Goal: Use online tool/utility: Use online tool/utility

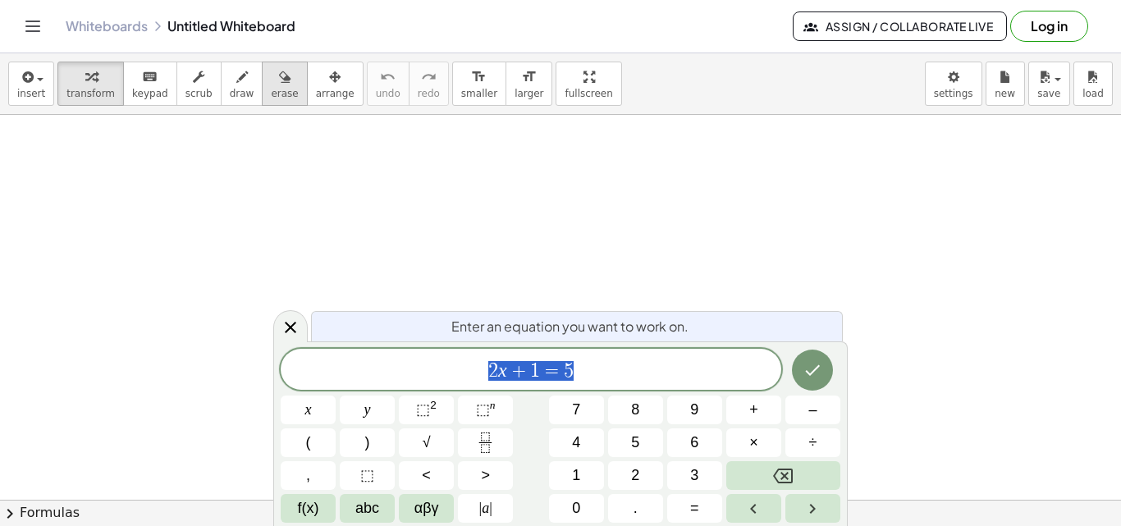
click at [262, 82] on button "erase" at bounding box center [284, 84] width 45 height 44
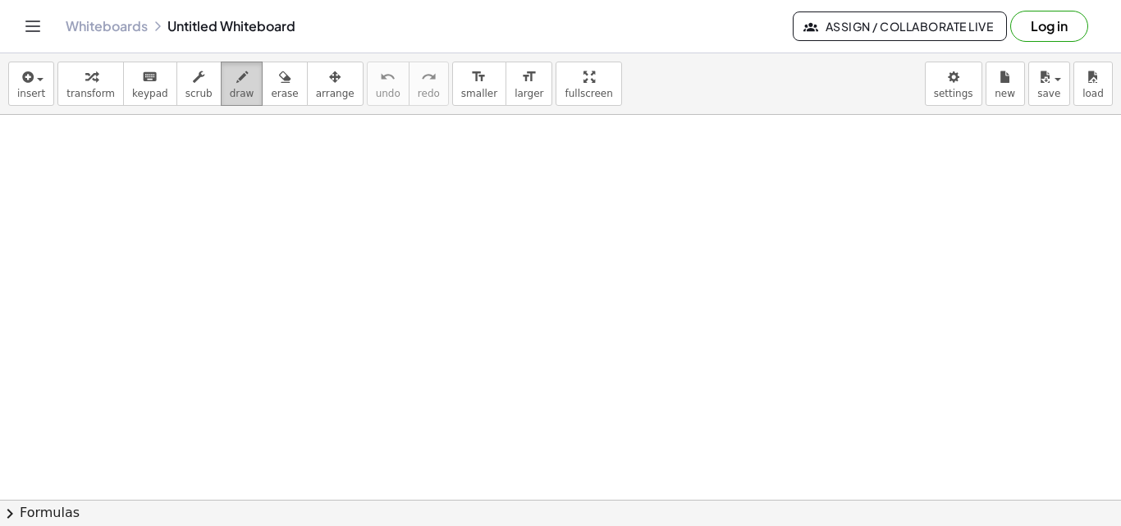
click at [230, 88] on span "draw" at bounding box center [242, 93] width 25 height 11
drag, startPoint x: 176, startPoint y: 240, endPoint x: 377, endPoint y: 226, distance: 200.7
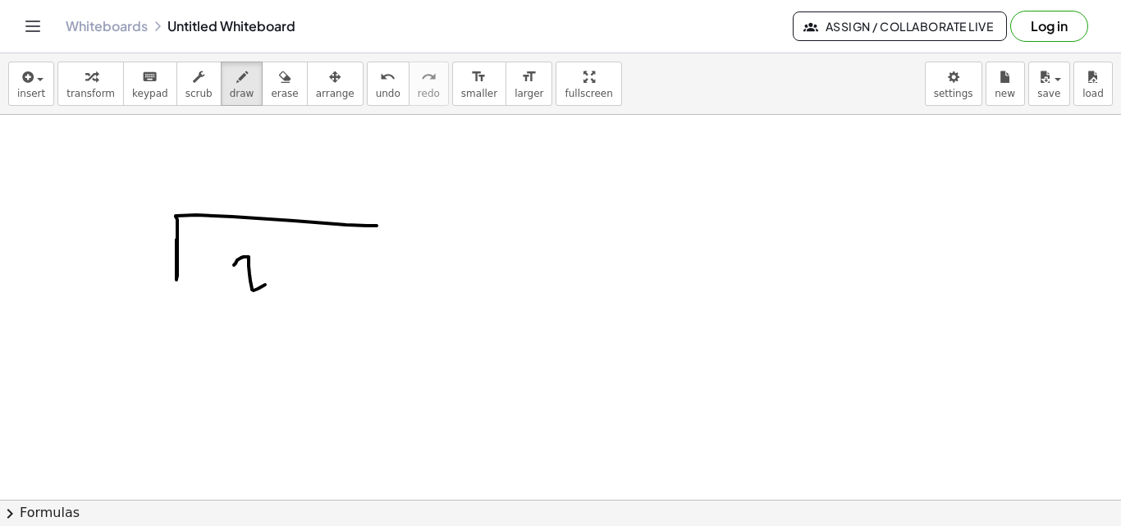
drag, startPoint x: 234, startPoint y: 265, endPoint x: 265, endPoint y: 268, distance: 31.4
drag, startPoint x: 249, startPoint y: 275, endPoint x: 242, endPoint y: 286, distance: 13.7
drag, startPoint x: 524, startPoint y: 263, endPoint x: 558, endPoint y: 272, distance: 35.1
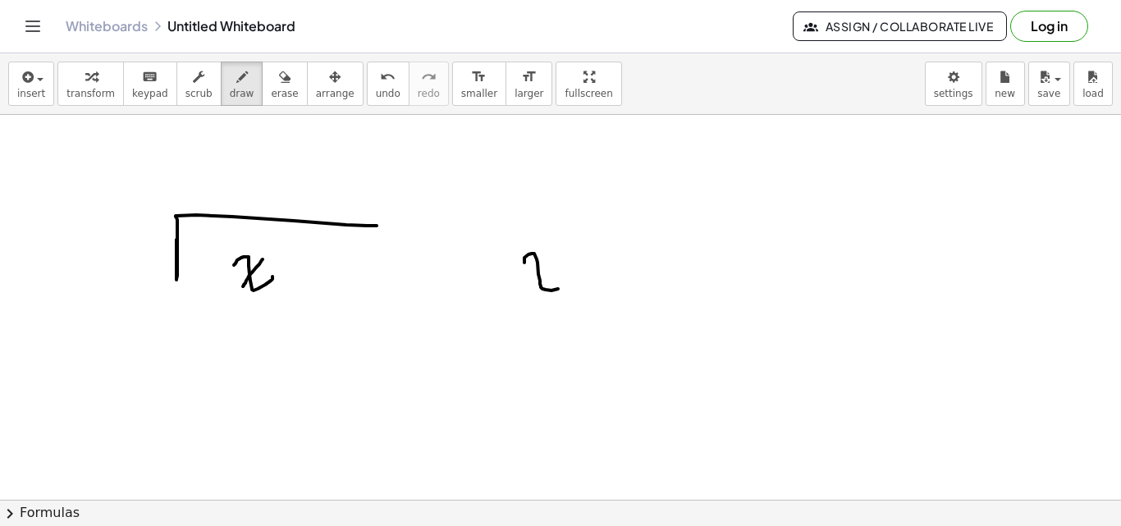
drag, startPoint x: 554, startPoint y: 264, endPoint x: 523, endPoint y: 300, distance: 47.7
drag, startPoint x: 352, startPoint y: 273, endPoint x: 386, endPoint y: 283, distance: 35.8
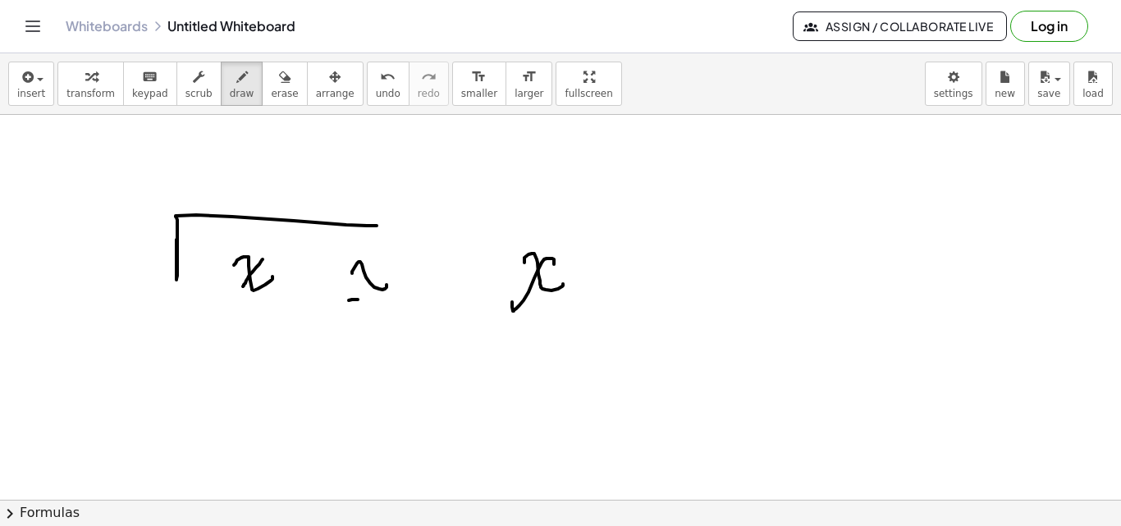
drag, startPoint x: 349, startPoint y: 300, endPoint x: 380, endPoint y: 299, distance: 31.2
drag, startPoint x: 409, startPoint y: 265, endPoint x: 447, endPoint y: 275, distance: 39.0
drag, startPoint x: 443, startPoint y: 263, endPoint x: 396, endPoint y: 291, distance: 54.9
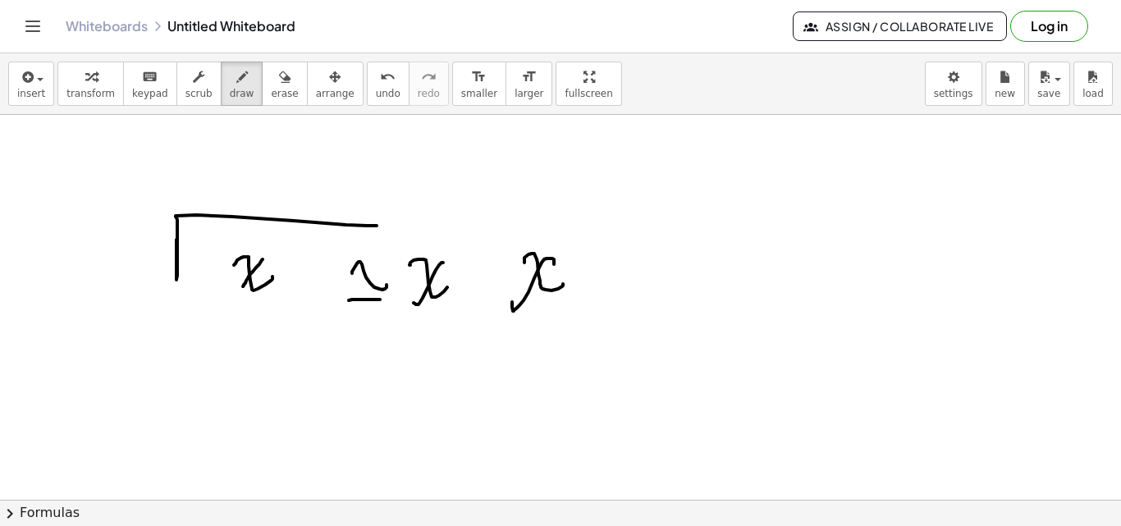
drag, startPoint x: 559, startPoint y: 159, endPoint x: 583, endPoint y: 175, distance: 28.4
drag, startPoint x: 622, startPoint y: 169, endPoint x: 654, endPoint y: 182, distance: 34.6
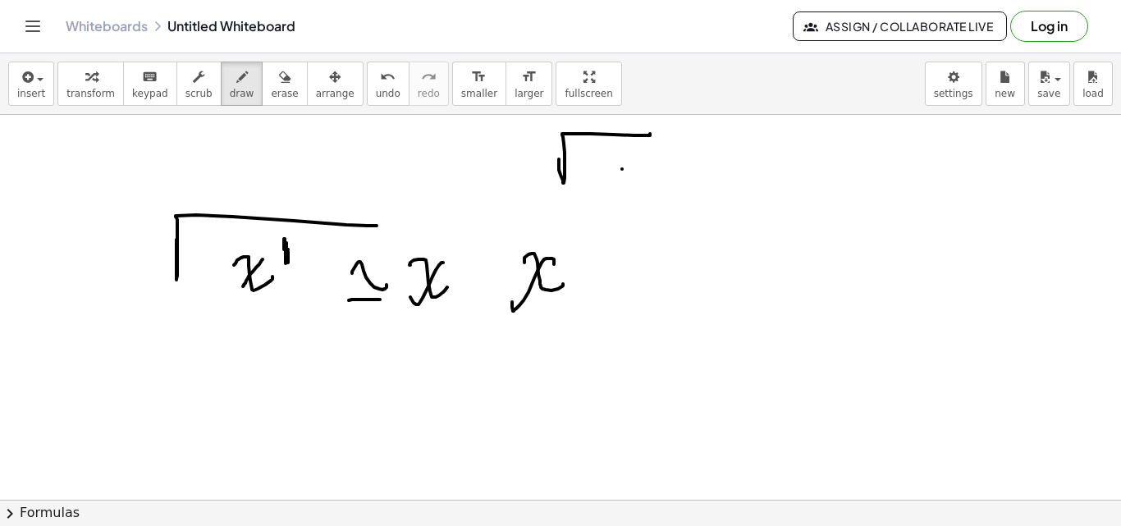
drag, startPoint x: 640, startPoint y: 188, endPoint x: 674, endPoint y: 187, distance: 34.5
drag, startPoint x: 689, startPoint y: 167, endPoint x: 698, endPoint y: 176, distance: 12.8
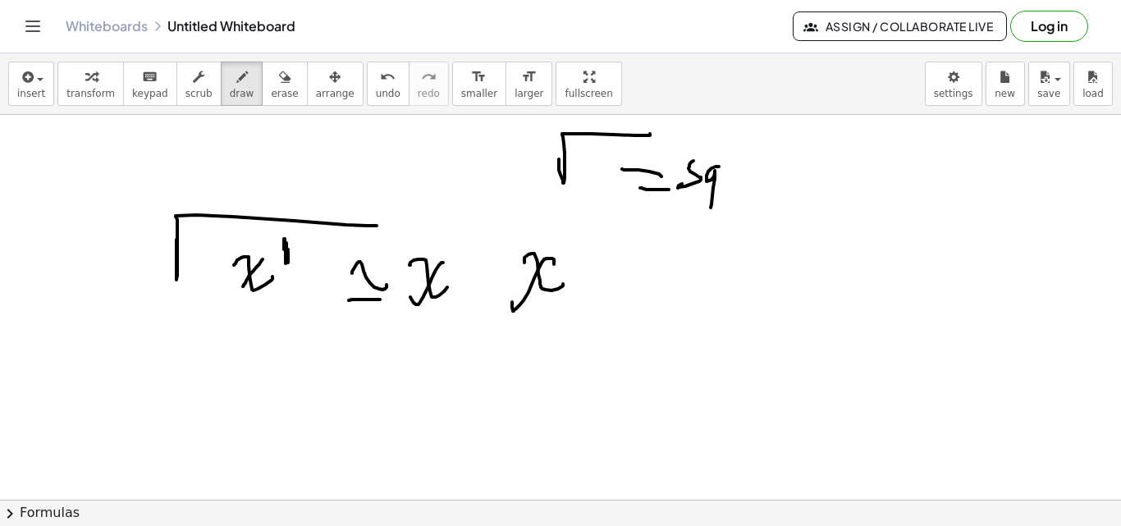
drag, startPoint x: 706, startPoint y: 176, endPoint x: 732, endPoint y: 163, distance: 28.3
drag, startPoint x: 732, startPoint y: 163, endPoint x: 744, endPoint y: 167, distance: 13.0
drag, startPoint x: 757, startPoint y: 176, endPoint x: 768, endPoint y: 191, distance: 19.4
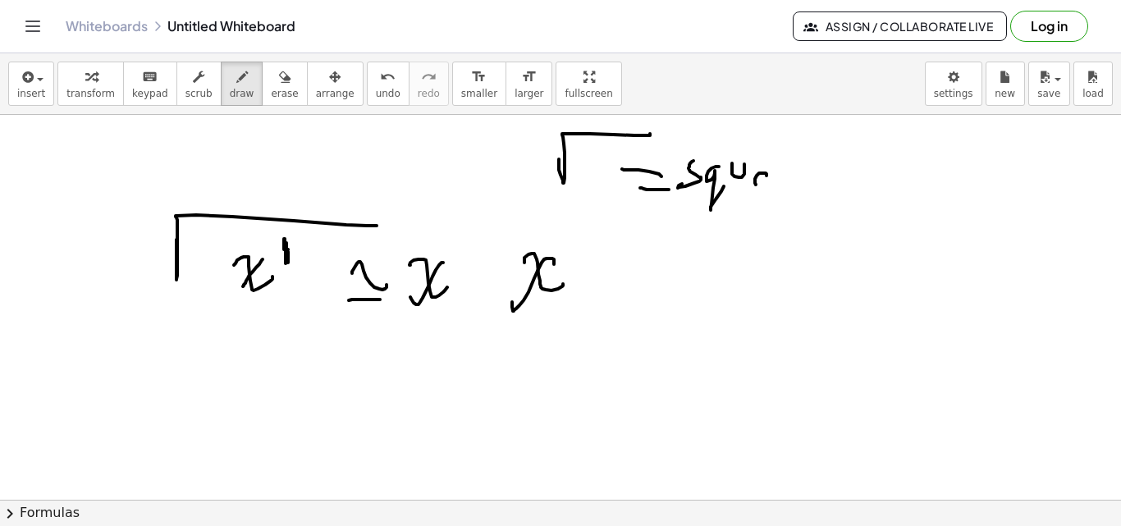
drag, startPoint x: 773, startPoint y: 185, endPoint x: 793, endPoint y: 177, distance: 21.8
drag, startPoint x: 795, startPoint y: 171, endPoint x: 834, endPoint y: 177, distance: 39.8
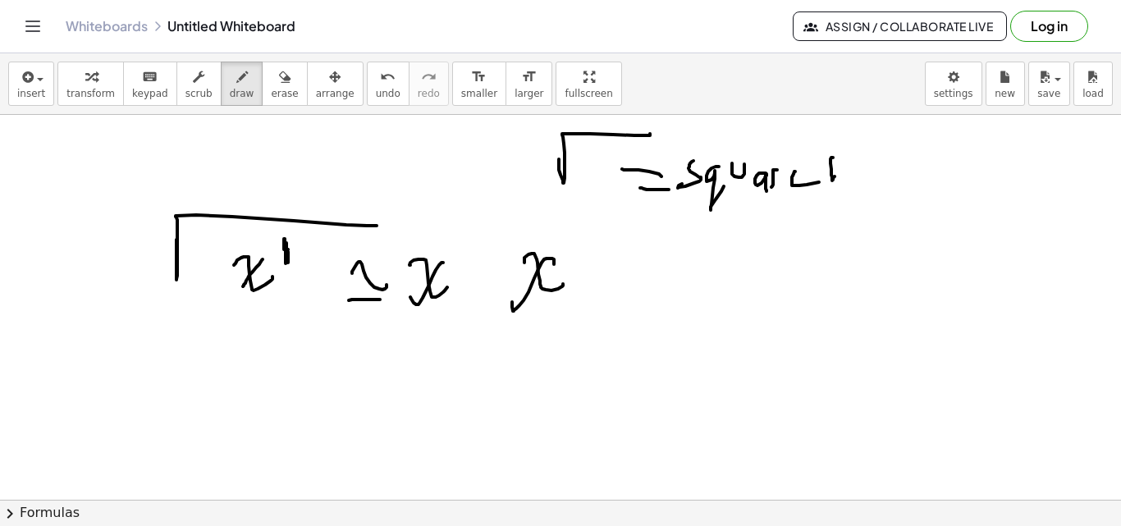
drag, startPoint x: 834, startPoint y: 176, endPoint x: 836, endPoint y: 164, distance: 12.4
drag, startPoint x: 853, startPoint y: 179, endPoint x: 832, endPoint y: 156, distance: 31.4
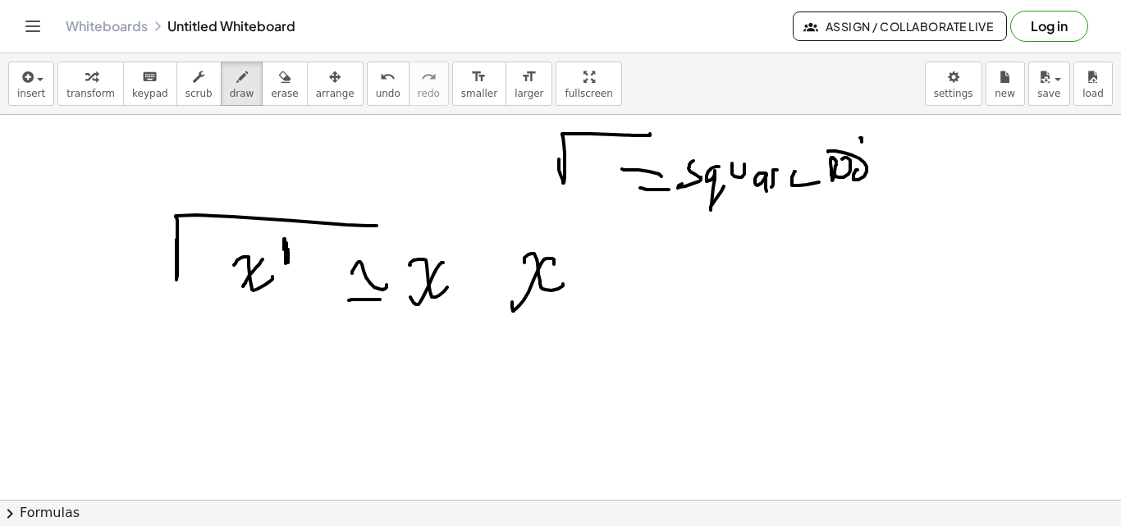
drag, startPoint x: 862, startPoint y: 142, endPoint x: 888, endPoint y: 166, distance: 35.4
drag, startPoint x: 853, startPoint y: 152, endPoint x: 868, endPoint y: 171, distance: 24.5
drag, startPoint x: 655, startPoint y: 258, endPoint x: 648, endPoint y: 277, distance: 20.8
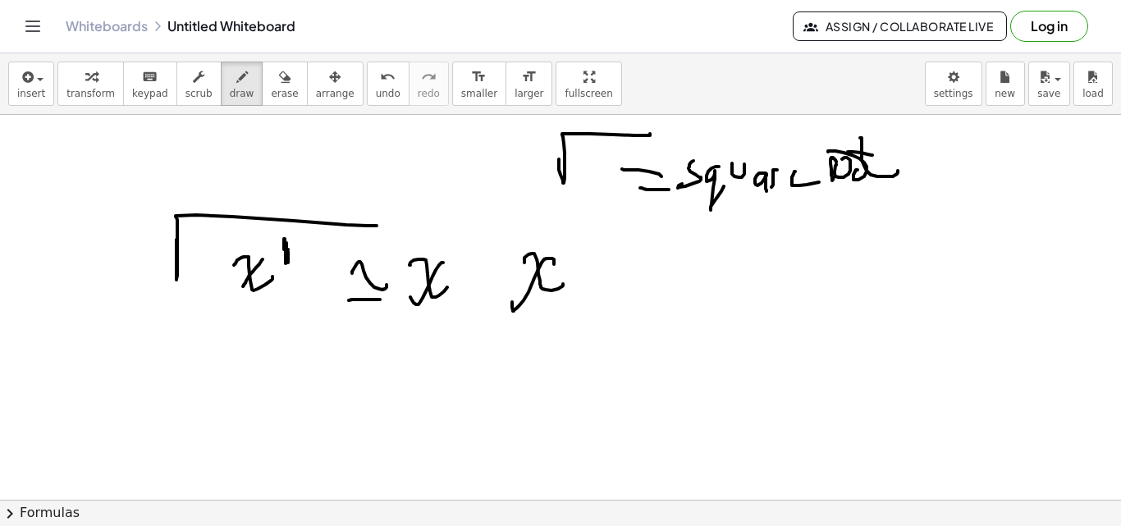
drag, startPoint x: 668, startPoint y: 280, endPoint x: 701, endPoint y: 281, distance: 32.8
drag, startPoint x: 738, startPoint y: 265, endPoint x: 875, endPoint y: 224, distance: 143.0
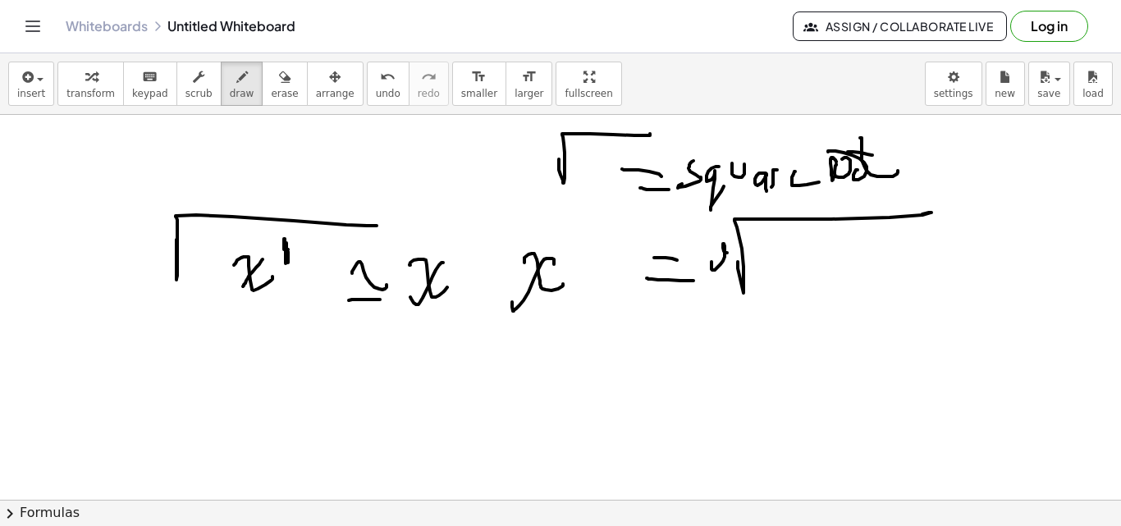
drag, startPoint x: 727, startPoint y: 253, endPoint x: 743, endPoint y: 257, distance: 16.1
drag, startPoint x: 658, startPoint y: 345, endPoint x: 633, endPoint y: 400, distance: 60.6
drag, startPoint x: 663, startPoint y: 368, endPoint x: 638, endPoint y: 386, distance: 31.0
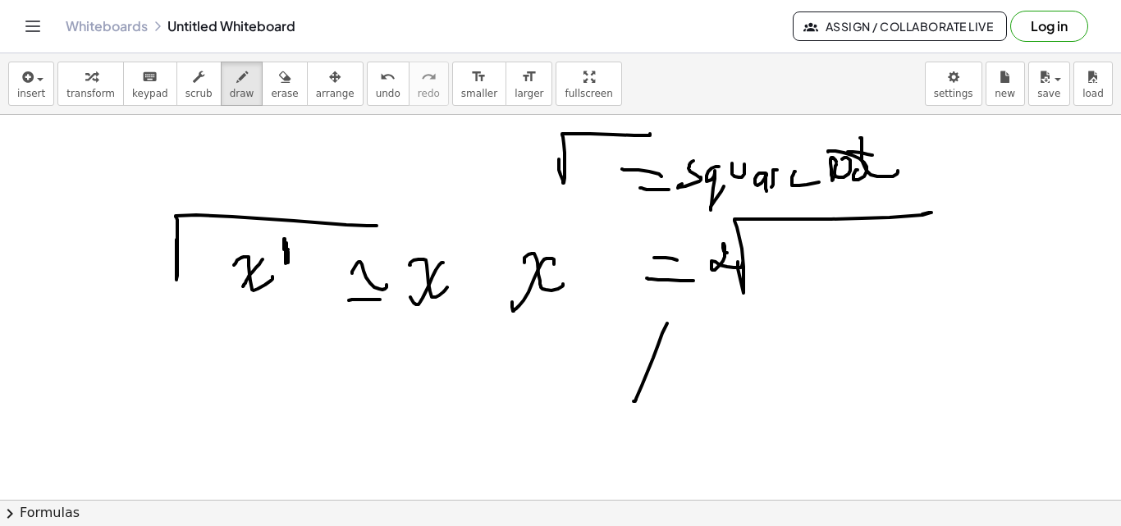
drag, startPoint x: 620, startPoint y: 391, endPoint x: 664, endPoint y: 391, distance: 43.5
drag, startPoint x: 738, startPoint y: 385, endPoint x: 807, endPoint y: 342, distance: 81.1
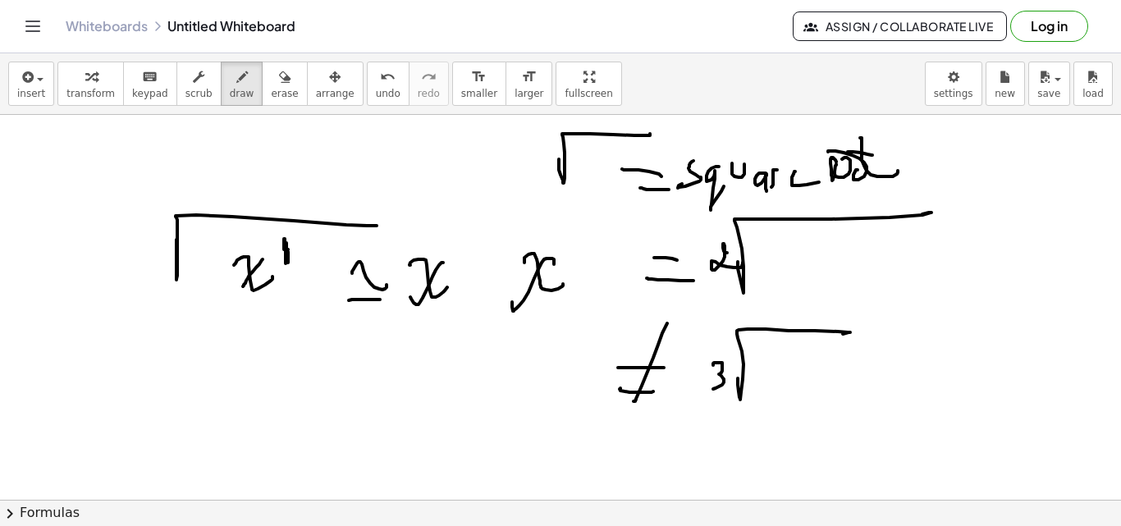
drag
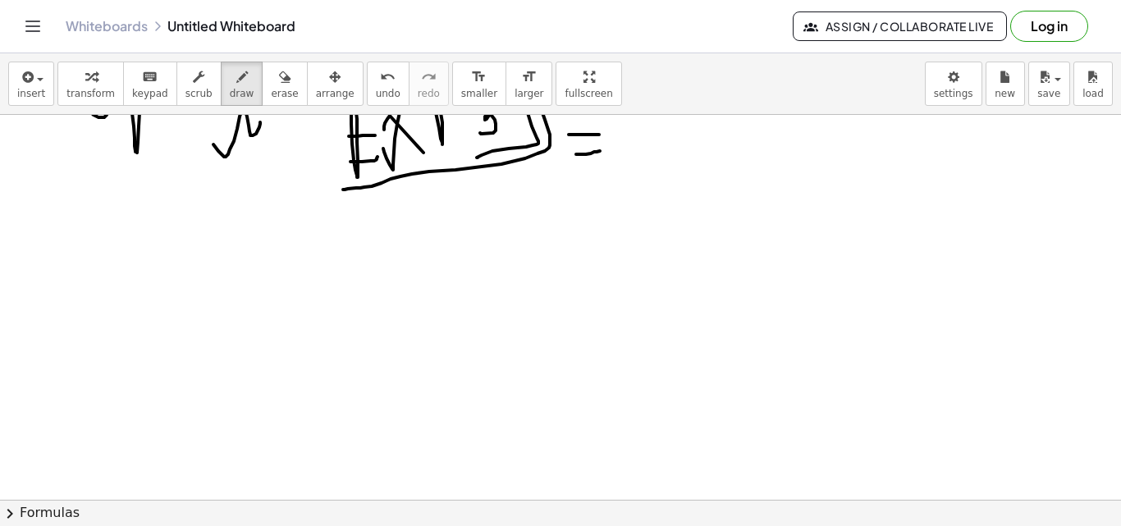
scroll to position [373, 0]
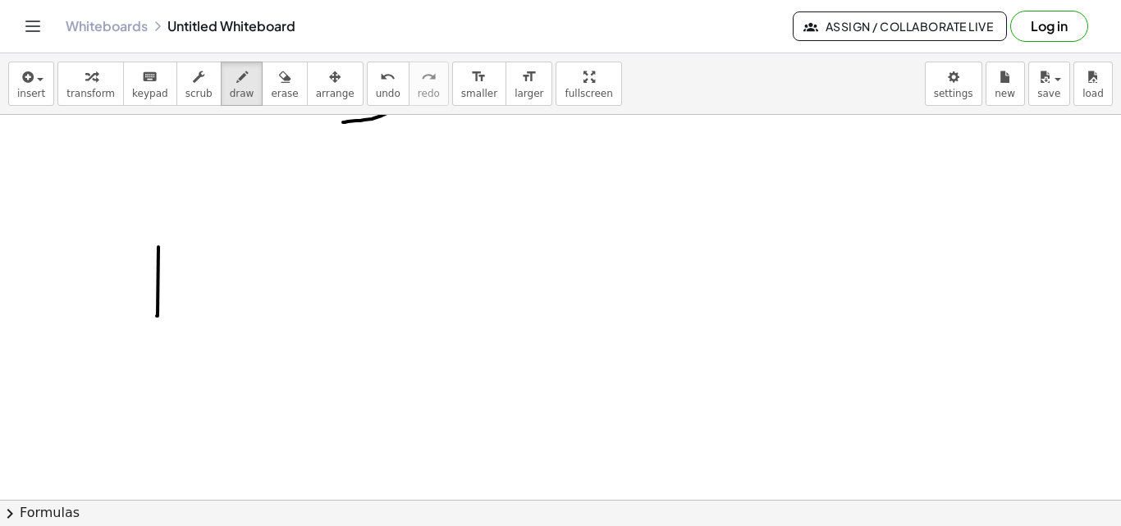
drag, startPoint x: 158, startPoint y: 247, endPoint x: 157, endPoint y: 316, distance: 68.9
click at [157, 316] on div at bounding box center [560, 180] width 1121 height 876
drag, startPoint x: 354, startPoint y: 244, endPoint x: 285, endPoint y: 284, distance: 80.5
click at [354, 325] on div at bounding box center [560, 180] width 1121 height 876
drag, startPoint x: 366, startPoint y: 286, endPoint x: 409, endPoint y: 296, distance: 44.8
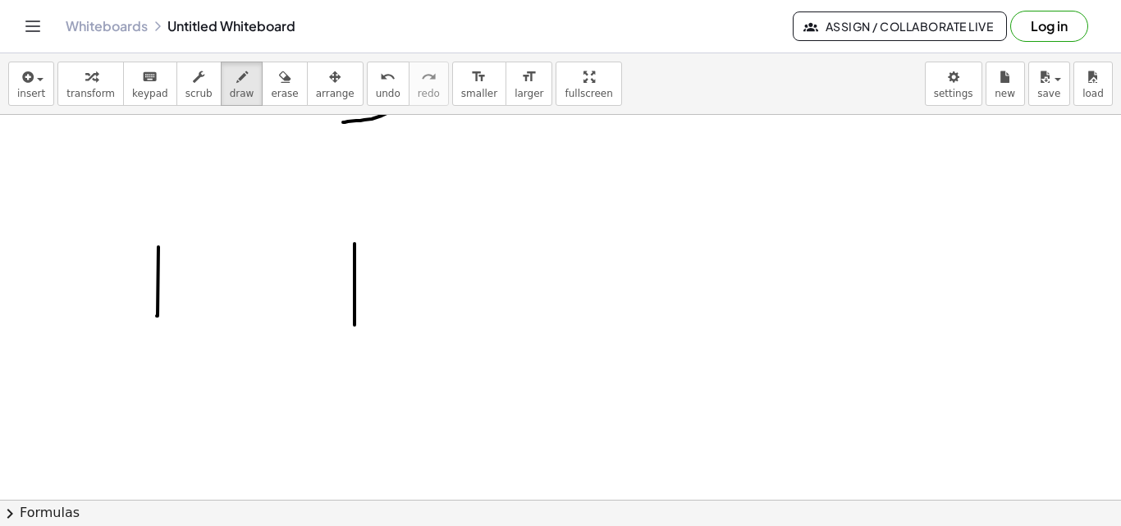
click at [421, 289] on div at bounding box center [560, 180] width 1121 height 876
click at [413, 317] on div at bounding box center [560, 180] width 1121 height 876
drag, startPoint x: 413, startPoint y: 202, endPoint x: 429, endPoint y: 194, distance: 18.3
click at [426, 202] on div at bounding box center [560, 180] width 1121 height 876
drag, startPoint x: 433, startPoint y: 209, endPoint x: 445, endPoint y: 194, distance: 18.7
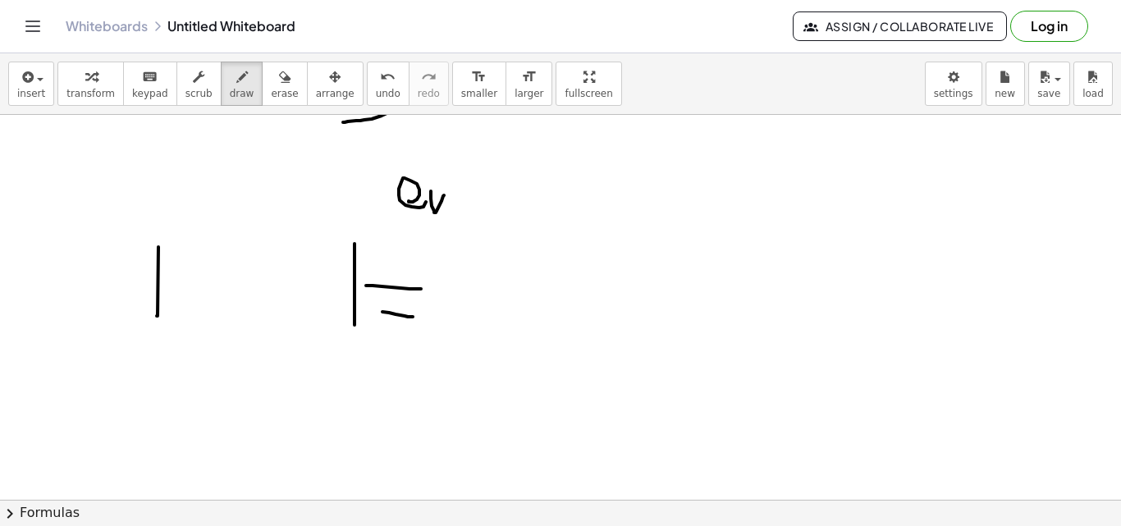
click at [444, 194] on div at bounding box center [560, 180] width 1121 height 876
drag, startPoint x: 453, startPoint y: 199, endPoint x: 473, endPoint y: 203, distance: 20.9
click at [468, 206] on div at bounding box center [560, 180] width 1121 height 876
click at [482, 197] on div at bounding box center [560, 180] width 1121 height 876
drag, startPoint x: 491, startPoint y: 213, endPoint x: 514, endPoint y: 184, distance: 36.9
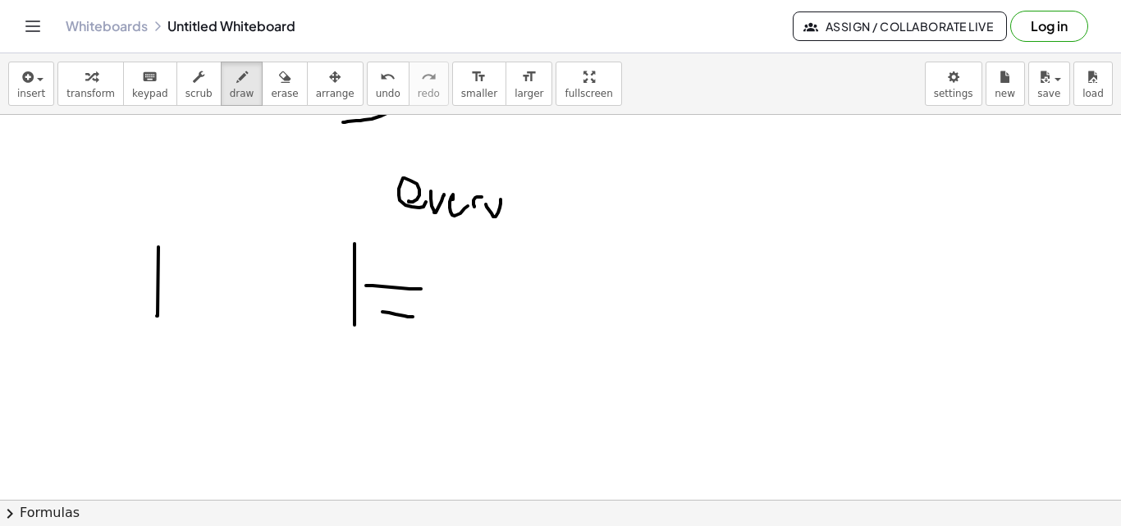
click at [500, 245] on div at bounding box center [560, 180] width 1121 height 876
click at [513, 225] on div at bounding box center [560, 180] width 1121 height 876
drag, startPoint x: 506, startPoint y: 201, endPoint x: 525, endPoint y: 219, distance: 26.1
click at [526, 185] on div at bounding box center [560, 180] width 1121 height 876
click at [551, 208] on div at bounding box center [560, 180] width 1121 height 876
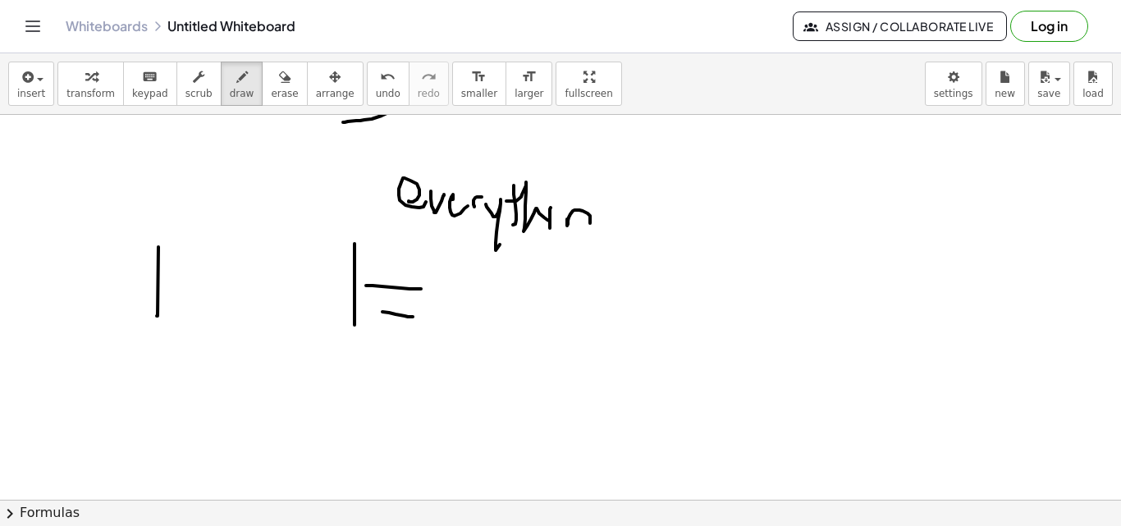
click at [587, 224] on div at bounding box center [560, 180] width 1121 height 876
click at [598, 247] on div at bounding box center [560, 180] width 1121 height 876
click at [639, 215] on div at bounding box center [560, 180] width 1121 height 876
click at [645, 215] on div at bounding box center [560, 180] width 1121 height 876
click at [669, 226] on div at bounding box center [560, 180] width 1121 height 876
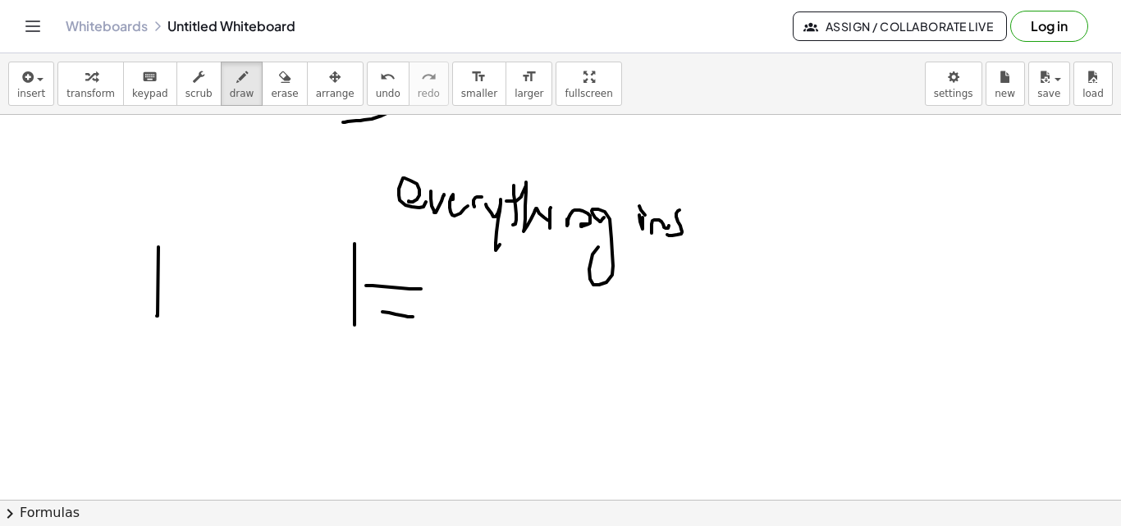
click at [667, 231] on div at bounding box center [560, 180] width 1121 height 876
click at [697, 227] on div at bounding box center [560, 180] width 1121 height 876
click at [705, 195] on div at bounding box center [560, 180] width 1121 height 876
click at [787, 217] on div at bounding box center [560, 180] width 1121 height 876
click at [560, 281] on div at bounding box center [560, 180] width 1121 height 876
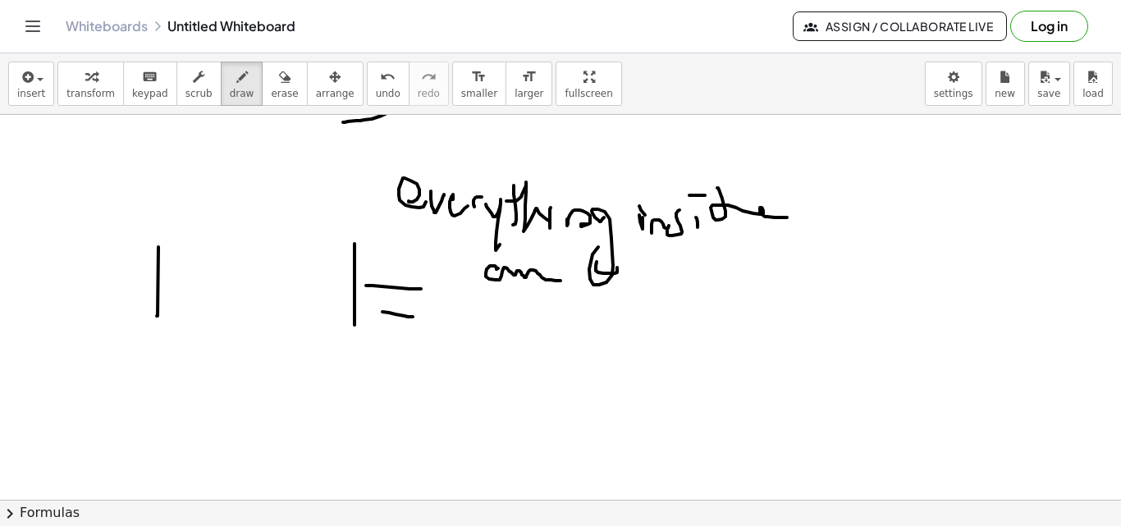
click at [639, 269] on div at bounding box center [560, 180] width 1121 height 876
click at [644, 262] on div at bounding box center [560, 180] width 1121 height 876
click at [675, 263] on div at bounding box center [560, 180] width 1121 height 876
click at [729, 245] on div at bounding box center [560, 180] width 1121 height 876
click at [730, 258] on div at bounding box center [560, 180] width 1121 height 876
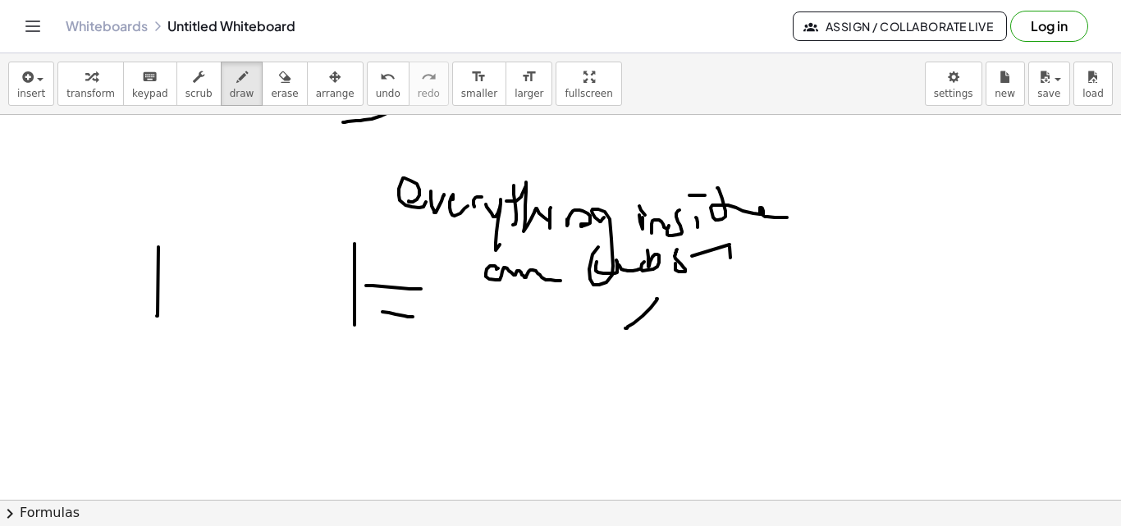
click at [625, 328] on div at bounding box center [560, 180] width 1121 height 876
click at [654, 308] on div at bounding box center [560, 180] width 1121 height 876
click at [747, 345] on div at bounding box center [560, 180] width 1121 height 876
click at [772, 299] on div at bounding box center [560, 180] width 1121 height 876
click at [806, 277] on div at bounding box center [560, 180] width 1121 height 876
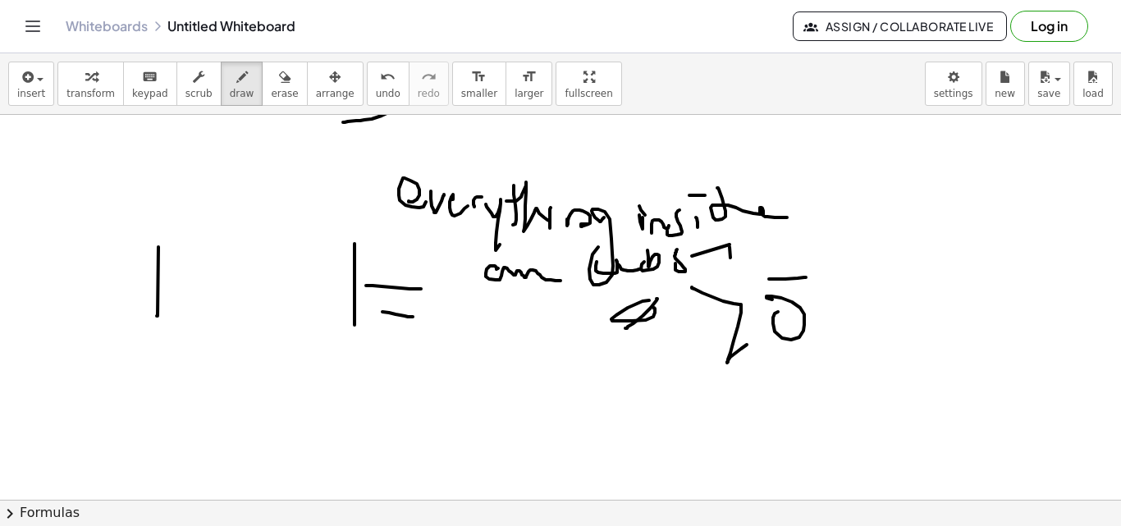
click at [793, 286] on div at bounding box center [560, 180] width 1121 height 876
click at [794, 253] on div at bounding box center [560, 180] width 1121 height 876
click at [163, 458] on div at bounding box center [560, 180] width 1121 height 876
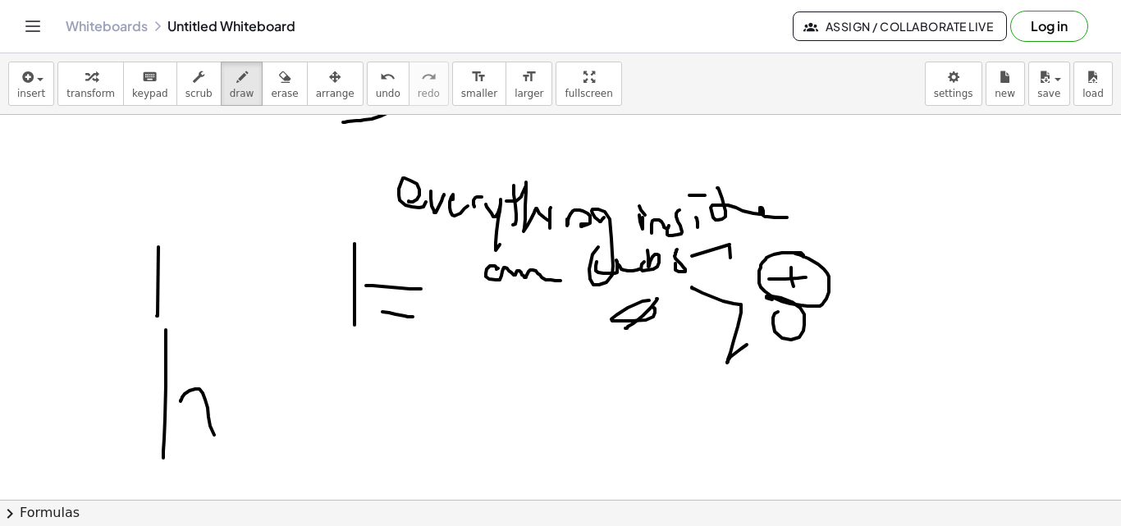
click at [233, 410] on div at bounding box center [560, 180] width 1121 height 876
click at [173, 432] on div at bounding box center [560, 180] width 1121 height 876
click at [276, 418] on div at bounding box center [560, 180] width 1121 height 876
click at [254, 439] on div at bounding box center [560, 180] width 1121 height 876
click at [282, 437] on div at bounding box center [560, 180] width 1121 height 876
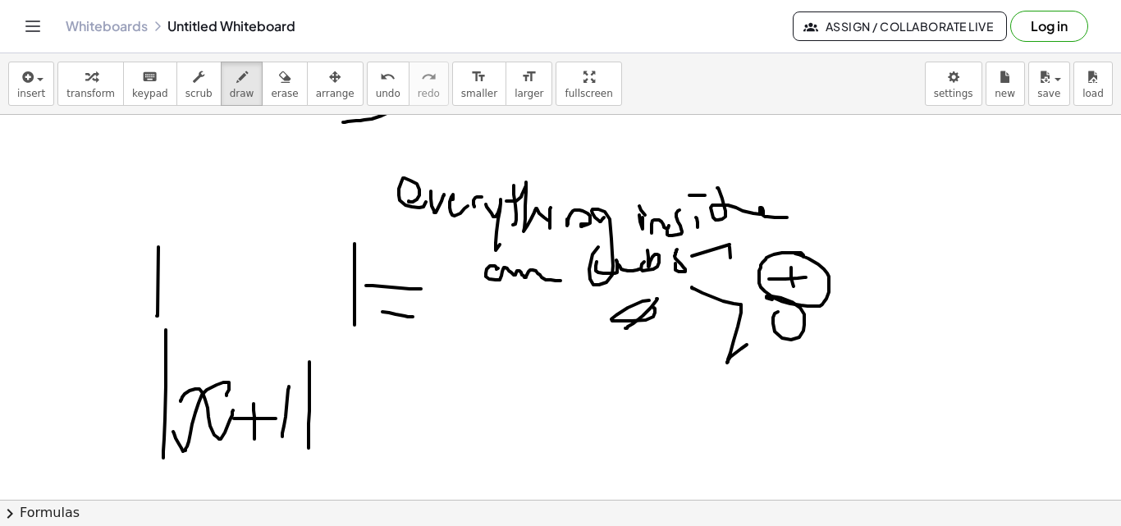
click at [309, 448] on div at bounding box center [560, 180] width 1121 height 876
click at [359, 416] on div at bounding box center [560, 180] width 1121 height 876
click at [375, 427] on div at bounding box center [560, 180] width 1121 height 876
click at [391, 438] on div at bounding box center [560, 180] width 1121 height 876
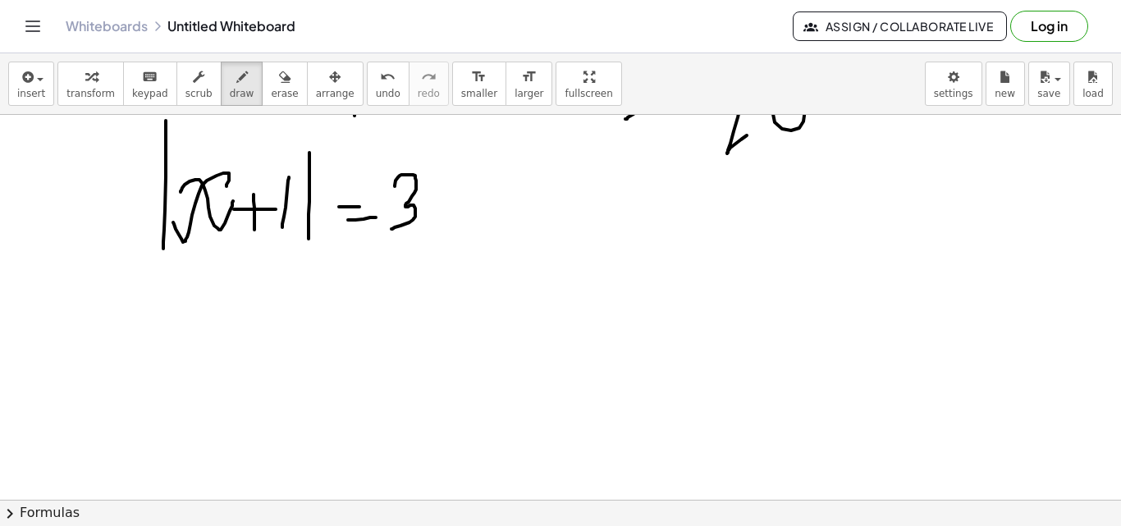
scroll to position [587, 0]
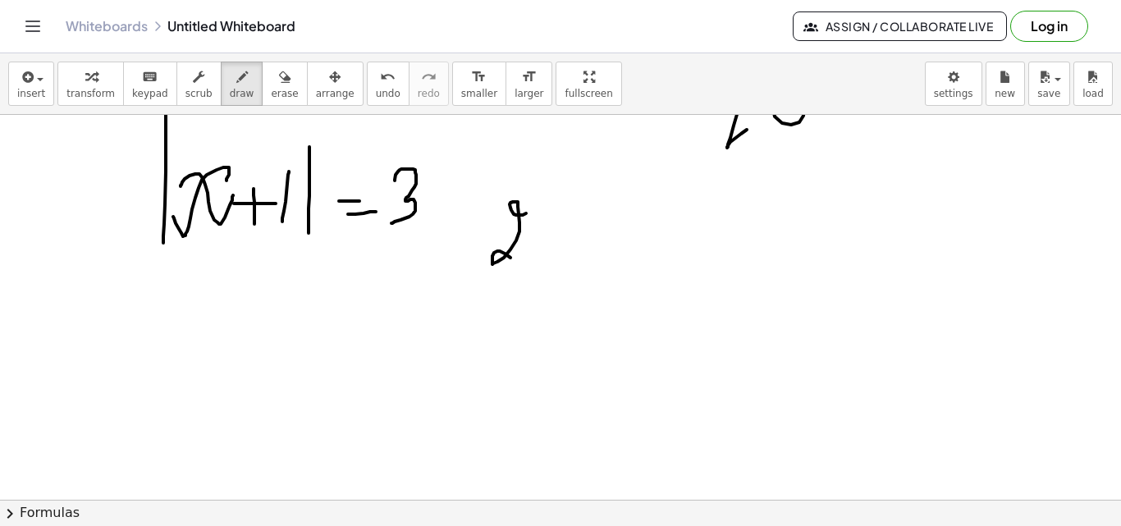
click at [547, 259] on div at bounding box center [560, 104] width 1121 height 1154
click at [558, 240] on div at bounding box center [560, 104] width 1121 height 1154
click at [591, 242] on div at bounding box center [560, 104] width 1121 height 1154
click at [620, 245] on div at bounding box center [560, 104] width 1121 height 1154
click at [626, 229] on div at bounding box center [560, 104] width 1121 height 1154
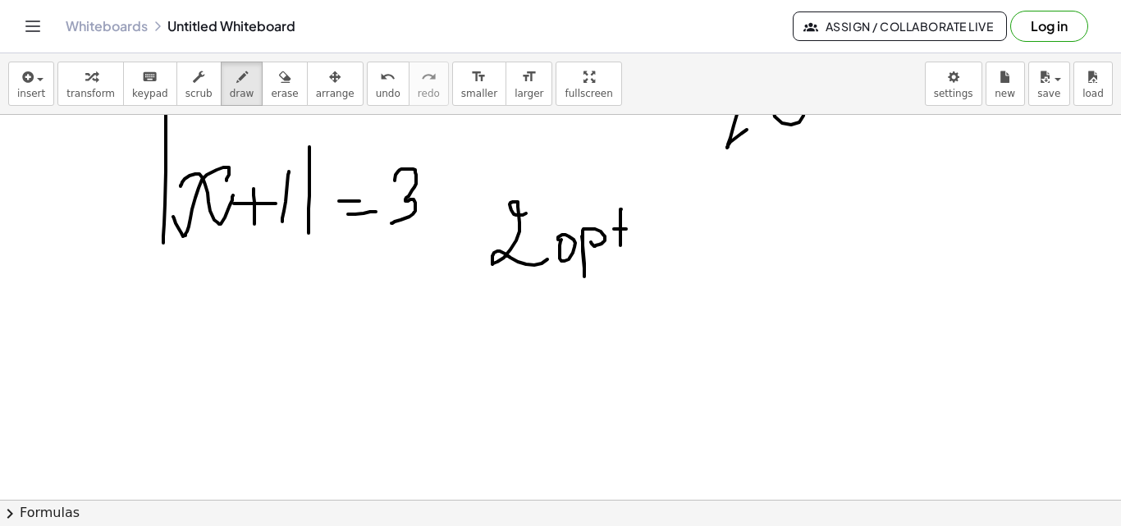
click at [637, 247] on div at bounding box center [560, 104] width 1121 height 1154
click at [639, 223] on div at bounding box center [560, 104] width 1121 height 1154
click at [654, 234] on div at bounding box center [560, 104] width 1121 height 1154
click at [684, 245] on div at bounding box center [560, 104] width 1121 height 1154
click at [683, 240] on div at bounding box center [560, 104] width 1121 height 1154
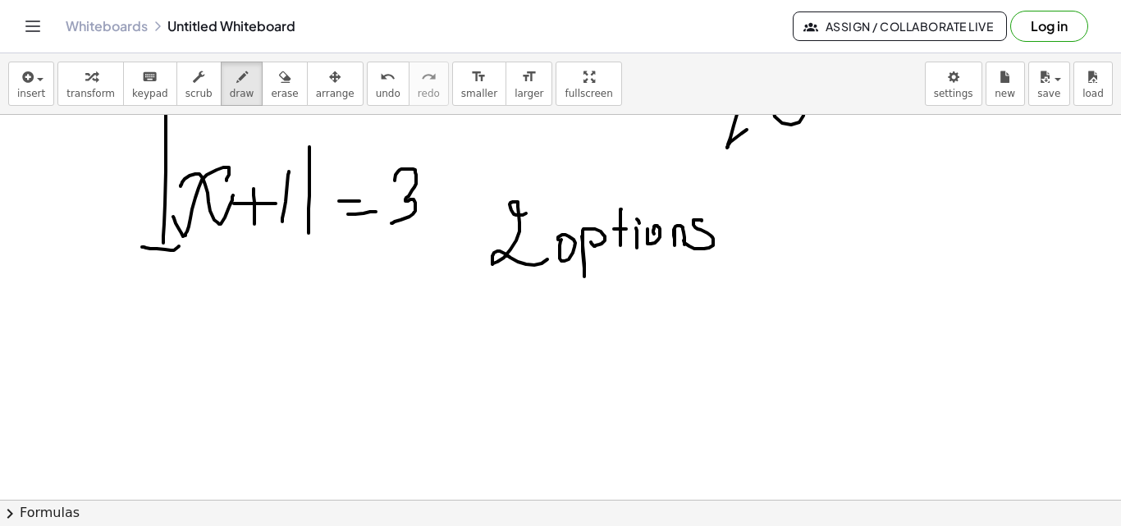
click at [181, 248] on div at bounding box center [560, 104] width 1121 height 1154
click at [319, 233] on div at bounding box center [560, 104] width 1121 height 1154
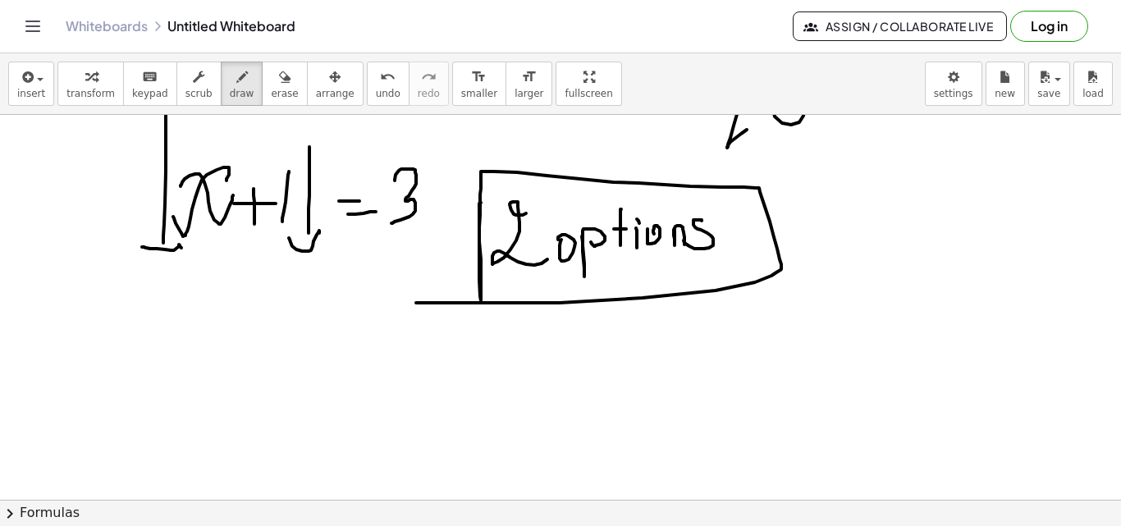
click at [401, 301] on div at bounding box center [560, 104] width 1121 height 1154
click at [241, 392] on div at bounding box center [560, 104] width 1121 height 1154
click at [193, 389] on div at bounding box center [560, 104] width 1121 height 1154
click at [335, 393] on div at bounding box center [560, 104] width 1121 height 1154
click at [301, 414] on div at bounding box center [560, 104] width 1121 height 1154
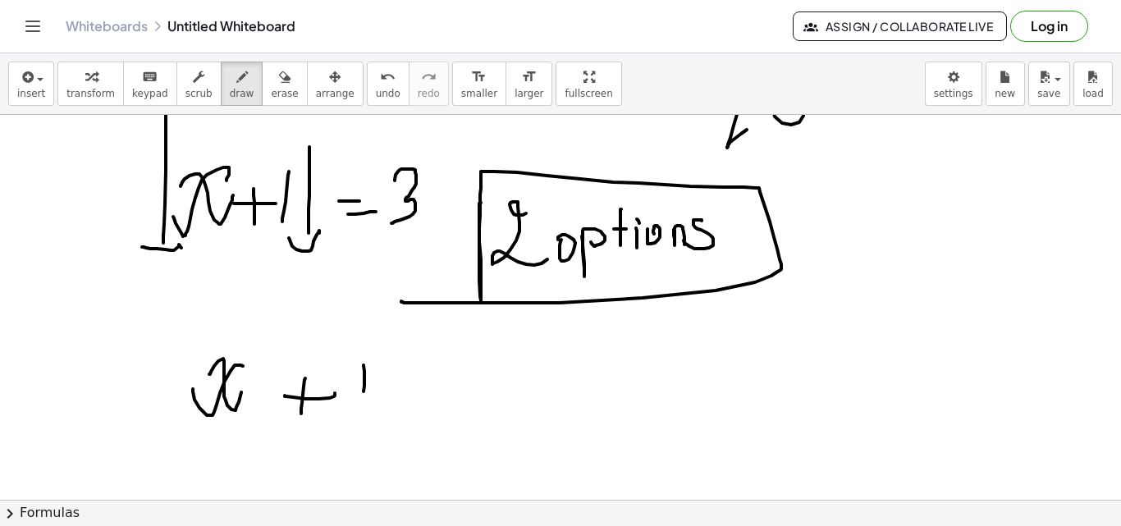
click at [361, 418] on div at bounding box center [560, 104] width 1121 height 1154
click at [30, 296] on div at bounding box center [560, 104] width 1121 height 1154
click at [29, 258] on div at bounding box center [560, 104] width 1121 height 1154
click at [53, 270] on div at bounding box center [560, 104] width 1121 height 1154
click at [85, 294] on div at bounding box center [560, 104] width 1121 height 1154
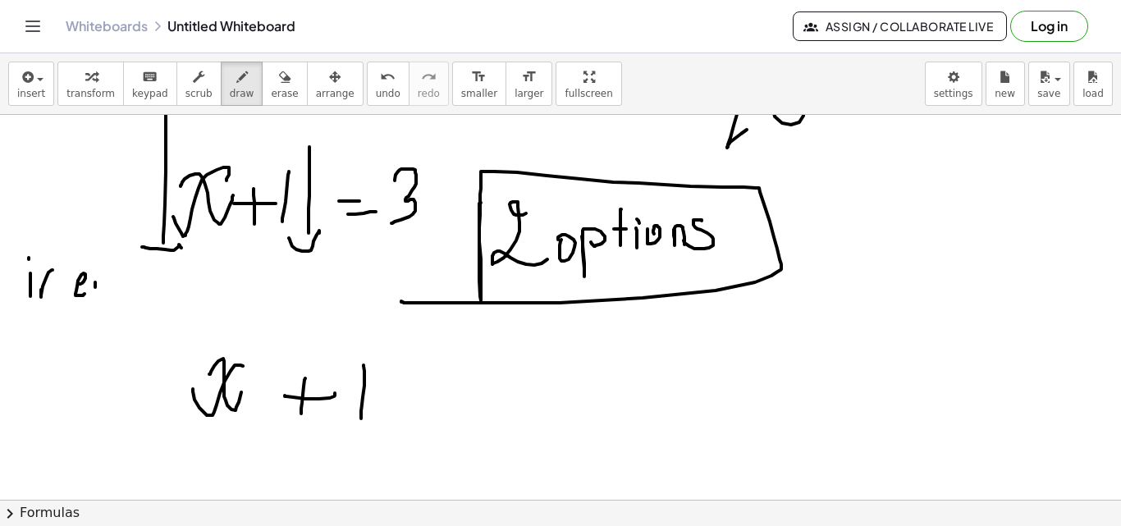
click at [98, 280] on div at bounding box center [560, 104] width 1121 height 1154
click at [135, 292] on div at bounding box center [560, 104] width 1121 height 1154
click at [153, 277] on div at bounding box center [560, 104] width 1121 height 1154
click at [234, 283] on div at bounding box center [560, 104] width 1121 height 1154
click at [249, 274] on div at bounding box center [560, 104] width 1121 height 1154
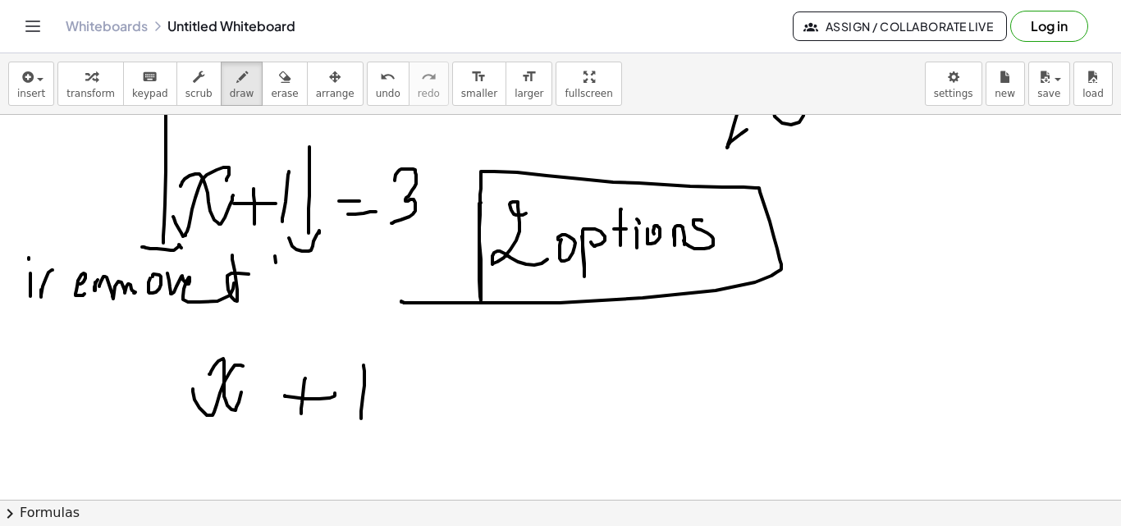
click at [273, 302] on div at bounding box center [560, 104] width 1121 height 1154
click at [326, 306] on div at bounding box center [560, 104] width 1121 height 1154
click at [66, 347] on div at bounding box center [560, 104] width 1121 height 1154
click at [94, 350] on div at bounding box center [560, 104] width 1121 height 1154
click at [110, 354] on div at bounding box center [560, 104] width 1121 height 1154
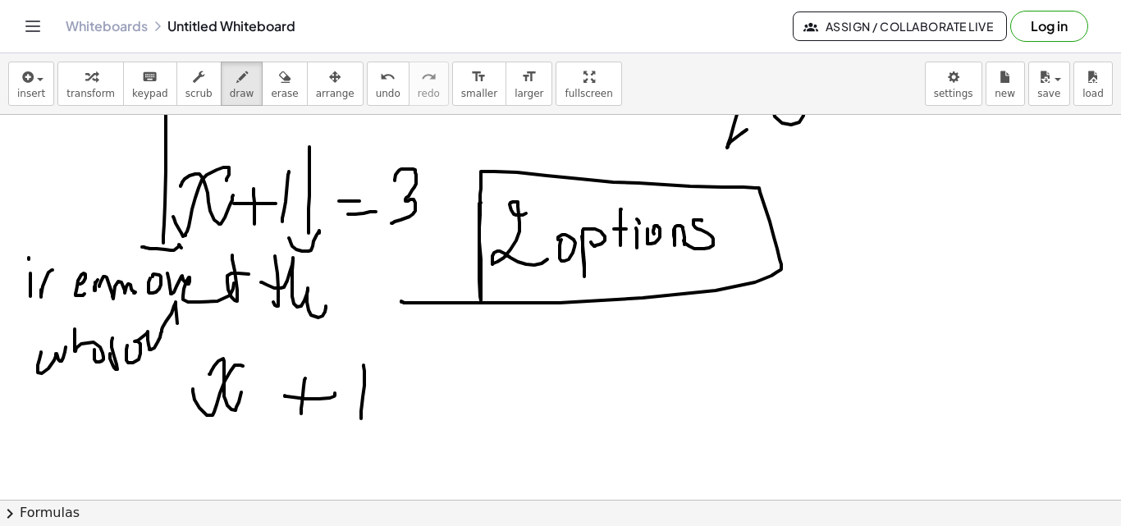
click at [185, 319] on div at bounding box center [560, 104] width 1121 height 1154
click at [190, 336] on div at bounding box center [560, 104] width 1121 height 1154
click at [236, 338] on div at bounding box center [560, 104] width 1121 height 1154
click at [272, 321] on div at bounding box center [560, 104] width 1121 height 1154
click at [304, 336] on div at bounding box center [560, 104] width 1121 height 1154
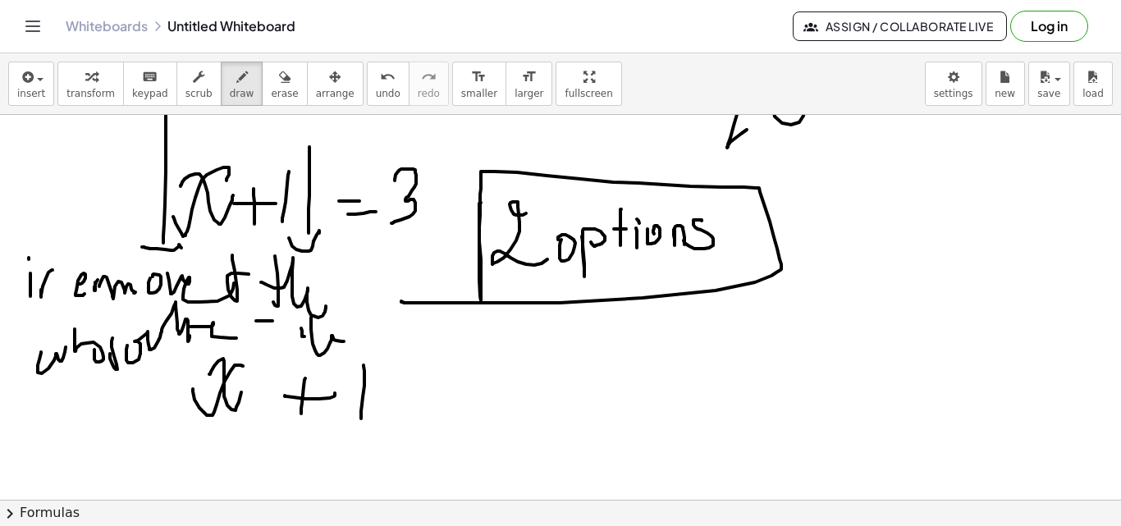
click at [355, 327] on div at bounding box center [560, 104] width 1121 height 1154
click at [419, 367] on div at bounding box center [560, 104] width 1121 height 1154
click at [289, 249] on div at bounding box center [560, 104] width 1121 height 1154
click at [452, 401] on div at bounding box center [560, 104] width 1121 height 1154
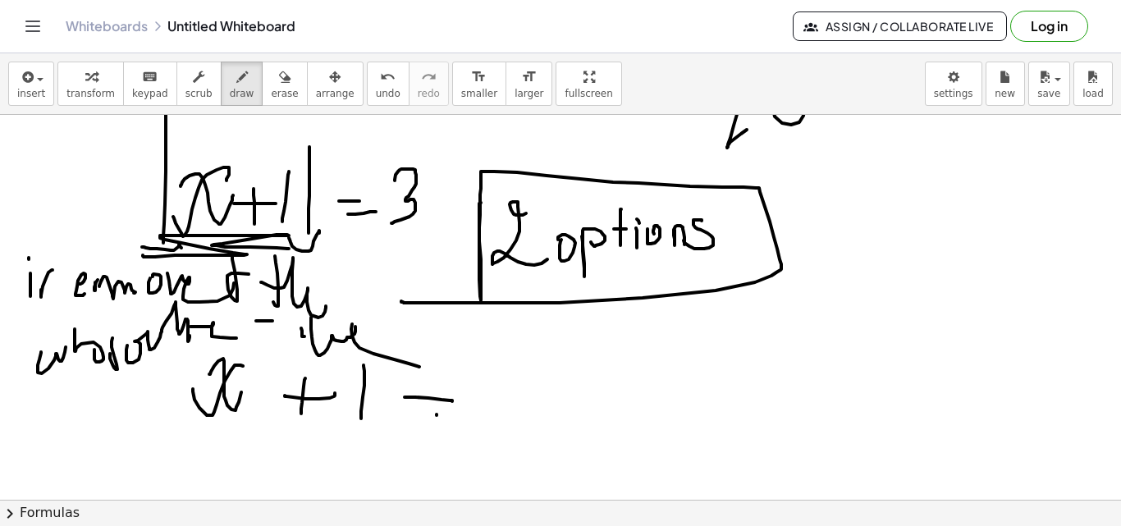
click at [462, 418] on div at bounding box center [560, 104] width 1121 height 1154
click at [495, 410] on div at bounding box center [560, 104] width 1121 height 1154
click at [493, 402] on div at bounding box center [560, 104] width 1121 height 1154
click at [472, 430] on div at bounding box center [560, 104] width 1121 height 1154
click at [669, 394] on div at bounding box center [560, 104] width 1121 height 1154
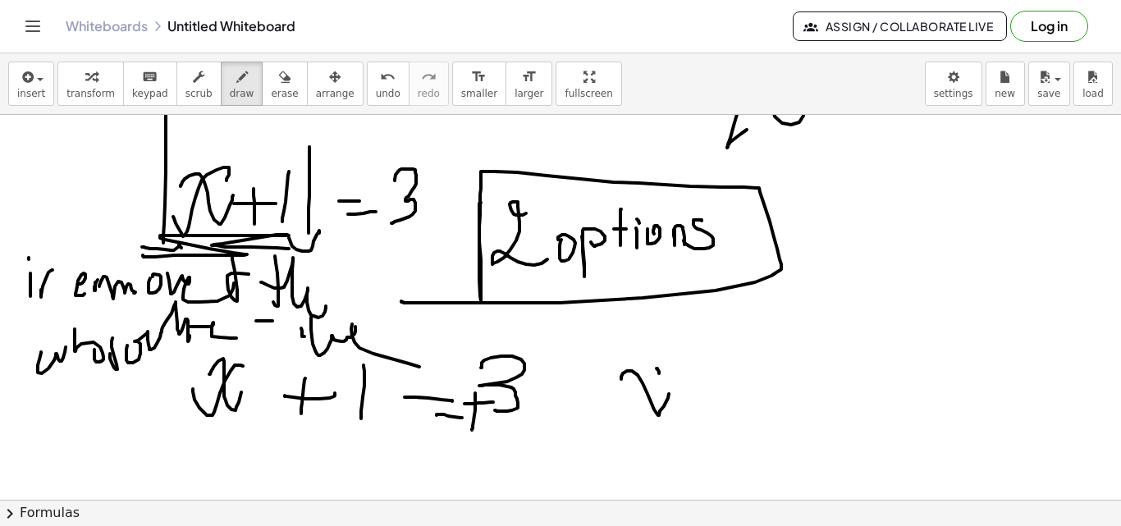
click at [624, 400] on div at bounding box center [560, 104] width 1121 height 1154
click at [717, 410] on div at bounding box center [560, 104] width 1121 height 1154
click at [705, 432] on div at bounding box center [560, 104] width 1121 height 1154
click at [738, 417] on div at bounding box center [560, 104] width 1121 height 1154
click at [797, 387] on div at bounding box center [560, 104] width 1121 height 1154
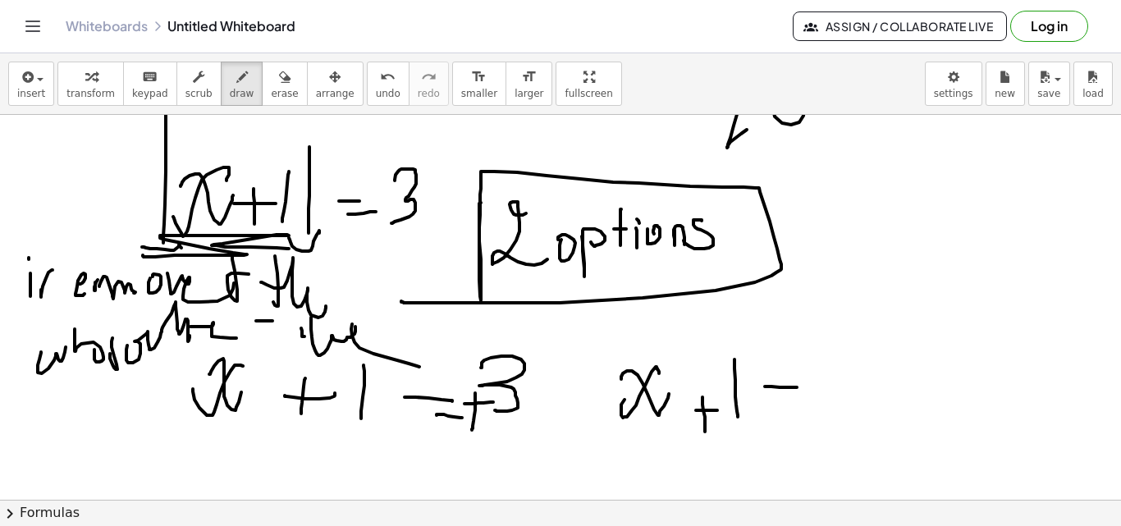
click at [807, 394] on div at bounding box center [560, 104] width 1121 height 1154
click at [857, 390] on div at bounding box center [560, 104] width 1121 height 1154
click at [892, 398] on div at bounding box center [560, 104] width 1121 height 1154
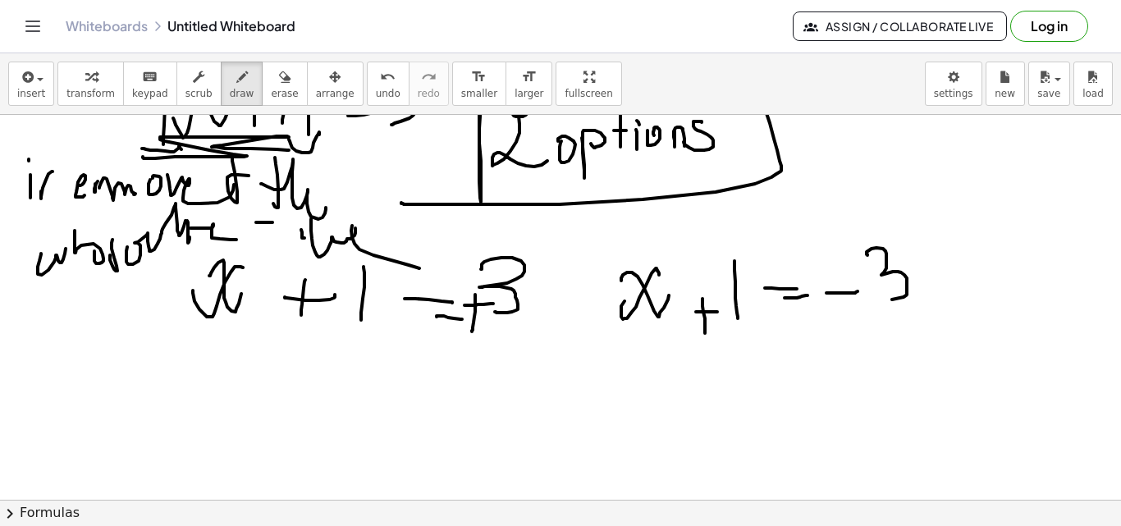
scroll to position [720, 0]
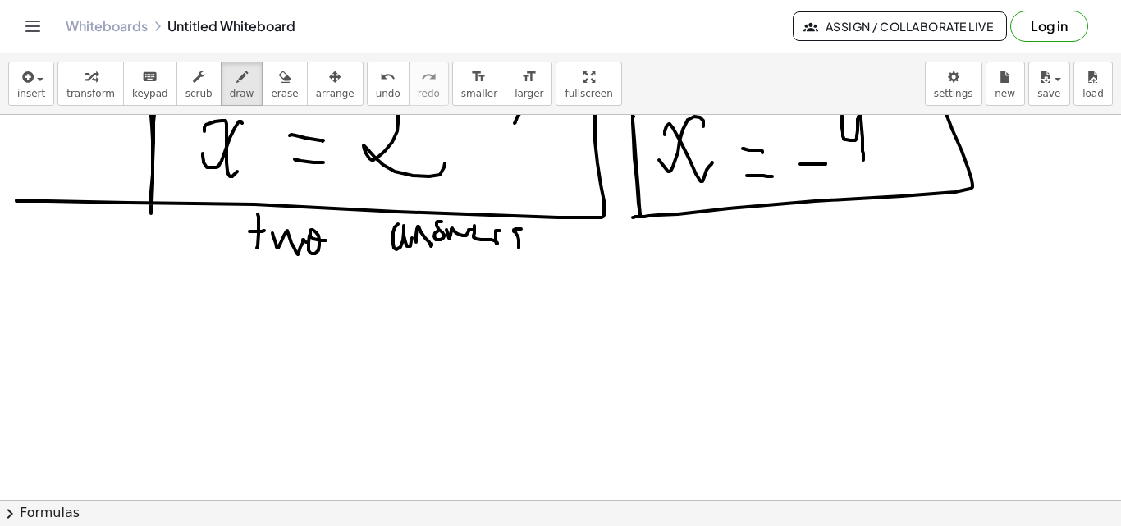
scroll to position [1068, 0]
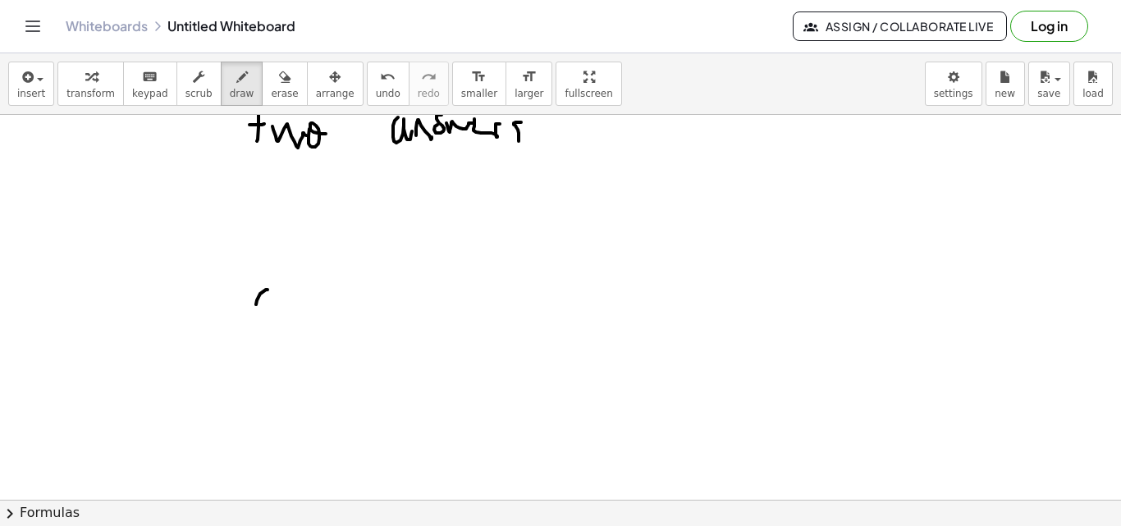
drag, startPoint x: 260, startPoint y: 294, endPoint x: 288, endPoint y: 308, distance: 31.2
drag, startPoint x: 373, startPoint y: 312, endPoint x: 349, endPoint y: 345, distance: 41.2
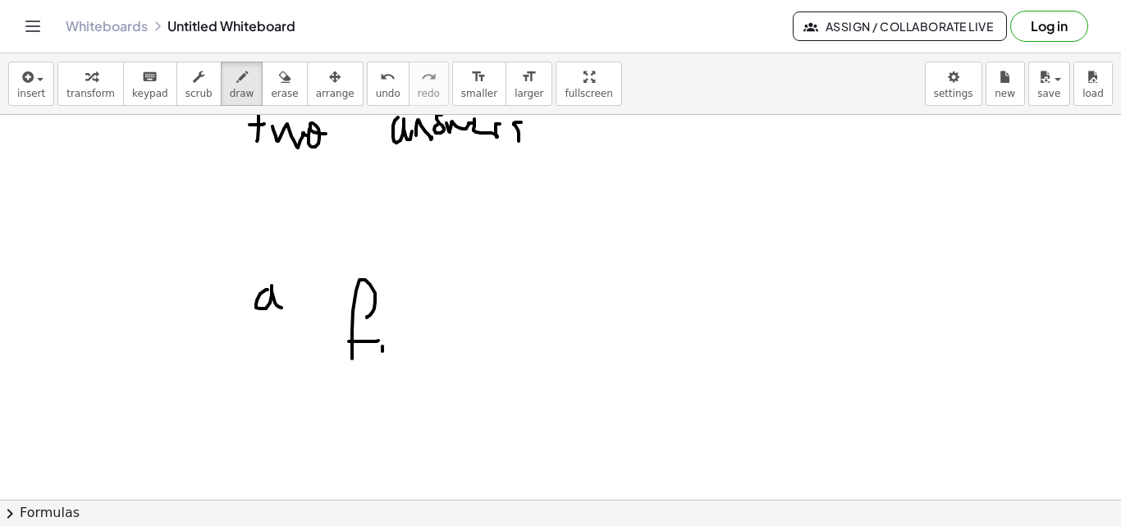
drag, startPoint x: 377, startPoint y: 322, endPoint x: 396, endPoint y: 367, distance: 49.2
drag, startPoint x: 396, startPoint y: 367, endPoint x: 438, endPoint y: 347, distance: 46.2
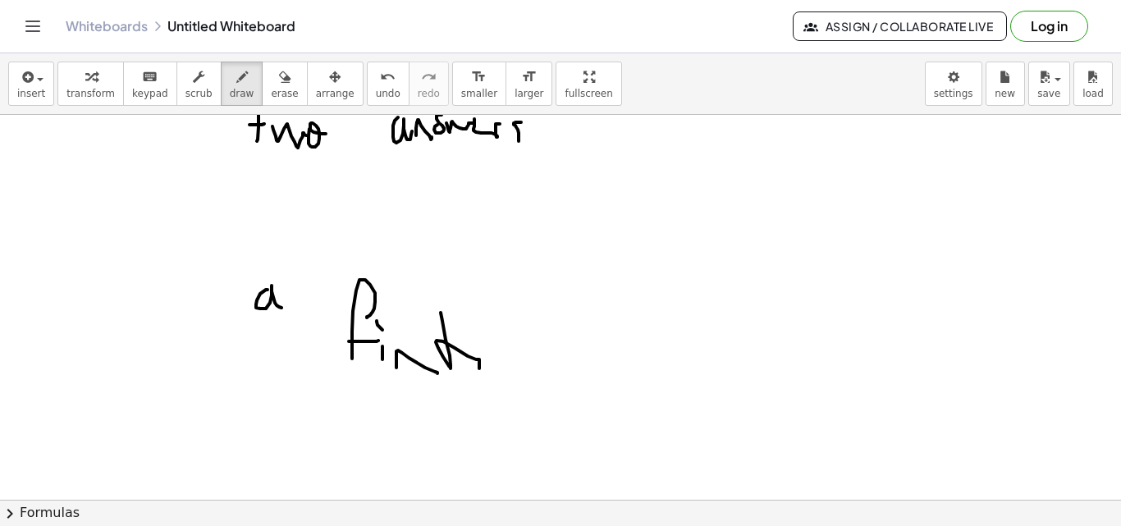
drag, startPoint x: 446, startPoint y: 340, endPoint x: 473, endPoint y: 336, distance: 27.4
drag, startPoint x: 485, startPoint y: 341, endPoint x: 496, endPoint y: 357, distance: 20.0
drag, startPoint x: 508, startPoint y: 345, endPoint x: 565, endPoint y: 334, distance: 58.4
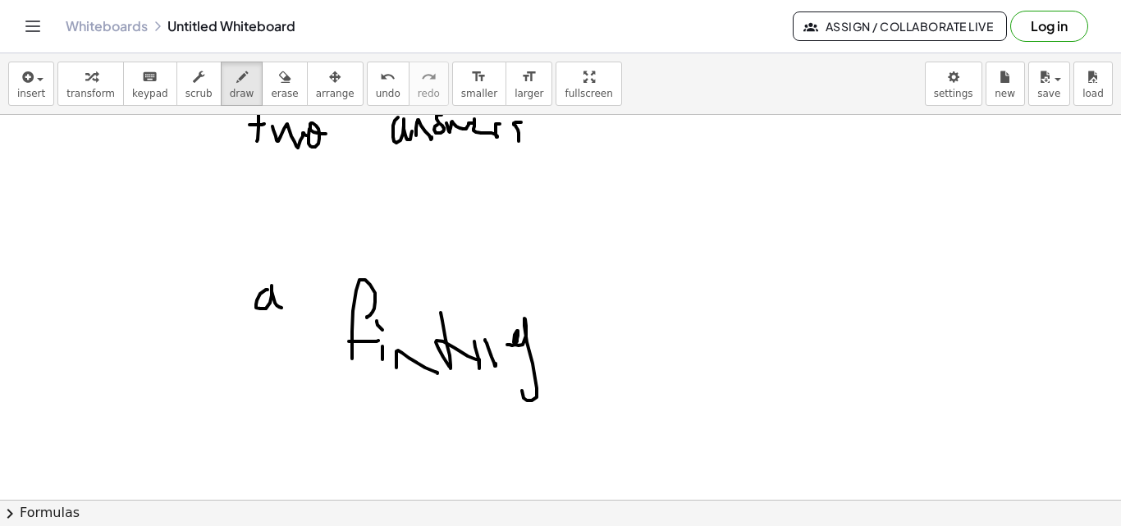
drag, startPoint x: 566, startPoint y: 334, endPoint x: 576, endPoint y: 301, distance: 34.3
drag, startPoint x: 576, startPoint y: 301, endPoint x: 654, endPoint y: 371, distance: 104.6
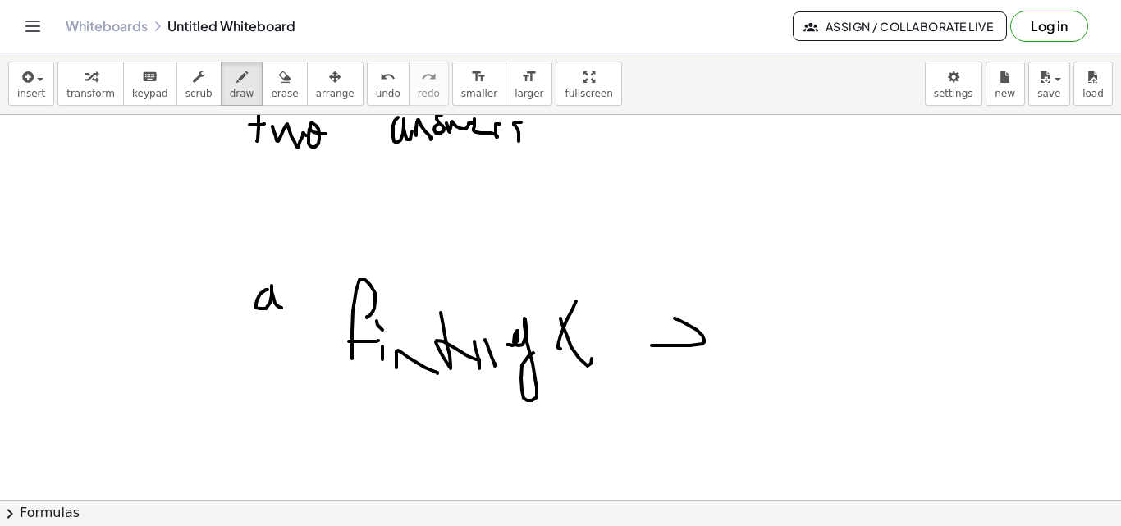
drag, startPoint x: 651, startPoint y: 345, endPoint x: 702, endPoint y: 373, distance: 56.9
drag, startPoint x: 739, startPoint y: 353, endPoint x: 753, endPoint y: 335, distance: 22.8
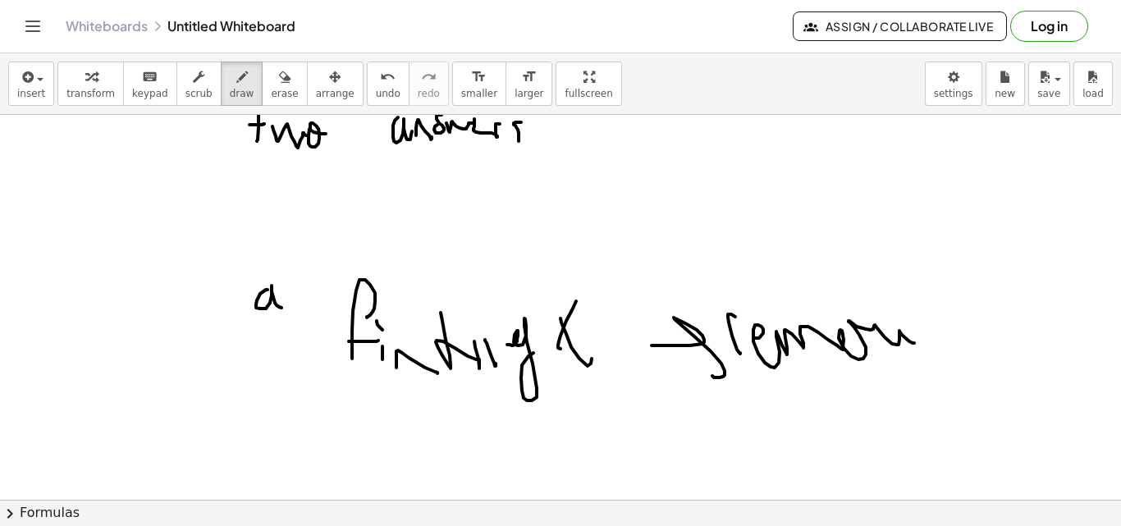
drag, startPoint x: 755, startPoint y: 338, endPoint x: 910, endPoint y: 330, distance: 155.3
drag, startPoint x: 934, startPoint y: 331, endPoint x: 932, endPoint y: 347, distance: 16.5
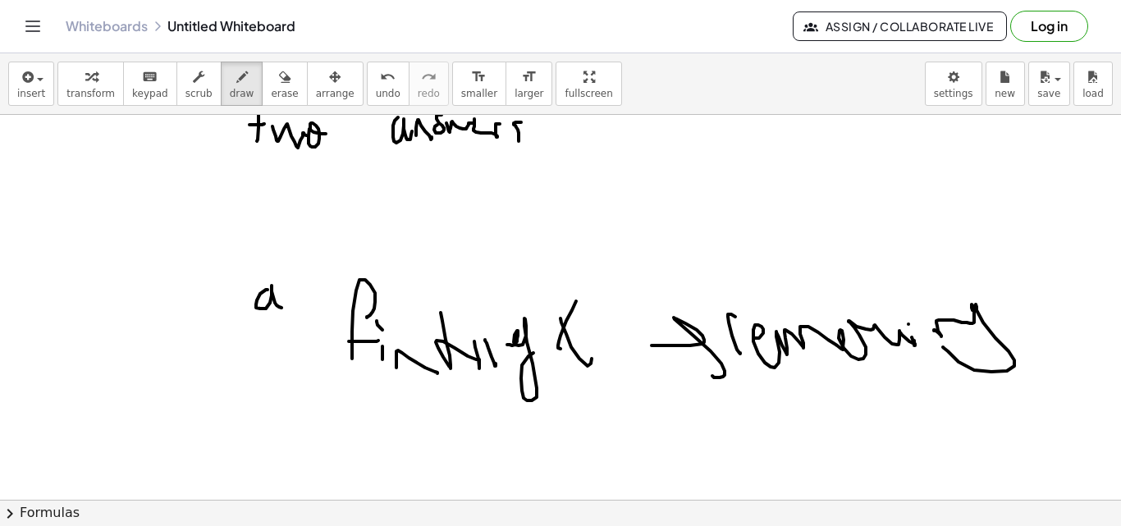
drag, startPoint x: 308, startPoint y: 458, endPoint x: 325, endPoint y: 431, distance: 32.1
drag, startPoint x: 354, startPoint y: 435, endPoint x: 391, endPoint y: 400, distance: 50.5
drag, startPoint x: 411, startPoint y: 446, endPoint x: 424, endPoint y: 412, distance: 36.9
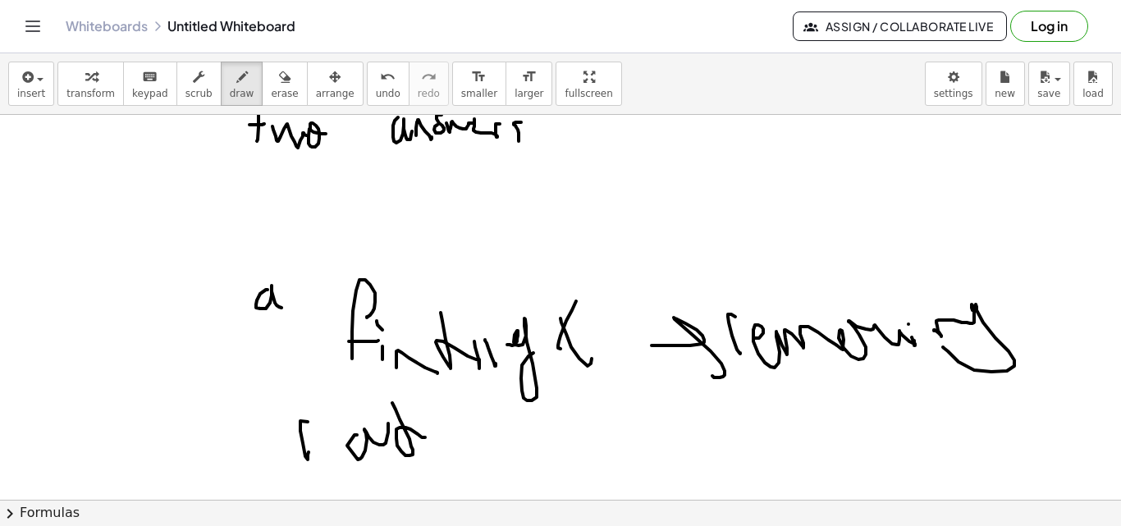
drag, startPoint x: 445, startPoint y: 435, endPoint x: 551, endPoint y: 449, distance: 107.6
drag, startPoint x: 560, startPoint y: 449, endPoint x: 620, endPoint y: 451, distance: 60.8
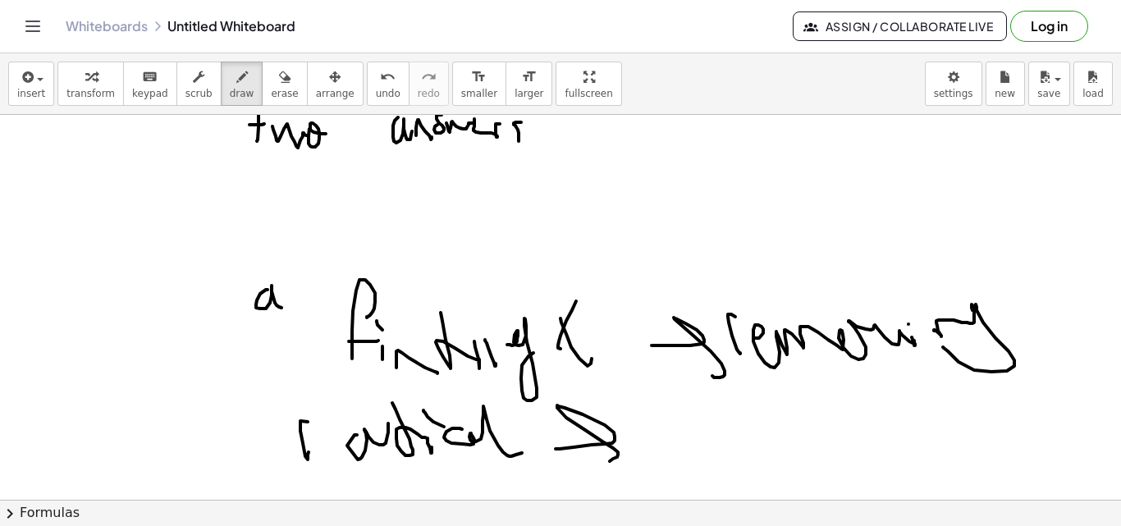
drag, startPoint x: 679, startPoint y: 423, endPoint x: 726, endPoint y: 419, distance: 47.8
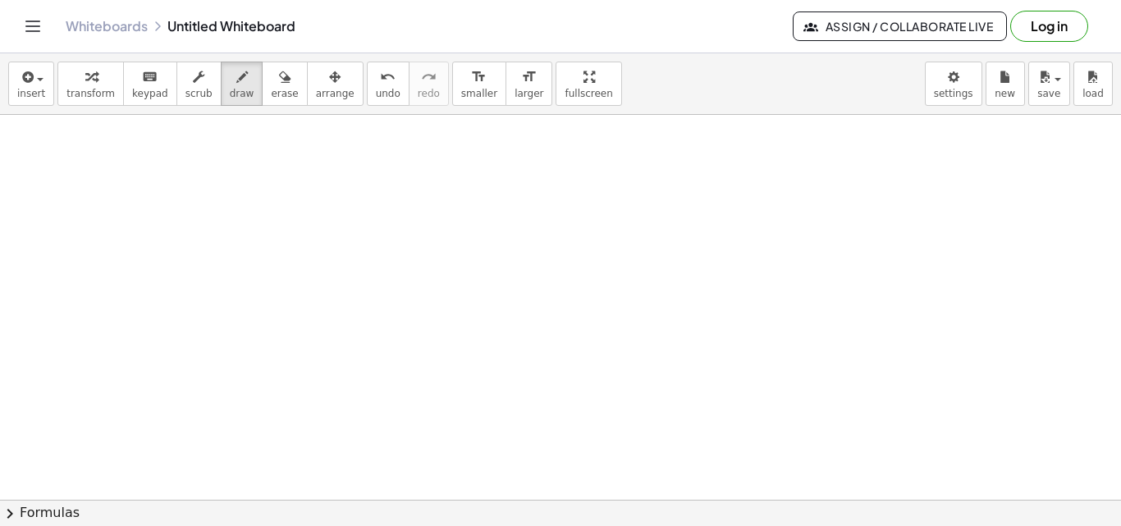
scroll to position [1576, 0]
drag, startPoint x: 368, startPoint y: 264, endPoint x: 402, endPoint y: 268, distance: 34.7
drag, startPoint x: 441, startPoint y: 269, endPoint x: 522, endPoint y: 217, distance: 95.6
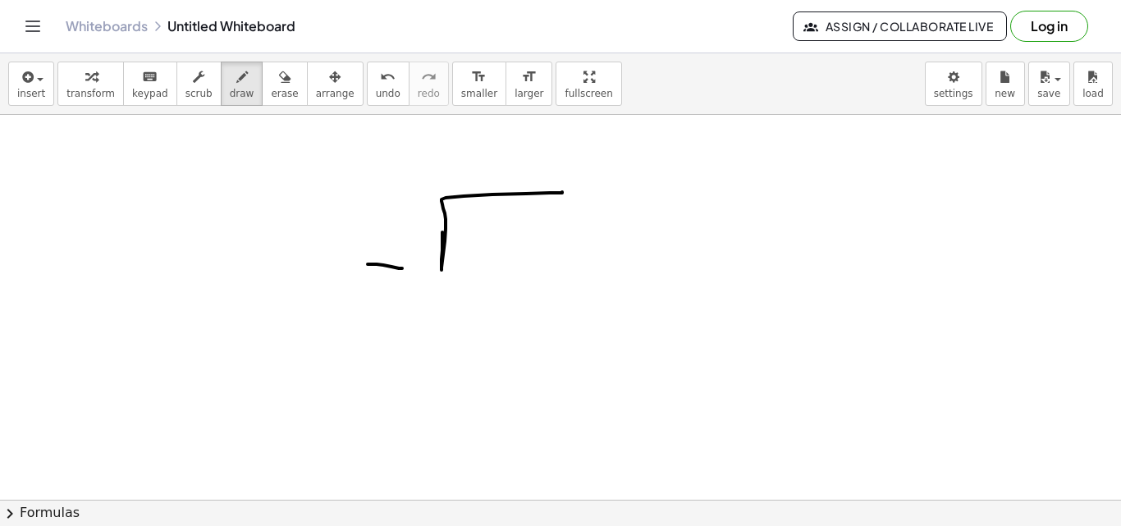
drag, startPoint x: 480, startPoint y: 257, endPoint x: 467, endPoint y: 263, distance: 14.3
drag, startPoint x: 472, startPoint y: 245, endPoint x: 510, endPoint y: 241, distance: 37.9
drag, startPoint x: 414, startPoint y: 190, endPoint x: 416, endPoint y: 223, distance: 32.9
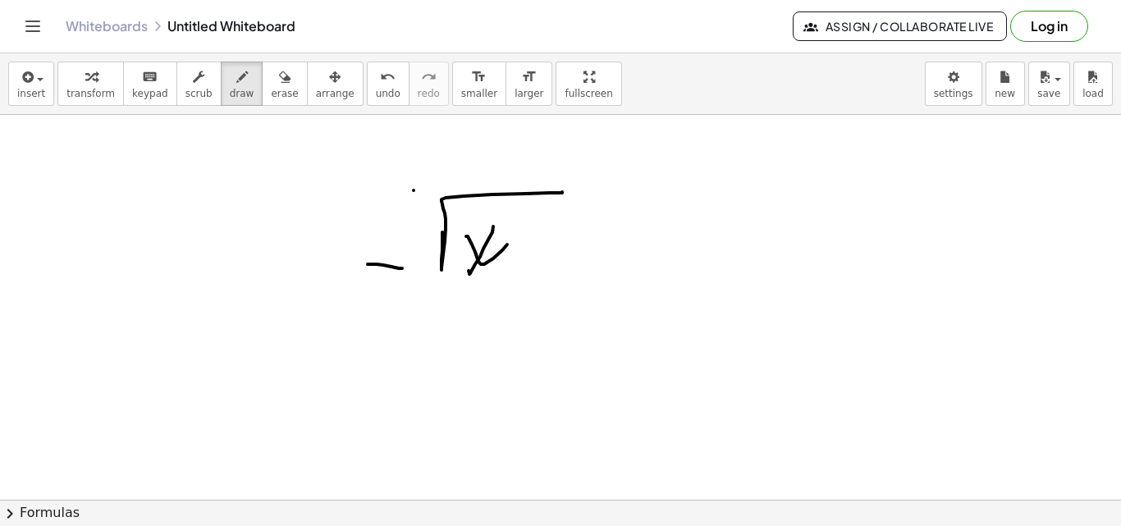
drag, startPoint x: 634, startPoint y: 282, endPoint x: 638, endPoint y: 272, distance: 10.7
drag, startPoint x: 615, startPoint y: 277, endPoint x: 615, endPoint y: 313, distance: 35.3
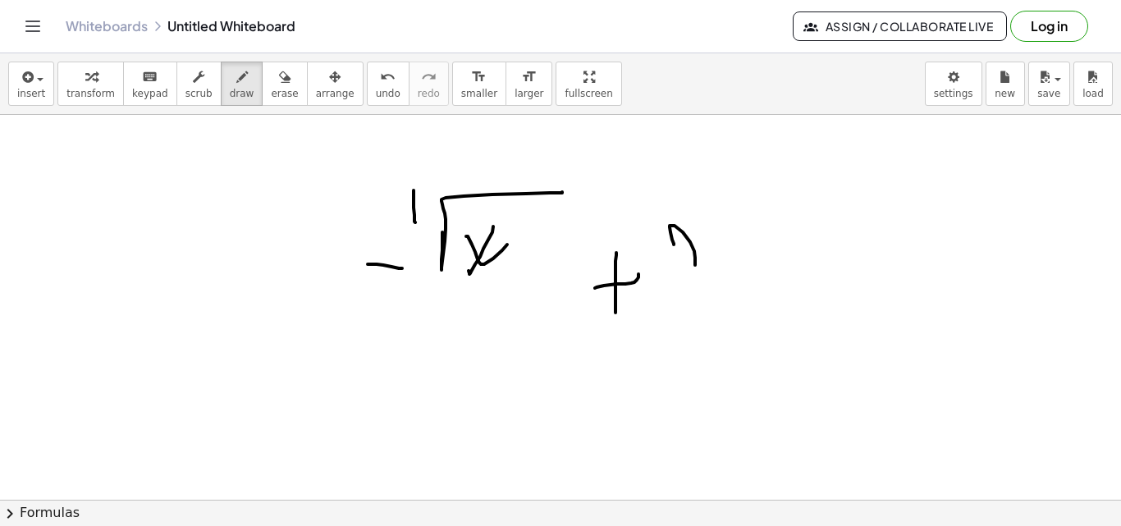
drag, startPoint x: 674, startPoint y: 245, endPoint x: 713, endPoint y: 292, distance: 61.8
drag, startPoint x: 707, startPoint y: 247, endPoint x: 805, endPoint y: 185, distance: 115.9
drag, startPoint x: 800, startPoint y: 216, endPoint x: 770, endPoint y: 209, distance: 31.1
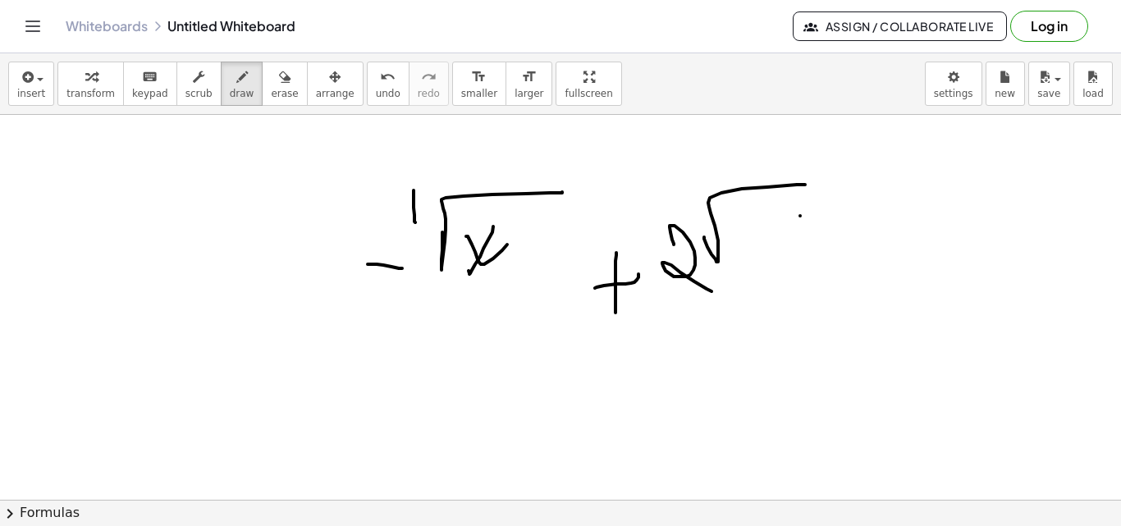
drag, startPoint x: 637, startPoint y: 295, endPoint x: 699, endPoint y: 213, distance: 103.7
drag, startPoint x: 706, startPoint y: 208, endPoint x: 656, endPoint y: 313, distance: 116.3
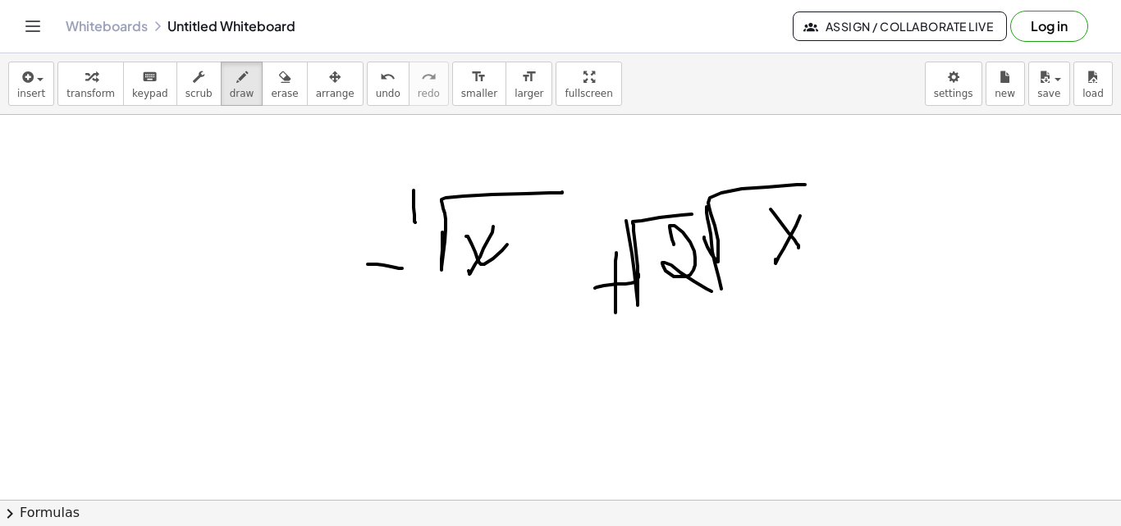
drag, startPoint x: 353, startPoint y: 249, endPoint x: 359, endPoint y: 340, distance: 91.3
drag, startPoint x: 436, startPoint y: 379, endPoint x: 436, endPoint y: 430, distance: 50.9
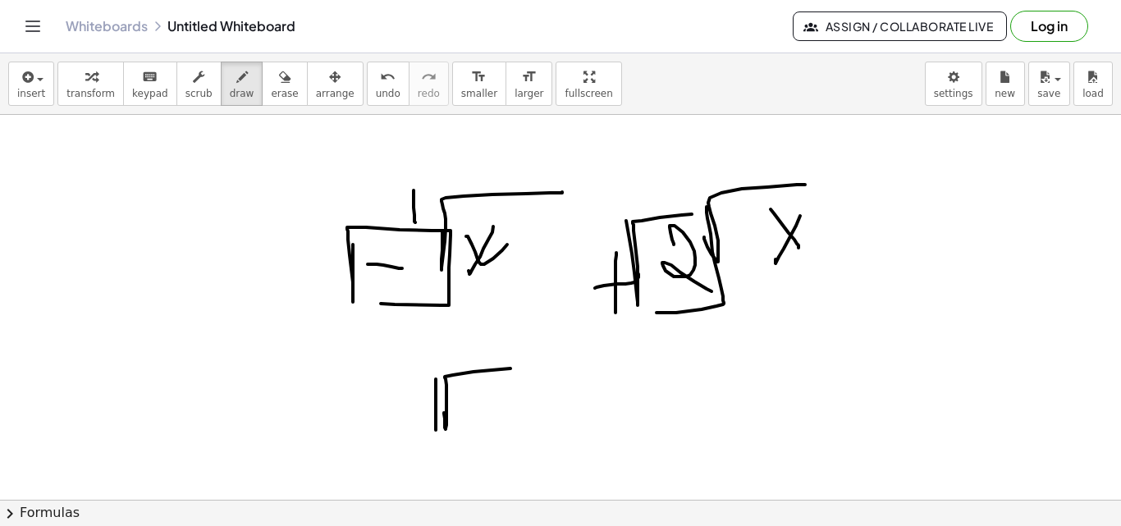
drag, startPoint x: 445, startPoint y: 427, endPoint x: 533, endPoint y: 365, distance: 107.7
drag, startPoint x: 459, startPoint y: 411, endPoint x: 500, endPoint y: 425, distance: 42.6
drag, startPoint x: 497, startPoint y: 393, endPoint x: 476, endPoint y: 419, distance: 33.8
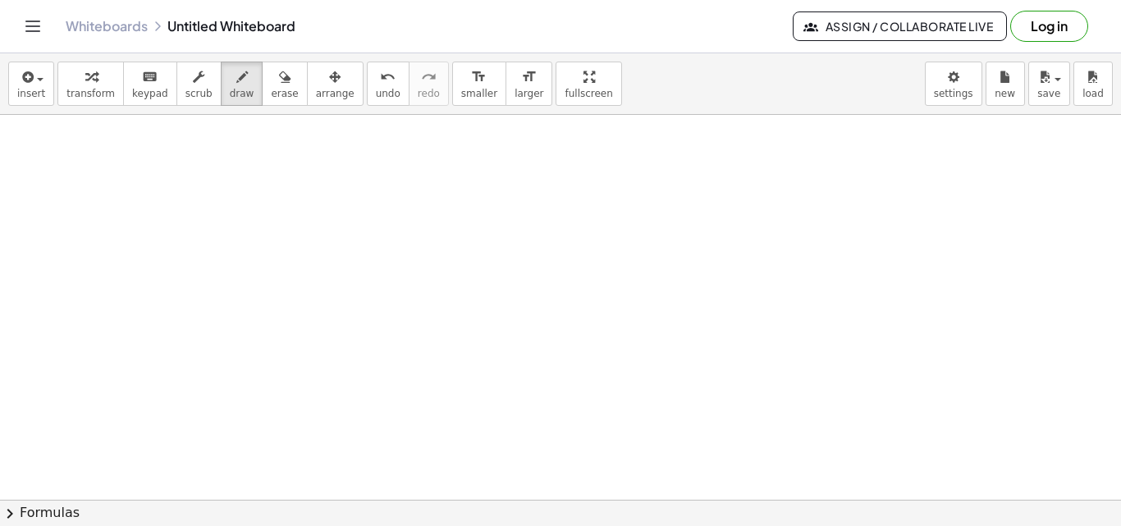
scroll to position [1875, 0]
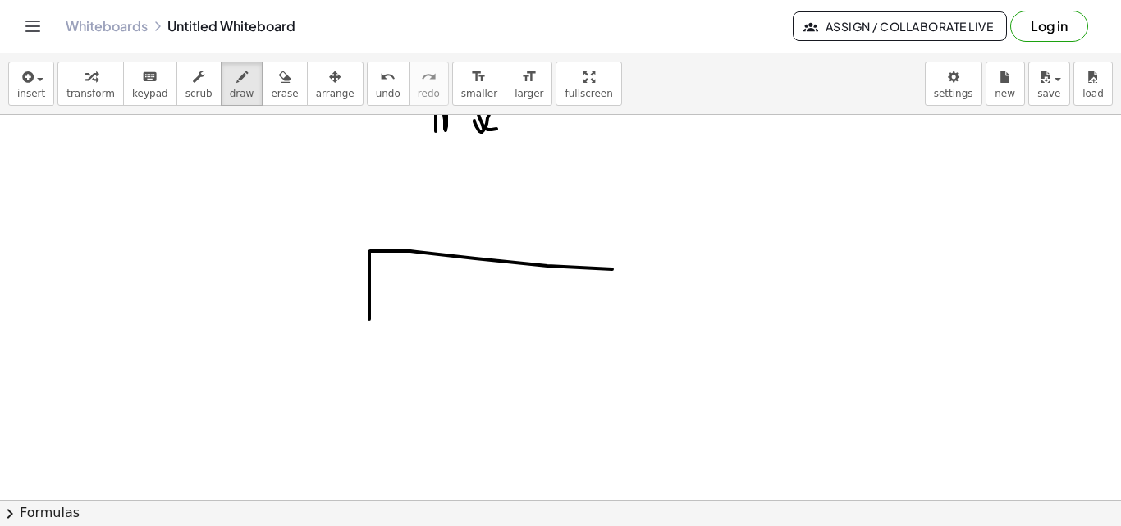
drag, startPoint x: 369, startPoint y: 290, endPoint x: 615, endPoint y: 269, distance: 246.2
drag, startPoint x: 414, startPoint y: 280, endPoint x: 416, endPoint y: 316, distance: 36.1
drag, startPoint x: 727, startPoint y: 307, endPoint x: 868, endPoint y: 242, distance: 155.3
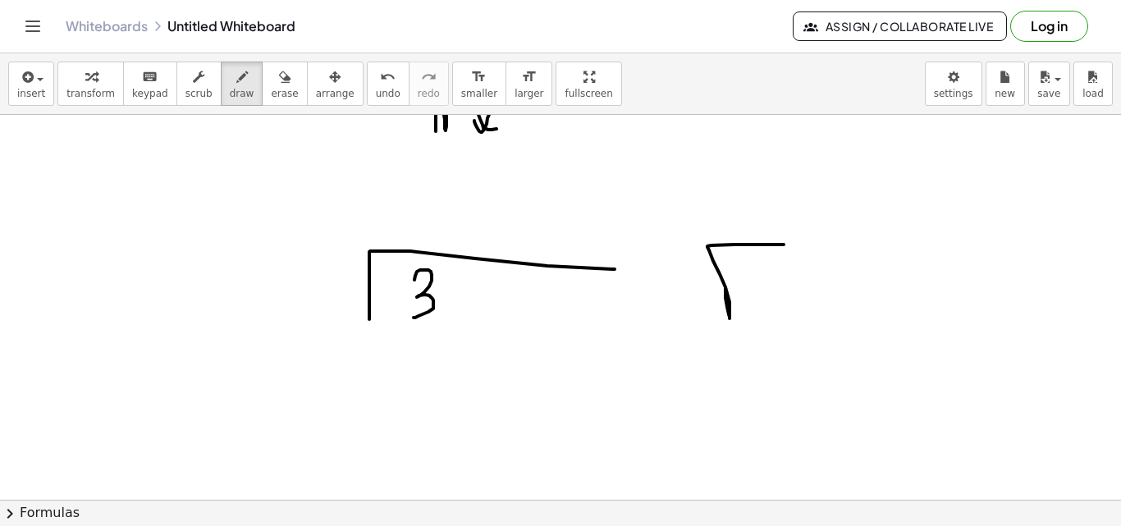
drag, startPoint x: 813, startPoint y: 256, endPoint x: 745, endPoint y: 298, distance: 79.9
drag, startPoint x: 317, startPoint y: 276, endPoint x: 394, endPoint y: 318, distance: 88.1
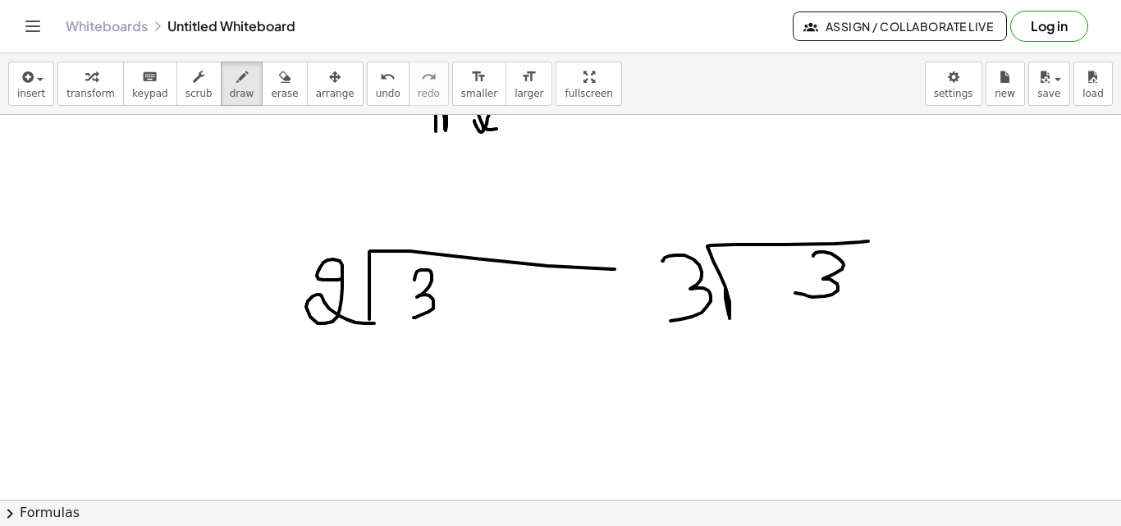
drag, startPoint x: 662, startPoint y: 261, endPoint x: 615, endPoint y: 329, distance: 83.1
drag, startPoint x: 592, startPoint y: 306, endPoint x: 633, endPoint y: 304, distance: 40.2
drag, startPoint x: 613, startPoint y: 289, endPoint x: 611, endPoint y: 335, distance: 46.0
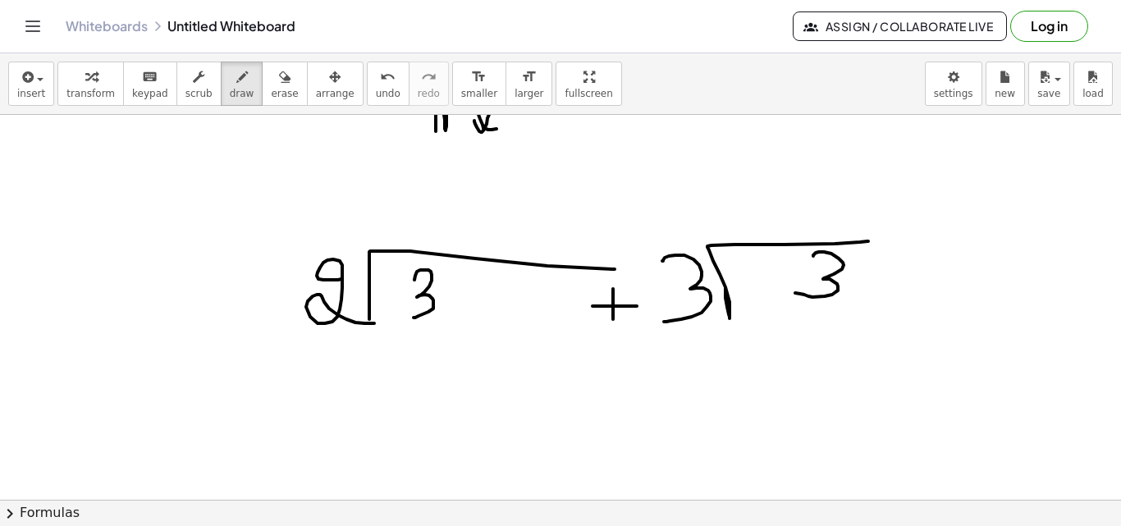
drag, startPoint x: 295, startPoint y: 241, endPoint x: 291, endPoint y: 323, distance: 82.2
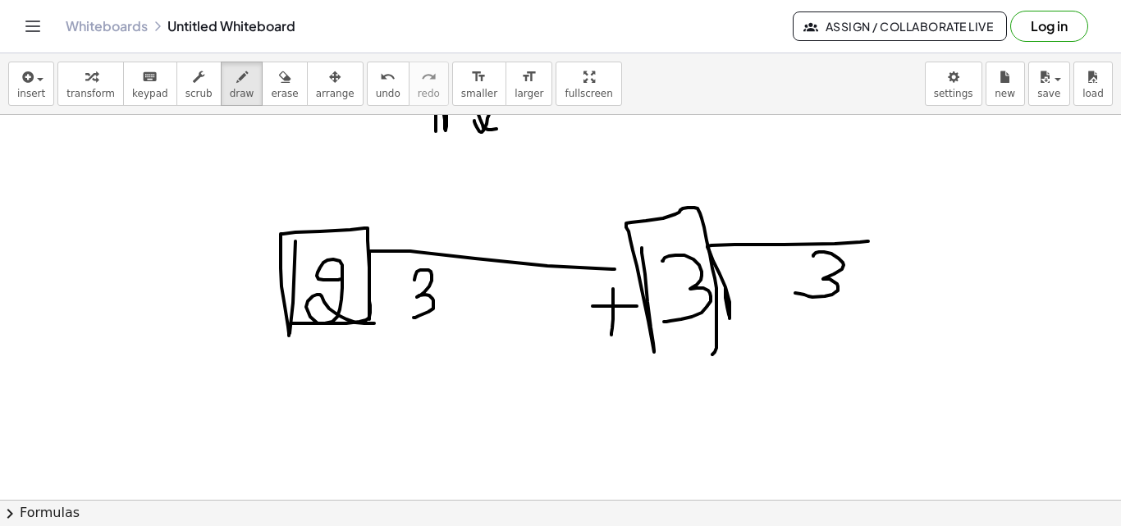
drag, startPoint x: 645, startPoint y: 274, endPoint x: 608, endPoint y: 348, distance: 82.6
drag, startPoint x: 449, startPoint y: 379, endPoint x: 416, endPoint y: 427, distance: 58.5
drag, startPoint x: 479, startPoint y: 432, endPoint x: 572, endPoint y: 368, distance: 112.7
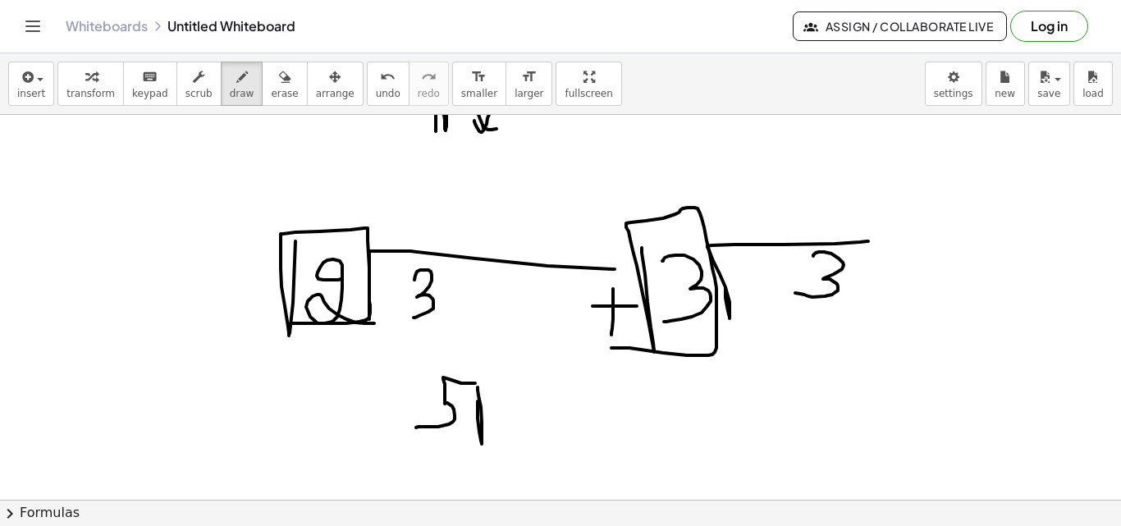
drag, startPoint x: 520, startPoint y: 404, endPoint x: 526, endPoint y: 443, distance: 39.8
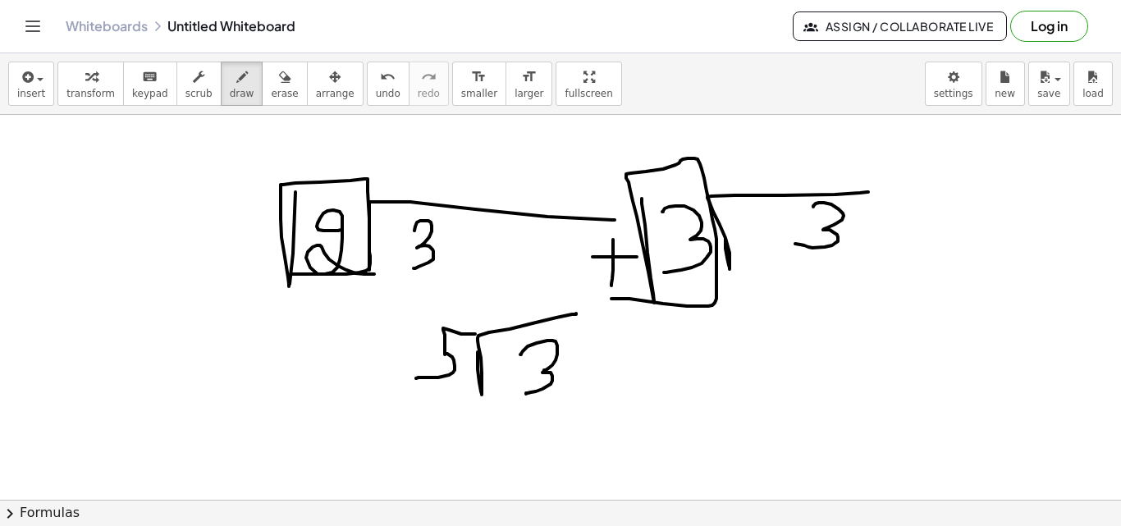
scroll to position [2030, 0]
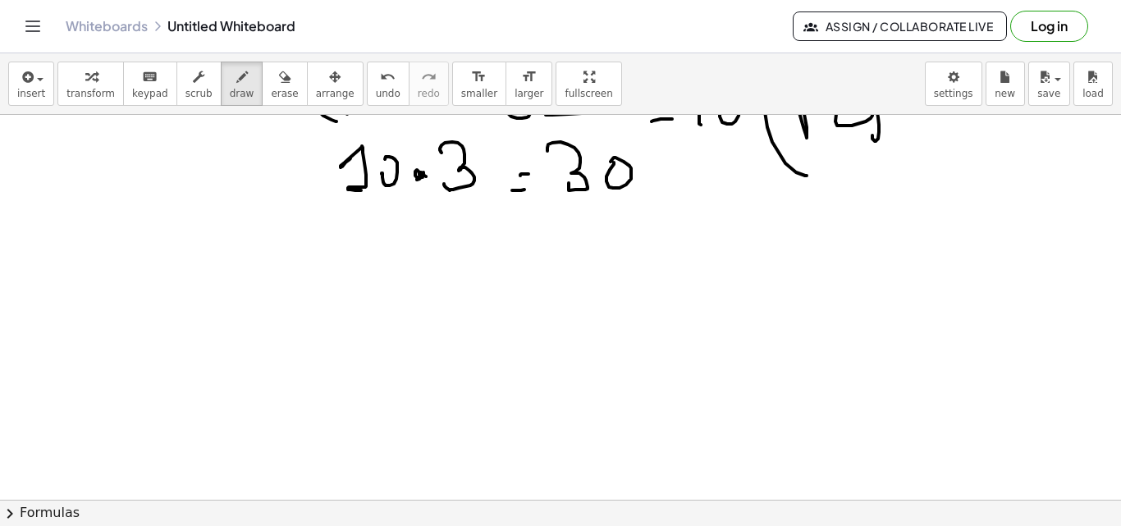
scroll to position [2387, 0]
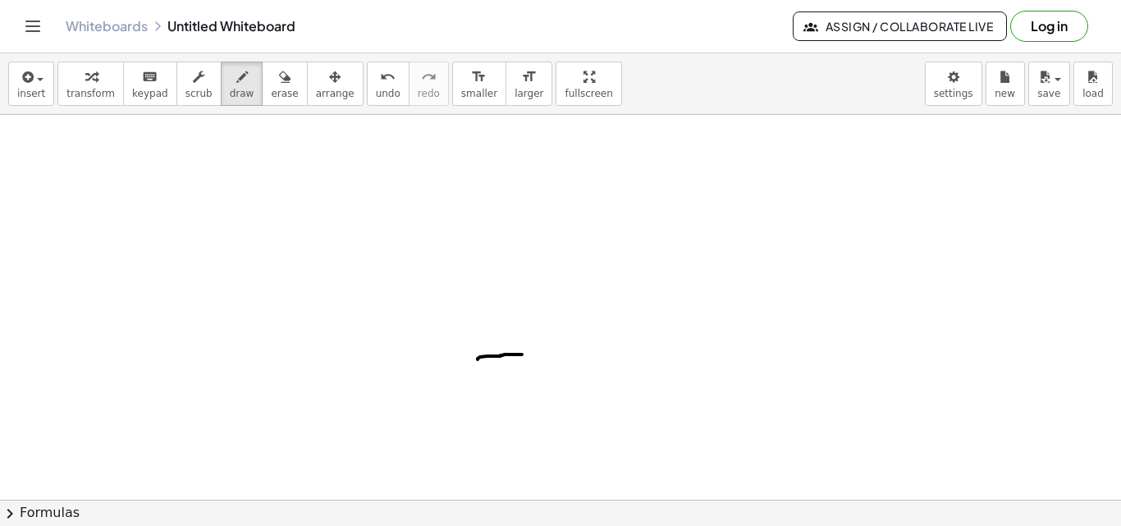
drag, startPoint x: 478, startPoint y: 359, endPoint x: 523, endPoint y: 354, distance: 45.4
drag, startPoint x: 501, startPoint y: 334, endPoint x: 504, endPoint y: 366, distance: 32.2
drag, startPoint x: 537, startPoint y: 309, endPoint x: 561, endPoint y: 350, distance: 47.8
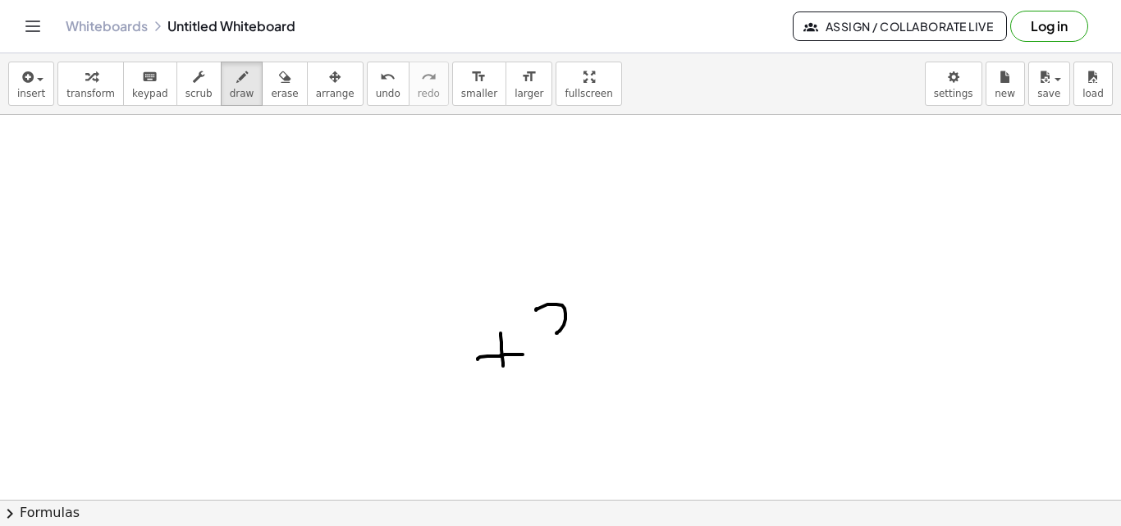
drag, startPoint x: 602, startPoint y: 302, endPoint x: 653, endPoint y: 341, distance: 63.8
drag, startPoint x: 670, startPoint y: 333, endPoint x: 685, endPoint y: 334, distance: 15.6
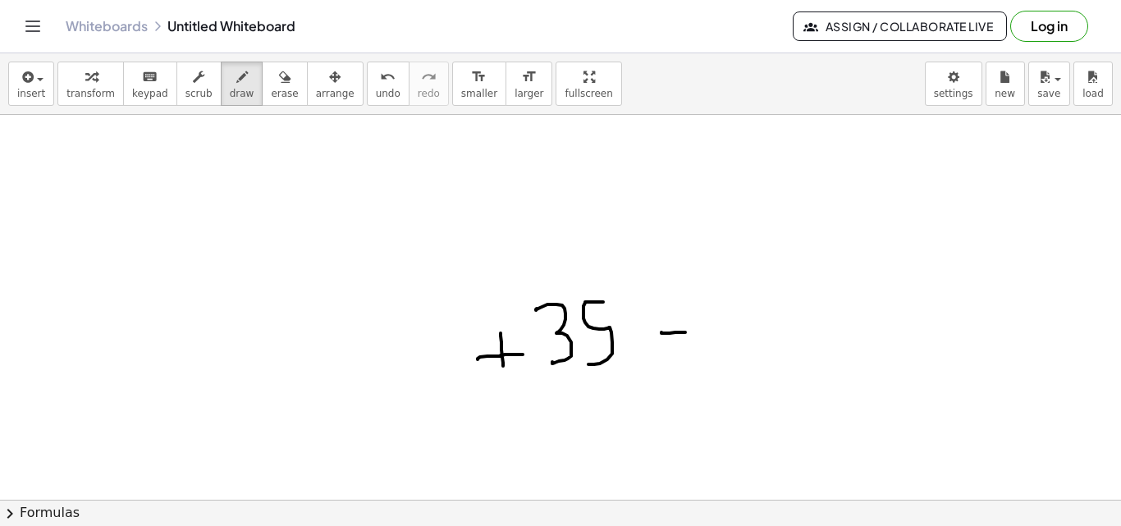
drag, startPoint x: 663, startPoint y: 361, endPoint x: 695, endPoint y: 359, distance: 32.0
drag, startPoint x: 603, startPoint y: 255, endPoint x: 562, endPoint y: 258, distance: 41.1
drag, startPoint x: 558, startPoint y: 378, endPoint x: 635, endPoint y: 374, distance: 77.2
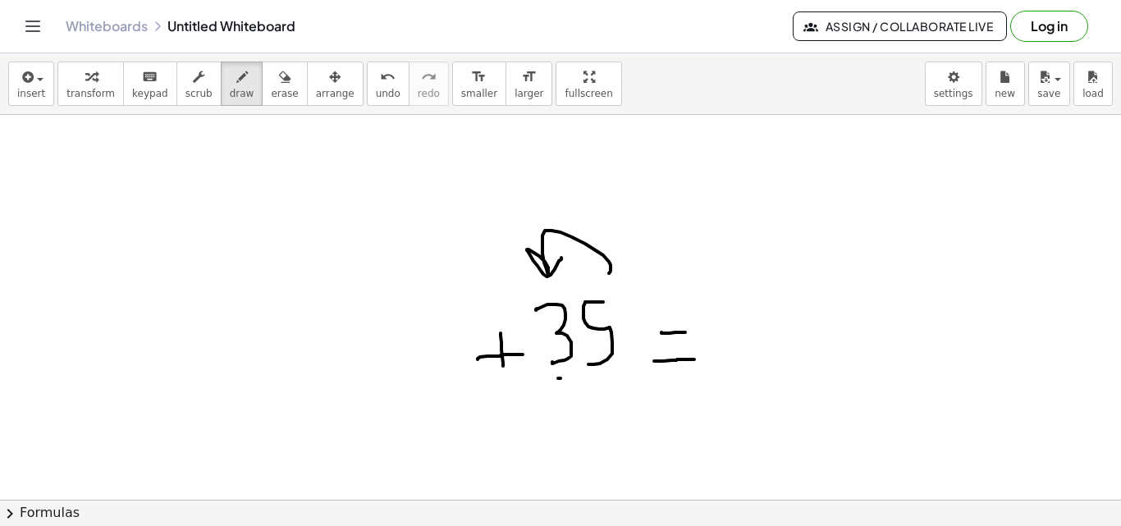
drag, startPoint x: 491, startPoint y: 204, endPoint x: 517, endPoint y: 200, distance: 26.6
drag, startPoint x: 523, startPoint y: 198, endPoint x: 563, endPoint y: 190, distance: 41.0
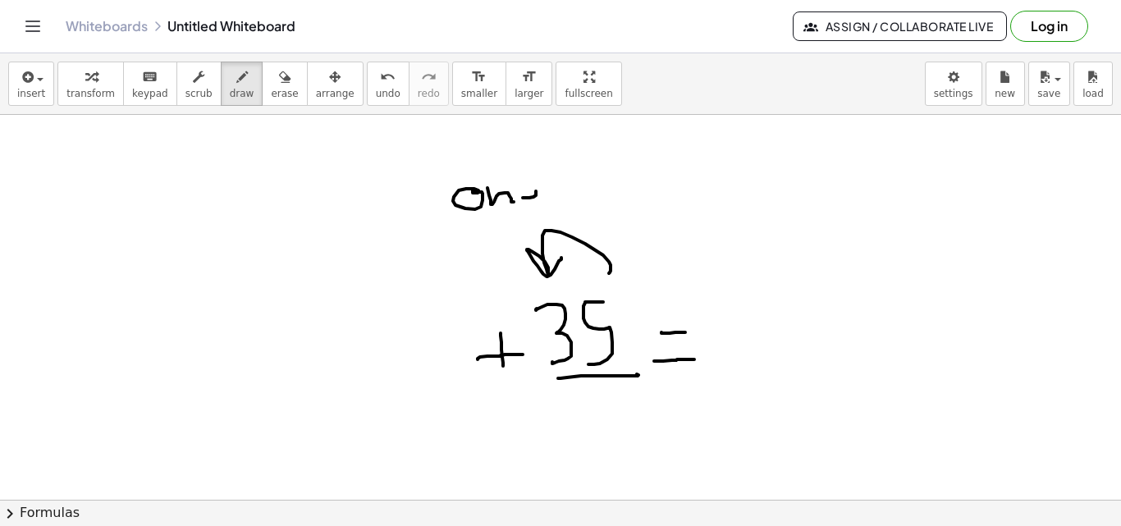
drag, startPoint x: 573, startPoint y: 157, endPoint x: 573, endPoint y: 194, distance: 36.9
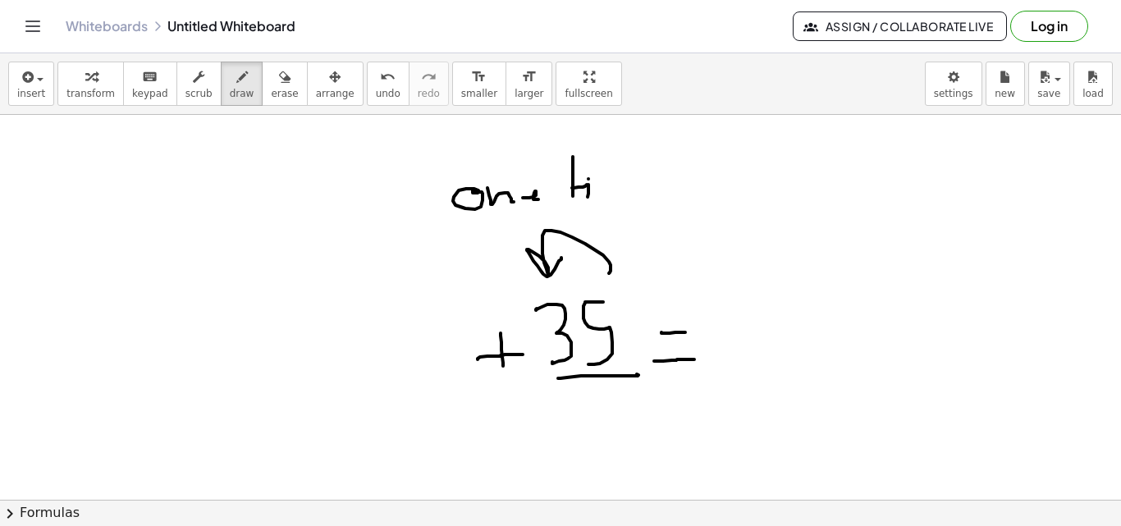
drag, startPoint x: 593, startPoint y: 192, endPoint x: 702, endPoint y: 191, distance: 109.1
drag, startPoint x: 702, startPoint y: 185, endPoint x: 775, endPoint y: 219, distance: 79.7
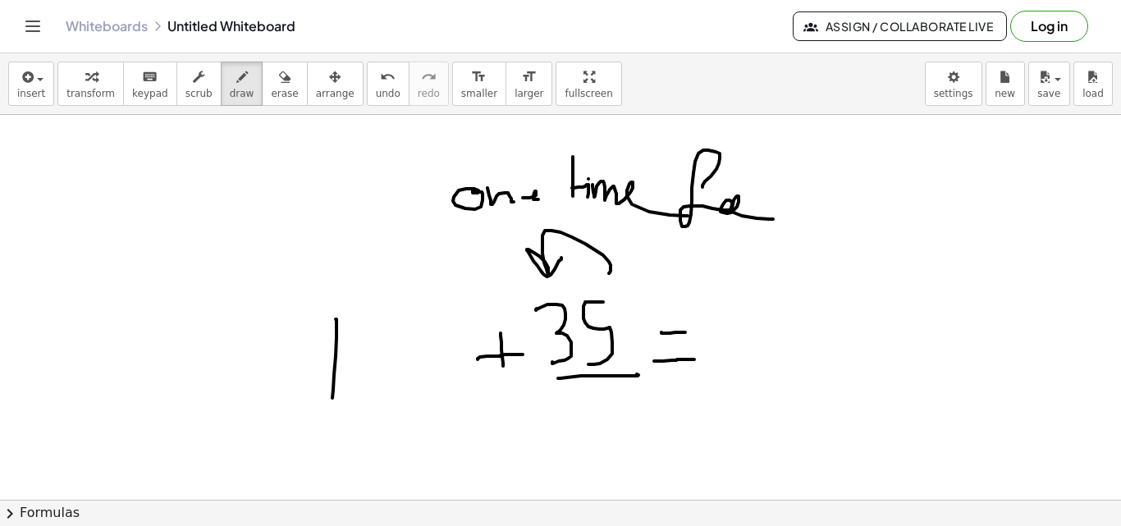
drag, startPoint x: 333, startPoint y: 390, endPoint x: 344, endPoint y: 380, distance: 14.5
drag, startPoint x: 351, startPoint y: 382, endPoint x: 359, endPoint y: 361, distance: 21.8
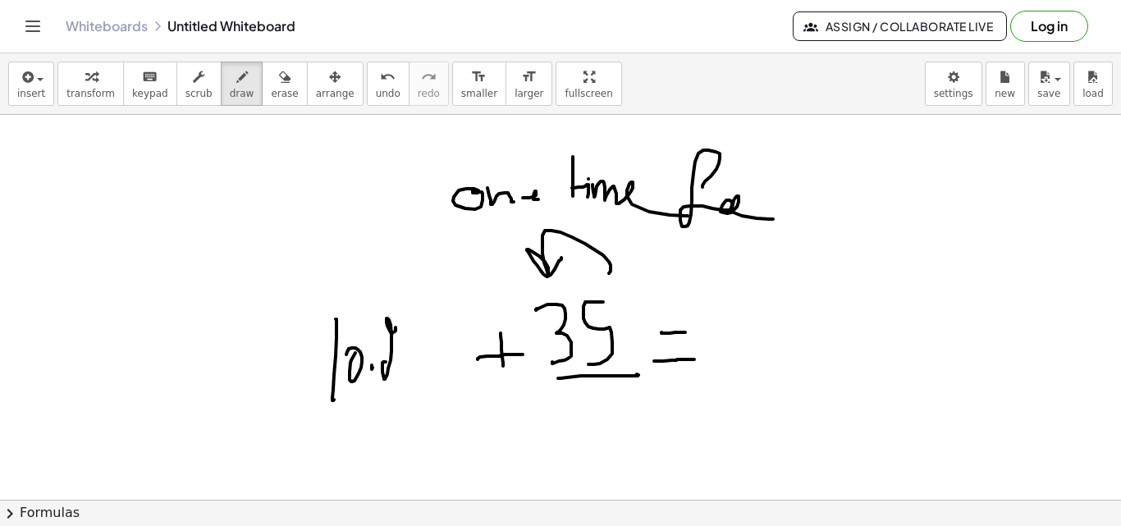
drag, startPoint x: 395, startPoint y: 327, endPoint x: 404, endPoint y: 372, distance: 45.1
drag, startPoint x: 417, startPoint y: 327, endPoint x: 402, endPoint y: 362, distance: 38.2
drag, startPoint x: 449, startPoint y: 344, endPoint x: 469, endPoint y: 354, distance: 23.1
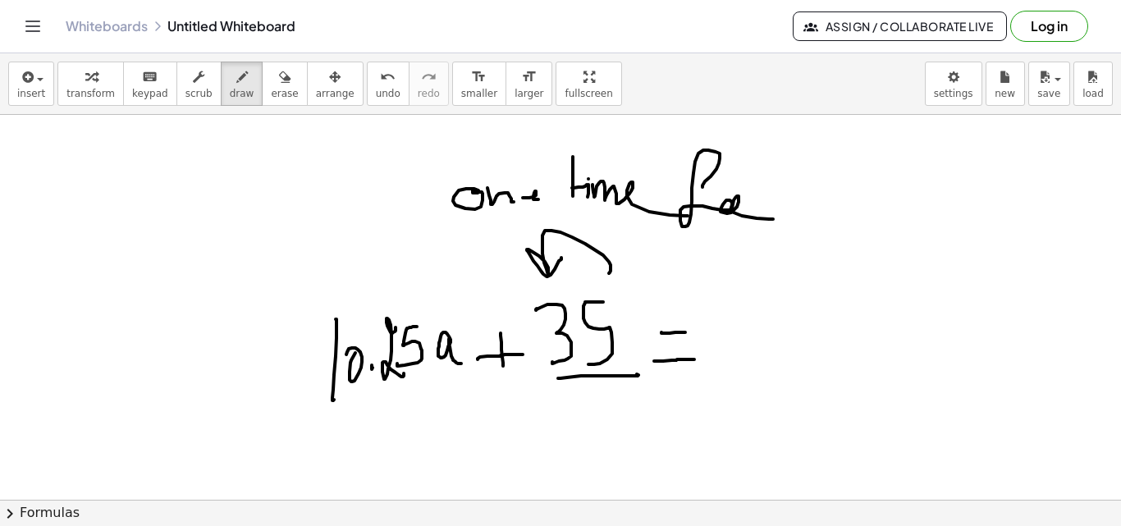
drag, startPoint x: 723, startPoint y: 288, endPoint x: 676, endPoint y: 318, distance: 55.8
drag, startPoint x: 679, startPoint y: 338, endPoint x: 703, endPoint y: 309, distance: 38.5
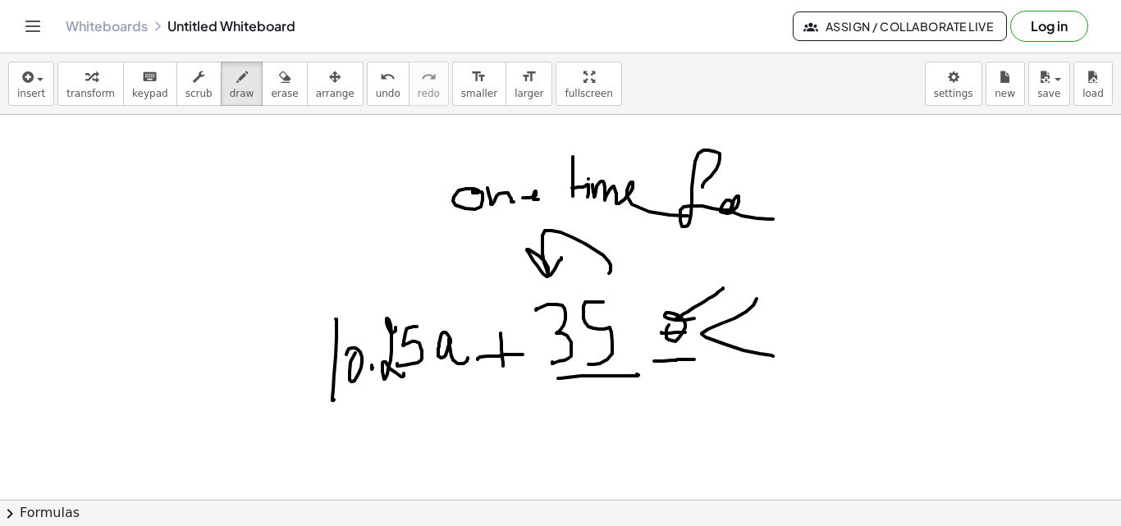
drag, startPoint x: 757, startPoint y: 299, endPoint x: 732, endPoint y: 361, distance: 67.0
drag, startPoint x: 720, startPoint y: 365, endPoint x: 784, endPoint y: 362, distance: 64.1
drag, startPoint x: 804, startPoint y: 302, endPoint x: 807, endPoint y: 345, distance: 42.7
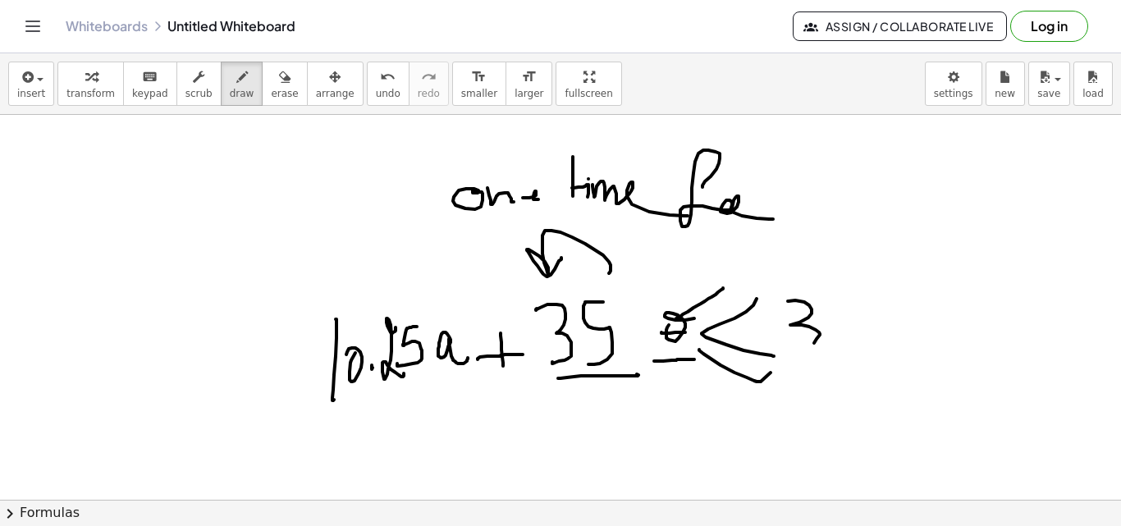
drag, startPoint x: 839, startPoint y: 353, endPoint x: 848, endPoint y: 329, distance: 25.2
drag, startPoint x: 871, startPoint y: 323, endPoint x: 868, endPoint y: 315, distance: 8.8
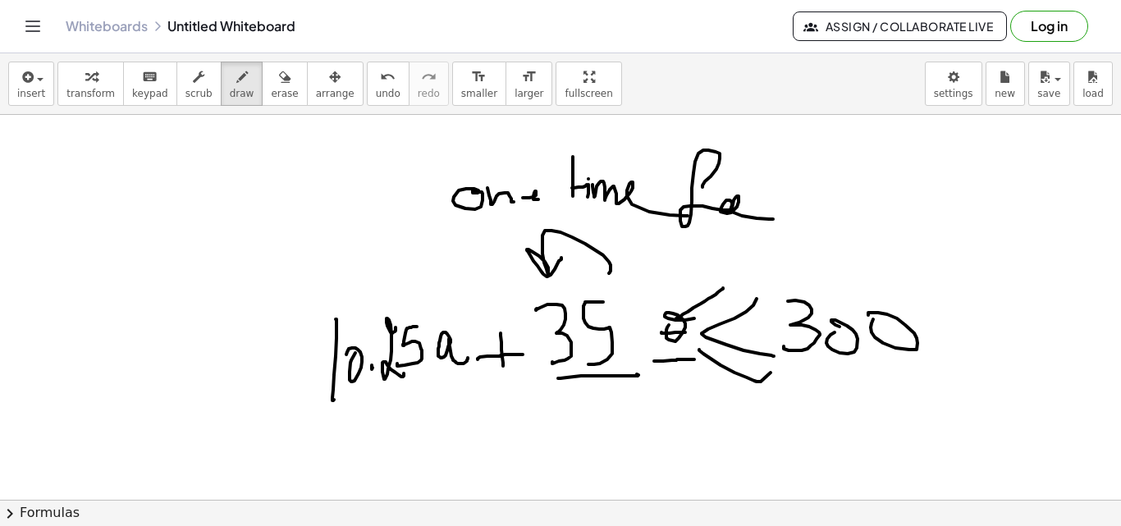
scroll to position [2444, 0]
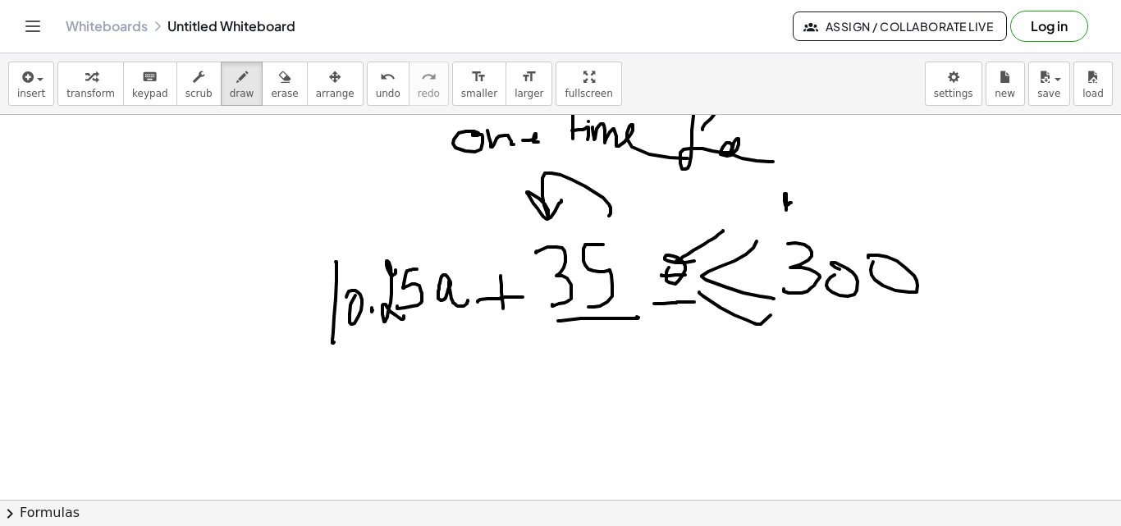
drag, startPoint x: 791, startPoint y: 203, endPoint x: 799, endPoint y: 191, distance: 14.1
drag, startPoint x: 799, startPoint y: 196, endPoint x: 812, endPoint y: 179, distance: 21.7
drag, startPoint x: 348, startPoint y: 384, endPoint x: 349, endPoint y: 422, distance: 37.8
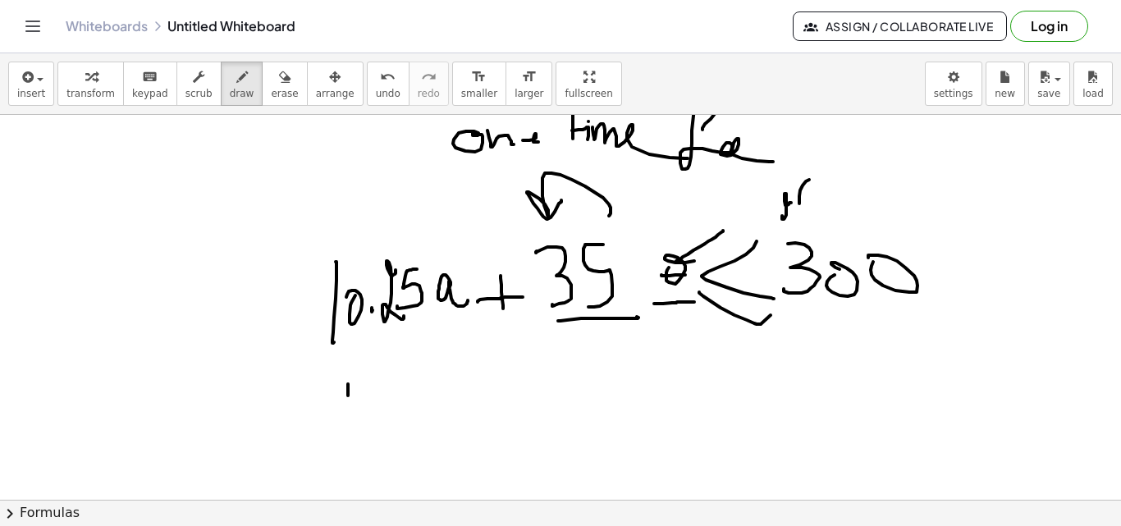
drag, startPoint x: 358, startPoint y: 405, endPoint x: 369, endPoint y: 405, distance: 11.5
drag, startPoint x: 386, startPoint y: 409, endPoint x: 391, endPoint y: 397, distance: 13.3
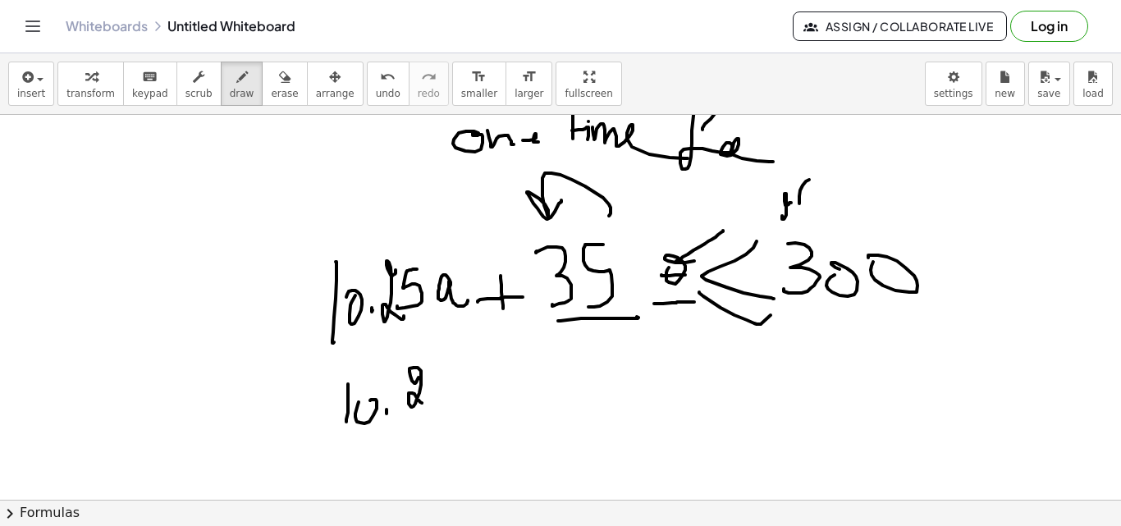
drag, startPoint x: 418, startPoint y: 377, endPoint x: 448, endPoint y: 359, distance: 34.6
drag, startPoint x: 445, startPoint y: 356, endPoint x: 439, endPoint y: 398, distance: 42.2
drag, startPoint x: 447, startPoint y: 385, endPoint x: 509, endPoint y: 382, distance: 61.6
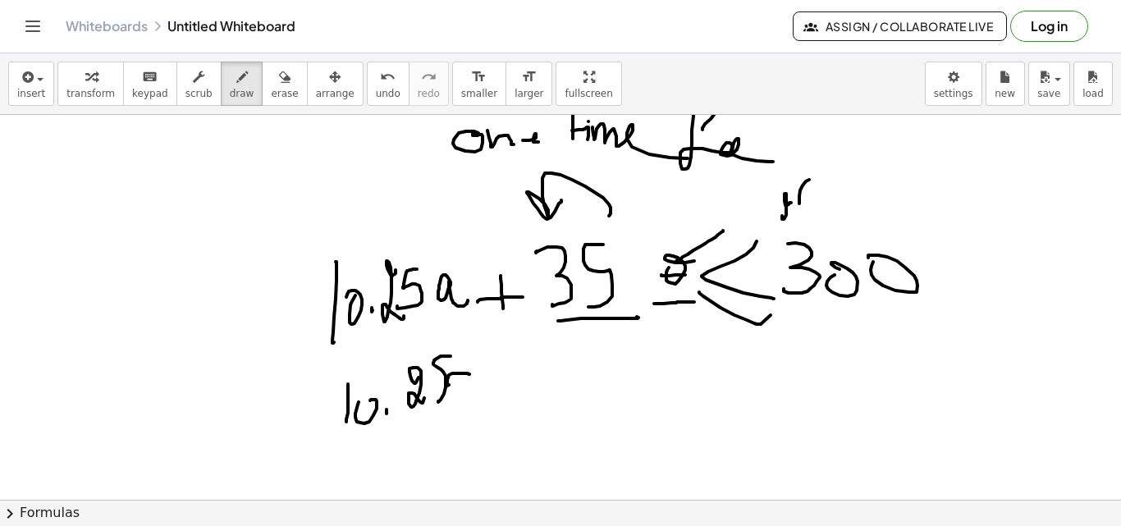
drag, startPoint x: 527, startPoint y: 380, endPoint x: 534, endPoint y: 362, distance: 19.5
drag, startPoint x: 528, startPoint y: 405, endPoint x: 555, endPoint y: 371, distance: 42.7
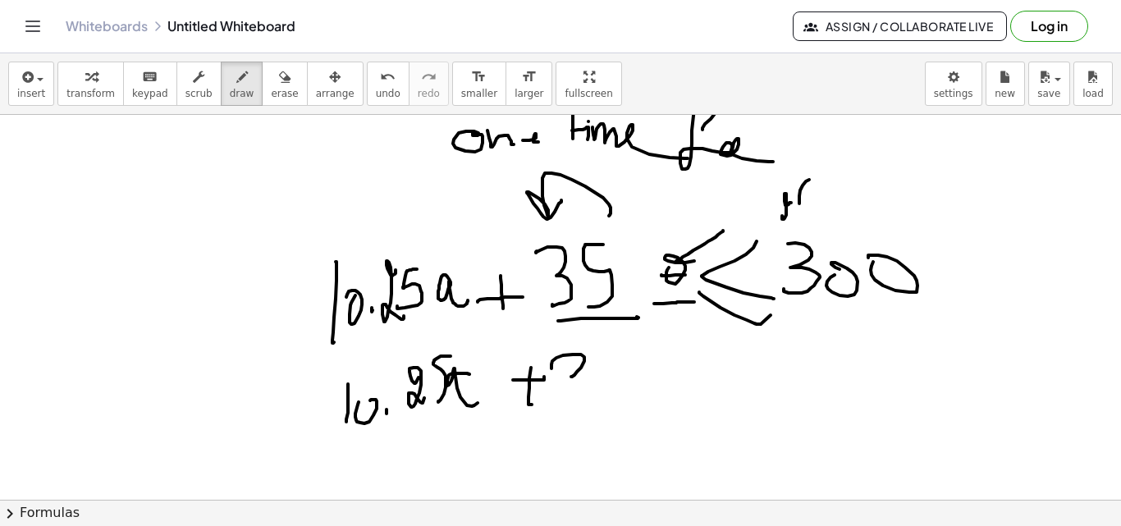
drag, startPoint x: 551, startPoint y: 368, endPoint x: 570, endPoint y: 389, distance: 28.5
drag, startPoint x: 610, startPoint y: 366, endPoint x: 594, endPoint y: 396, distance: 34.1
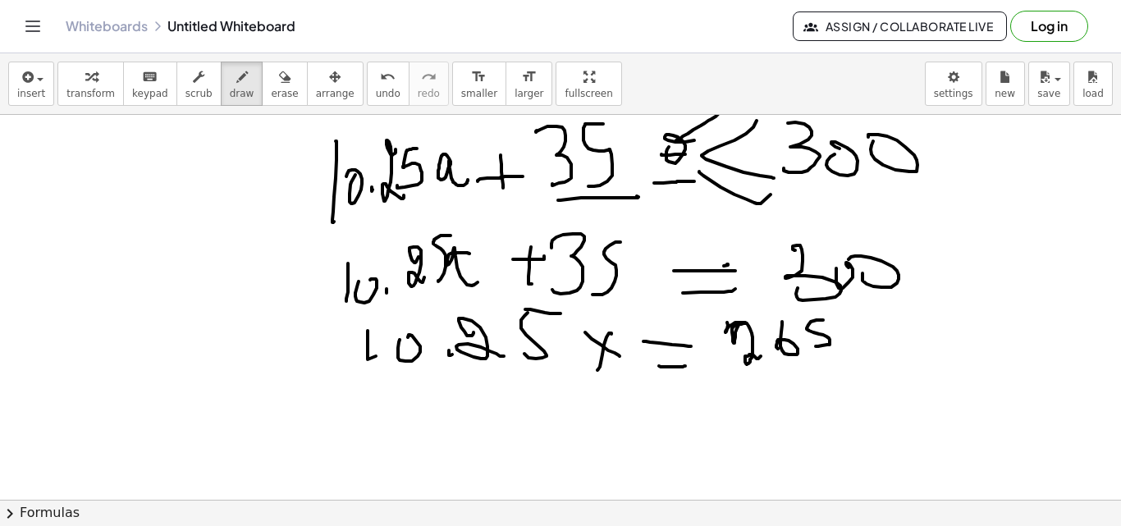
scroll to position [2614, 0]
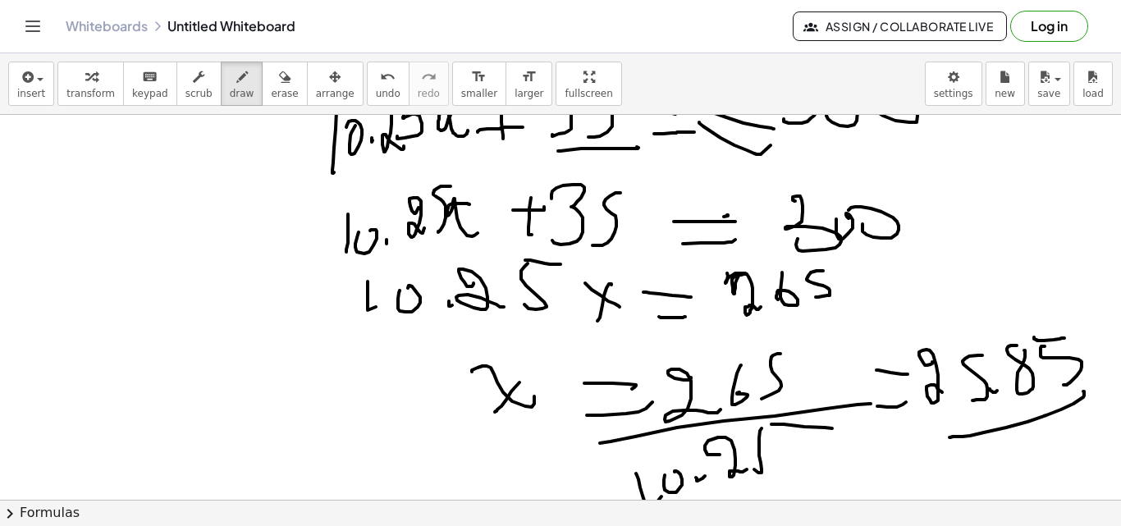
drag, startPoint x: 1083, startPoint y: 391, endPoint x: 949, endPoint y: 437, distance: 141.4
drag, startPoint x: 126, startPoint y: 420, endPoint x: 125, endPoint y: 430, distance: 10.0
drag, startPoint x: 134, startPoint y: 392, endPoint x: 149, endPoint y: 399, distance: 16.9
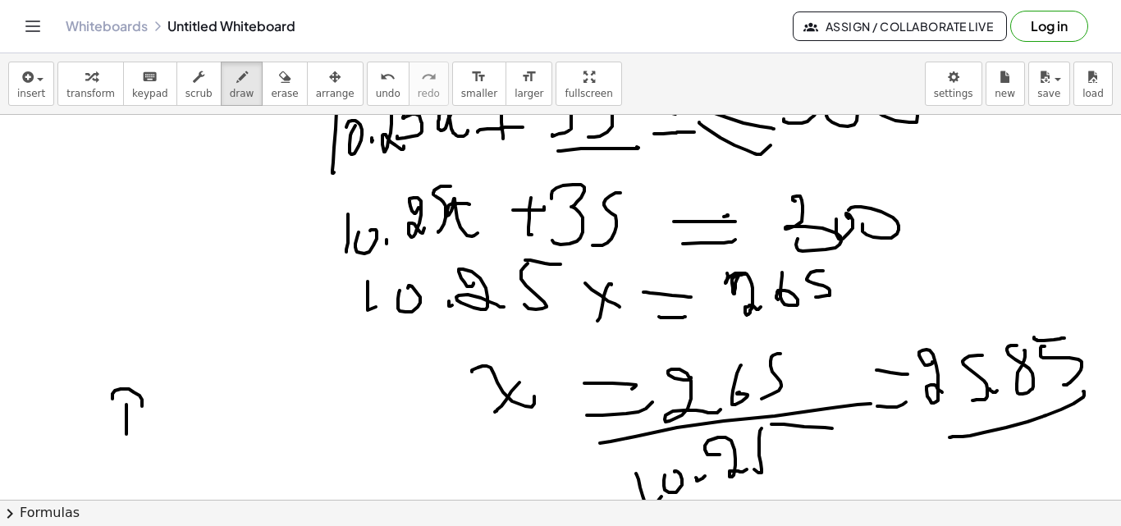
drag, startPoint x: 158, startPoint y: 409, endPoint x: 166, endPoint y: 444, distance: 36.0
drag, startPoint x: 177, startPoint y: 424, endPoint x: 187, endPoint y: 407, distance: 19.8
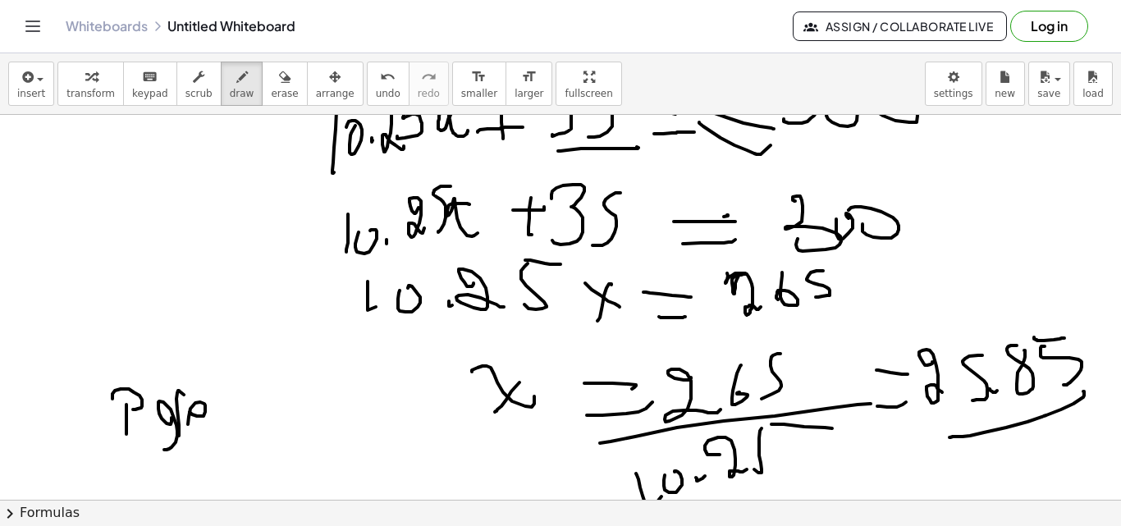
drag, startPoint x: 203, startPoint y: 416, endPoint x: 224, endPoint y: 406, distance: 22.8
drag, startPoint x: 218, startPoint y: 413, endPoint x: 244, endPoint y: 381, distance: 40.9
drag, startPoint x: 245, startPoint y: 399, endPoint x: 232, endPoint y: 409, distance: 16.4
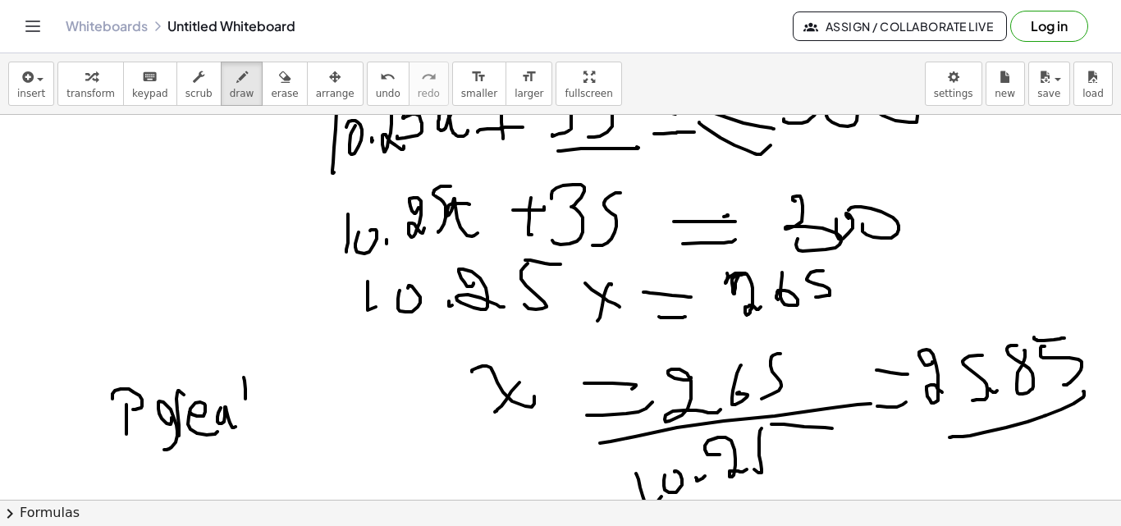
drag, startPoint x: 255, startPoint y: 401, endPoint x: 275, endPoint y: 367, distance: 39.7
drag, startPoint x: 25, startPoint y: 307, endPoint x: 50, endPoint y: 310, distance: 24.8
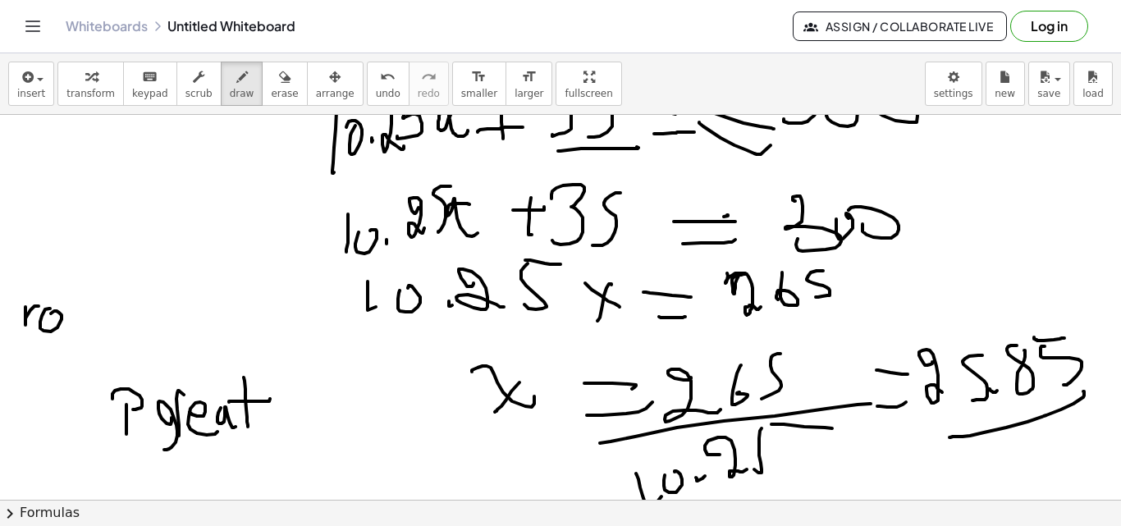
drag, startPoint x: 49, startPoint y: 309, endPoint x: 61, endPoint y: 318, distance: 14.6
drag, startPoint x: 86, startPoint y: 335, endPoint x: 103, endPoint y: 322, distance: 21.0
drag, startPoint x: 112, startPoint y: 332, endPoint x: 162, endPoint y: 286, distance: 67.9
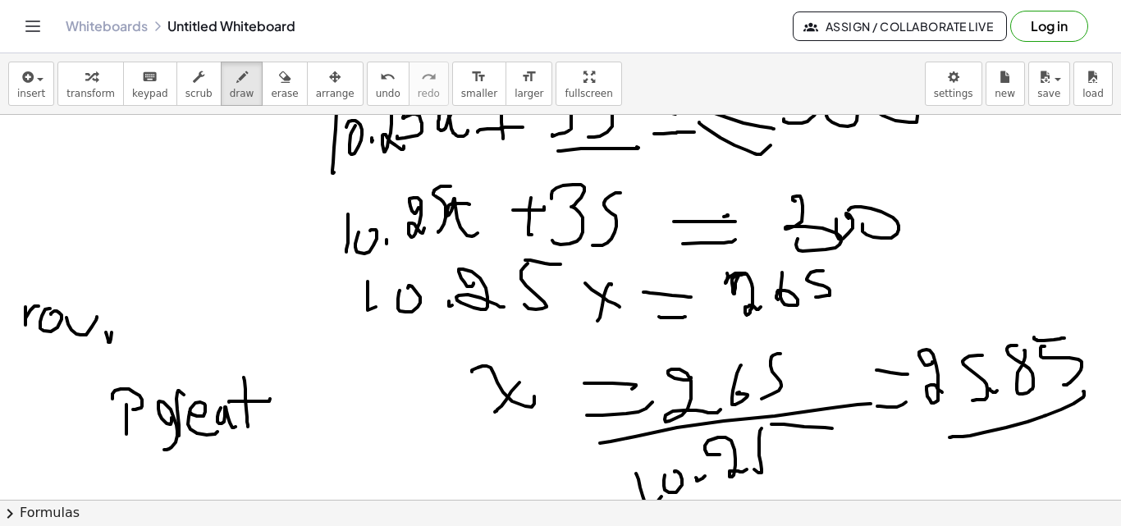
drag, startPoint x: 165, startPoint y: 291, endPoint x: 185, endPoint y: 318, distance: 33.5
drag, startPoint x: 185, startPoint y: 318, endPoint x: 190, endPoint y: 307, distance: 12.5
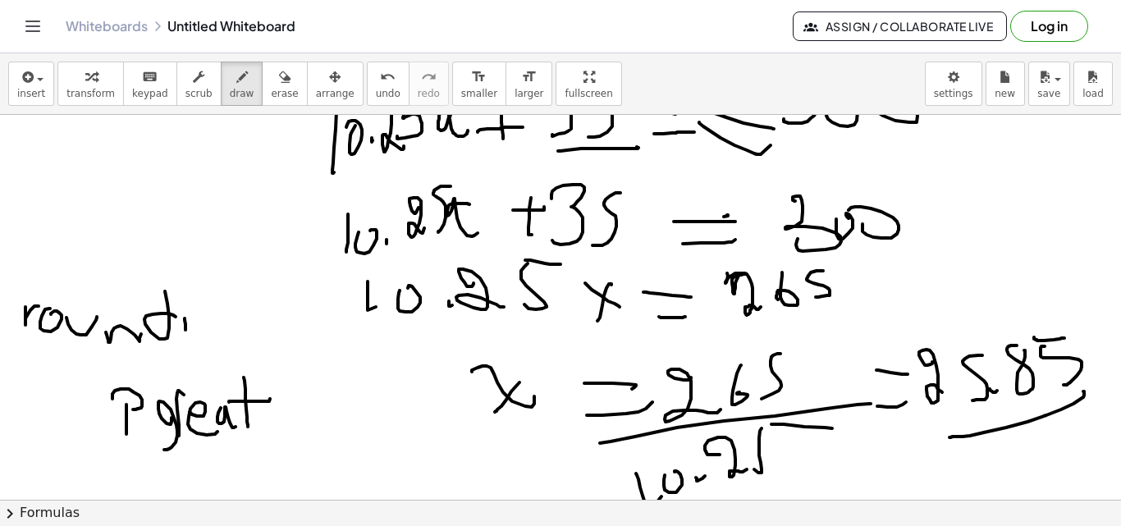
drag, startPoint x: 198, startPoint y: 317, endPoint x: 266, endPoint y: 290, distance: 73.0
drag, startPoint x: 268, startPoint y: 333, endPoint x: 264, endPoint y: 318, distance: 16.1
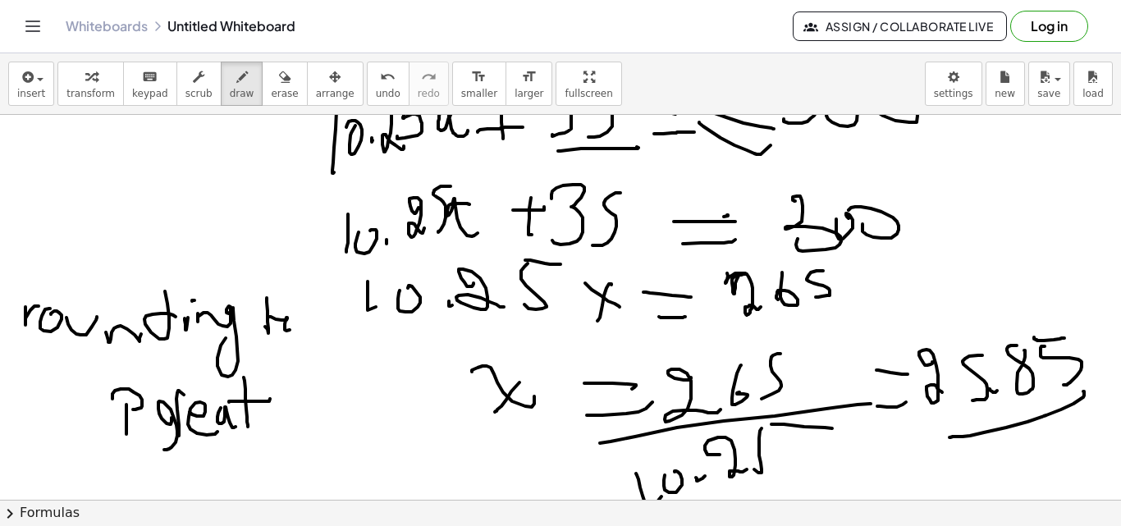
drag, startPoint x: 281, startPoint y: 320, endPoint x: 210, endPoint y: 345, distance: 75.5
drag, startPoint x: 80, startPoint y: 374, endPoint x: 74, endPoint y: 380, distance: 8.7
drag, startPoint x: 74, startPoint y: 380, endPoint x: 185, endPoint y: 386, distance: 110.9
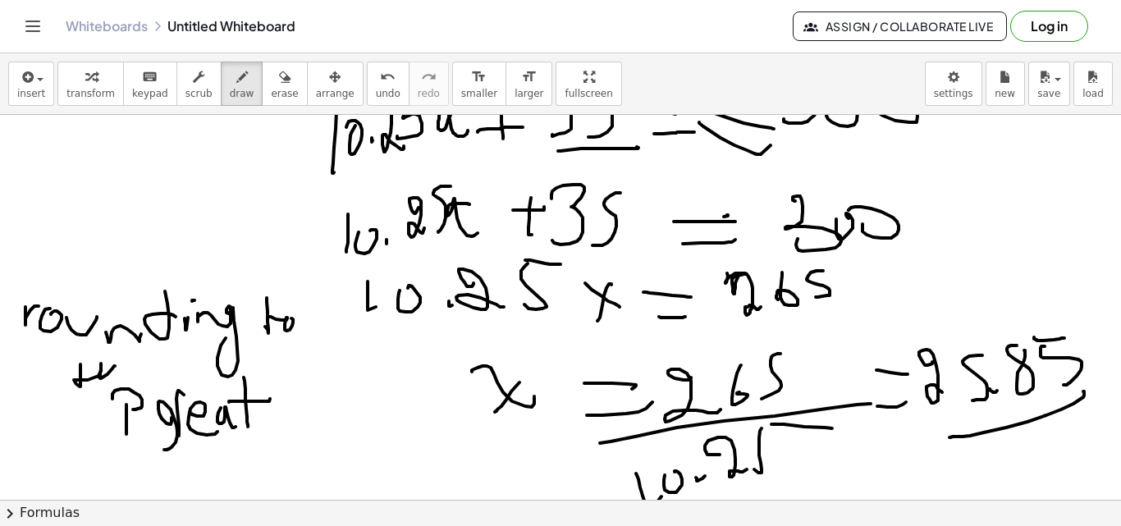
drag, startPoint x: 272, startPoint y: 424, endPoint x: 295, endPoint y: 411, distance: 25.8
drag, startPoint x: 300, startPoint y: 400, endPoint x: 316, endPoint y: 365, distance: 38.6
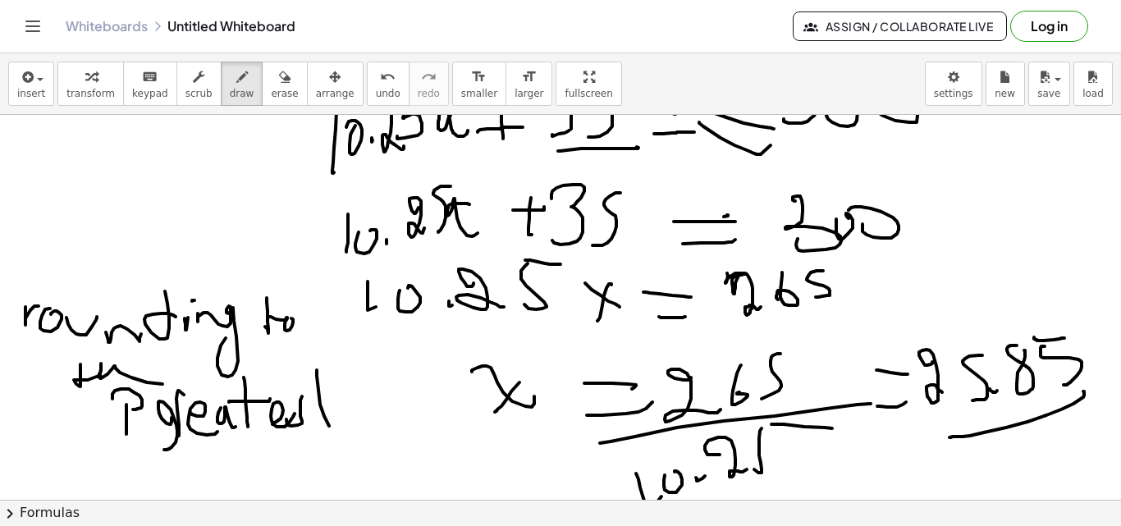
drag, startPoint x: 117, startPoint y: 495, endPoint x: 134, endPoint y: 463, distance: 36.0
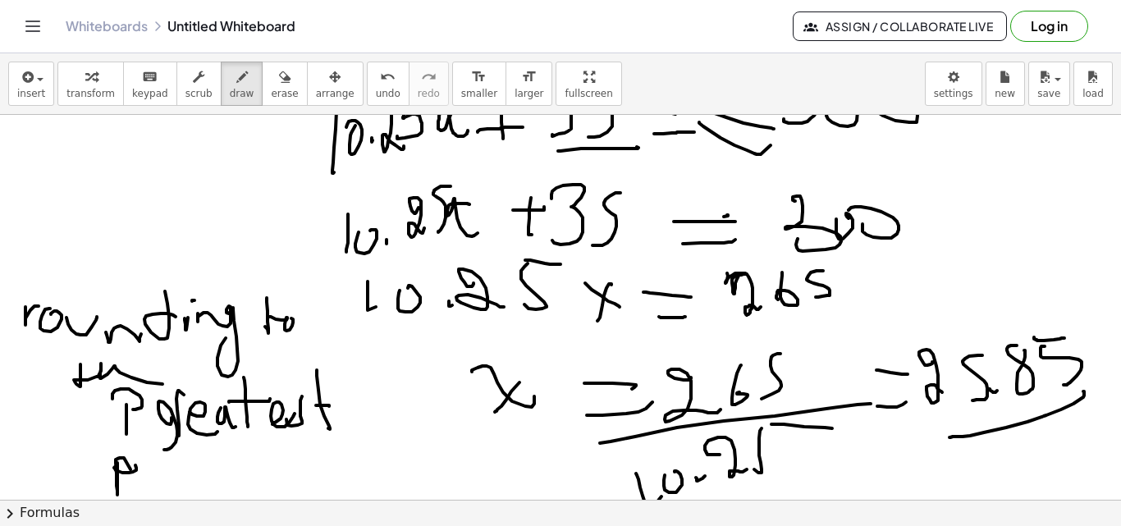
drag, startPoint x: 116, startPoint y: 460, endPoint x: 169, endPoint y: 459, distance: 53.3
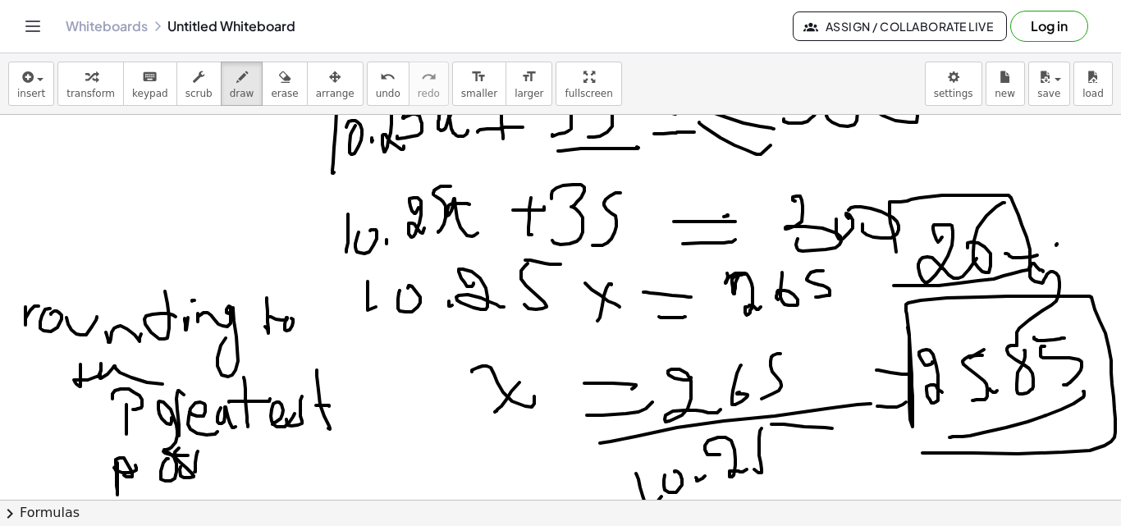
drag, startPoint x: 286, startPoint y: 236, endPoint x: 276, endPoint y: 211, distance: 27.6
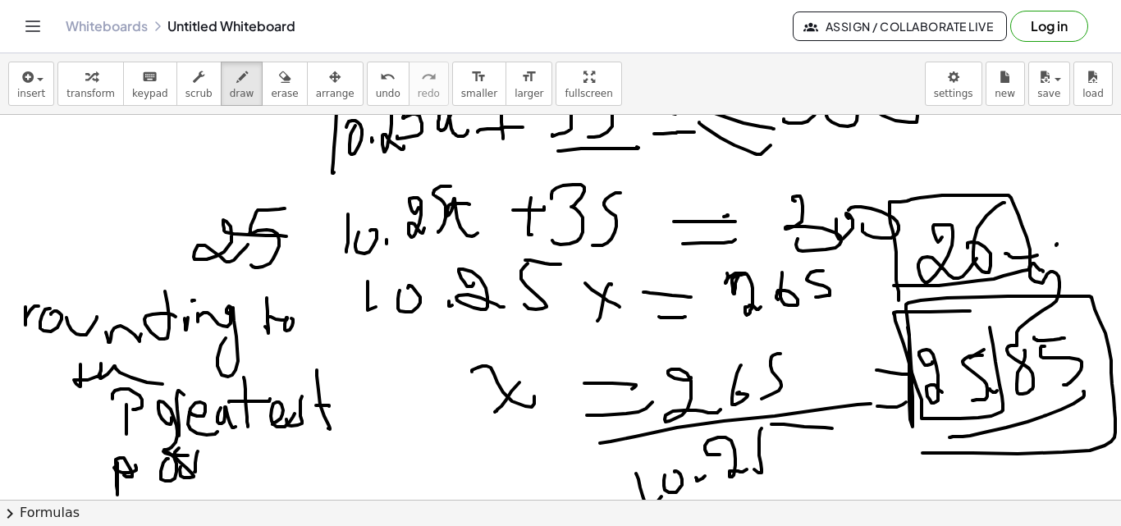
drag, startPoint x: 990, startPoint y: 327, endPoint x: 970, endPoint y: 311, distance: 25.6
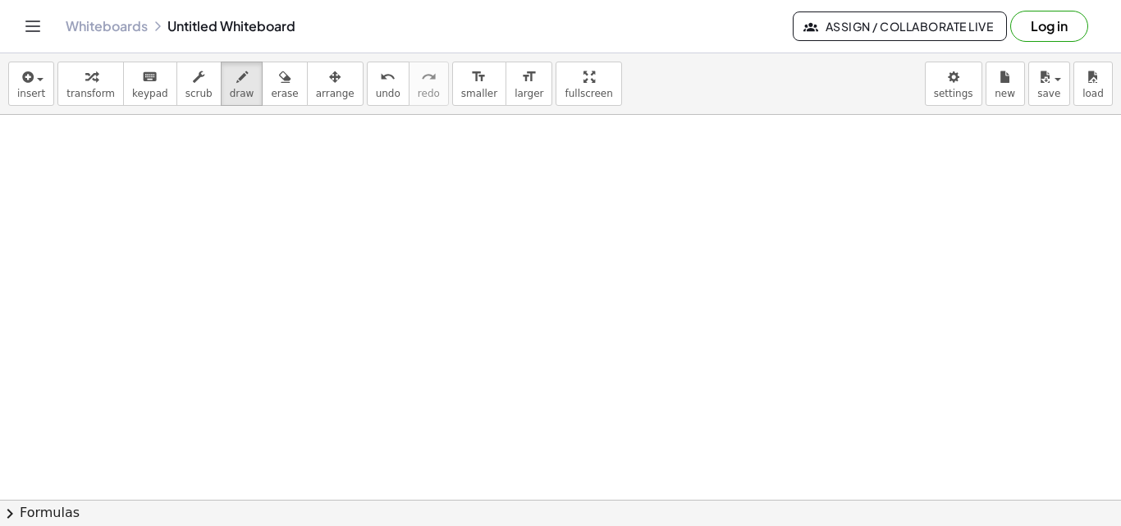
scroll to position [3046, 0]
drag, startPoint x: 149, startPoint y: 319, endPoint x: 149, endPoint y: 348, distance: 28.7
drag, startPoint x: 153, startPoint y: 240, endPoint x: 315, endPoint y: 354, distance: 198.5
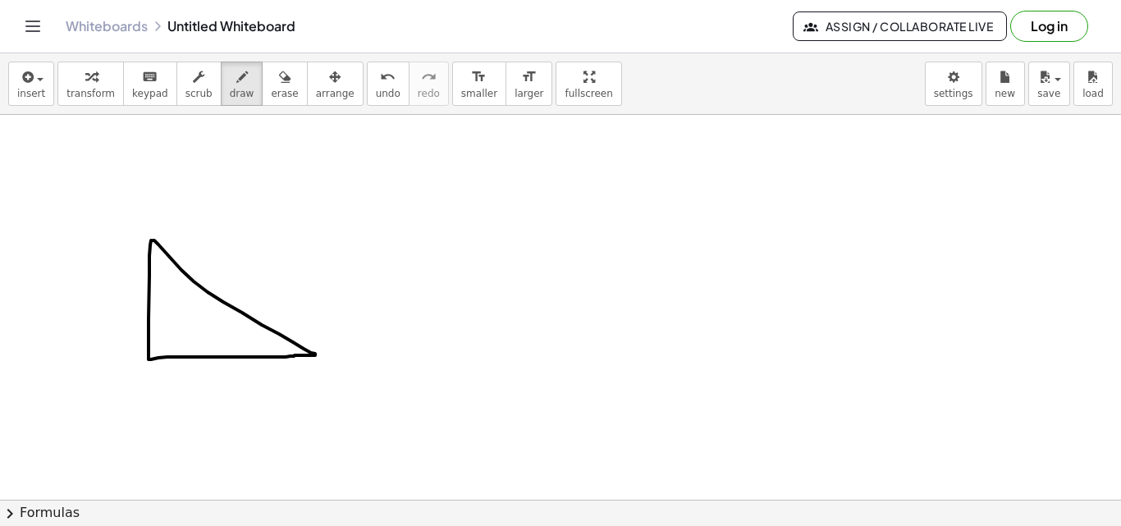
drag, startPoint x: 149, startPoint y: 359, endPoint x: 315, endPoint y: 355, distance: 166.6
drag, startPoint x: 382, startPoint y: 239, endPoint x: 395, endPoint y: 262, distance: 26.5
drag, startPoint x: 381, startPoint y: 235, endPoint x: 486, endPoint y: 356, distance: 159.9
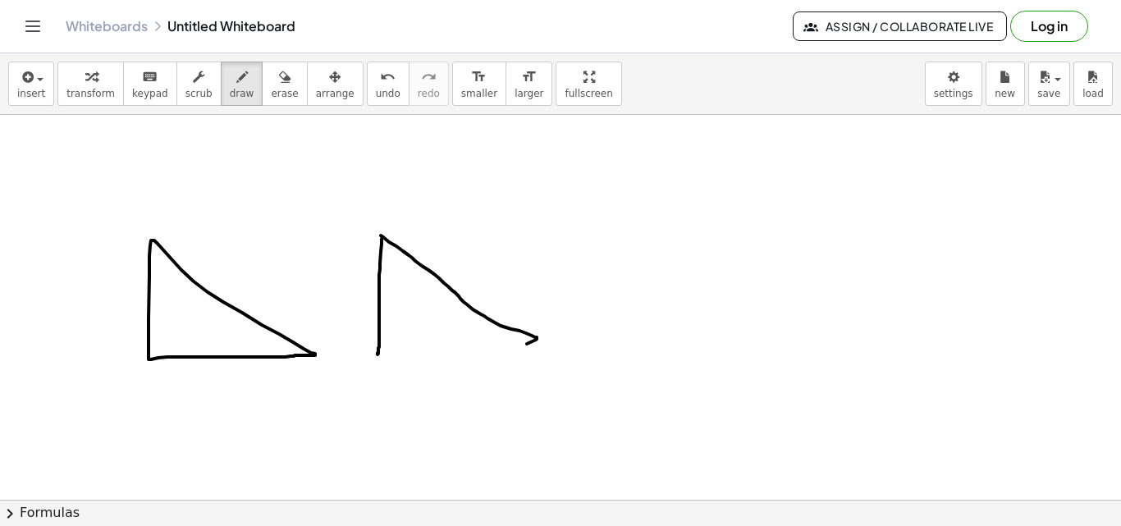
drag, startPoint x: 382, startPoint y: 351, endPoint x: 525, endPoint y: 350, distance: 143.6
drag, startPoint x: 150, startPoint y: 260, endPoint x: 171, endPoint y: 254, distance: 21.3
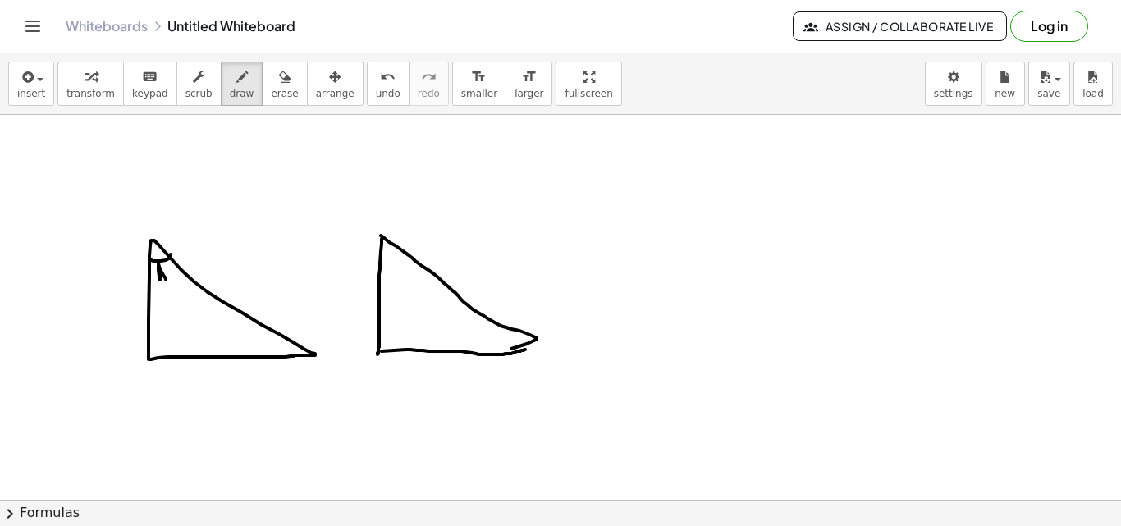
drag, startPoint x: 158, startPoint y: 268, endPoint x: 167, endPoint y: 280, distance: 14.1
drag, startPoint x: 156, startPoint y: 276, endPoint x: 169, endPoint y: 259, distance: 21.0
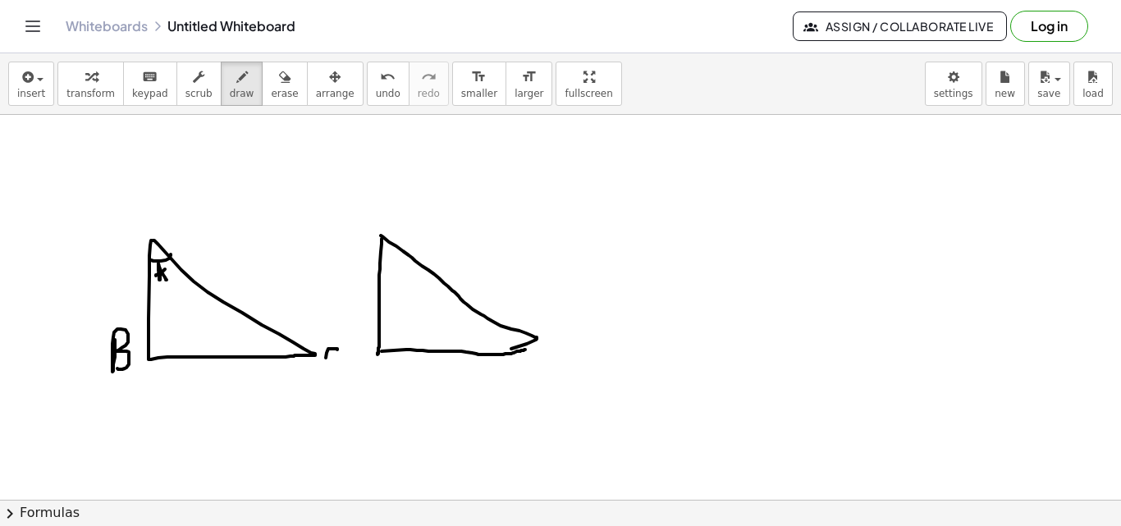
drag, startPoint x: 326, startPoint y: 358, endPoint x: 336, endPoint y: 366, distance: 13.5
drag, startPoint x: 149, startPoint y: 332, endPoint x: 178, endPoint y: 359, distance: 38.9
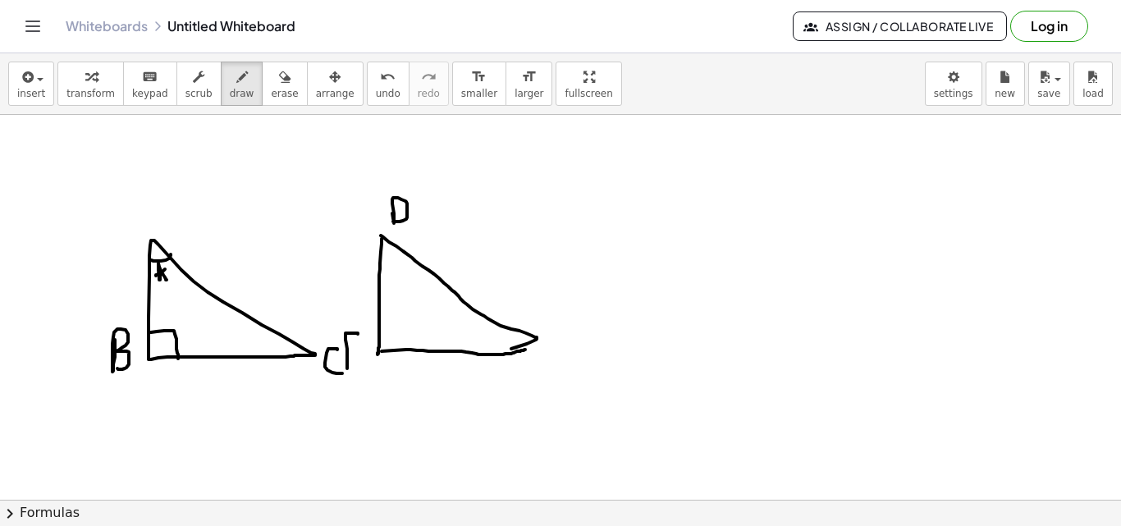
drag, startPoint x: 358, startPoint y: 334, endPoint x: 360, endPoint y: 365, distance: 31.3
drag, startPoint x: 346, startPoint y: 351, endPoint x: 366, endPoint y: 349, distance: 19.8
drag, startPoint x: 569, startPoint y: 323, endPoint x: 554, endPoint y: 361, distance: 40.5
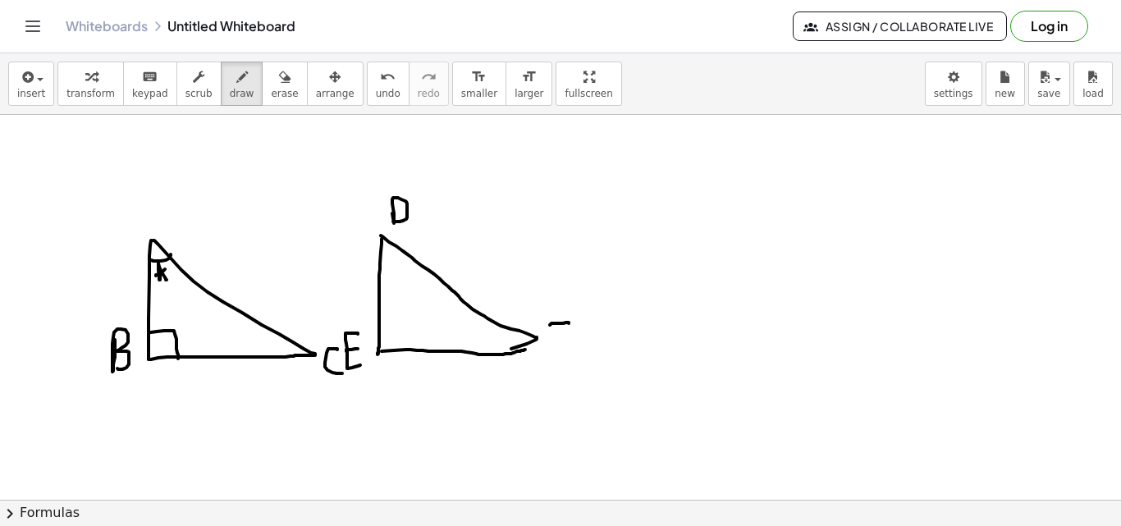
drag, startPoint x: 551, startPoint y: 350, endPoint x: 522, endPoint y: 349, distance: 28.8
drag, startPoint x: 387, startPoint y: 328, endPoint x: 402, endPoint y: 346, distance: 23.3
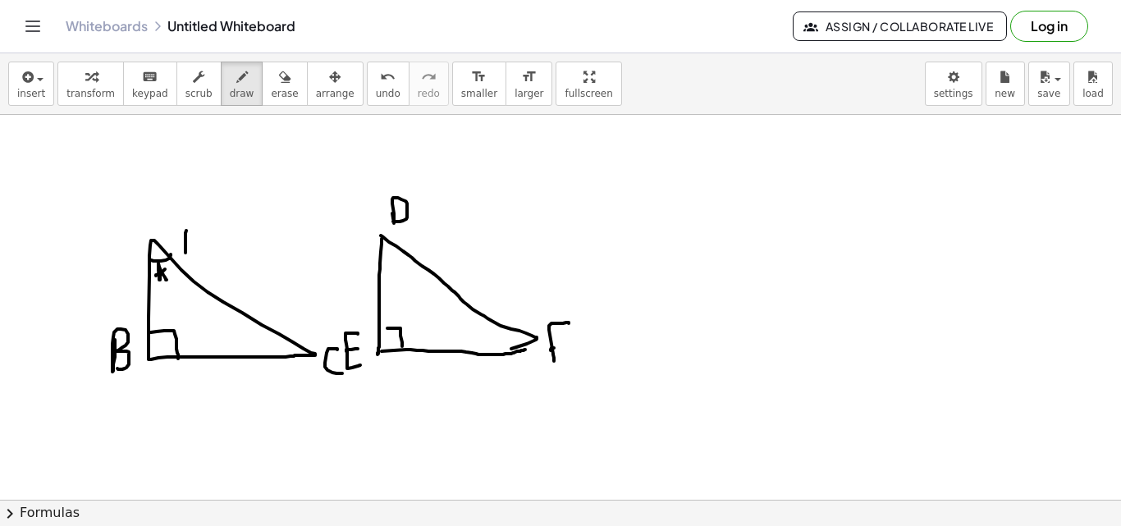
drag, startPoint x: 186, startPoint y: 231, endPoint x: 186, endPoint y: 249, distance: 18.1
drag, startPoint x: 201, startPoint y: 241, endPoint x: 212, endPoint y: 224, distance: 20.3
drag, startPoint x: 211, startPoint y: 222, endPoint x: 202, endPoint y: 222, distance: 9.0
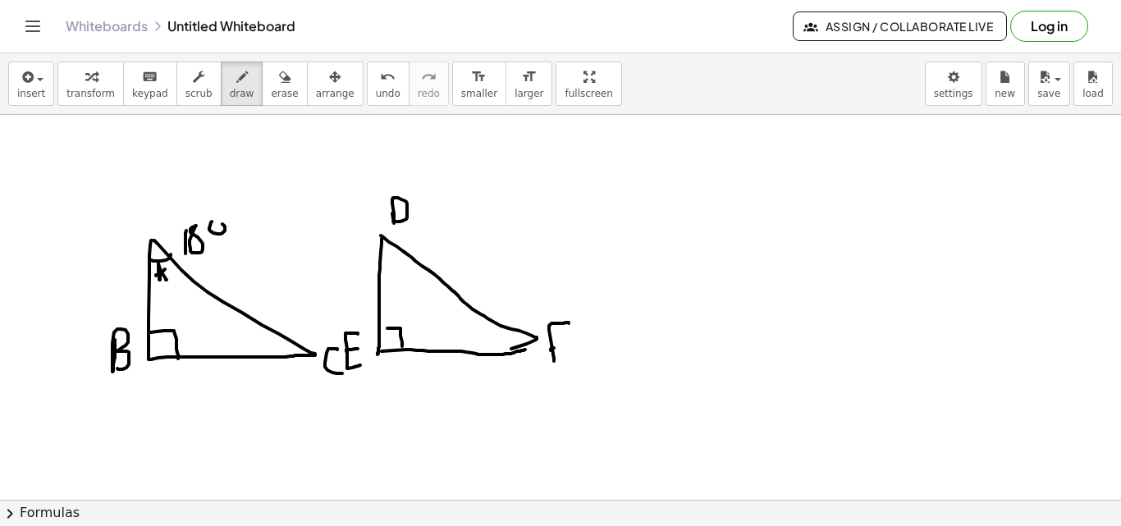
drag, startPoint x: 379, startPoint y: 258, endPoint x: 400, endPoint y: 249, distance: 22.1
drag, startPoint x: 413, startPoint y: 234, endPoint x: 413, endPoint y: 249, distance: 14.8
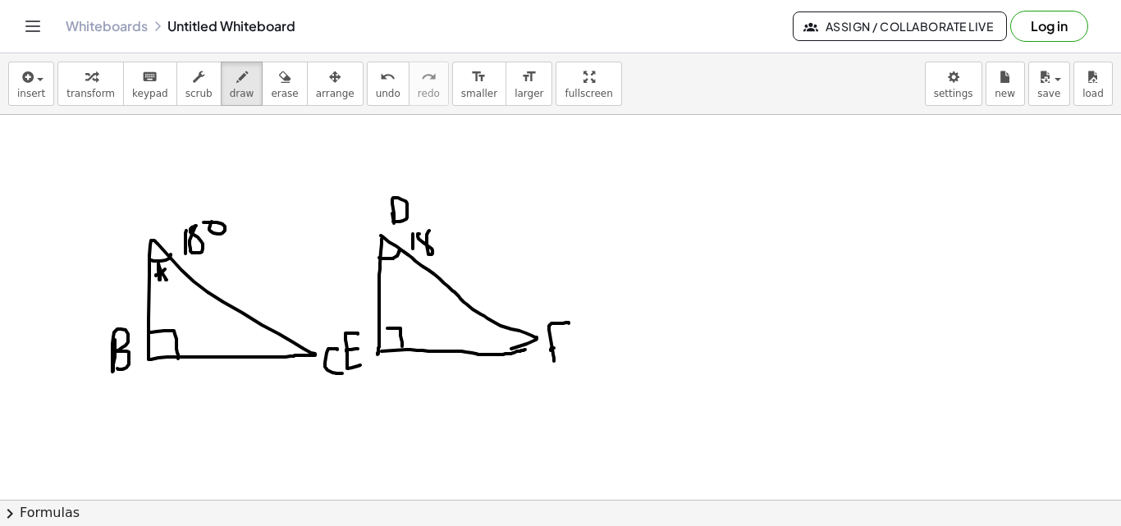
drag, startPoint x: 419, startPoint y: 234, endPoint x: 429, endPoint y: 230, distance: 10.7
drag, startPoint x: 435, startPoint y: 217, endPoint x: 481, endPoint y: 273, distance: 72.3
drag, startPoint x: 491, startPoint y: 325, endPoint x: 506, endPoint y: 340, distance: 21.5
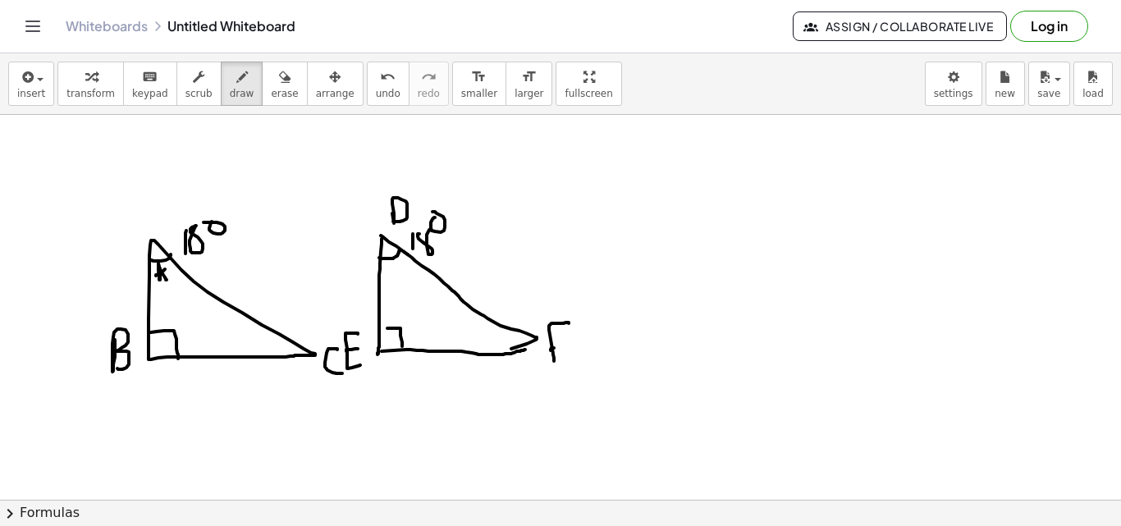
drag, startPoint x: 510, startPoint y: 291, endPoint x: 542, endPoint y: 324, distance: 46.4
drag, startPoint x: 542, startPoint y: 319, endPoint x: 528, endPoint y: 338, distance: 23.5
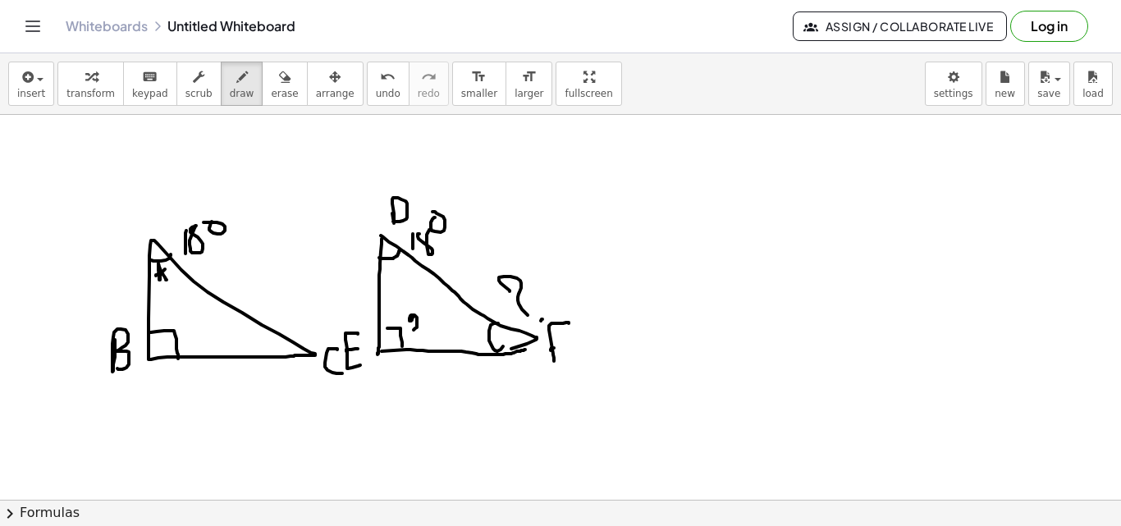
drag, startPoint x: 413, startPoint y: 316, endPoint x: 414, endPoint y: 330, distance: 14.0
drag, startPoint x: 427, startPoint y: 320, endPoint x: 439, endPoint y: 318, distance: 11.7
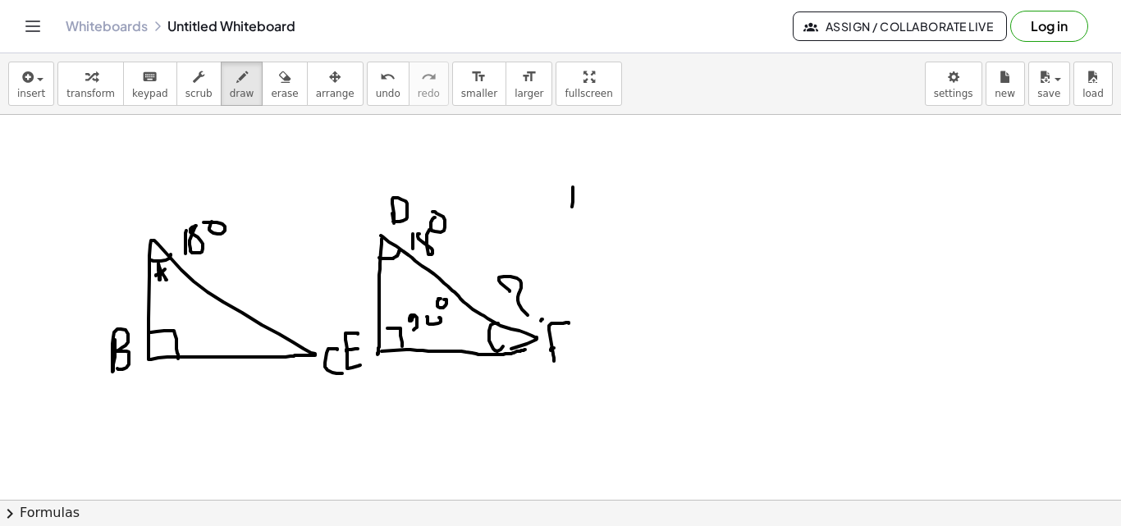
drag, startPoint x: 572, startPoint y: 207, endPoint x: 598, endPoint y: 178, distance: 38.9
drag, startPoint x: 601, startPoint y: 213, endPoint x: 605, endPoint y: 183, distance: 29.7
drag, startPoint x: 647, startPoint y: 203, endPoint x: 643, endPoint y: 194, distance: 10.7
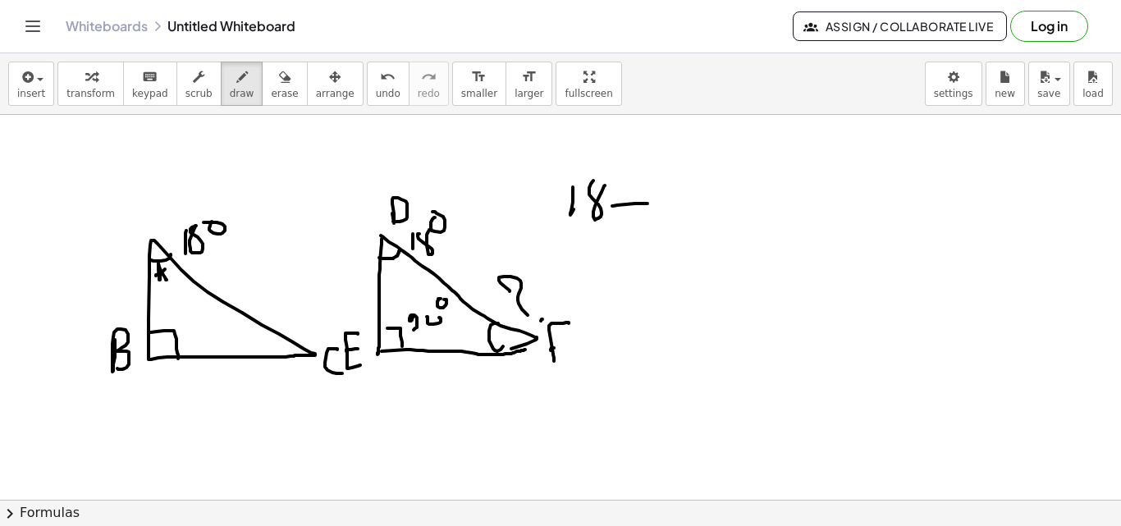
drag, startPoint x: 637, startPoint y: 226, endPoint x: 674, endPoint y: 185, distance: 55.7
drag, startPoint x: 669, startPoint y: 187, endPoint x: 669, endPoint y: 217, distance: 30.4
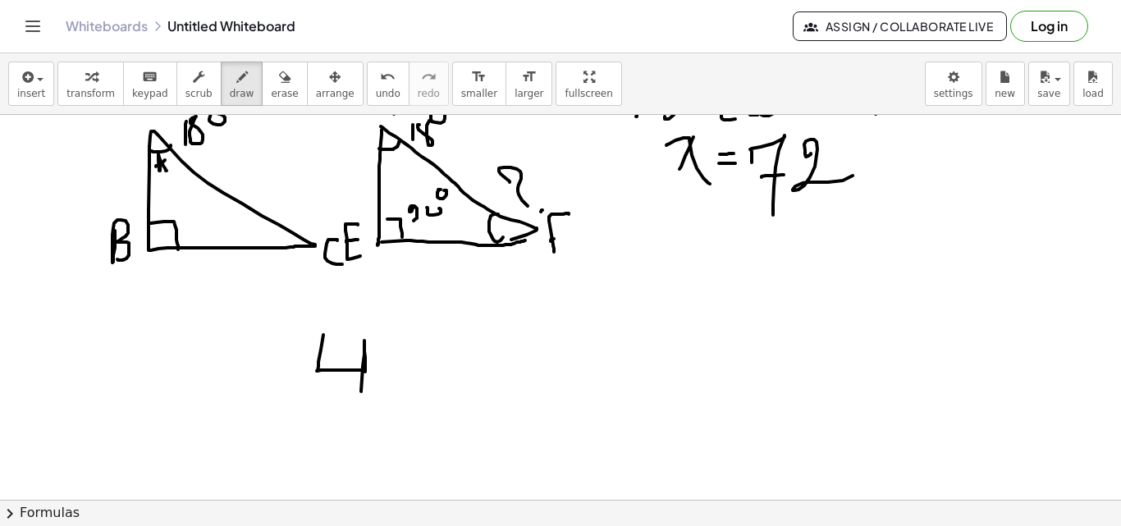
drag, startPoint x: 323, startPoint y: 335, endPoint x: 389, endPoint y: 382, distance: 81.1
drag, startPoint x: 395, startPoint y: 367, endPoint x: 431, endPoint y: 362, distance: 36.4
drag, startPoint x: 406, startPoint y: 400, endPoint x: 384, endPoint y: 364, distance: 41.7
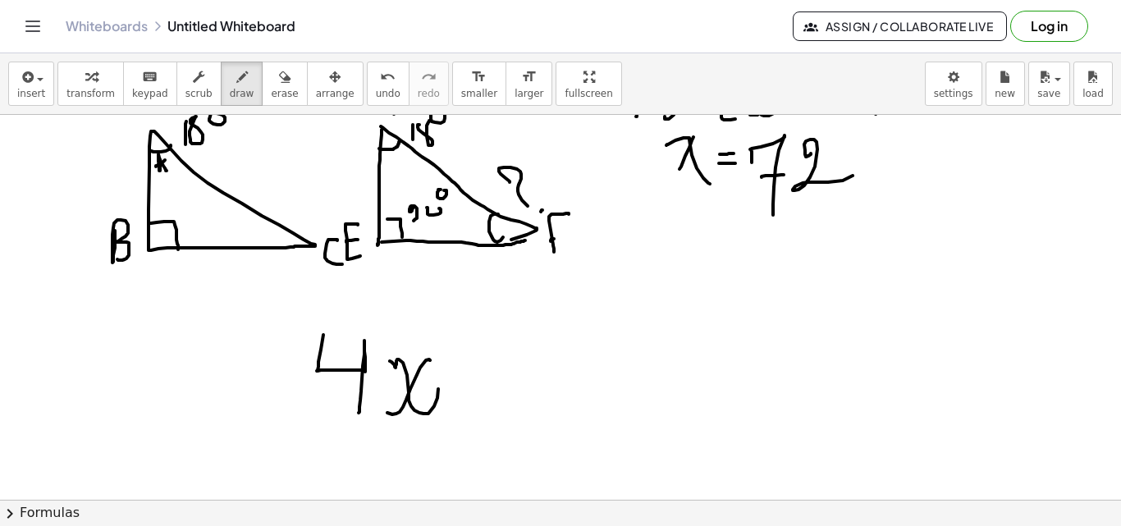
drag, startPoint x: 476, startPoint y: 374, endPoint x: 514, endPoint y: 375, distance: 37.8
drag, startPoint x: 489, startPoint y: 386, endPoint x: 523, endPoint y: 363, distance: 41.9
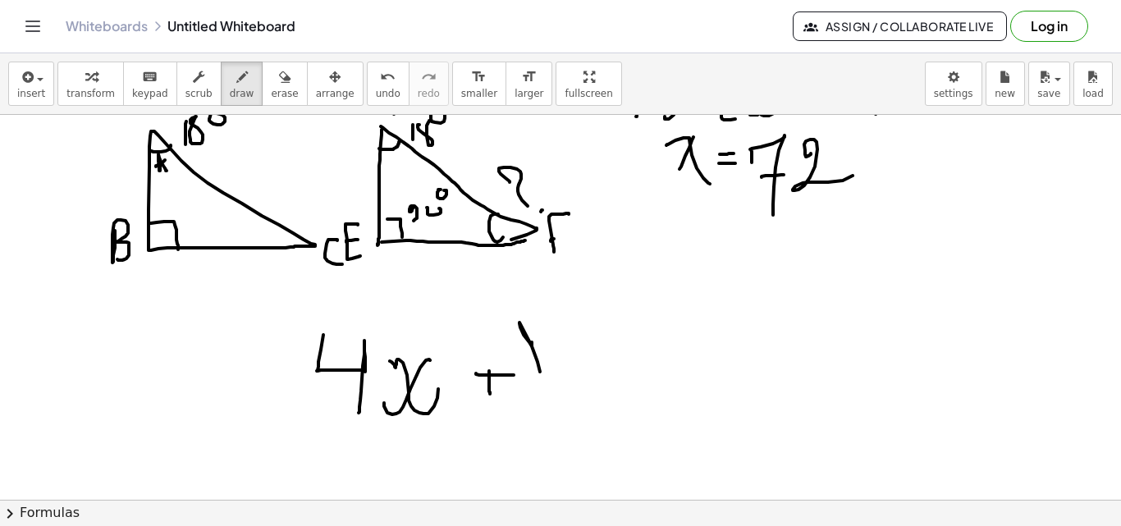
drag, startPoint x: 519, startPoint y: 323, endPoint x: 554, endPoint y: 382, distance: 67.7
drag, startPoint x: 556, startPoint y: 355, endPoint x: 599, endPoint y: 357, distance: 42.7
drag, startPoint x: 574, startPoint y: 373, endPoint x: 606, endPoint y: 373, distance: 32.8
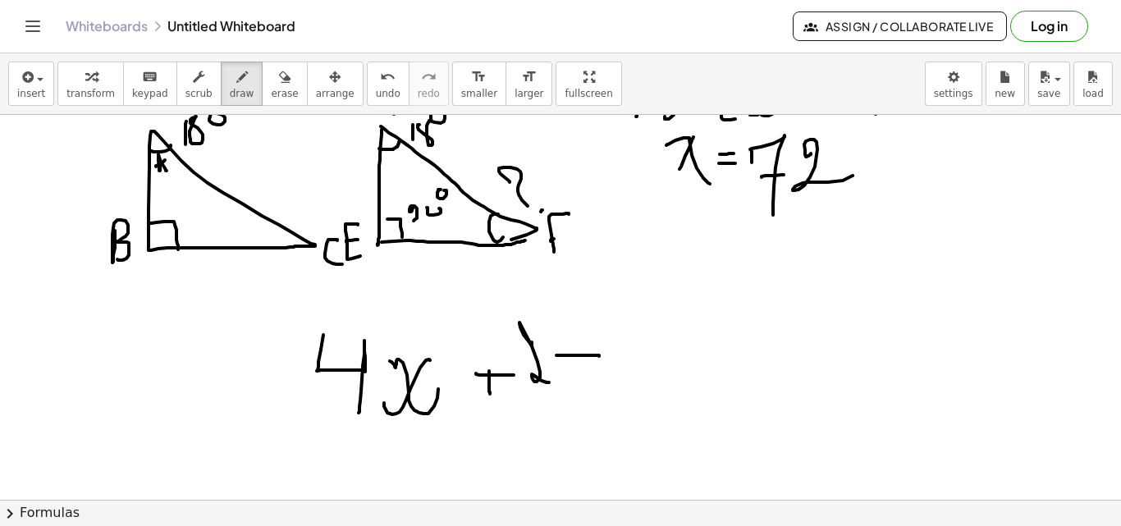
drag, startPoint x: 613, startPoint y: 383, endPoint x: 637, endPoint y: 354, distance: 37.3
drag, startPoint x: 640, startPoint y: 354, endPoint x: 688, endPoint y: 359, distance: 48.7
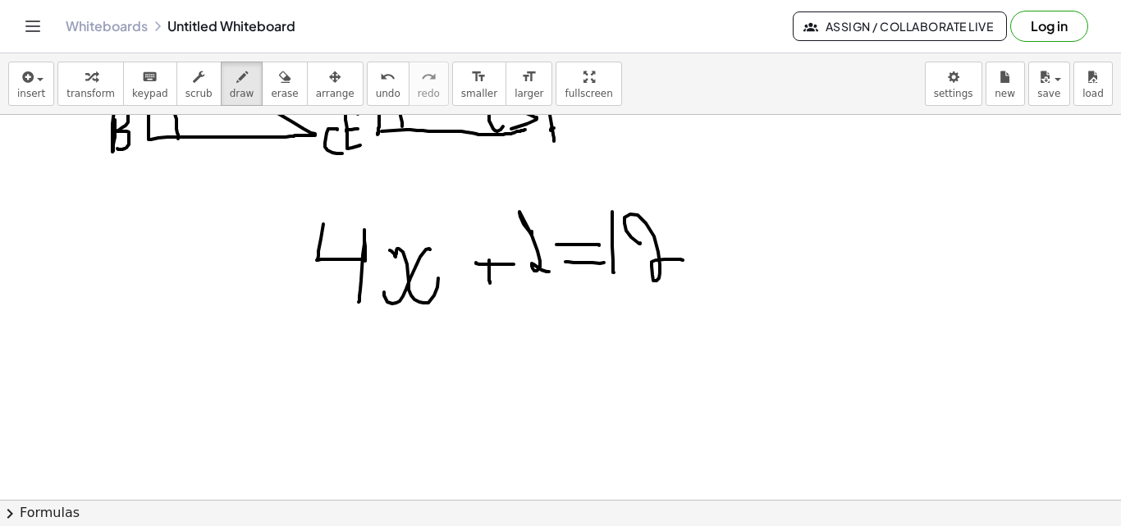
scroll to position [3303, 0]
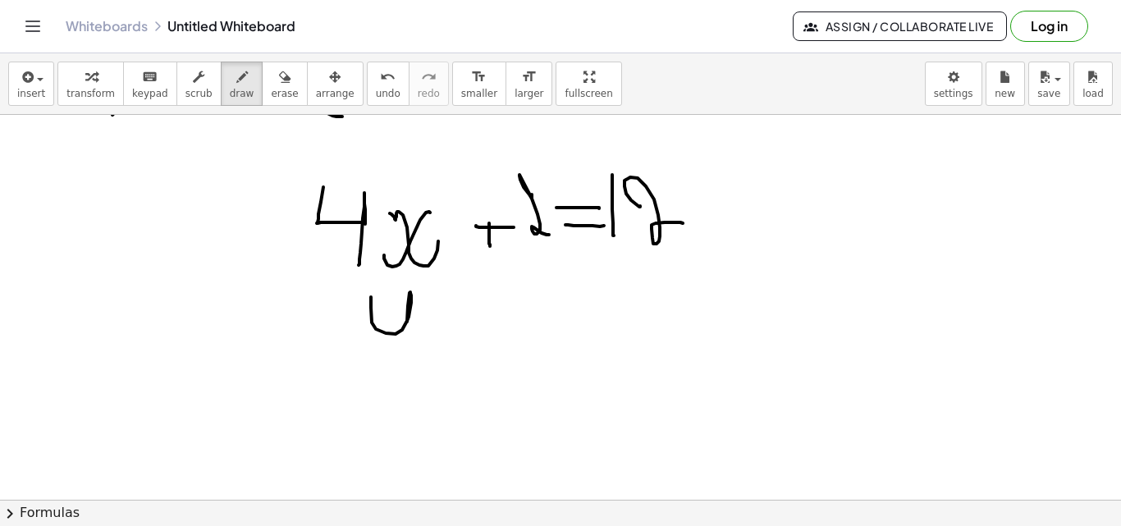
drag, startPoint x: 371, startPoint y: 299, endPoint x: 418, endPoint y: 347, distance: 67.3
drag, startPoint x: 433, startPoint y: 329, endPoint x: 465, endPoint y: 344, distance: 35.2
drag, startPoint x: 464, startPoint y: 321, endPoint x: 443, endPoint y: 341, distance: 28.4
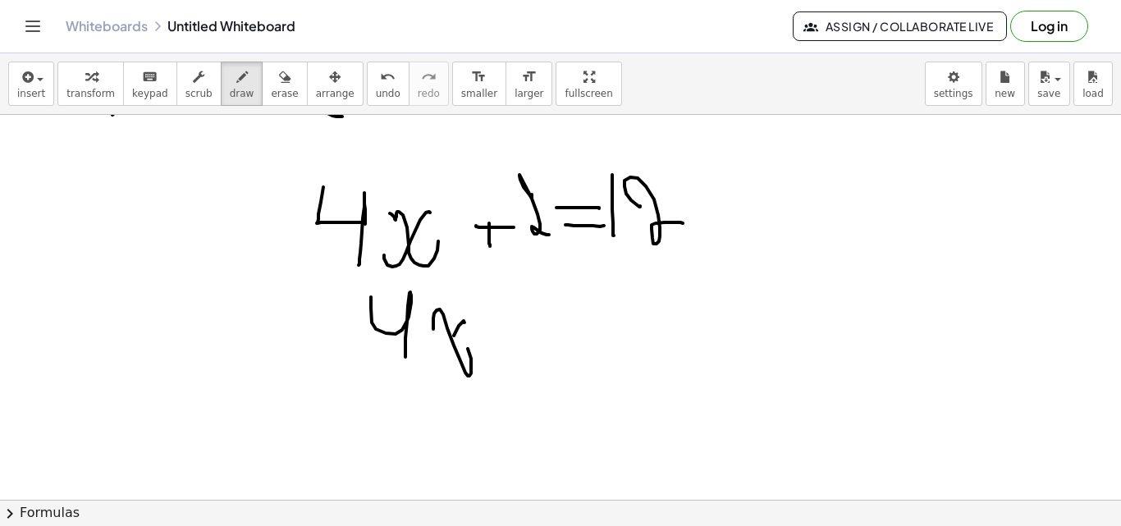
drag, startPoint x: 504, startPoint y: 329, endPoint x: 522, endPoint y: 338, distance: 20.2
drag, startPoint x: 501, startPoint y: 348, endPoint x: 532, endPoint y: 345, distance: 30.5
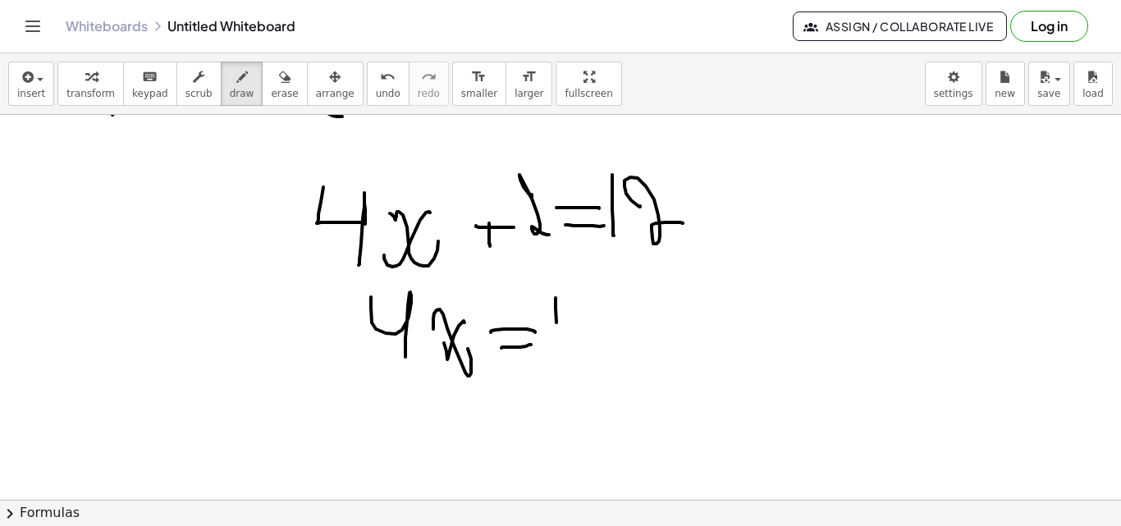
drag, startPoint x: 555, startPoint y: 299, endPoint x: 592, endPoint y: 319, distance: 41.8
drag, startPoint x: 580, startPoint y: 330, endPoint x: 569, endPoint y: 311, distance: 22.1
drag, startPoint x: 386, startPoint y: 403, endPoint x: 431, endPoint y: 401, distance: 44.3
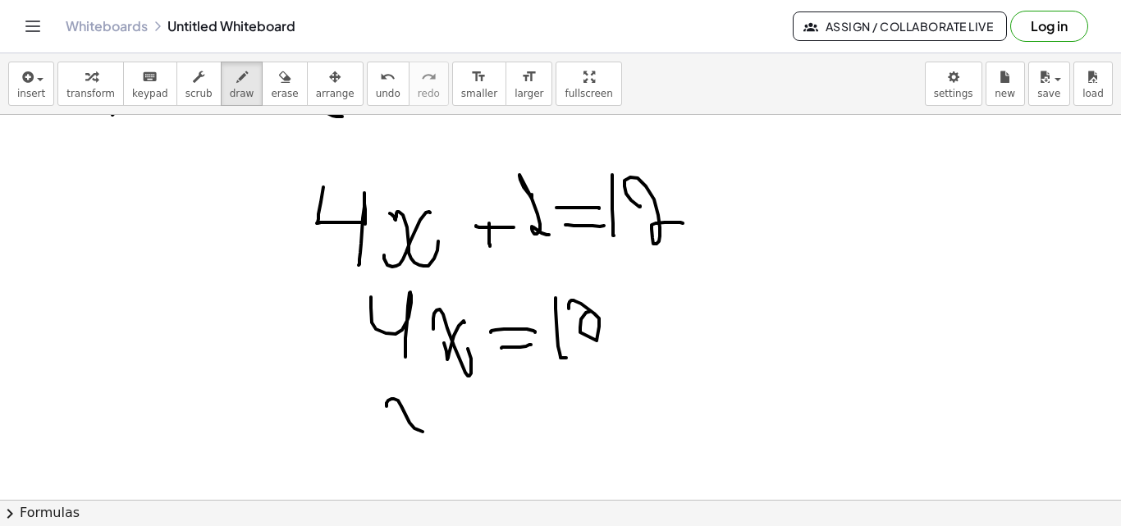
drag, startPoint x: 479, startPoint y: 410, endPoint x: 521, endPoint y: 405, distance: 42.1
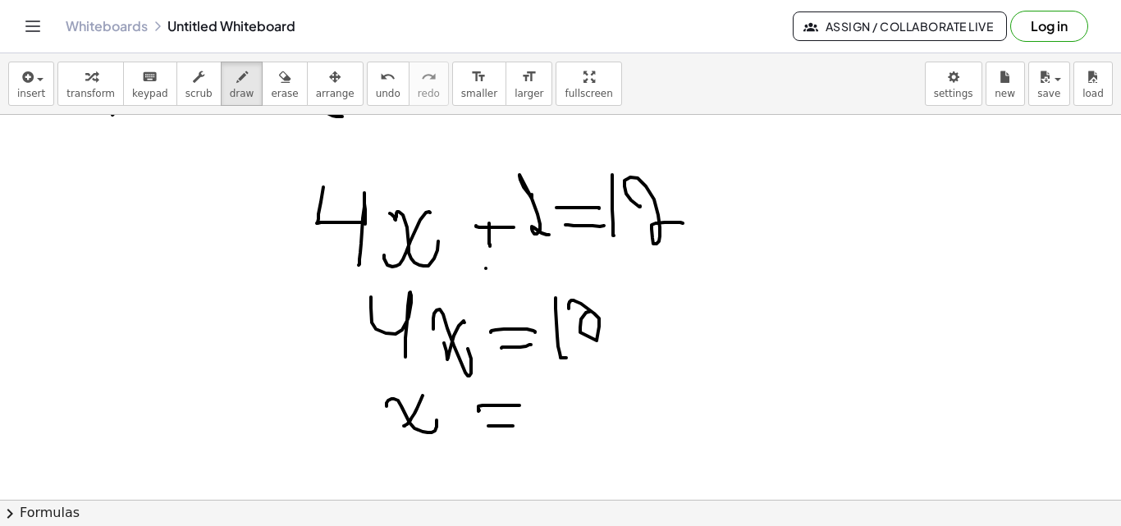
drag, startPoint x: 508, startPoint y: 267, endPoint x: 542, endPoint y: 267, distance: 34.5
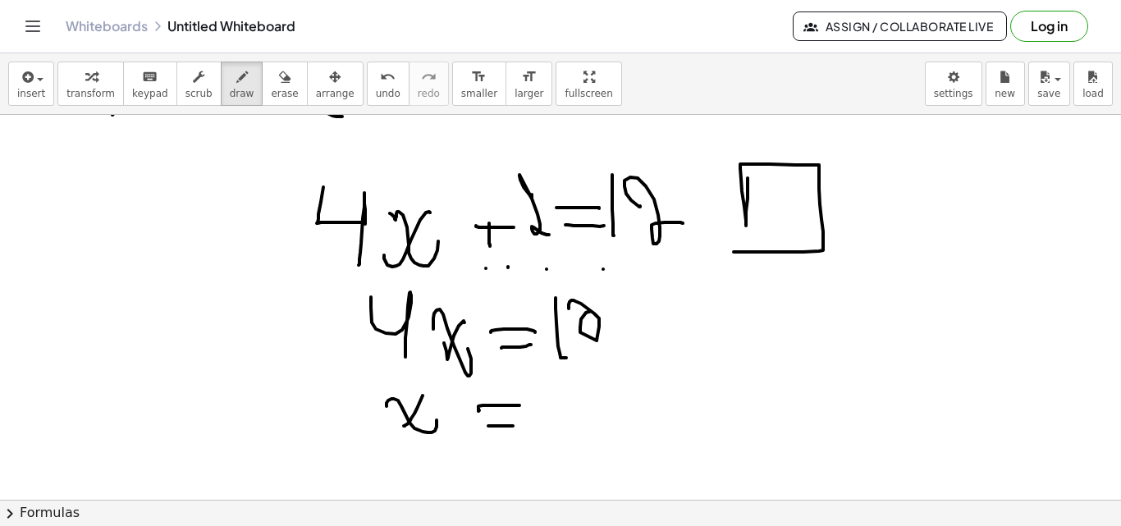
drag, startPoint x: 746, startPoint y: 212, endPoint x: 734, endPoint y: 252, distance: 42.0
drag, startPoint x: 557, startPoint y: 407, endPoint x: 565, endPoint y: 413, distance: 10.0
drag, startPoint x: 578, startPoint y: 395, endPoint x: 578, endPoint y: 404, distance: 8.2
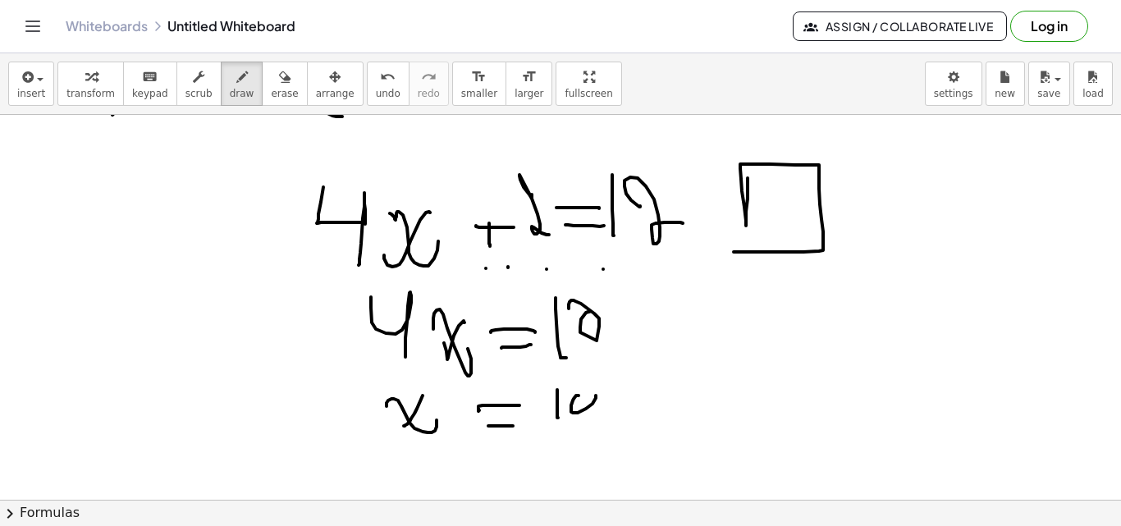
drag, startPoint x: 524, startPoint y: 421, endPoint x: 584, endPoint y: 437, distance: 62.1
drag, startPoint x: 573, startPoint y: 437, endPoint x: 644, endPoint y: 459, distance: 75.0
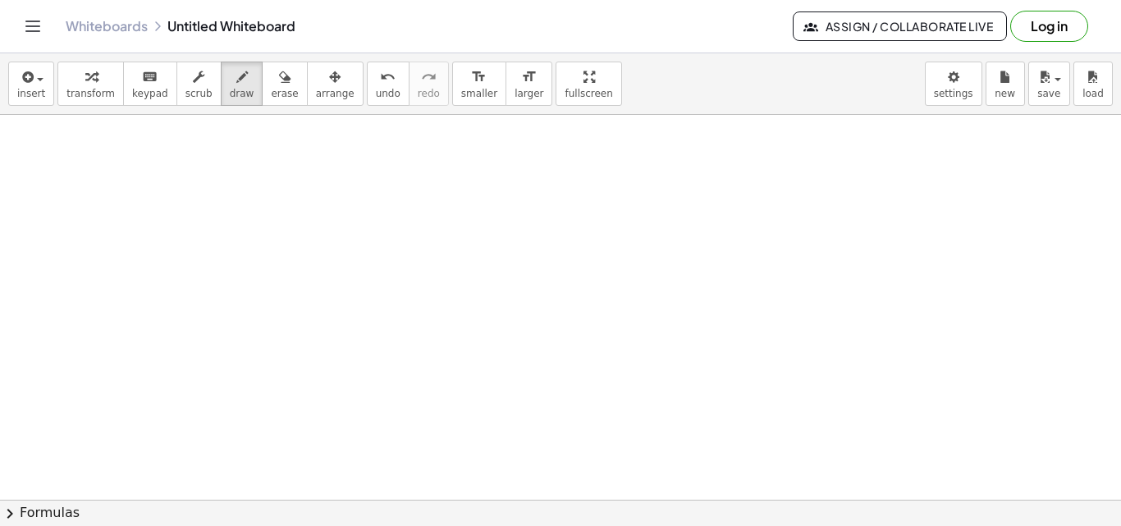
scroll to position [3871, 0]
drag, startPoint x: 309, startPoint y: 183, endPoint x: 306, endPoint y: 230, distance: 46.9
drag, startPoint x: 348, startPoint y: 165, endPoint x: 408, endPoint y: 184, distance: 62.8
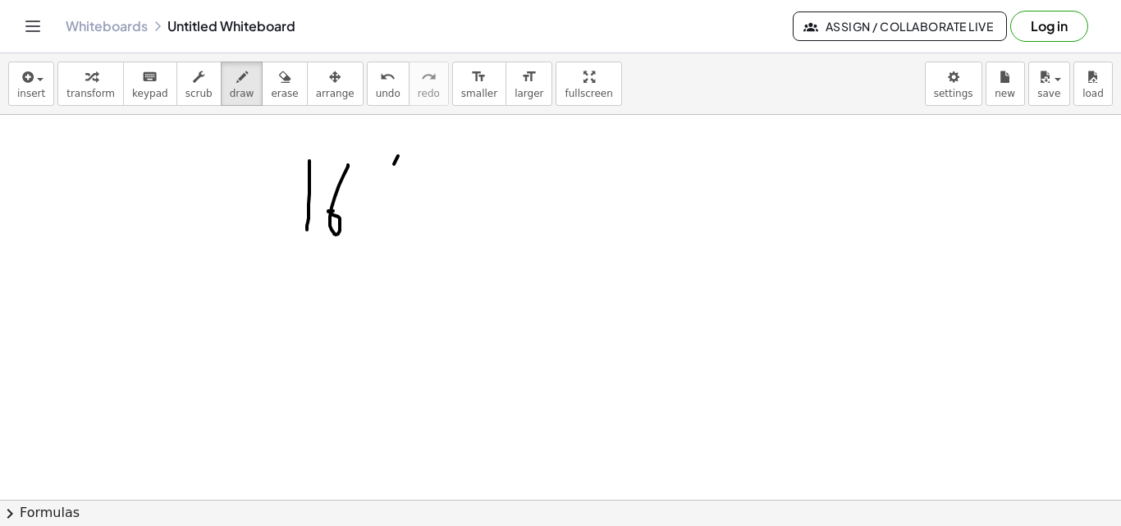
drag, startPoint x: 394, startPoint y: 164, endPoint x: 432, endPoint y: 228, distance: 74.3
drag, startPoint x: 427, startPoint y: 165, endPoint x: 429, endPoint y: 215, distance: 50.1
drag, startPoint x: 454, startPoint y: 223, endPoint x: 428, endPoint y: 208, distance: 29.4
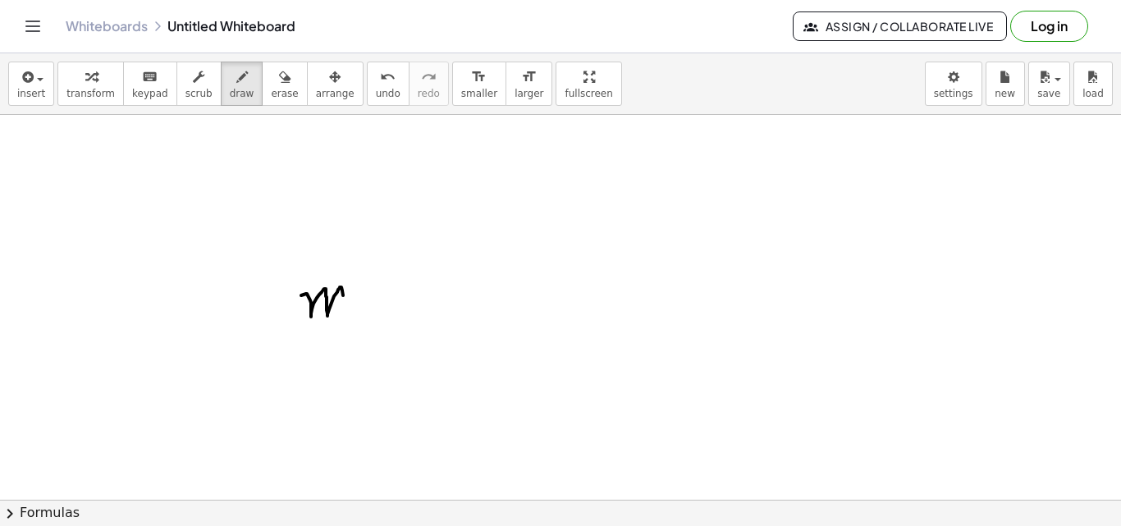
drag, startPoint x: 306, startPoint y: 294, endPoint x: 409, endPoint y: 294, distance: 102.6
drag, startPoint x: 294, startPoint y: 272, endPoint x: 329, endPoint y: 366, distance: 100.0
drag, startPoint x: 360, startPoint y: 250, endPoint x: 422, endPoint y: 292, distance: 74.4
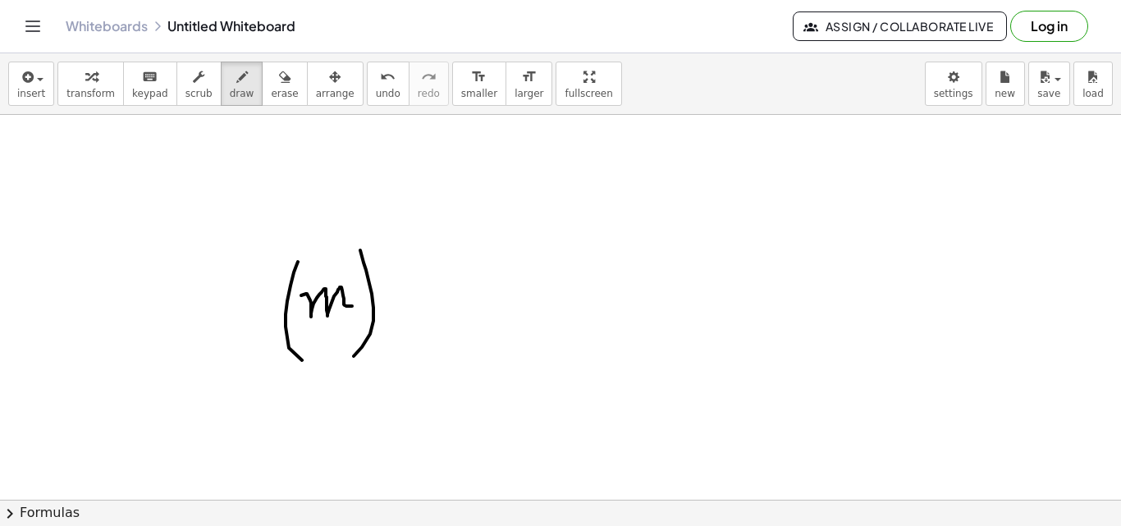
drag, startPoint x: 434, startPoint y: 252, endPoint x: 441, endPoint y: 286, distance: 34.3
drag, startPoint x: 441, startPoint y: 286, endPoint x: 537, endPoint y: 277, distance: 96.4
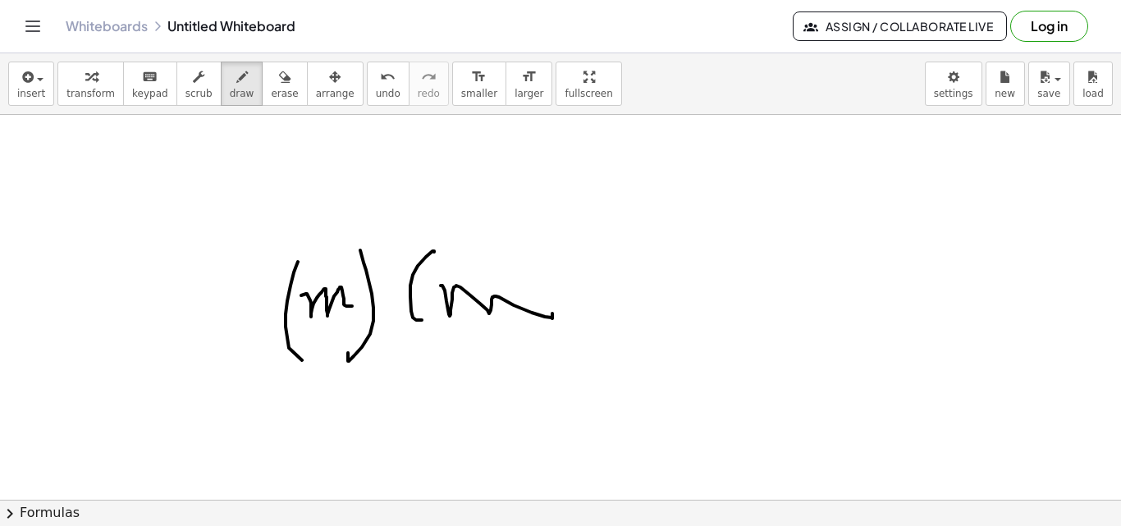
drag, startPoint x: 519, startPoint y: 248, endPoint x: 537, endPoint y: 354, distance: 108.2
drag, startPoint x: 387, startPoint y: 223, endPoint x: 473, endPoint y: 237, distance: 86.5
drag, startPoint x: 585, startPoint y: 226, endPoint x: 592, endPoint y: 275, distance: 48.9
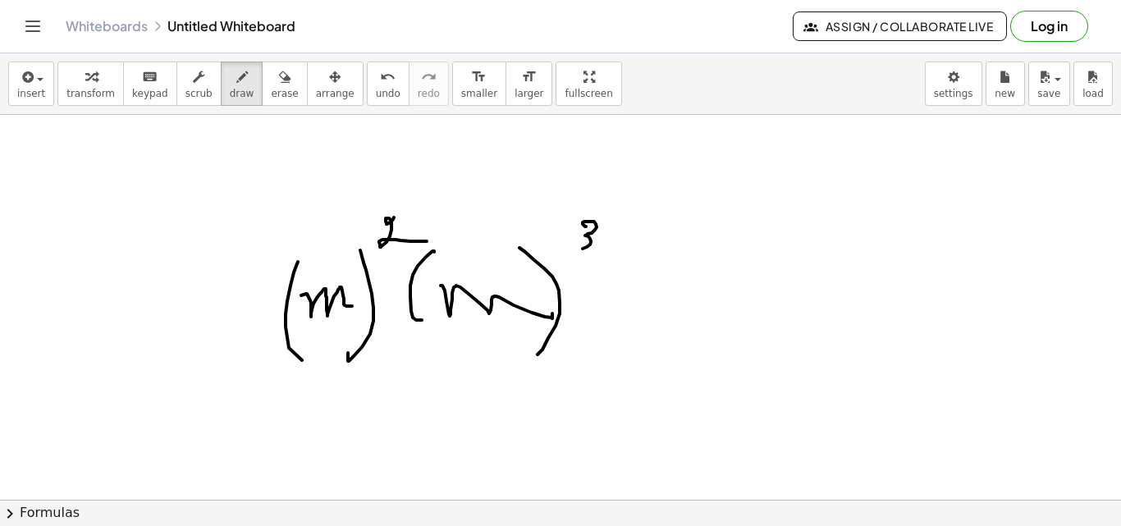
drag, startPoint x: 621, startPoint y: 295, endPoint x: 647, endPoint y: 295, distance: 26.3
drag, startPoint x: 616, startPoint y: 313, endPoint x: 647, endPoint y: 294, distance: 36.9
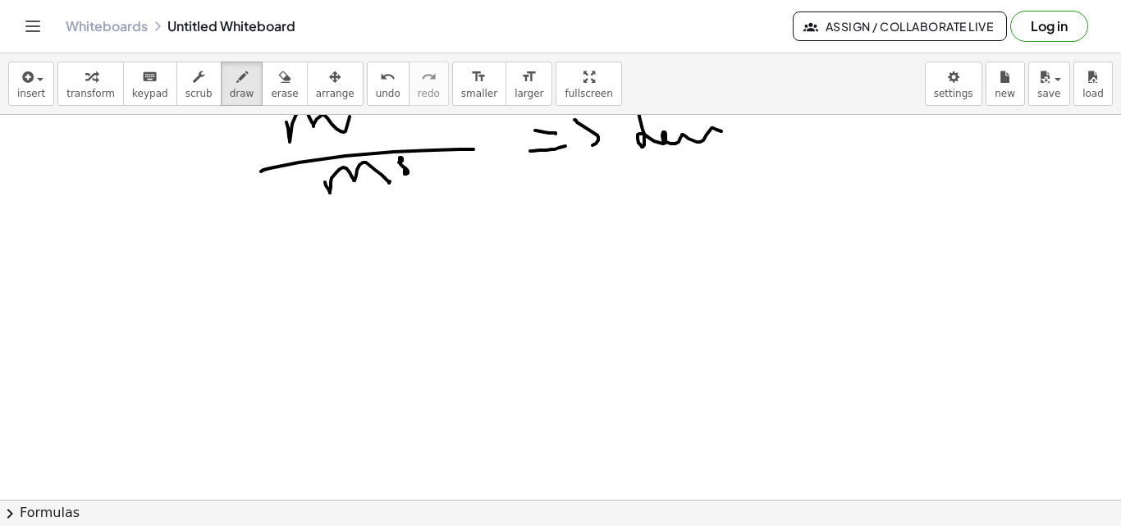
scroll to position [4500, 0]
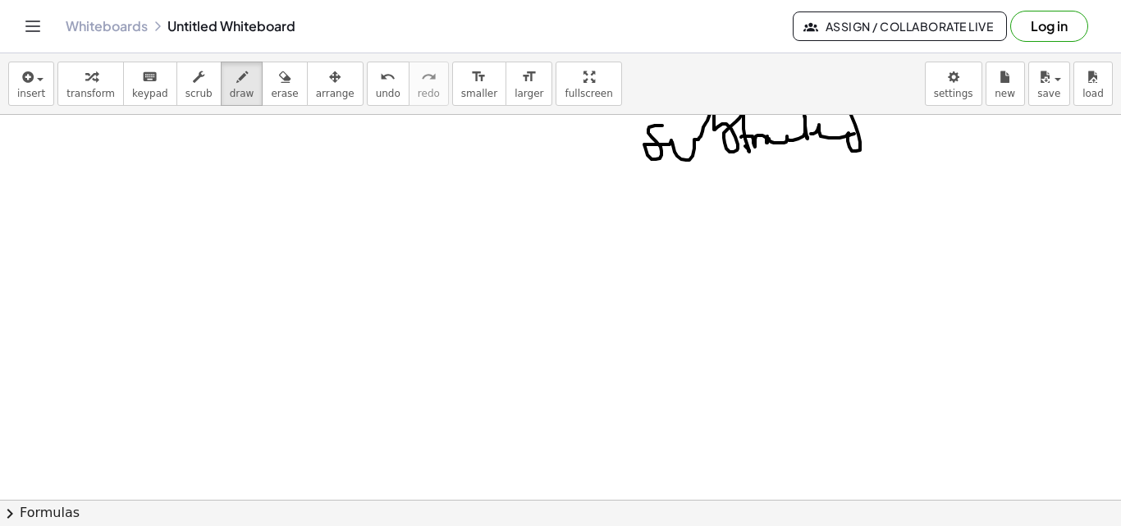
scroll to position [4619, 0]
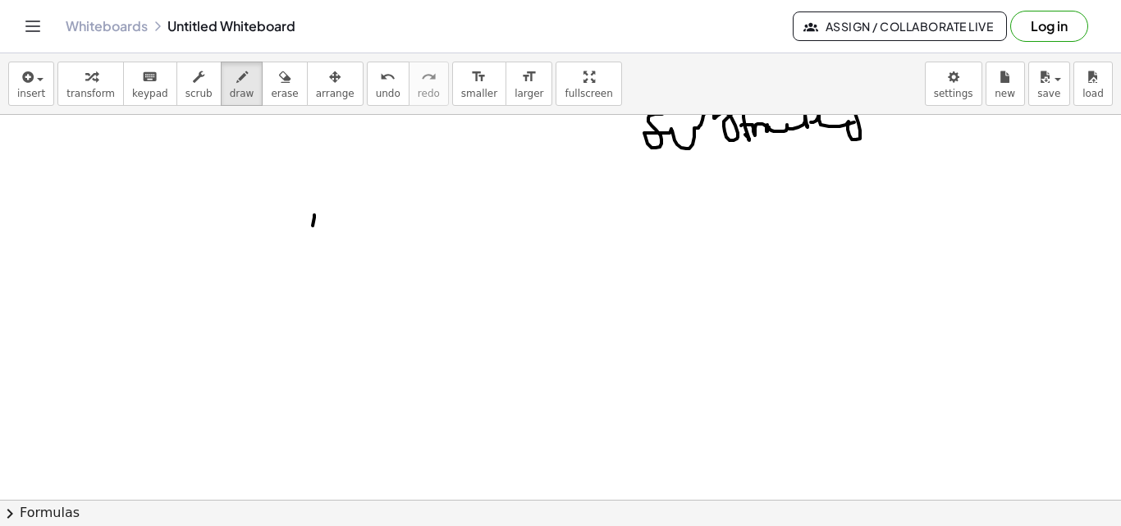
drag, startPoint x: 314, startPoint y: 217, endPoint x: 316, endPoint y: 257, distance: 39.4
drag, startPoint x: 329, startPoint y: 243, endPoint x: 334, endPoint y: 225, distance: 18.7
drag, startPoint x: 391, startPoint y: 261, endPoint x: 401, endPoint y: 246, distance: 17.8
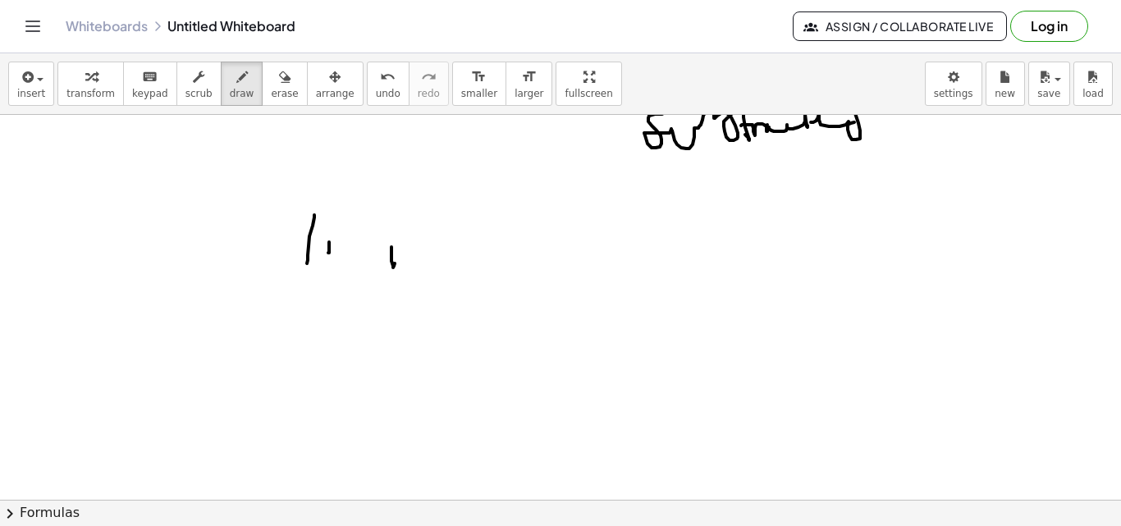
drag, startPoint x: 401, startPoint y: 246, endPoint x: 414, endPoint y: 280, distance: 35.8
drag, startPoint x: 414, startPoint y: 264, endPoint x: 469, endPoint y: 268, distance: 55.1
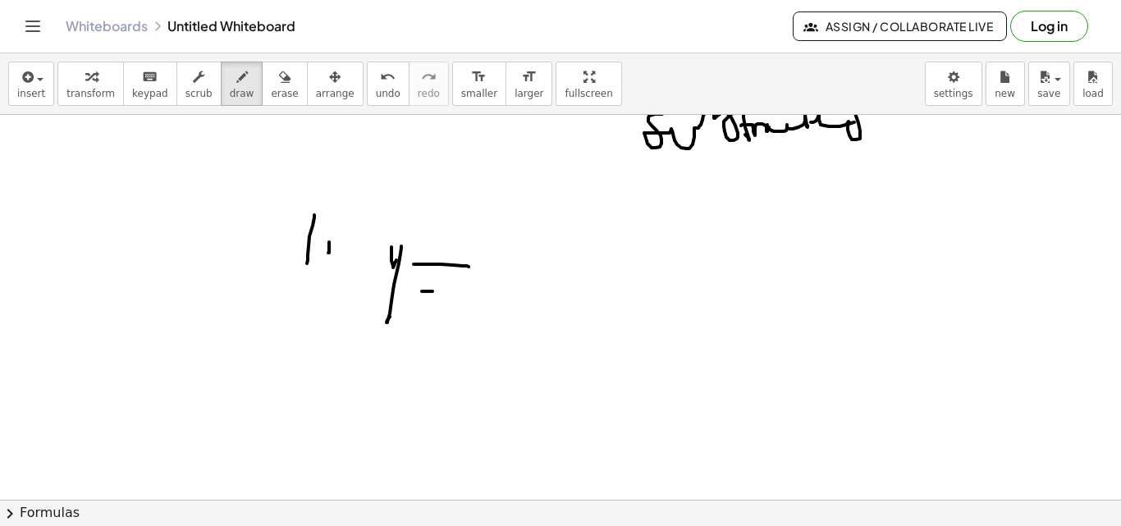
drag, startPoint x: 432, startPoint y: 291, endPoint x: 466, endPoint y: 290, distance: 33.7
drag, startPoint x: 526, startPoint y: 268, endPoint x: 542, endPoint y: 272, distance: 16.7
drag, startPoint x: 551, startPoint y: 256, endPoint x: 564, endPoint y: 281, distance: 28.3
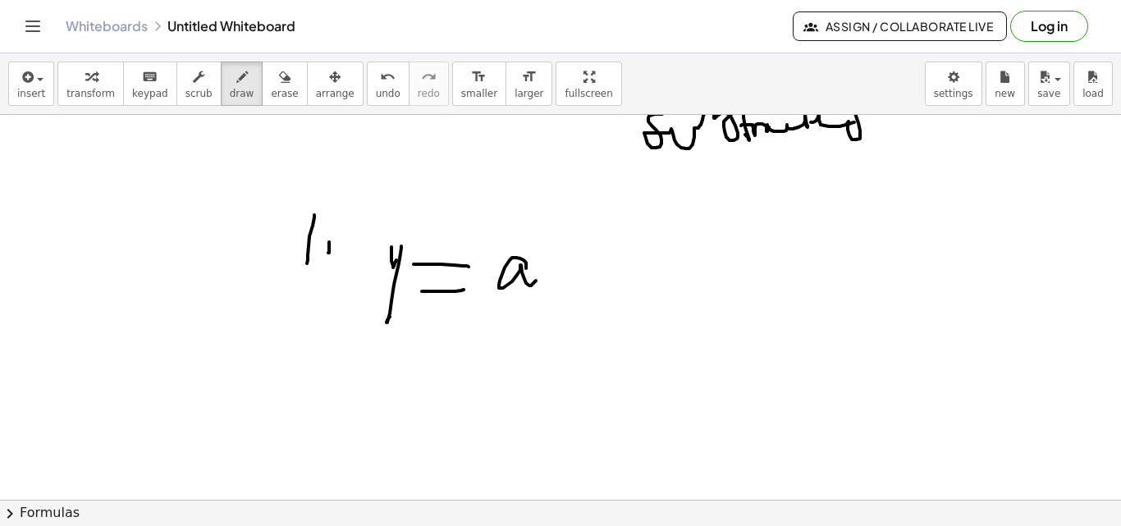
drag, startPoint x: 568, startPoint y: 264, endPoint x: 548, endPoint y: 286, distance: 29.0
drag, startPoint x: 598, startPoint y: 287, endPoint x: 638, endPoint y: 287, distance: 40.2
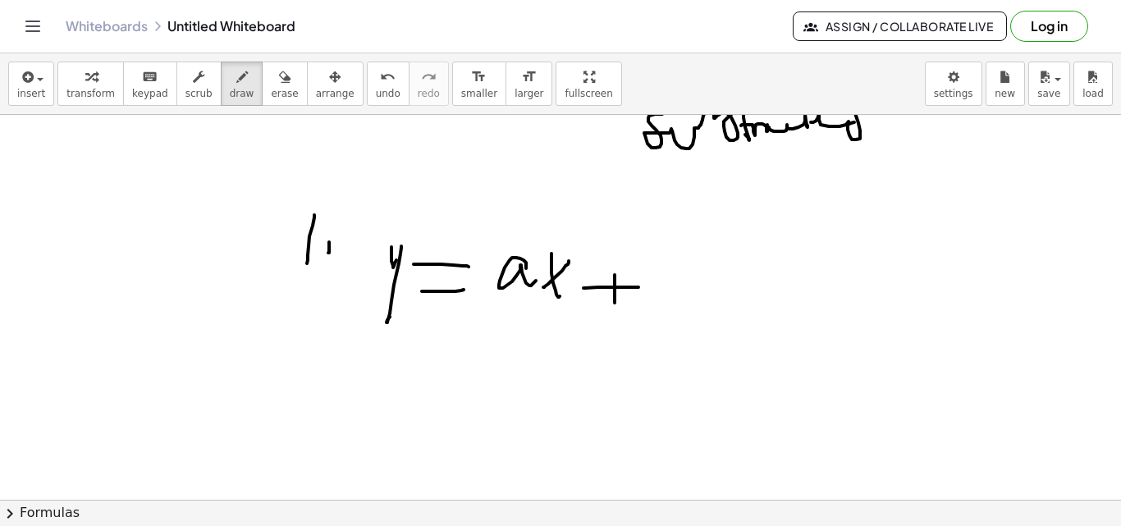
drag, startPoint x: 615, startPoint y: 302, endPoint x: 645, endPoint y: 241, distance: 67.9
drag, startPoint x: 488, startPoint y: 357, endPoint x: 492, endPoint y: 336, distance: 20.9
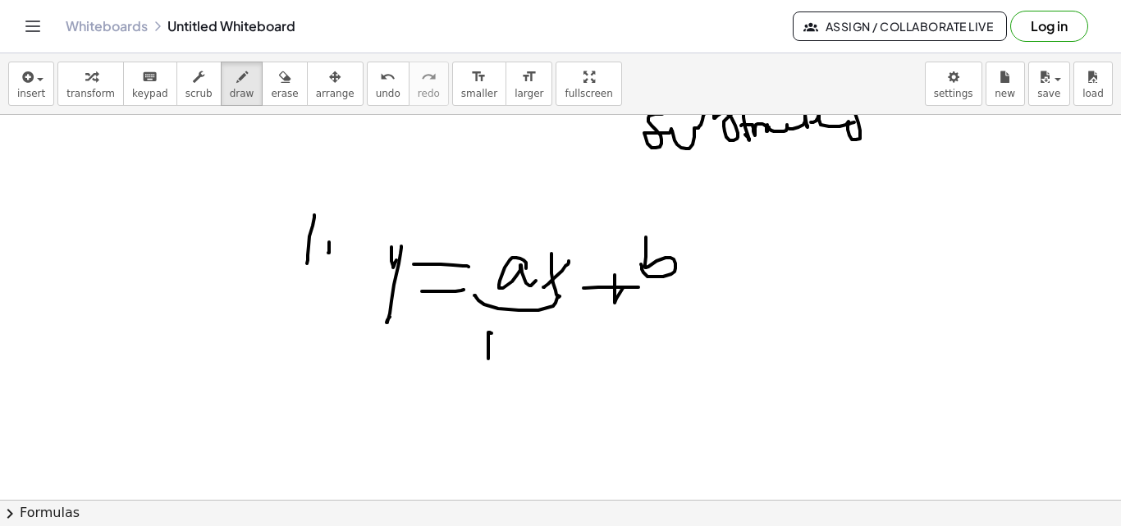
drag, startPoint x: 492, startPoint y: 368, endPoint x: 505, endPoint y: 359, distance: 15.5
drag, startPoint x: 505, startPoint y: 359, endPoint x: 524, endPoint y: 347, distance: 22.5
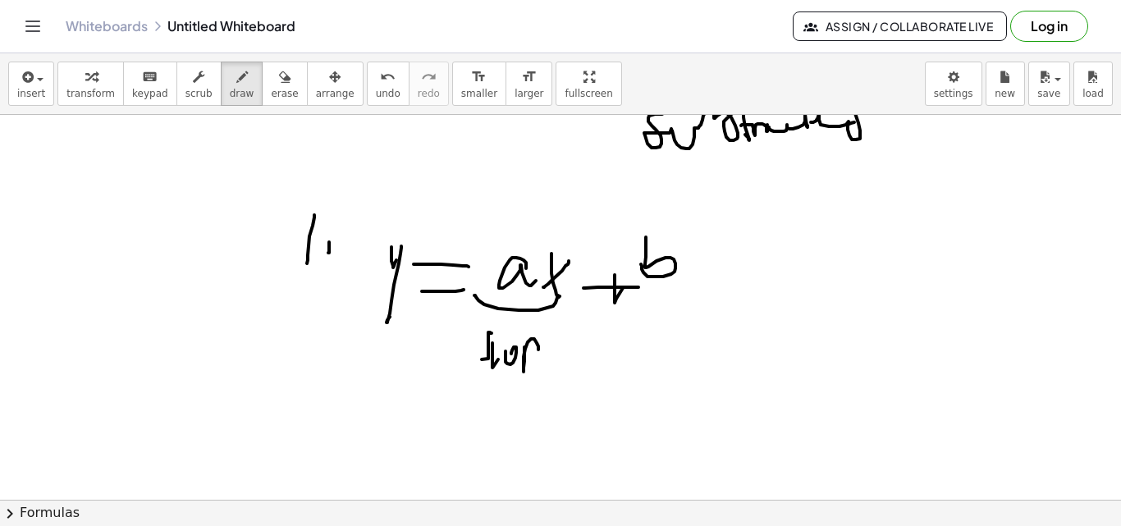
drag, startPoint x: 524, startPoint y: 347, endPoint x: 547, endPoint y: 342, distance: 23.5
drag, startPoint x: 549, startPoint y: 336, endPoint x: 590, endPoint y: 354, distance: 44.5
drag, startPoint x: 673, startPoint y: 294, endPoint x: 729, endPoint y: 279, distance: 57.7
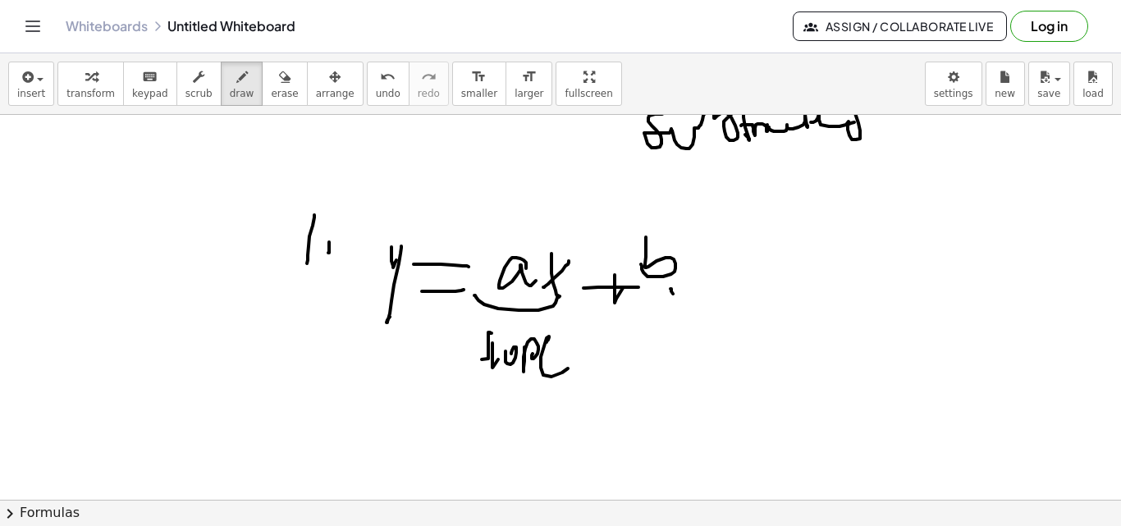
drag, startPoint x: 729, startPoint y: 279, endPoint x: 732, endPoint y: 271, distance: 8.8
drag, startPoint x: 732, startPoint y: 268, endPoint x: 817, endPoint y: 267, distance: 85.3
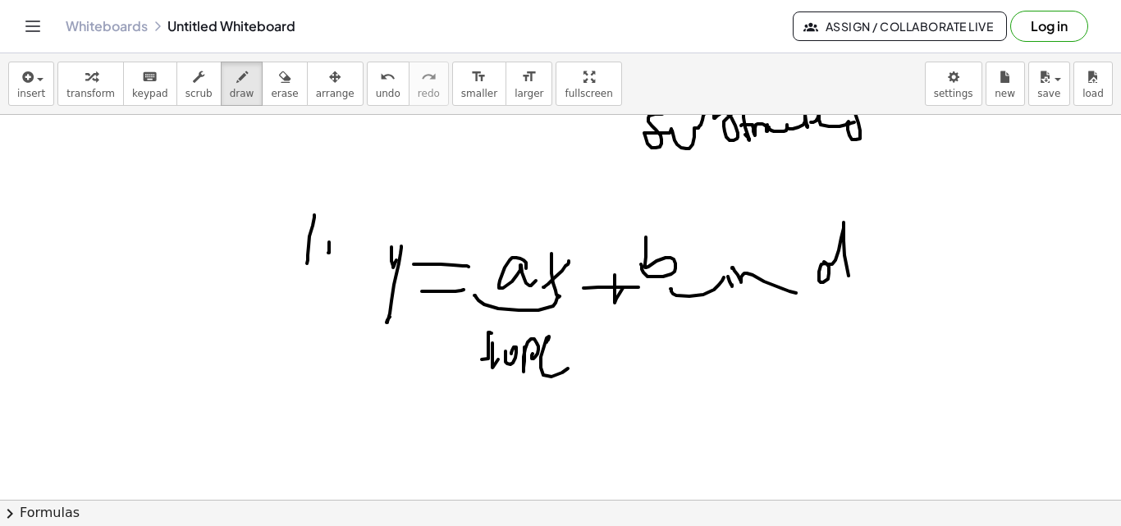
drag, startPoint x: 822, startPoint y: 264, endPoint x: 886, endPoint y: 267, distance: 64.1
drag, startPoint x: 886, startPoint y: 267, endPoint x: 919, endPoint y: 273, distance: 33.3
drag, startPoint x: 919, startPoint y: 273, endPoint x: 937, endPoint y: 258, distance: 23.9
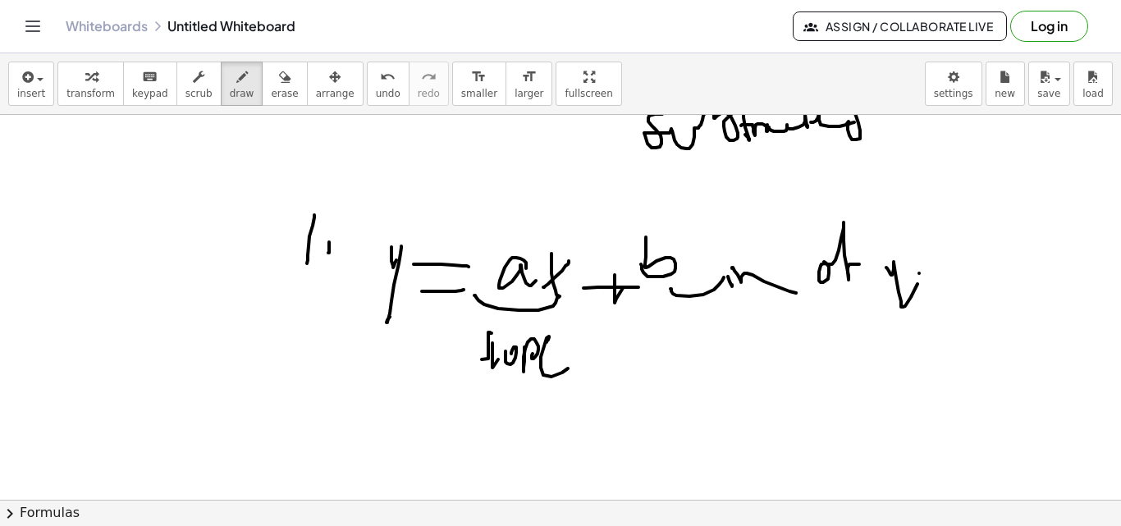
drag, startPoint x: 937, startPoint y: 254, endPoint x: 956, endPoint y: 254, distance: 18.9
drag, startPoint x: 958, startPoint y: 267, endPoint x: 955, endPoint y: 253, distance: 15.1
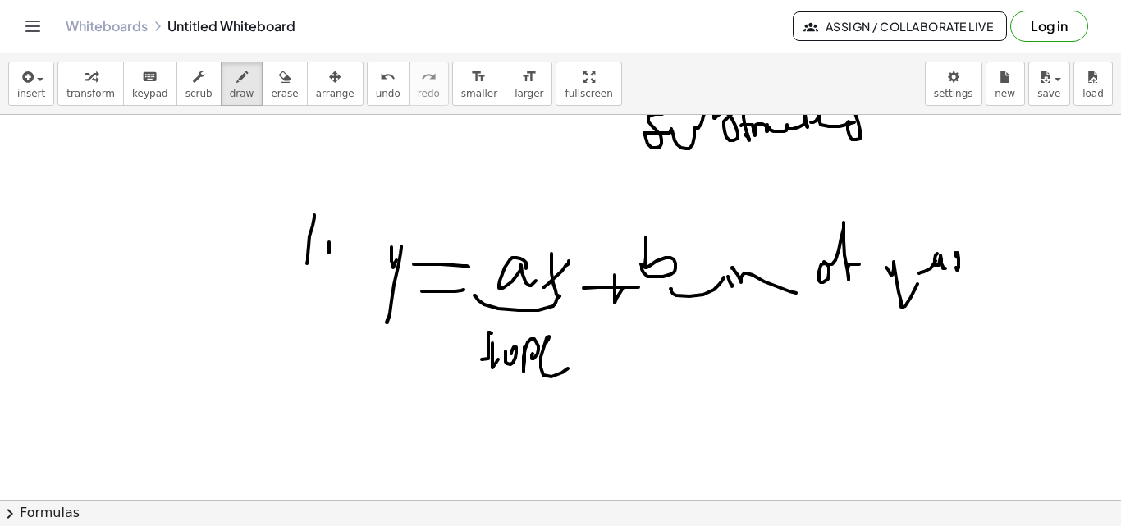
drag, startPoint x: 955, startPoint y: 253, endPoint x: 974, endPoint y: 264, distance: 22.1
drag, startPoint x: 967, startPoint y: 246, endPoint x: 985, endPoint y: 245, distance: 18.1
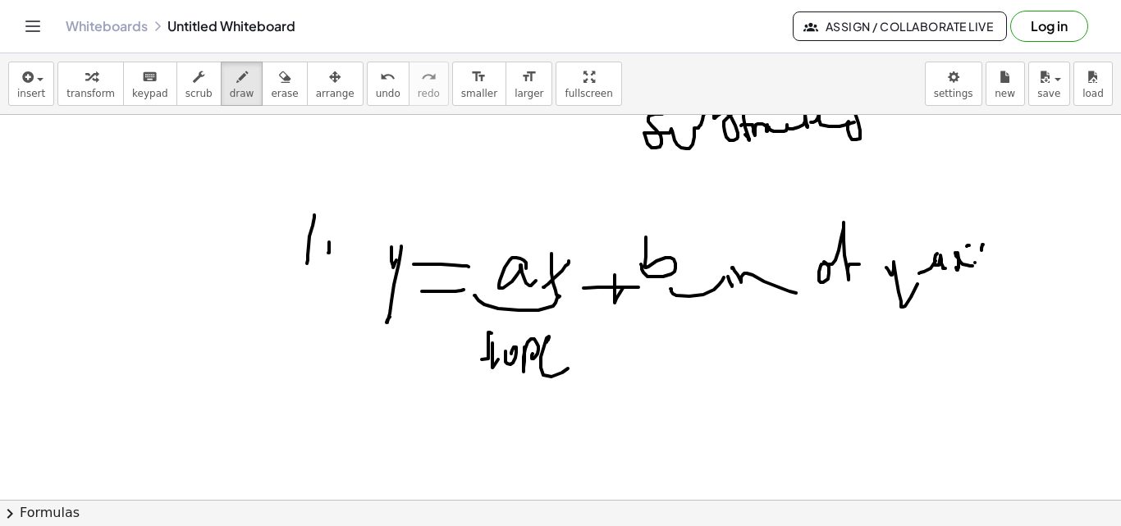
drag, startPoint x: 981, startPoint y: 250, endPoint x: 930, endPoint y: 272, distance: 56.2
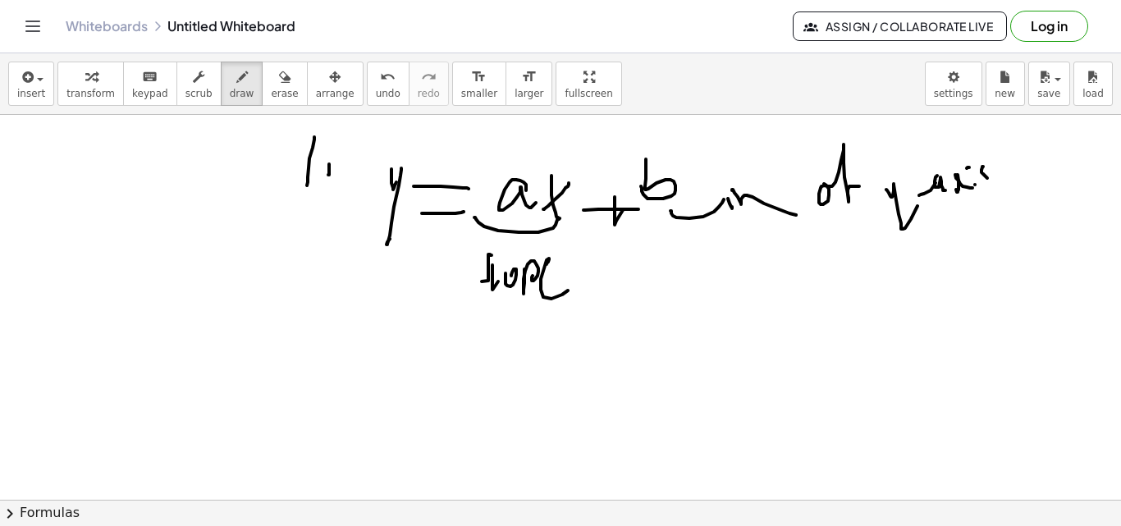
scroll to position [4877, 0]
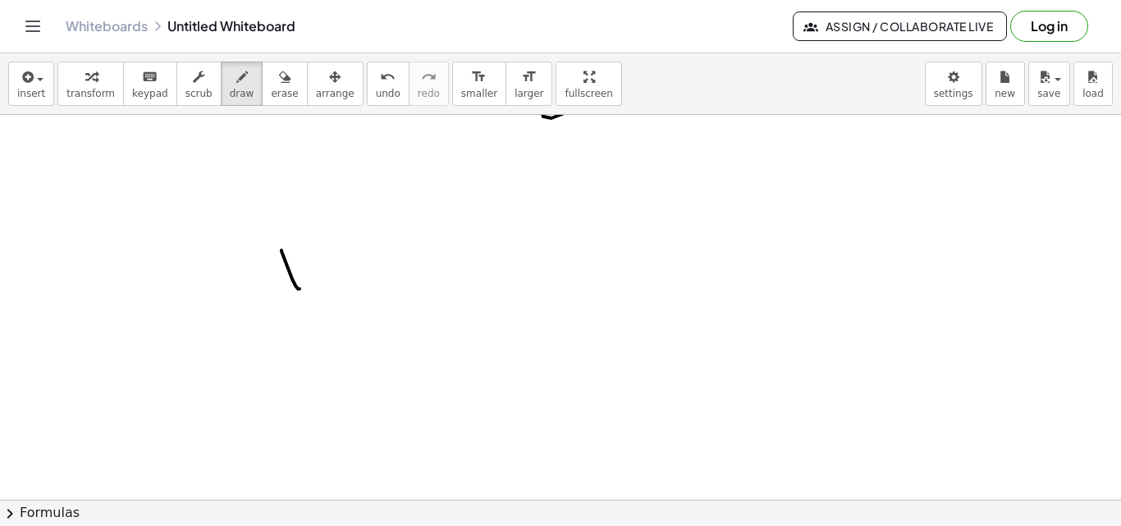
drag, startPoint x: 281, startPoint y: 250, endPoint x: 305, endPoint y: 267, distance: 28.9
drag, startPoint x: 294, startPoint y: 314, endPoint x: 301, endPoint y: 319, distance: 8.9
drag, startPoint x: 323, startPoint y: 277, endPoint x: 377, endPoint y: 276, distance: 53.3
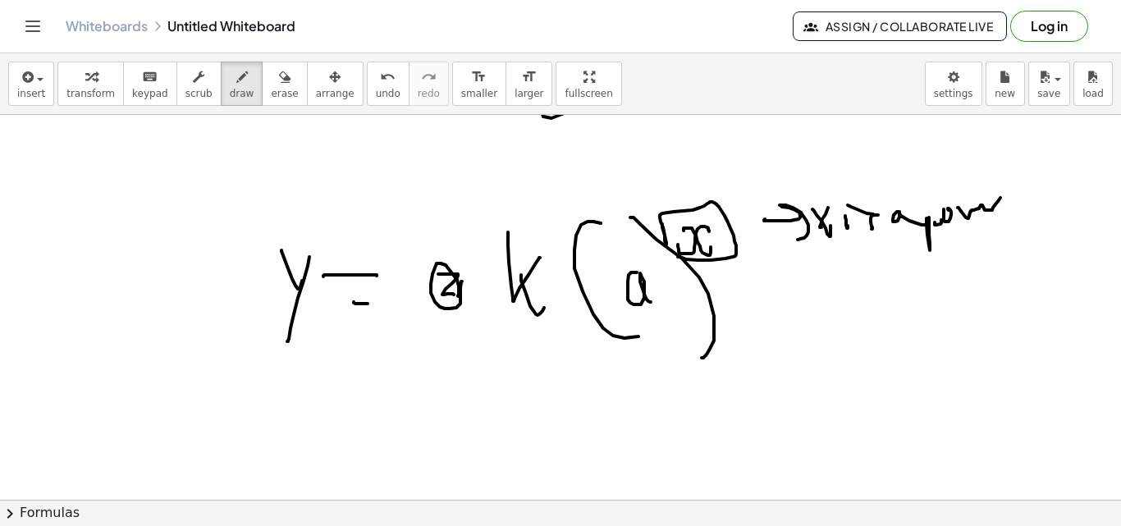
scroll to position [4645, 0]
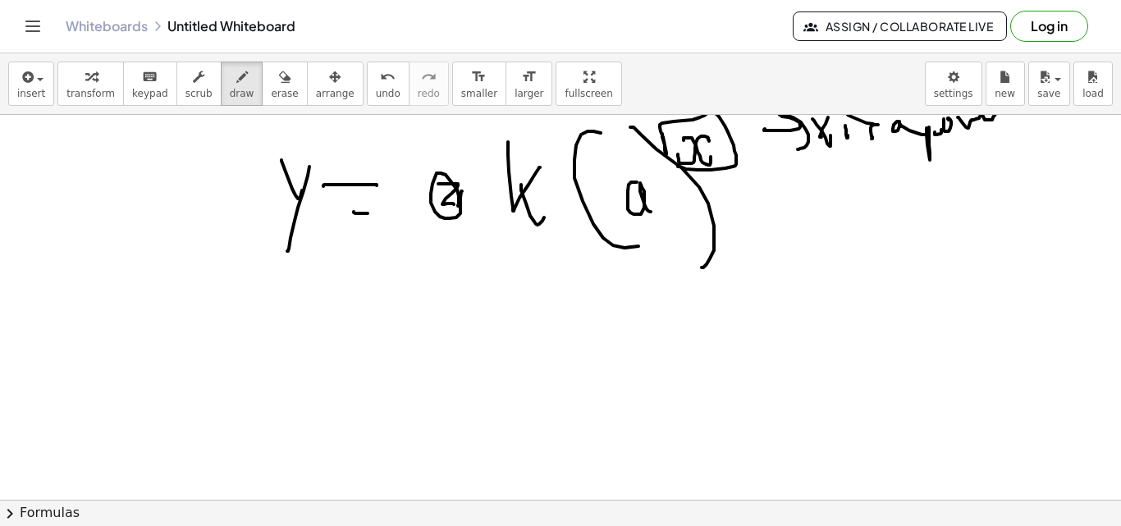
scroll to position [4993, 0]
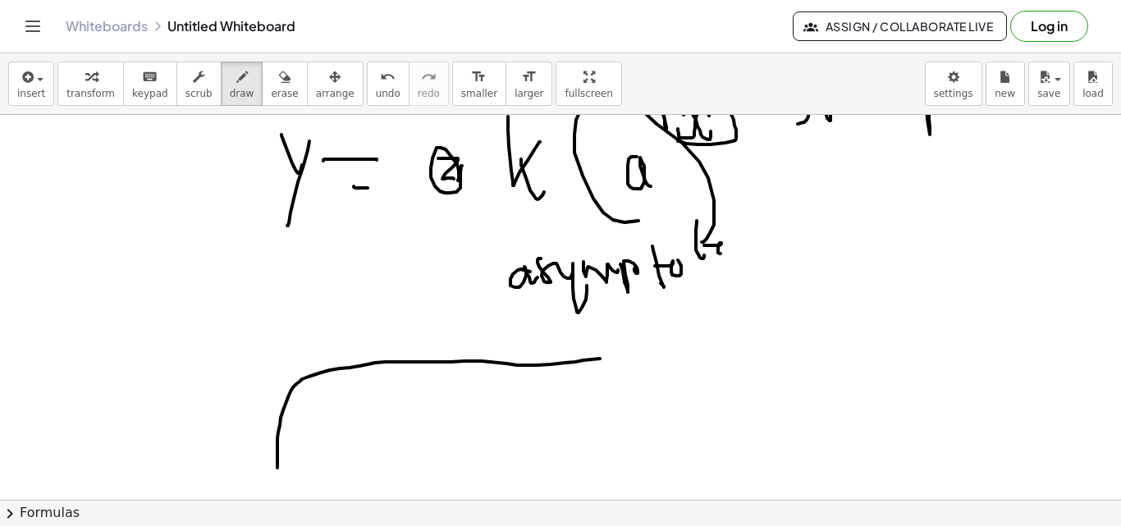
click at [422, 496] on div "×" at bounding box center [560, 307] width 1121 height 385
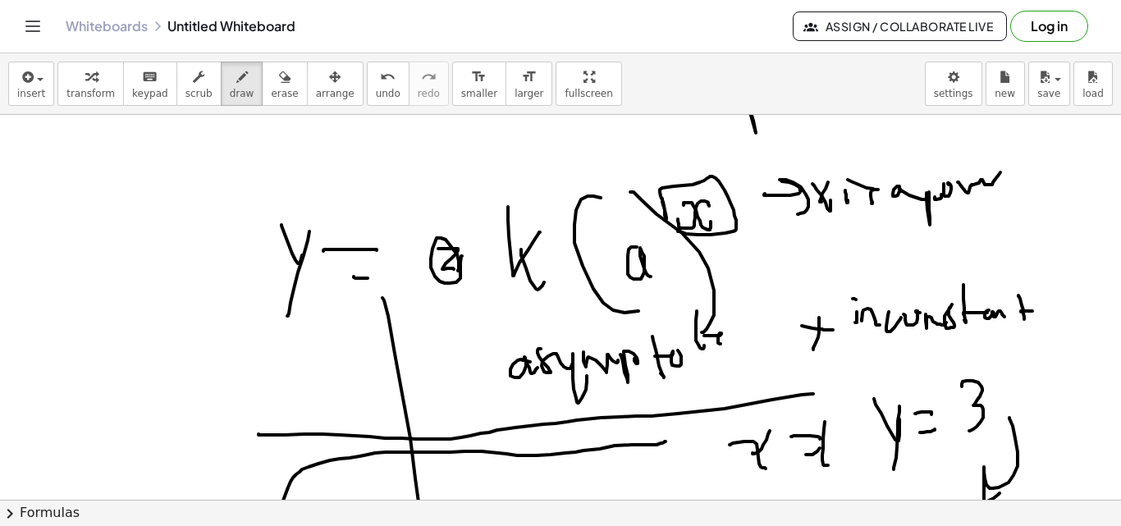
scroll to position [4799, 0]
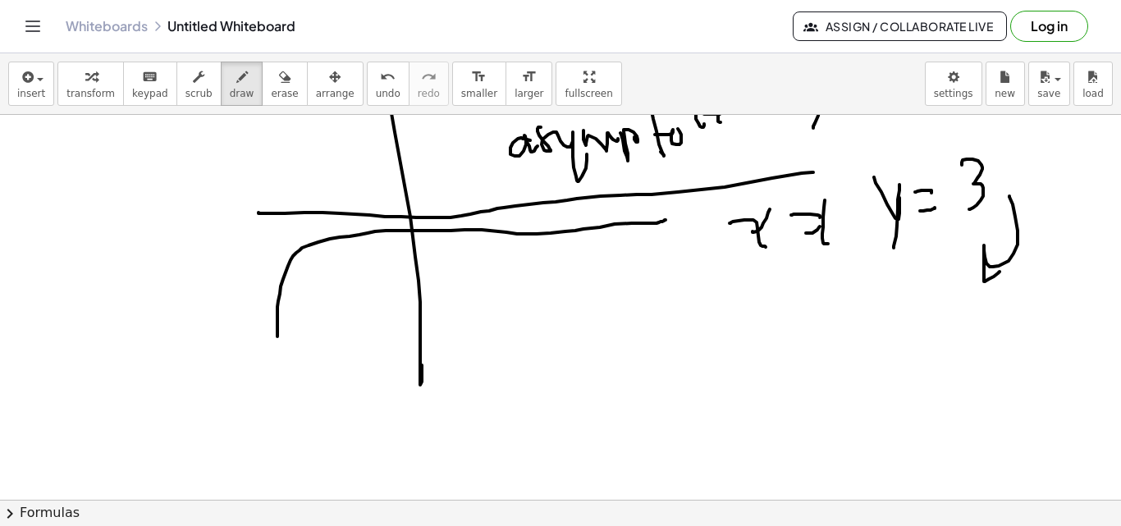
scroll to position [4917, 0]
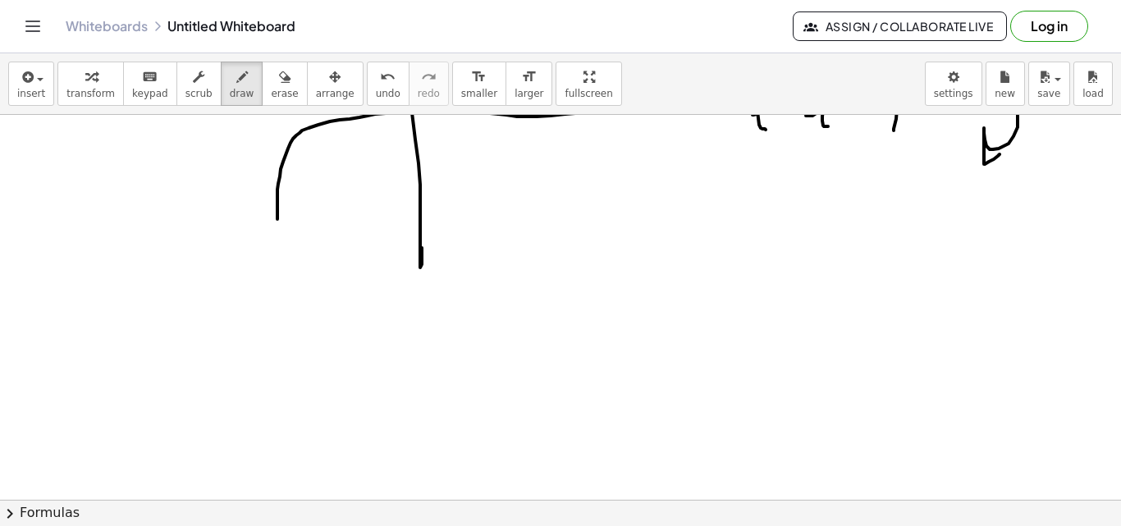
scroll to position [5242, 0]
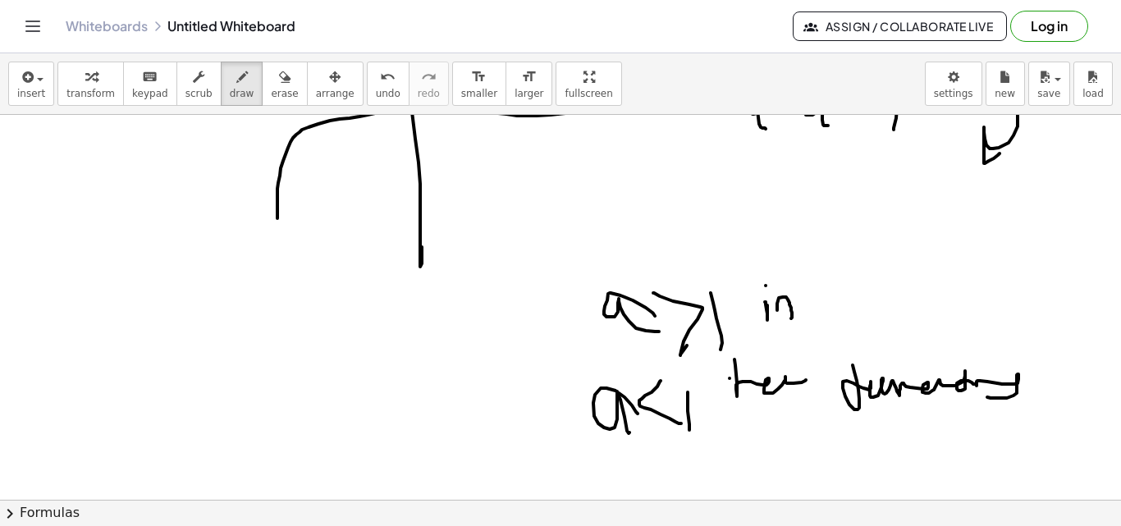
drag, startPoint x: 149, startPoint y: 311, endPoint x: 185, endPoint y: 313, distance: 36.2
drag, startPoint x: 153, startPoint y: 286, endPoint x: 181, endPoint y: 309, distance: 35.5
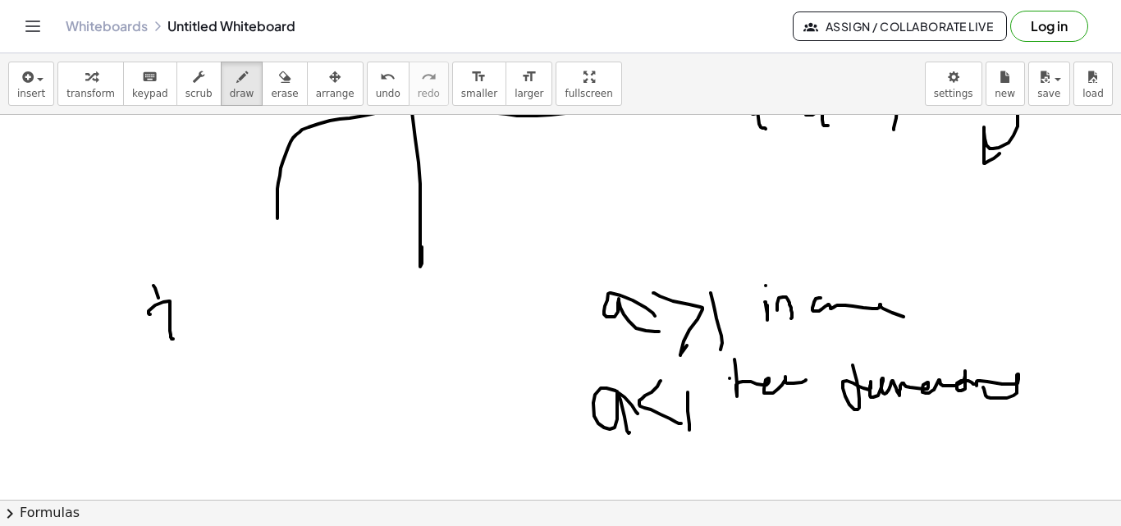
drag, startPoint x: 181, startPoint y: 309, endPoint x: 169, endPoint y: 359, distance: 51.4
drag, startPoint x: 228, startPoint y: 302, endPoint x: 208, endPoint y: 328, distance: 32.8
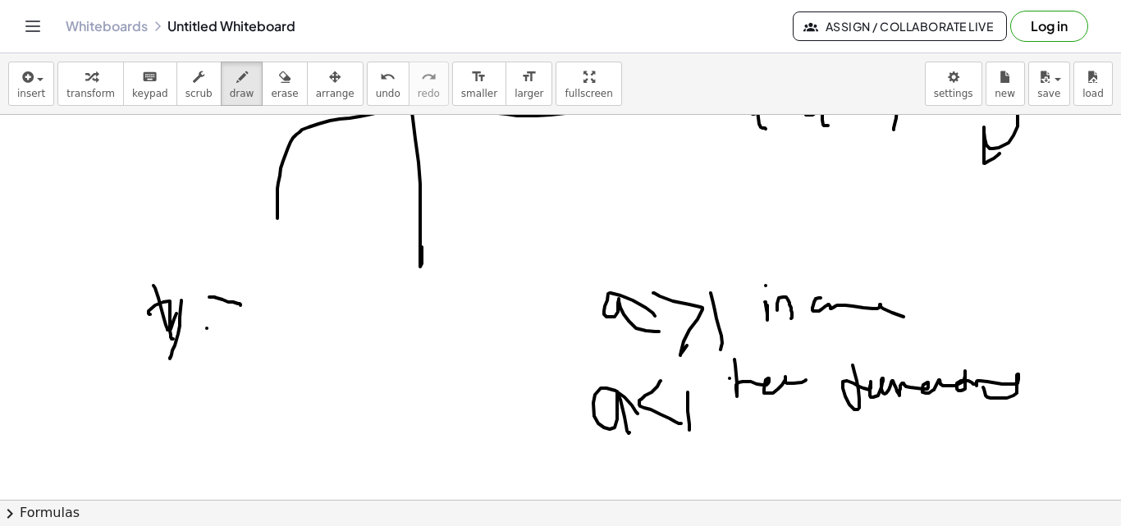
drag, startPoint x: 207, startPoint y: 328, endPoint x: 271, endPoint y: 323, distance: 64.2
drag, startPoint x: 291, startPoint y: 295, endPoint x: 236, endPoint y: 363, distance: 86.9
drag, startPoint x: 153, startPoint y: 389, endPoint x: 169, endPoint y: 410, distance: 26.4
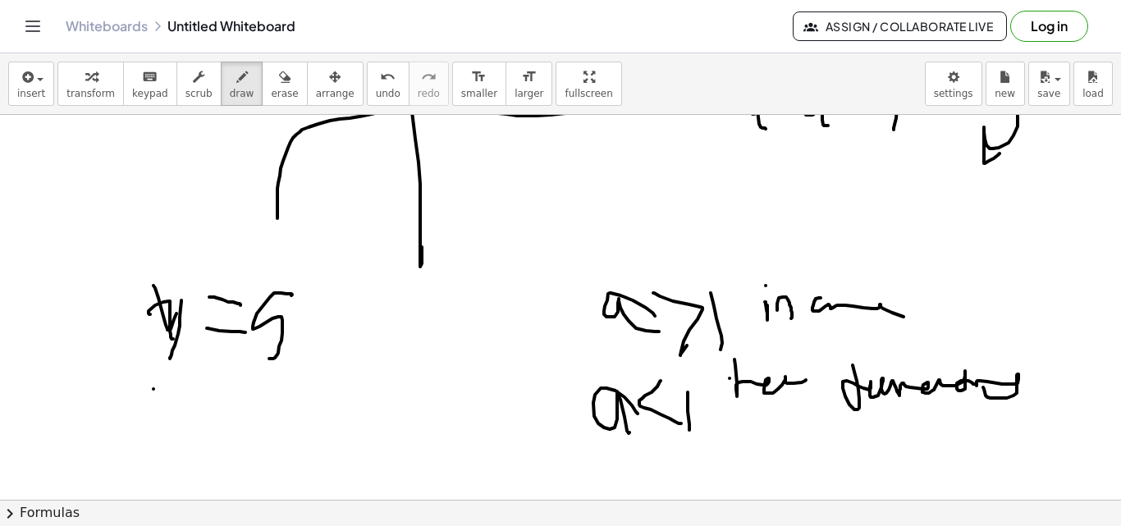
drag, startPoint x: 169, startPoint y: 435, endPoint x: 188, endPoint y: 420, distance: 24.0
drag, startPoint x: 201, startPoint y: 414, endPoint x: 243, endPoint y: 412, distance: 41.9
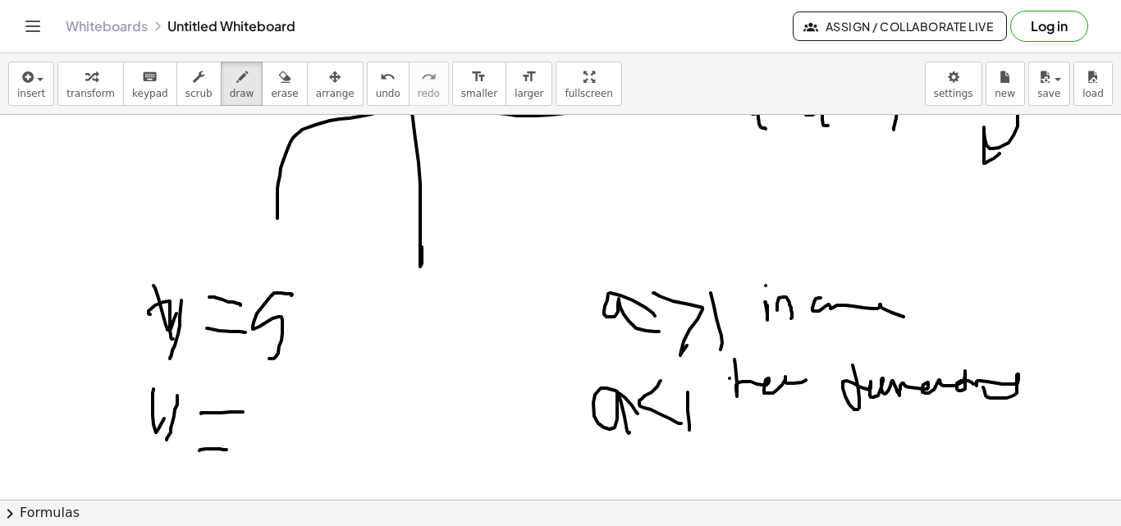
drag, startPoint x: 199, startPoint y: 450, endPoint x: 229, endPoint y: 450, distance: 29.5
drag, startPoint x: 281, startPoint y: 400, endPoint x: 295, endPoint y: 398, distance: 14.0
drag, startPoint x: 442, startPoint y: 259, endPoint x: 457, endPoint y: 293, distance: 36.7
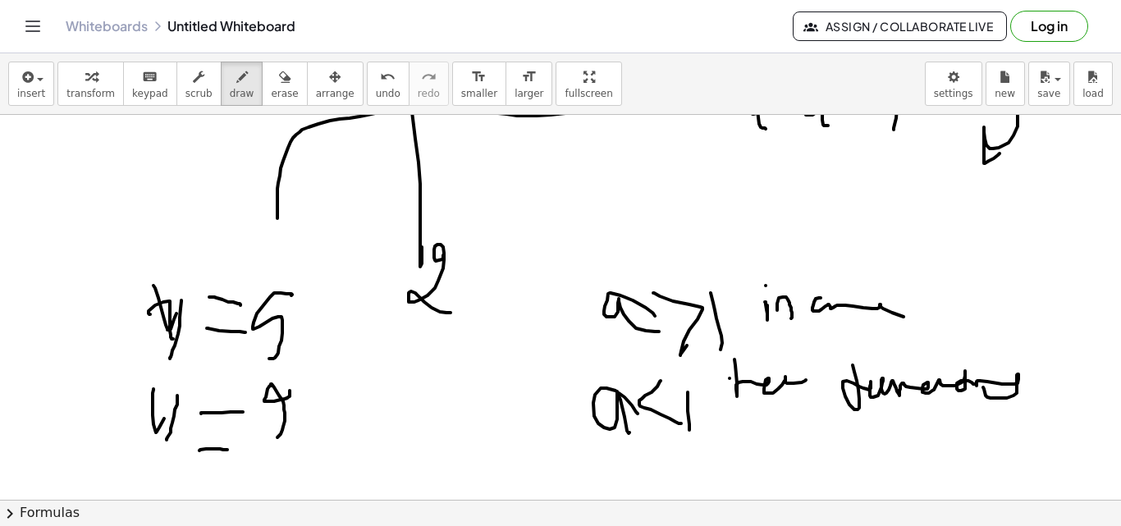
drag, startPoint x: 488, startPoint y: 226, endPoint x: 474, endPoint y: 255, distance: 31.9
drag, startPoint x: 536, startPoint y: 256, endPoint x: 542, endPoint y: 238, distance: 19.2
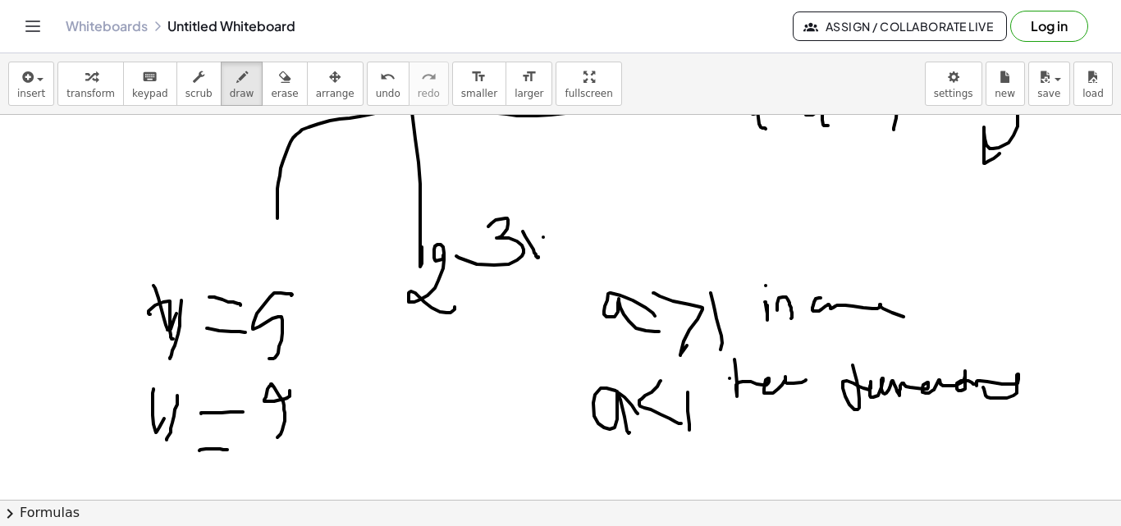
drag, startPoint x: 543, startPoint y: 237, endPoint x: 537, endPoint y: 255, distance: 18.9
drag, startPoint x: 543, startPoint y: 236, endPoint x: 531, endPoint y: 238, distance: 12.4
drag, startPoint x: 520, startPoint y: 230, endPoint x: 558, endPoint y: 265, distance: 51.7
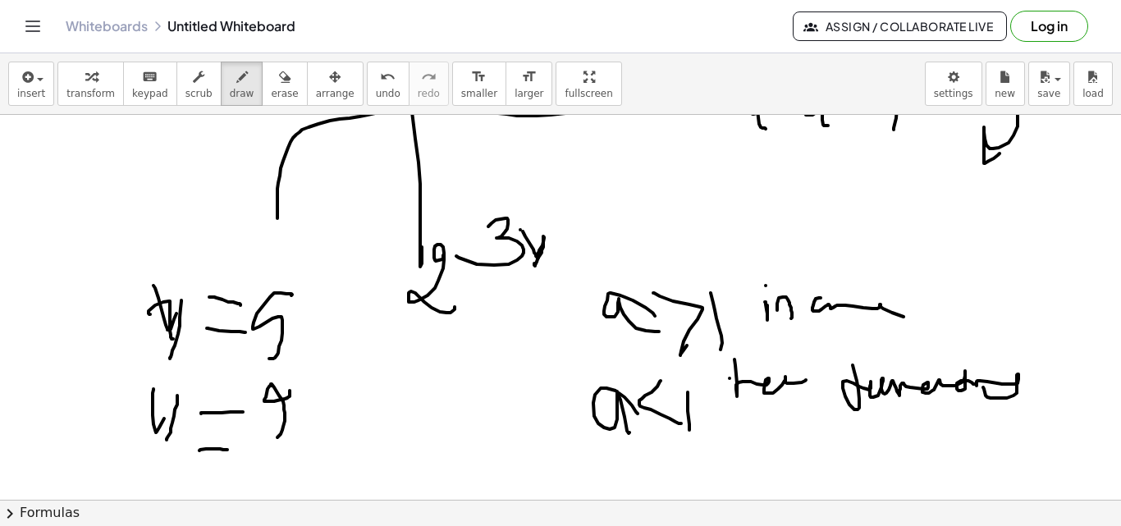
drag, startPoint x: 509, startPoint y: 251, endPoint x: 546, endPoint y: 271, distance: 42.6
drag, startPoint x: 199, startPoint y: 194, endPoint x: 192, endPoint y: 225, distance: 31.9
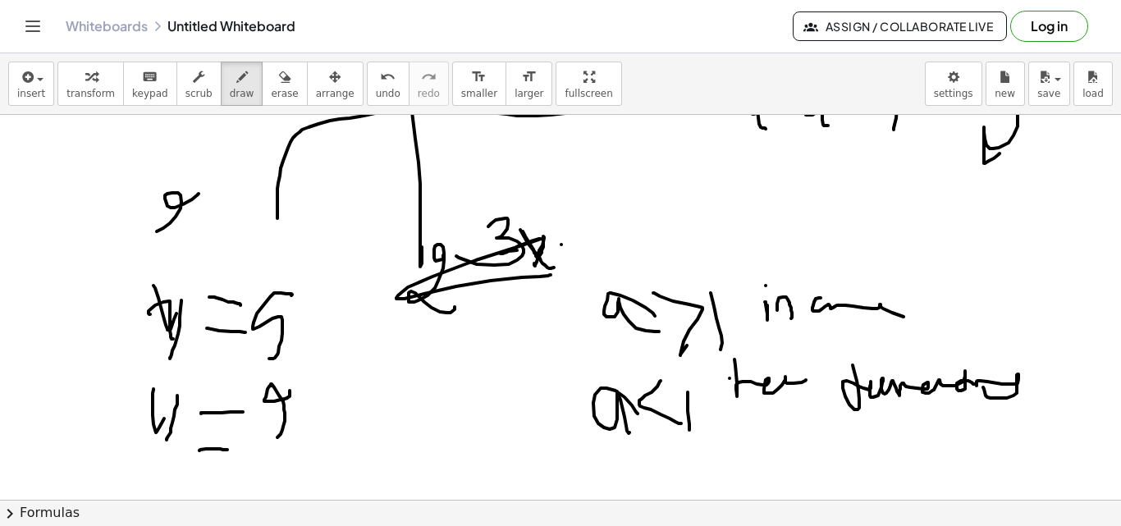
drag, startPoint x: 203, startPoint y: 234, endPoint x: 212, endPoint y: 211, distance: 24.4
drag, startPoint x: 201, startPoint y: 232, endPoint x: 222, endPoint y: 232, distance: 21.3
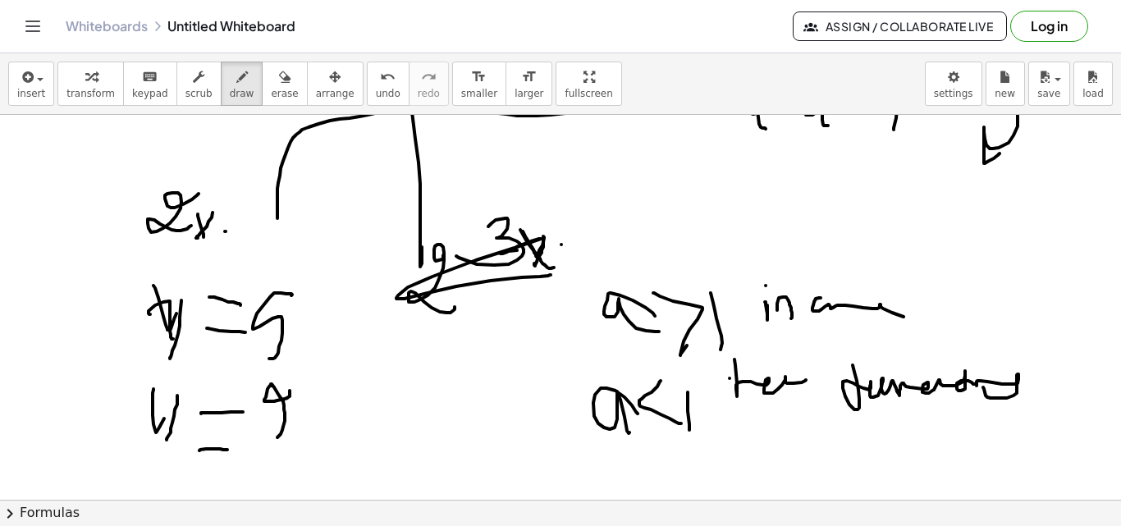
drag, startPoint x: 226, startPoint y: 231, endPoint x: 247, endPoint y: 218, distance: 25.0
drag, startPoint x: 245, startPoint y: 236, endPoint x: 262, endPoint y: 220, distance: 23.2
drag, startPoint x: 277, startPoint y: 208, endPoint x: 255, endPoint y: 240, distance: 38.5
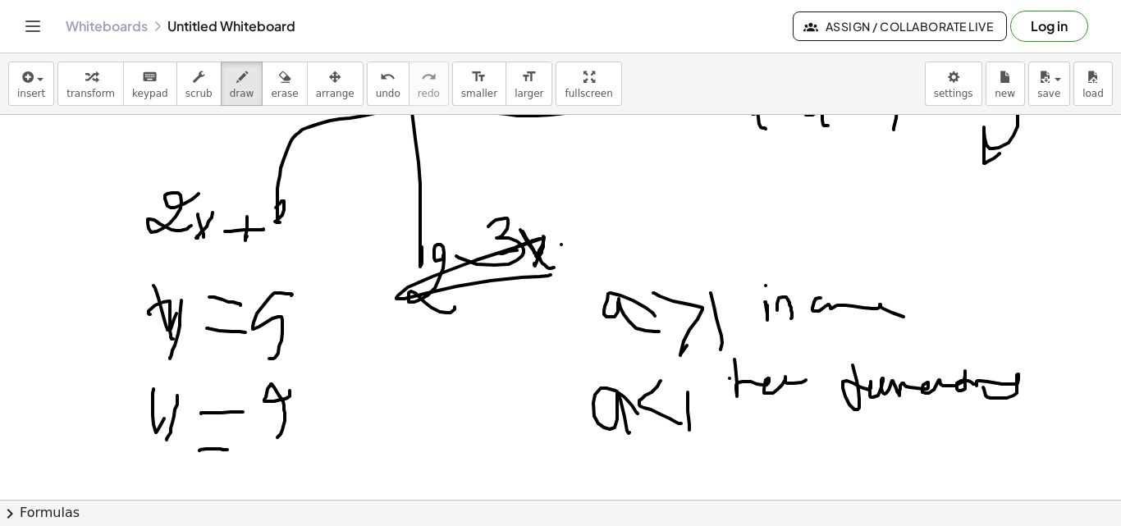
drag, startPoint x: 260, startPoint y: 411, endPoint x: 281, endPoint y: 450, distance: 44.4
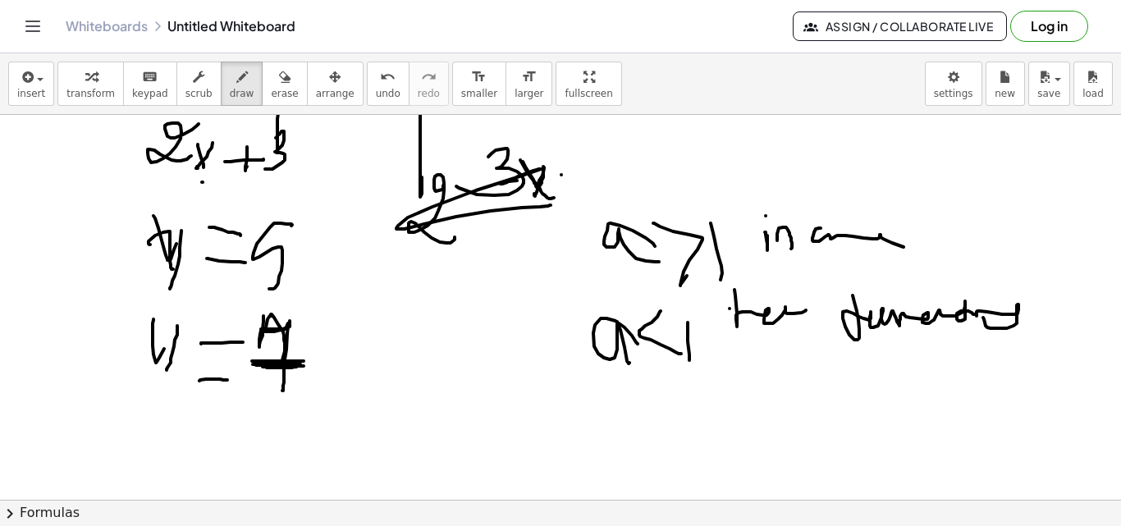
drag, startPoint x: 202, startPoint y: 182, endPoint x: 113, endPoint y: 132, distance: 101.8
drag, startPoint x: 138, startPoint y: 428, endPoint x: 148, endPoint y: 454, distance: 27.3
drag, startPoint x: 239, startPoint y: 428, endPoint x: 270, endPoint y: 430, distance: 31.2
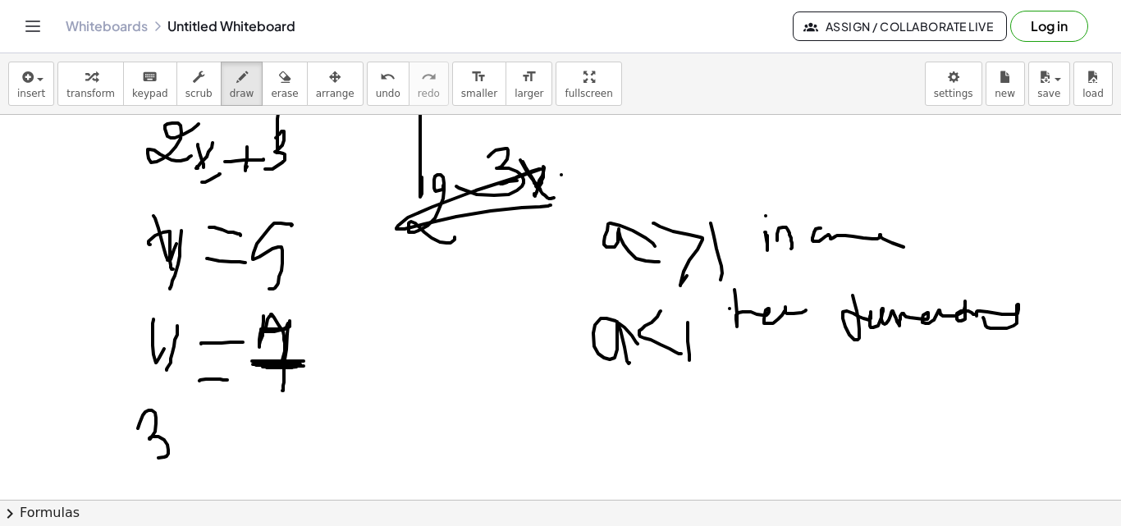
drag, startPoint x: 255, startPoint y: 451, endPoint x: 293, endPoint y: 423, distance: 46.9
drag, startPoint x: 290, startPoint y: 425, endPoint x: 263, endPoint y: 438, distance: 30.1
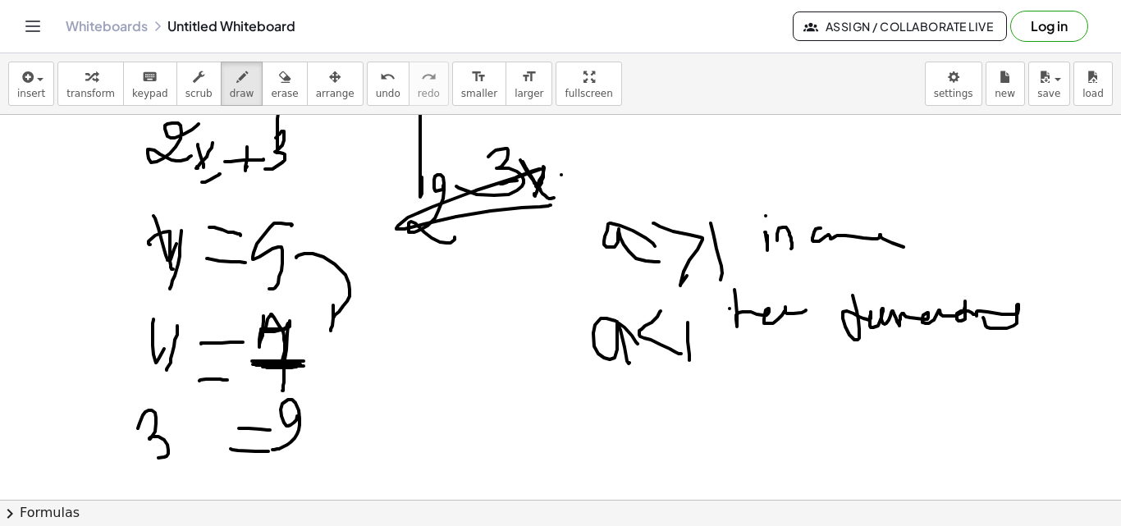
drag, startPoint x: 355, startPoint y: 242, endPoint x: 383, endPoint y: 240, distance: 27.9
drag, startPoint x: 371, startPoint y: 235, endPoint x: 376, endPoint y: 263, distance: 28.3
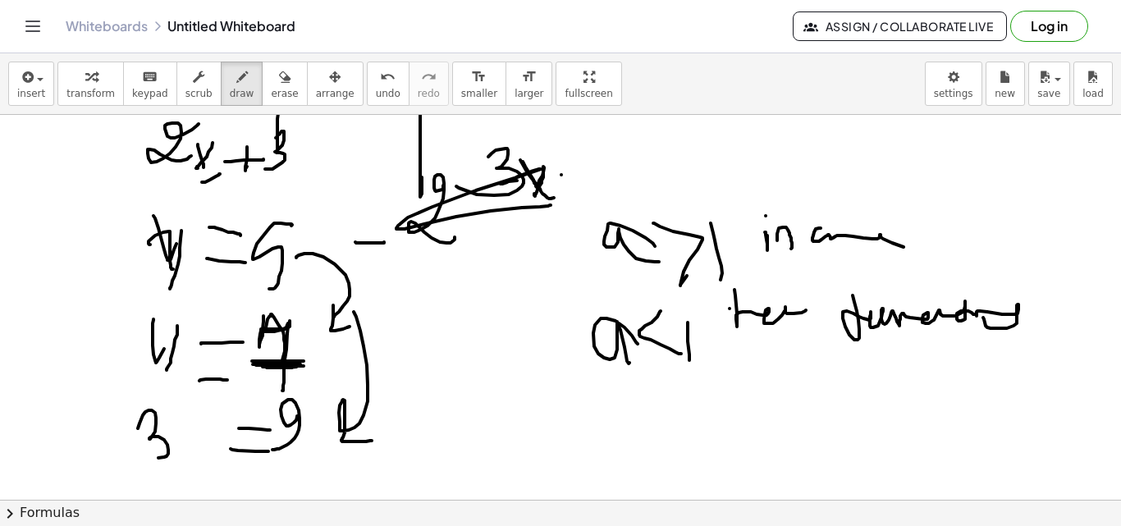
drag, startPoint x: 391, startPoint y: 236, endPoint x: 407, endPoint y: 254, distance: 23.9
drag, startPoint x: 392, startPoint y: 353, endPoint x: 420, endPoint y: 351, distance: 27.9
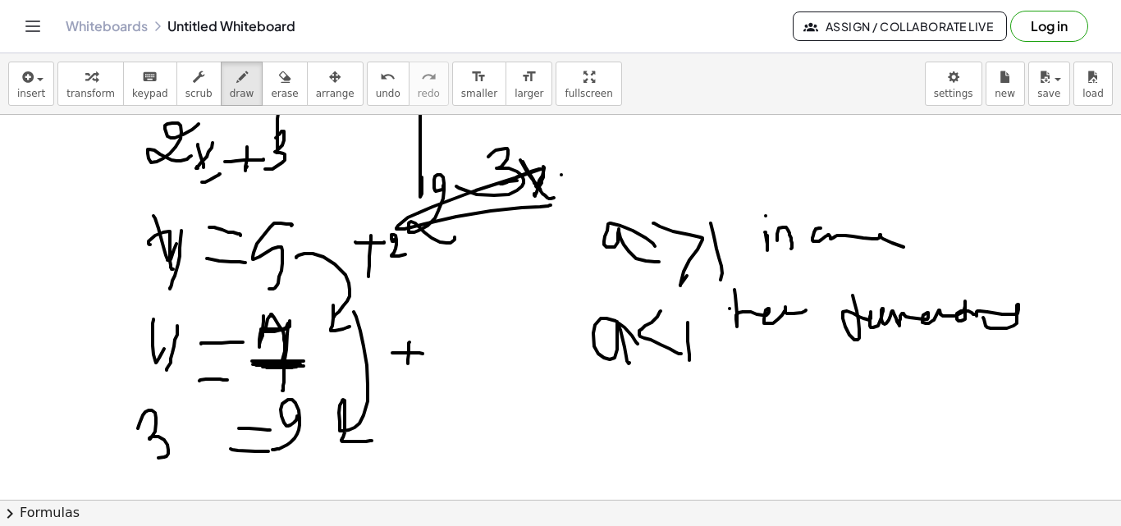
drag, startPoint x: 409, startPoint y: 342, endPoint x: 414, endPoint y: 366, distance: 24.1
drag, startPoint x: 439, startPoint y: 338, endPoint x: 446, endPoint y: 364, distance: 27.3
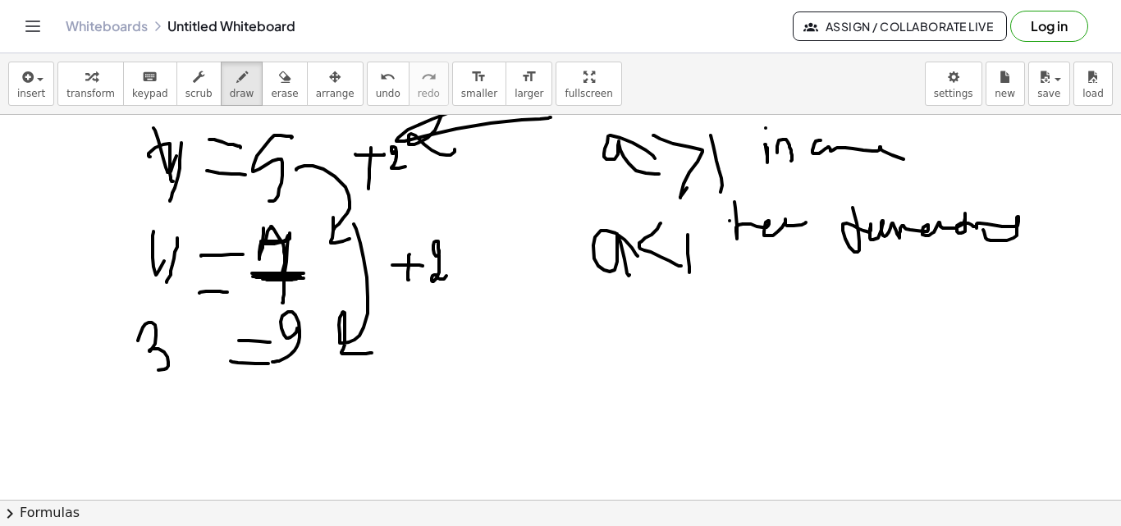
scroll to position [5474, 0]
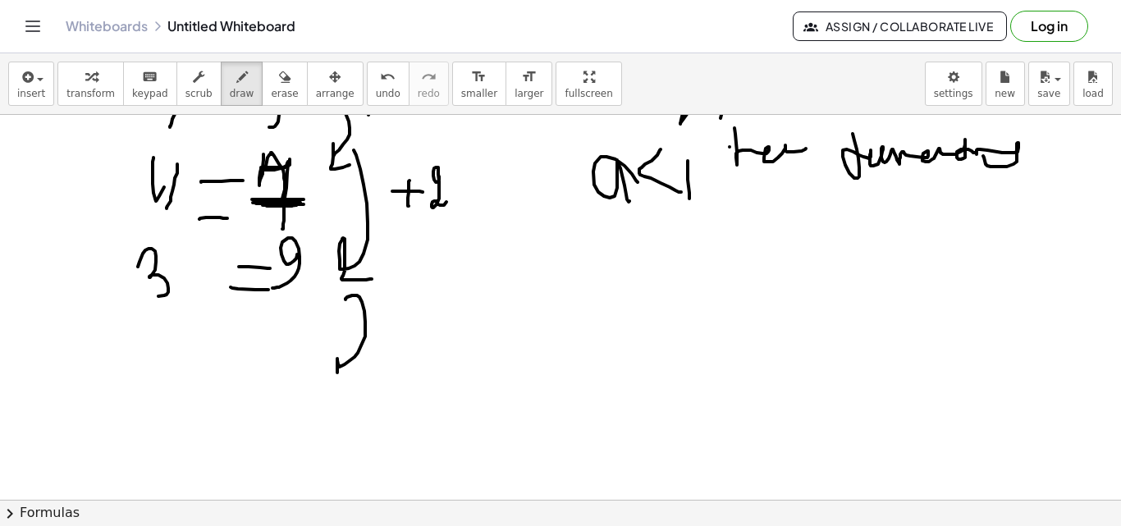
drag, startPoint x: 365, startPoint y: 336, endPoint x: 348, endPoint y: 377, distance: 44.5
drag, startPoint x: 251, startPoint y: 355, endPoint x: 256, endPoint y: 373, distance: 17.9
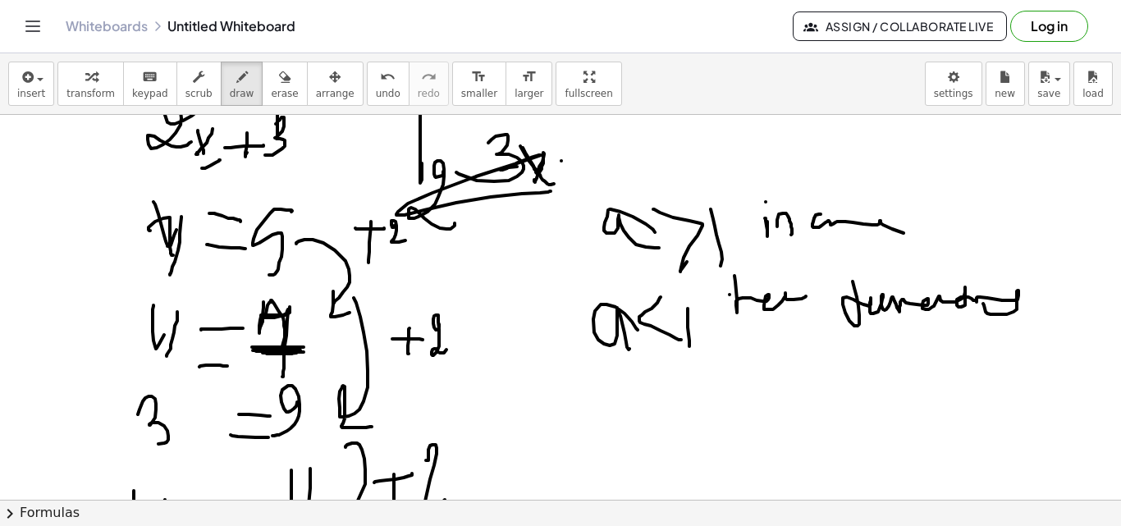
scroll to position [5223, 0]
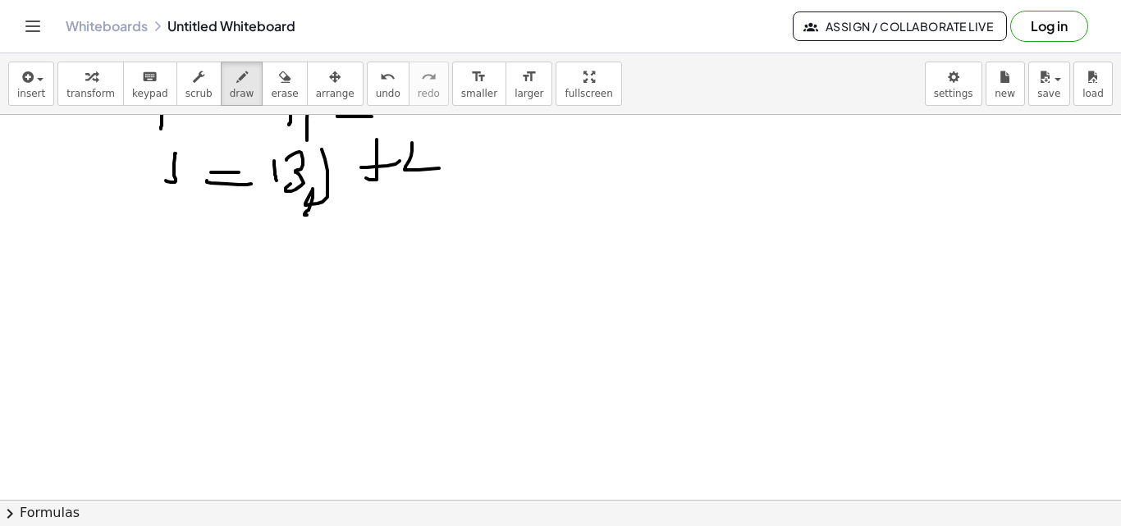
scroll to position [5782, 0]
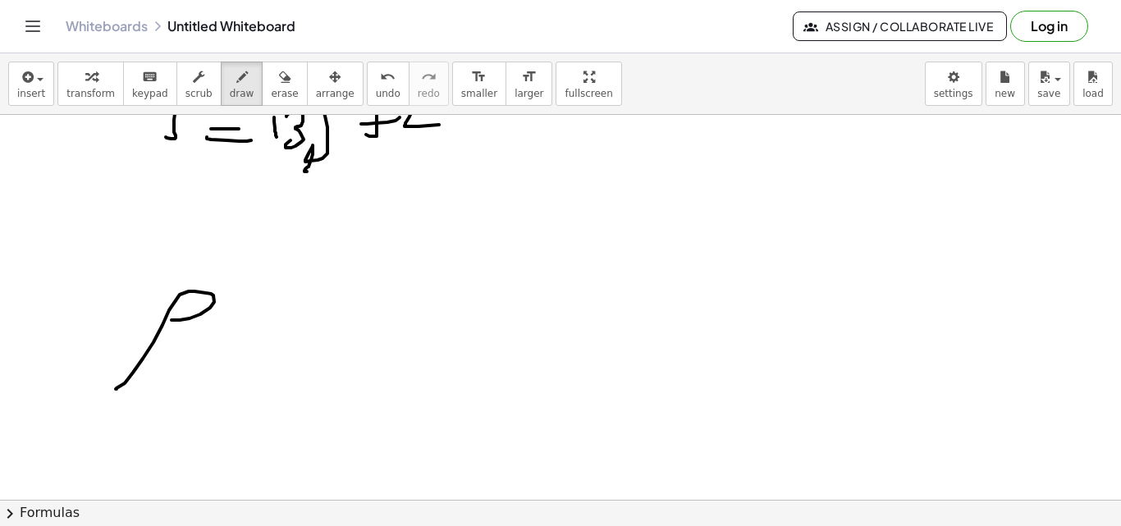
drag, startPoint x: 171, startPoint y: 320, endPoint x: 218, endPoint y: 327, distance: 47.3
drag, startPoint x: 207, startPoint y: 348, endPoint x: 267, endPoint y: 340, distance: 60.5
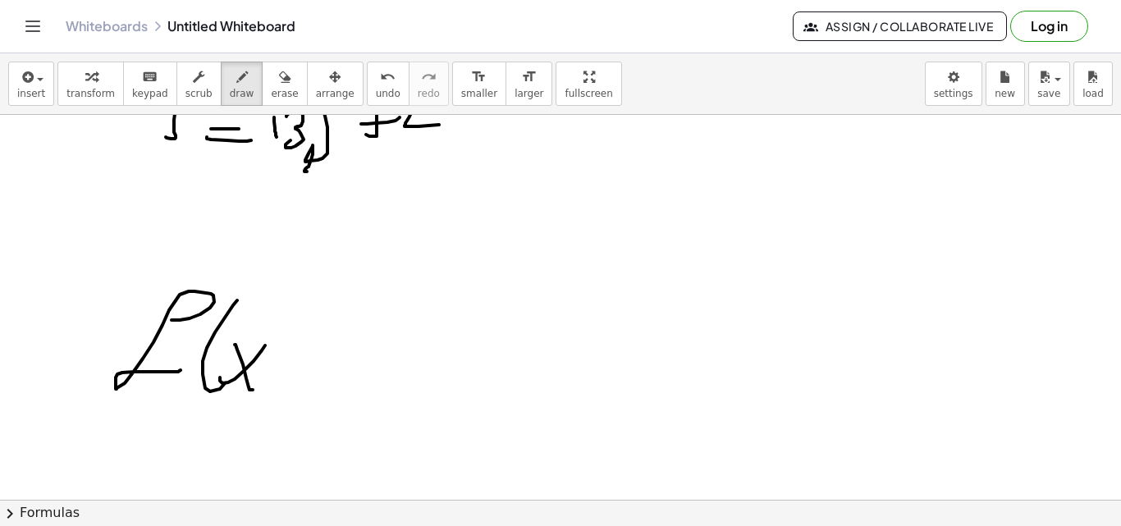
drag, startPoint x: 237, startPoint y: 350, endPoint x: 331, endPoint y: 353, distance: 93.6
drag, startPoint x: 345, startPoint y: 290, endPoint x: 275, endPoint y: 408, distance: 137.6
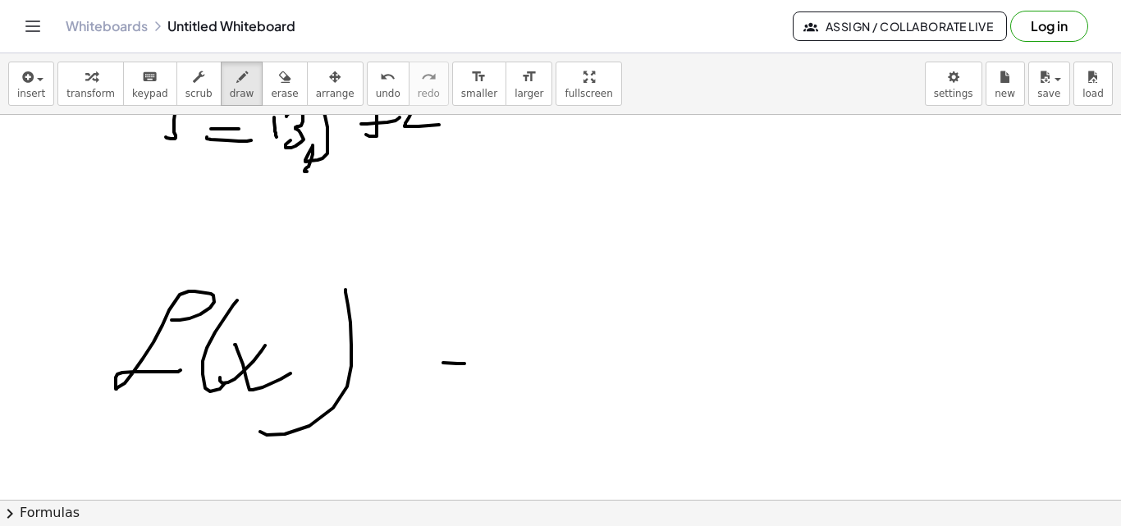
drag, startPoint x: 473, startPoint y: 387, endPoint x: 487, endPoint y: 382, distance: 14.8
drag, startPoint x: 495, startPoint y: 350, endPoint x: 523, endPoint y: 361, distance: 30.6
drag, startPoint x: 523, startPoint y: 361, endPoint x: 521, endPoint y: 447, distance: 86.2
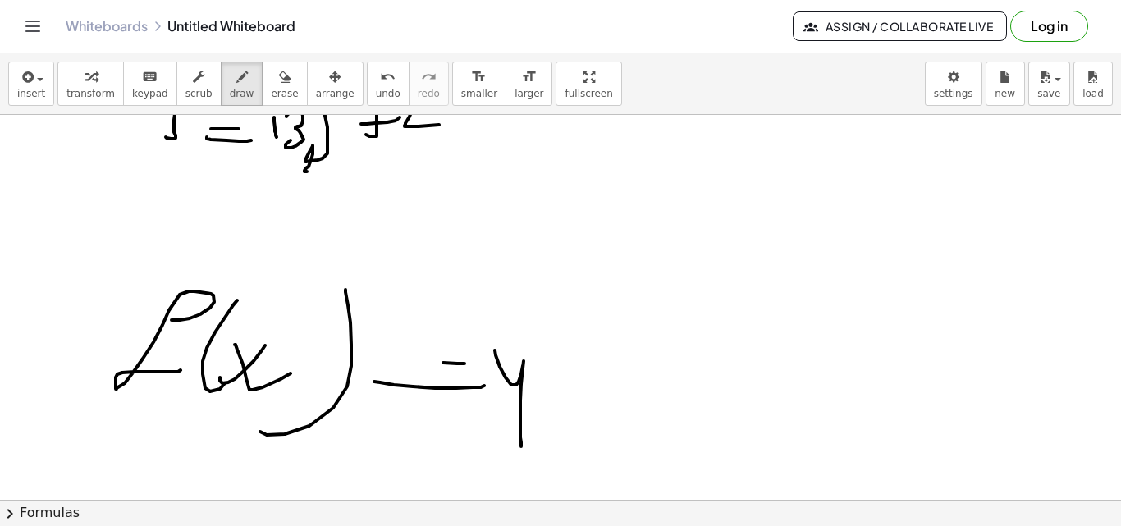
drag, startPoint x: 510, startPoint y: 216, endPoint x: 550, endPoint y: 228, distance: 41.3
drag, startPoint x: 543, startPoint y: 221, endPoint x: 570, endPoint y: 219, distance: 27.1
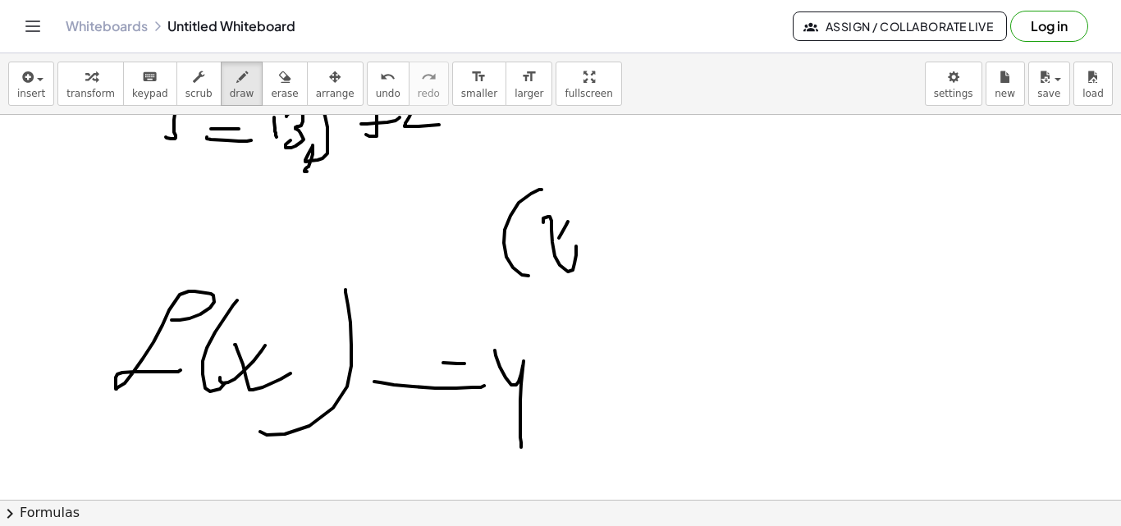
drag, startPoint x: 559, startPoint y: 238, endPoint x: 602, endPoint y: 257, distance: 47.4
drag, startPoint x: 656, startPoint y: 261, endPoint x: 683, endPoint y: 213, distance: 54.4
drag, startPoint x: 672, startPoint y: 259, endPoint x: 697, endPoint y: 166, distance: 96.9
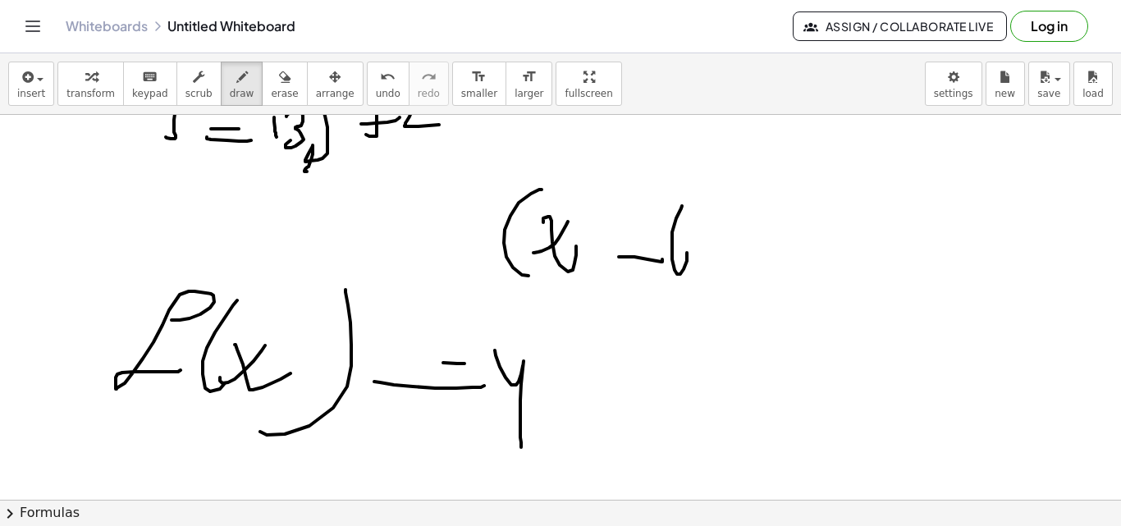
drag, startPoint x: 697, startPoint y: 166, endPoint x: 722, endPoint y: 293, distance: 129.5
drag, startPoint x: 750, startPoint y: 185, endPoint x: 784, endPoint y: 286, distance: 106.6
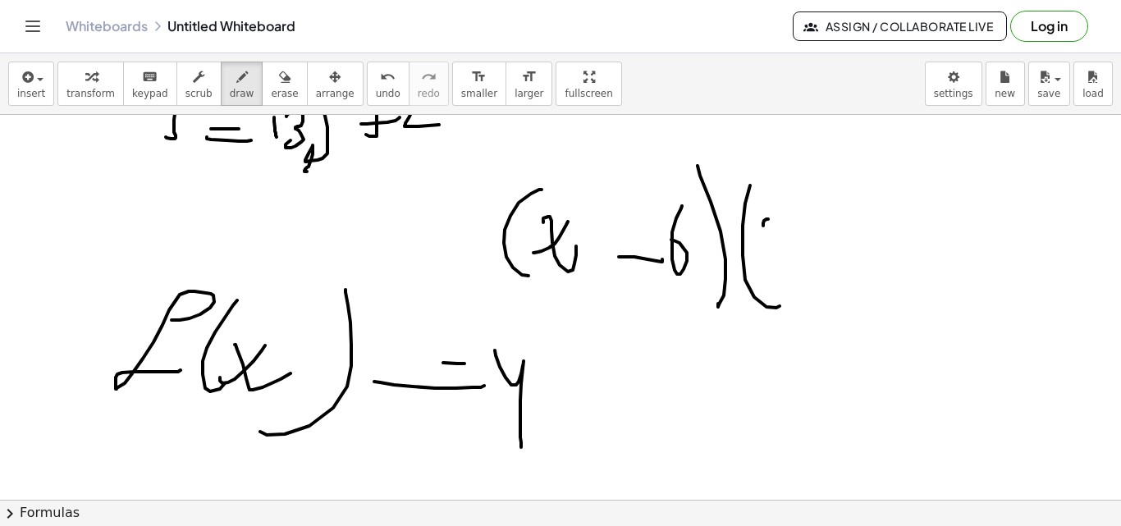
drag, startPoint x: 763, startPoint y: 226, endPoint x: 799, endPoint y: 225, distance: 36.1
drag, startPoint x: 857, startPoint y: 246, endPoint x: 866, endPoint y: 217, distance: 30.1
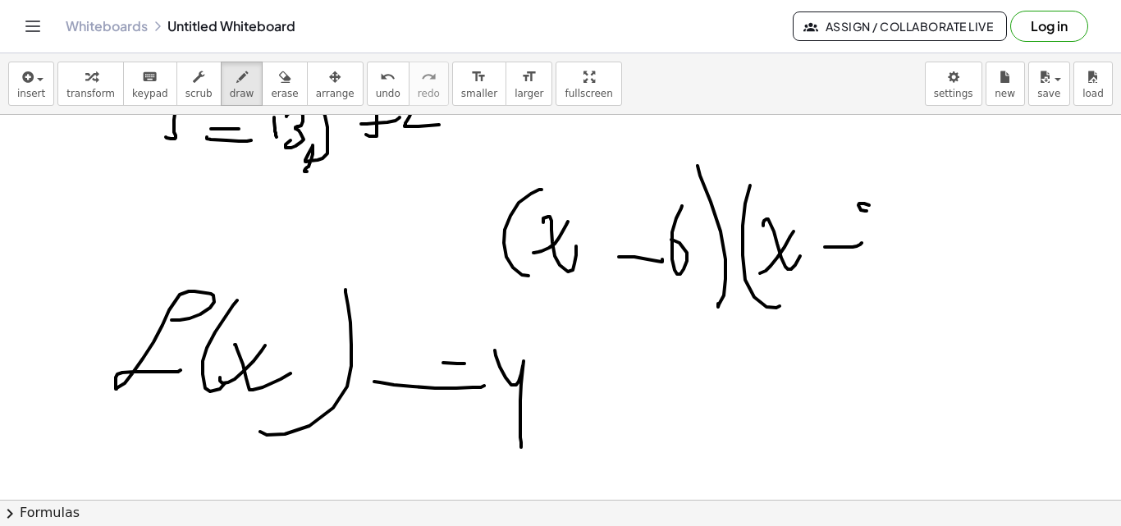
drag, startPoint x: 859, startPoint y: 203, endPoint x: 897, endPoint y: 203, distance: 37.7
drag, startPoint x: 904, startPoint y: 241, endPoint x: 906, endPoint y: 275, distance: 33.7
drag, startPoint x: 946, startPoint y: 298, endPoint x: 958, endPoint y: 263, distance: 37.4
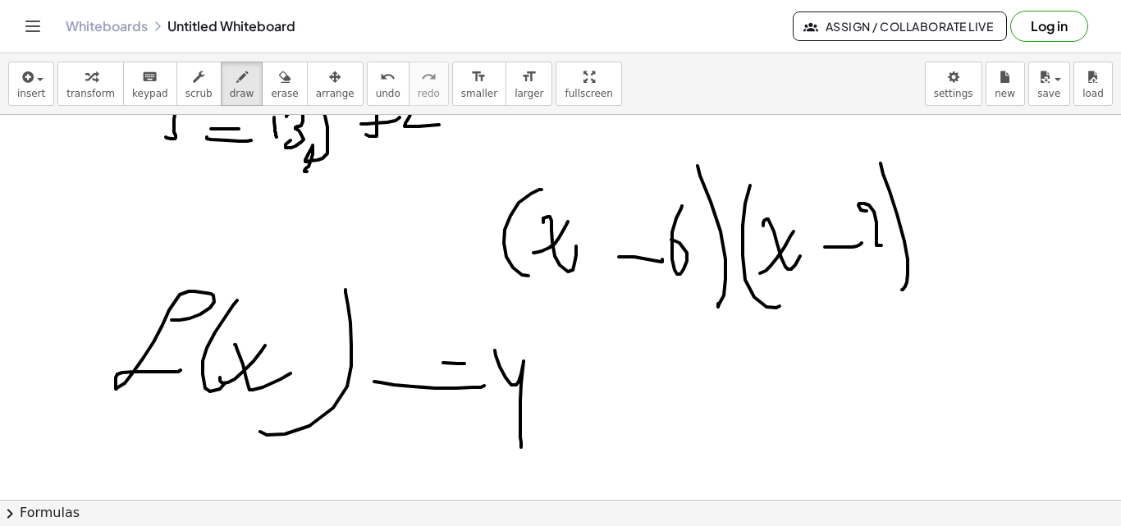
drag, startPoint x: 933, startPoint y: 245, endPoint x: 984, endPoint y: 263, distance: 53.7
drag, startPoint x: 987, startPoint y: 261, endPoint x: 1007, endPoint y: 257, distance: 20.1
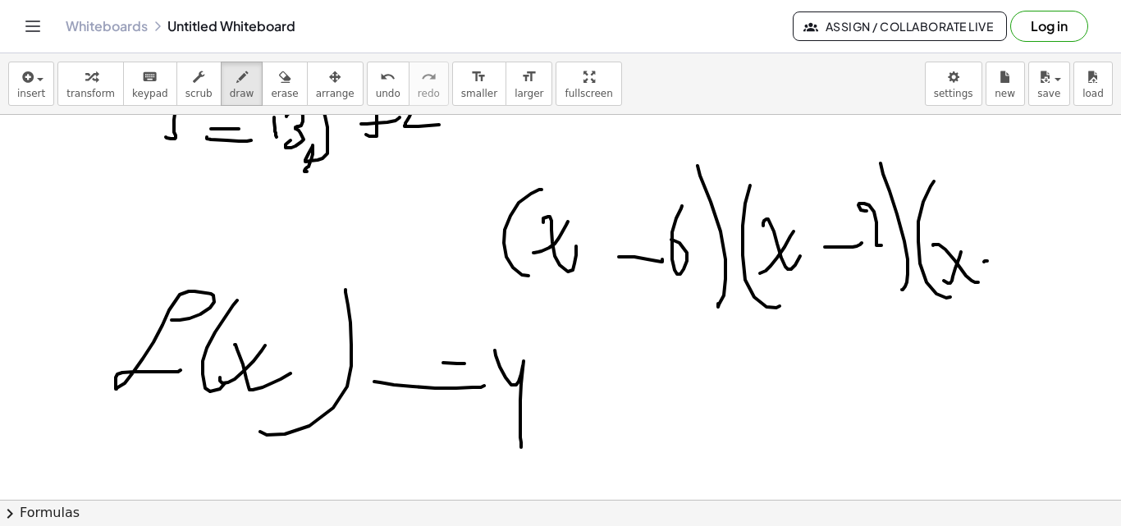
drag, startPoint x: 992, startPoint y: 248, endPoint x: 1013, endPoint y: 267, distance: 29.0
drag, startPoint x: 1038, startPoint y: 231, endPoint x: 1031, endPoint y: 322, distance: 92.1
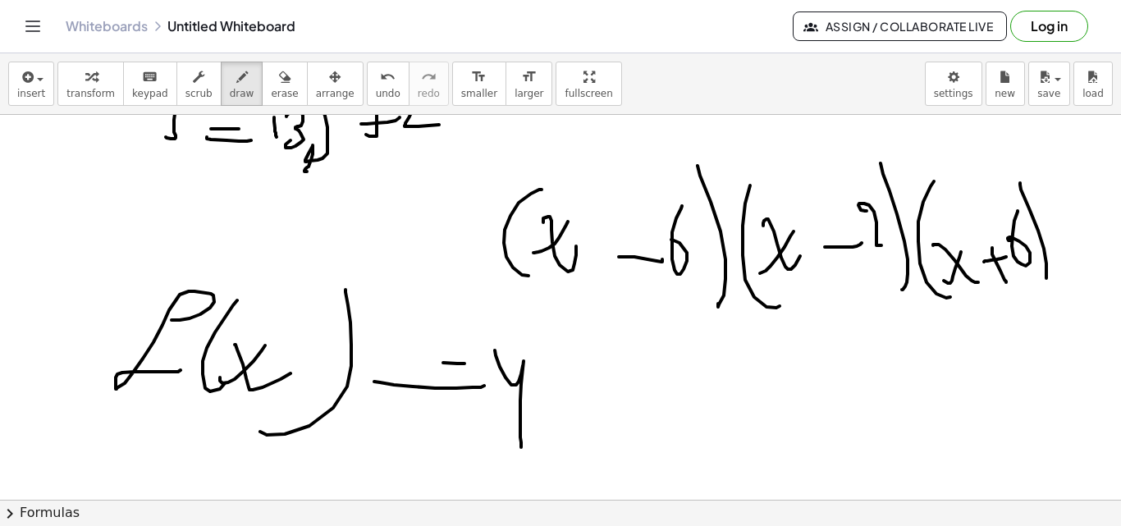
drag, startPoint x: 1057, startPoint y: 252, endPoint x: 1085, endPoint y: 254, distance: 27.9
drag, startPoint x: 1075, startPoint y: 240, endPoint x: 1073, endPoint y: 266, distance: 26.3
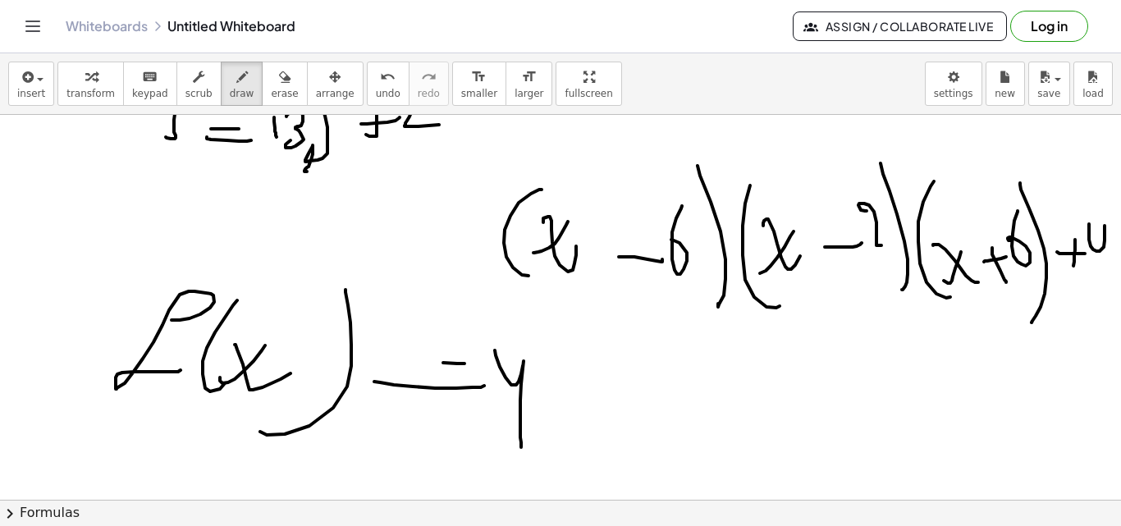
drag, startPoint x: 1089, startPoint y: 224, endPoint x: 993, endPoint y: 280, distance: 111.0
drag, startPoint x: 607, startPoint y: 295, endPoint x: 699, endPoint y: 289, distance: 92.1
drag, startPoint x: 810, startPoint y: 281, endPoint x: 890, endPoint y: 274, distance: 80.7
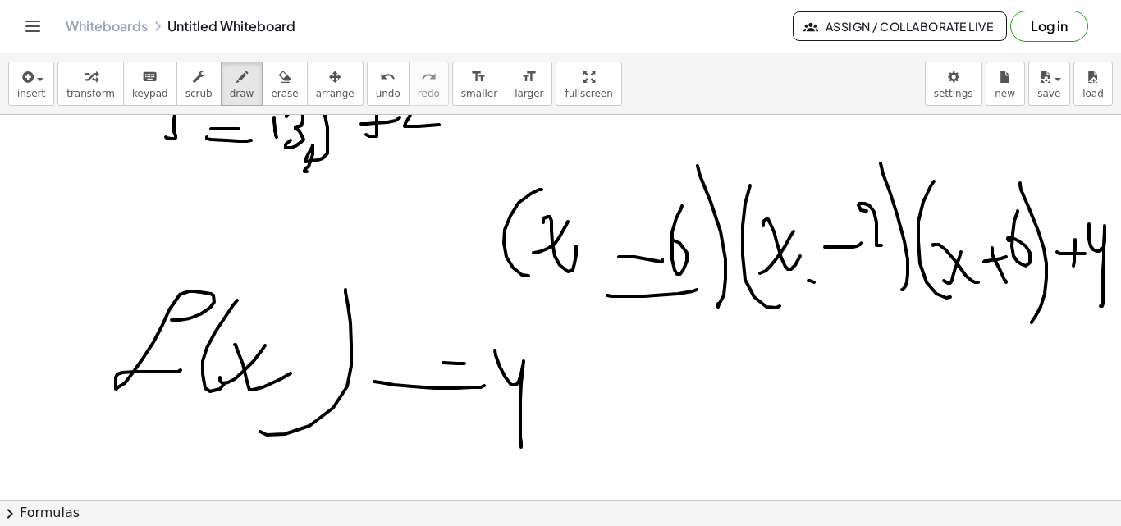
drag, startPoint x: 994, startPoint y: 302, endPoint x: 1035, endPoint y: 295, distance: 41.7
drag, startPoint x: 334, startPoint y: 230, endPoint x: 368, endPoint y: 230, distance: 33.6
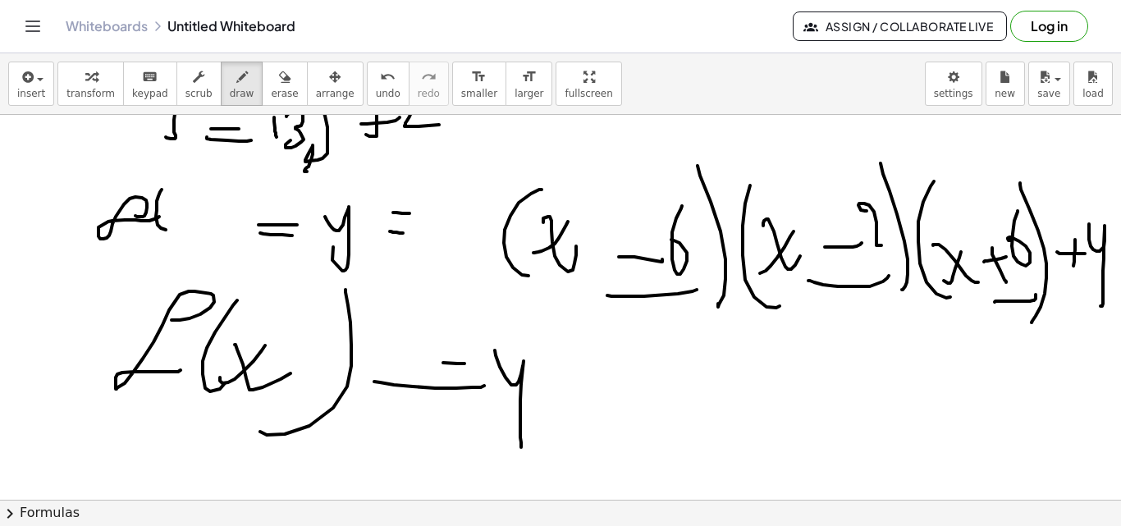
drag, startPoint x: 25, startPoint y: 217, endPoint x: 18, endPoint y: 245, distance: 29.7
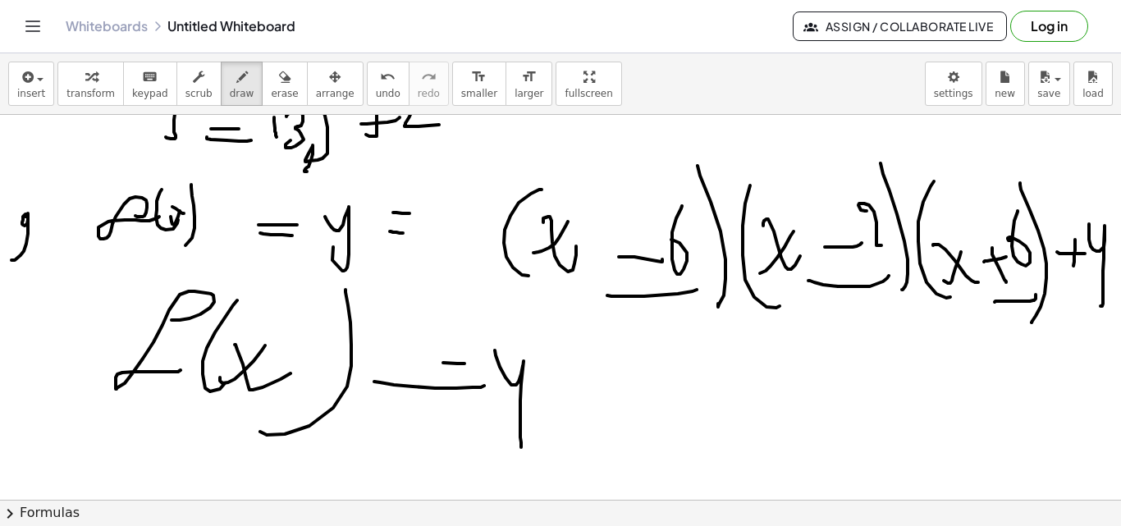
drag, startPoint x: 48, startPoint y: 205, endPoint x: 66, endPoint y: 231, distance: 31.2
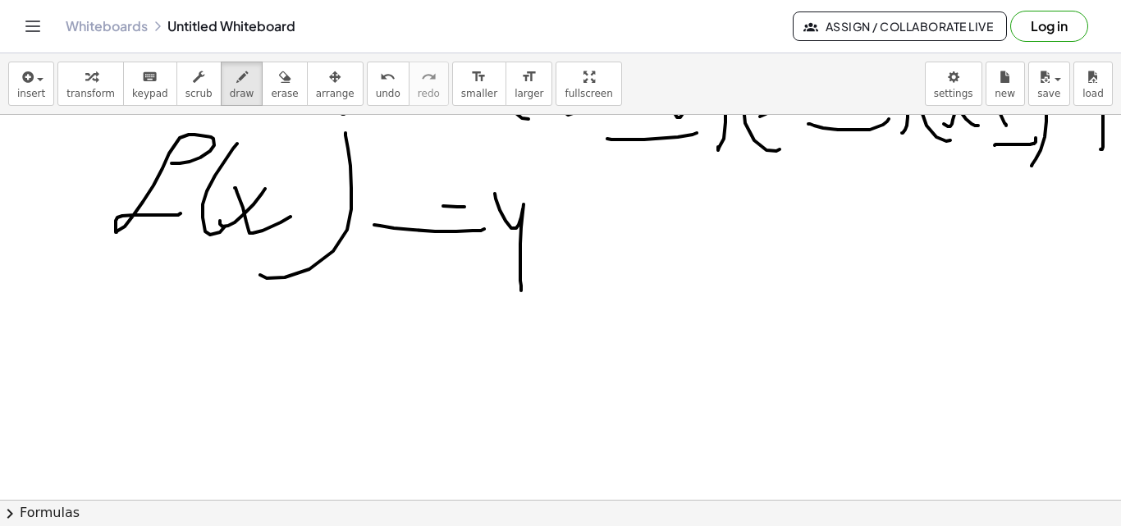
scroll to position [6111, 0]
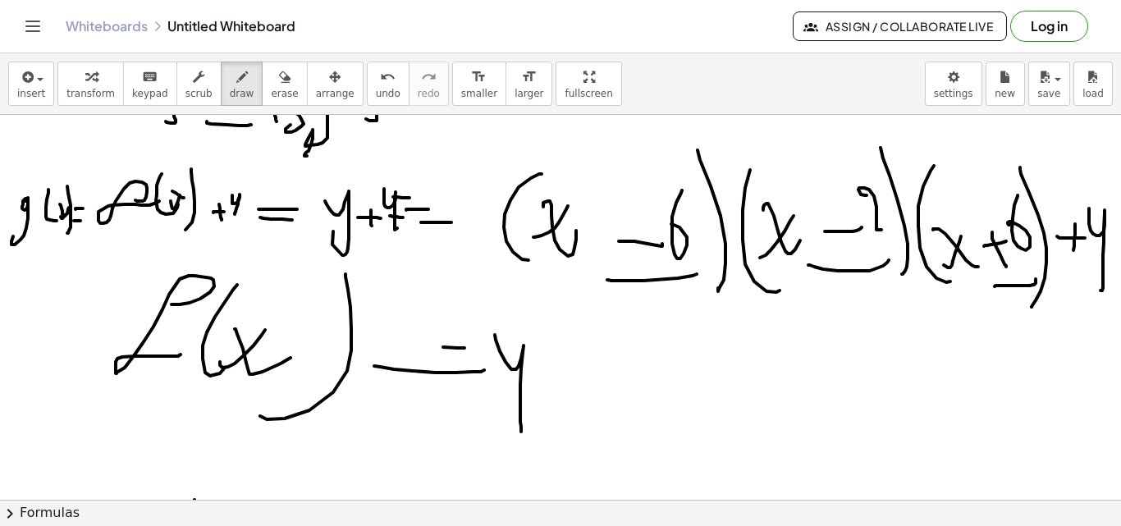
scroll to position [5908, 0]
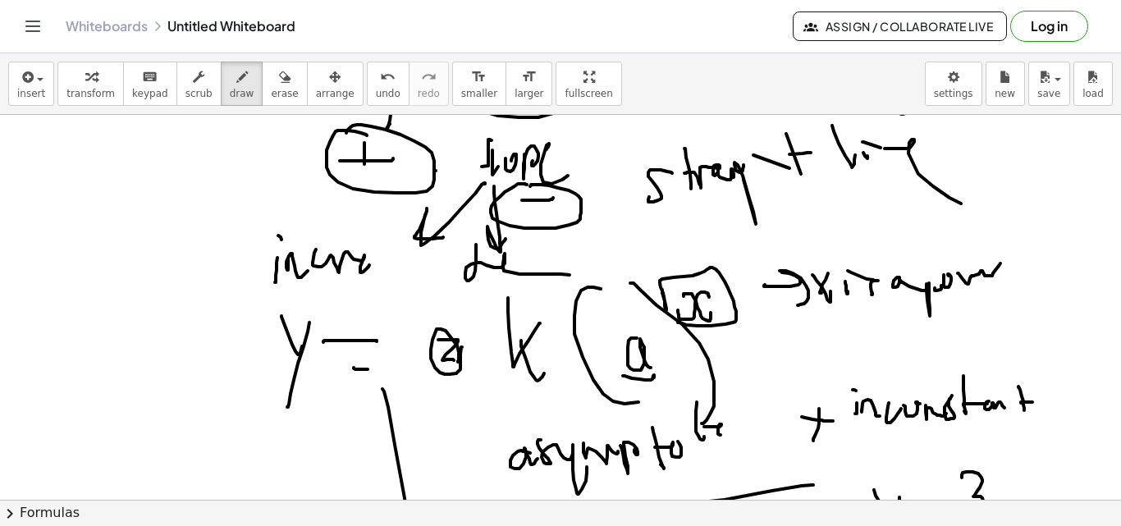
scroll to position [4921, 0]
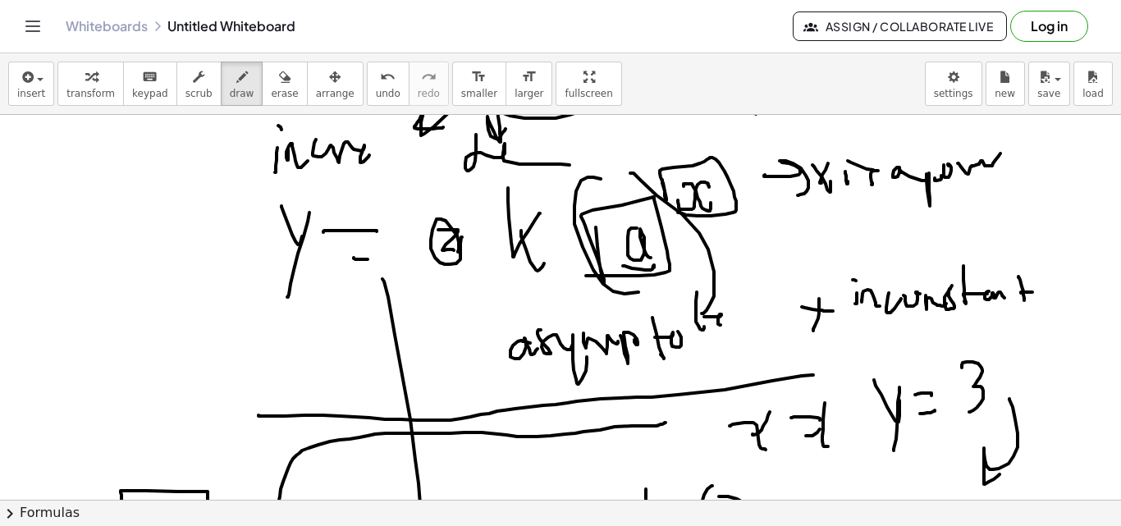
drag, startPoint x: 597, startPoint y: 246, endPoint x: 636, endPoint y: 277, distance: 49.6
drag, startPoint x: 714, startPoint y: 262, endPoint x: 708, endPoint y: 278, distance: 17.4
drag, startPoint x: 728, startPoint y: 240, endPoint x: 748, endPoint y: 243, distance: 20.8
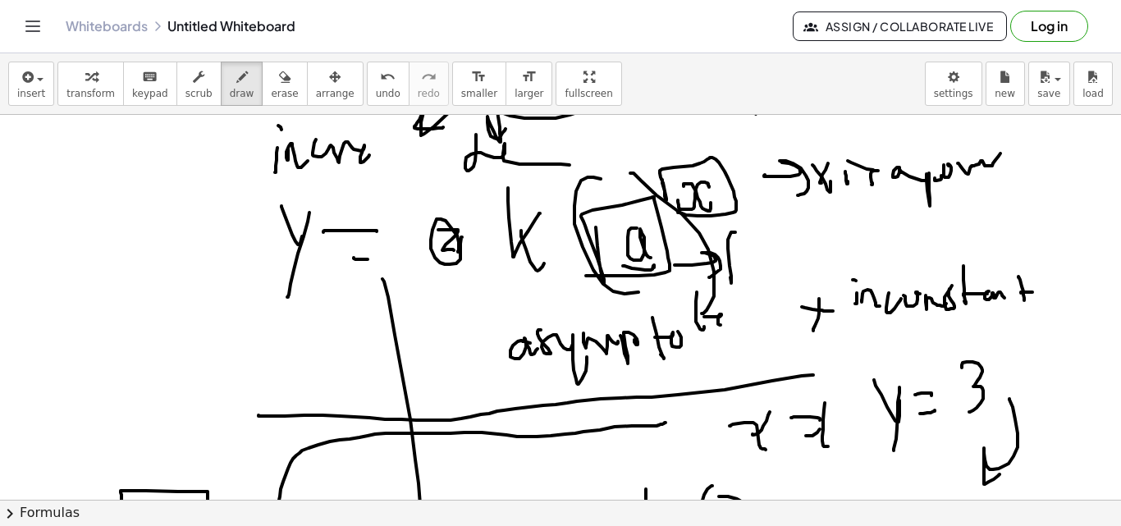
drag, startPoint x: 751, startPoint y: 243, endPoint x: 764, endPoint y: 239, distance: 13.8
drag, startPoint x: 765, startPoint y: 235, endPoint x: 768, endPoint y: 277, distance: 42.0
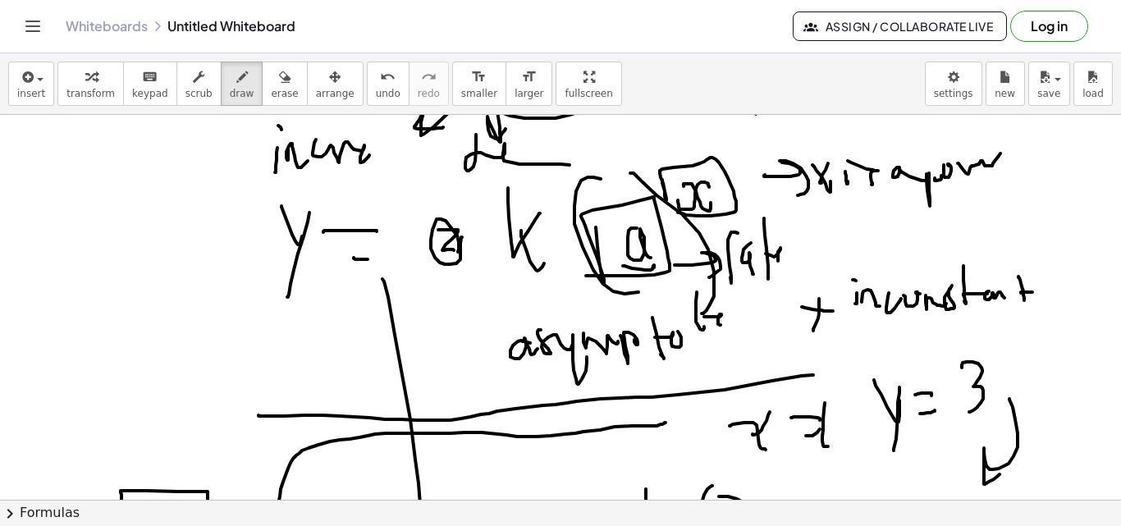
drag, startPoint x: 766, startPoint y: 254, endPoint x: 780, endPoint y: 263, distance: 17.8
drag, startPoint x: 806, startPoint y: 250, endPoint x: 818, endPoint y: 243, distance: 14.4
drag, startPoint x: 811, startPoint y: 245, endPoint x: 822, endPoint y: 241, distance: 11.2
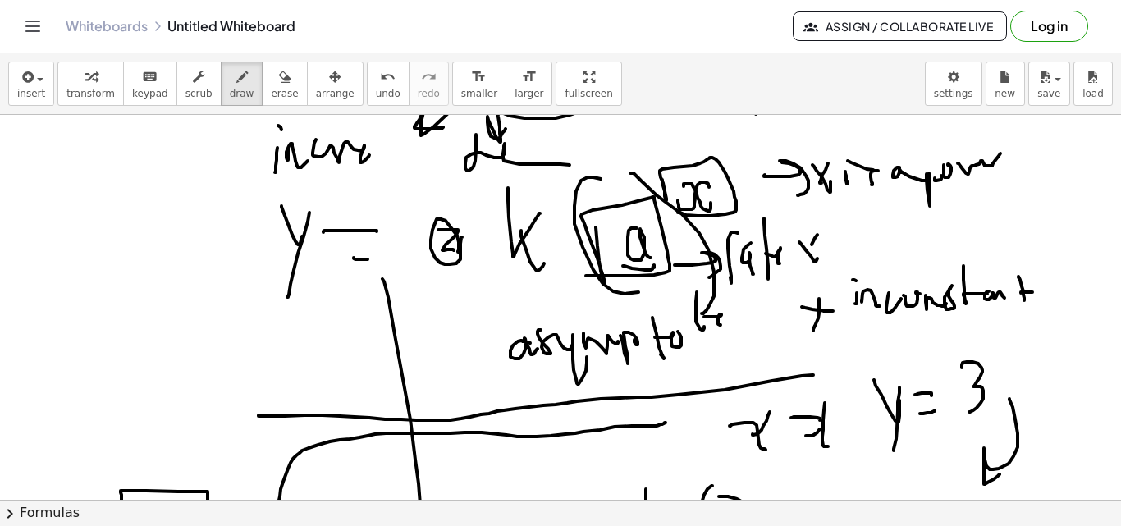
drag, startPoint x: 822, startPoint y: 241, endPoint x: 852, endPoint y: 259, distance: 34.6
drag, startPoint x: 24, startPoint y: 351, endPoint x: 60, endPoint y: 353, distance: 36.1
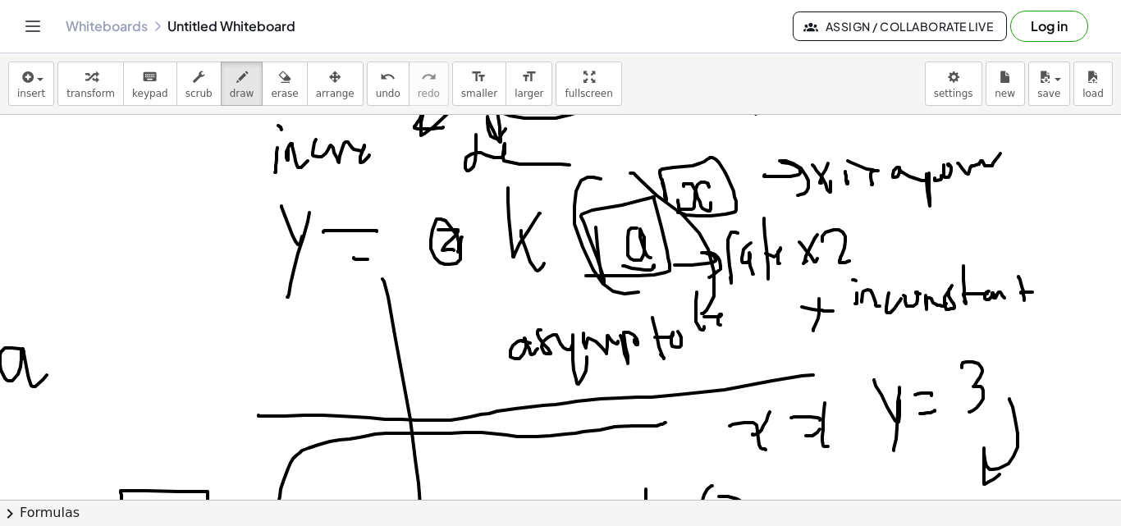
drag, startPoint x: 60, startPoint y: 353, endPoint x: 84, endPoint y: 351, distance: 23.9
drag, startPoint x: 67, startPoint y: 364, endPoint x: 97, endPoint y: 363, distance: 29.6
drag, startPoint x: 112, startPoint y: 351, endPoint x: 159, endPoint y: 332, distance: 51.2
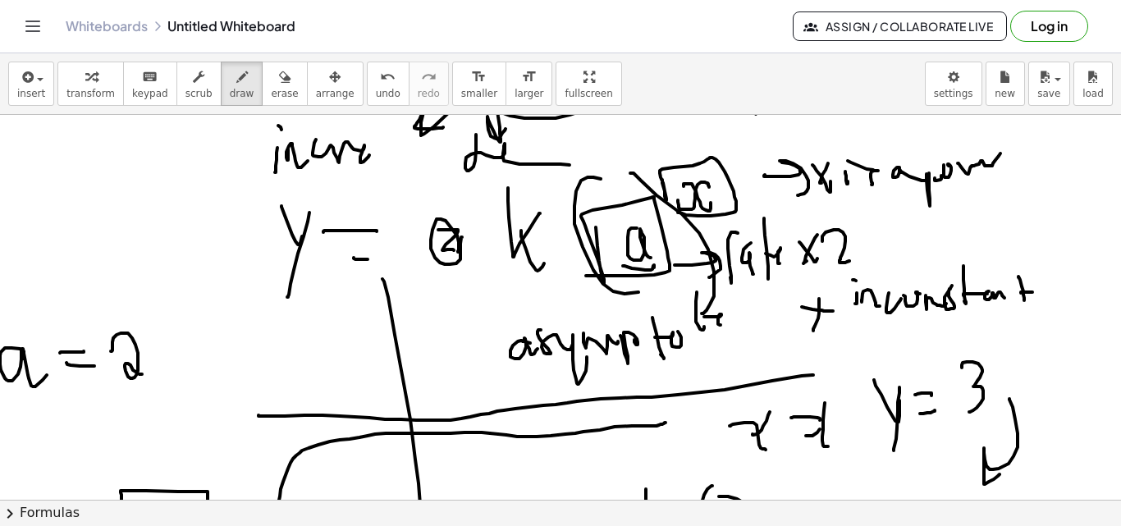
drag, startPoint x: 470, startPoint y: 189, endPoint x: 510, endPoint y: 270, distance: 90.3
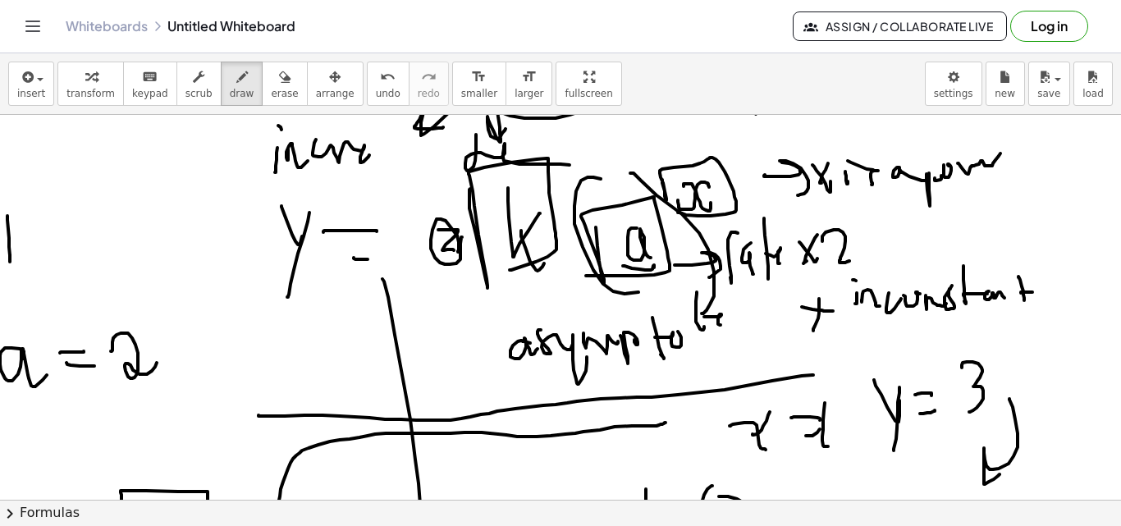
drag, startPoint x: 10, startPoint y: 261, endPoint x: 11, endPoint y: 245, distance: 16.4
drag, startPoint x: 15, startPoint y: 250, endPoint x: 26, endPoint y: 260, distance: 15.1
drag, startPoint x: 45, startPoint y: 247, endPoint x: 32, endPoint y: 260, distance: 18.6
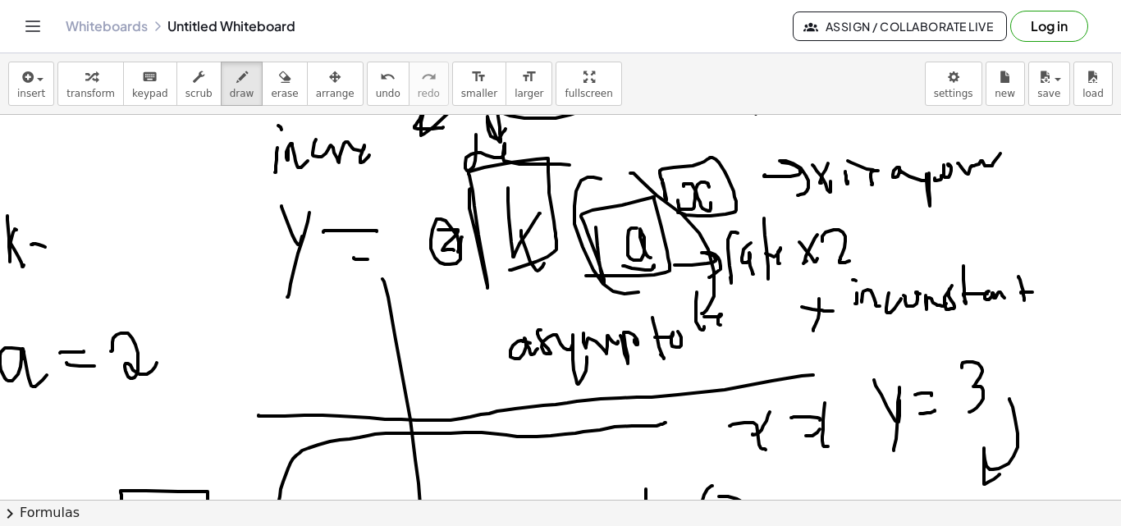
drag, startPoint x: 32, startPoint y: 260, endPoint x: 61, endPoint y: 254, distance: 29.3
drag, startPoint x: 65, startPoint y: 245, endPoint x: 80, endPoint y: 253, distance: 17.6
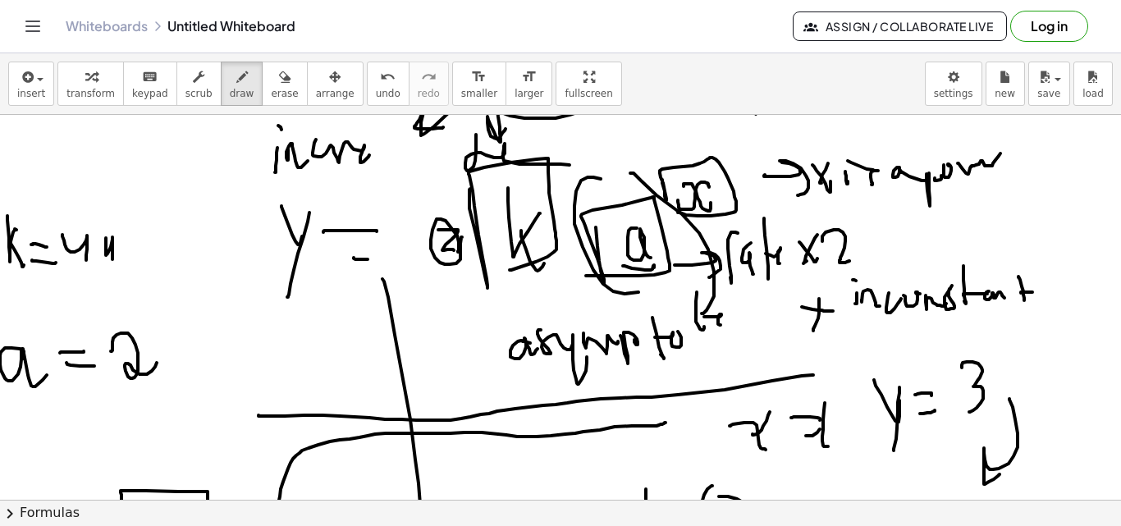
drag, startPoint x: 106, startPoint y: 241, endPoint x: 112, endPoint y: 263, distance: 23.1
drag, startPoint x: 129, startPoint y: 244, endPoint x: 128, endPoint y: 271, distance: 27.1
drag, startPoint x: 143, startPoint y: 245, endPoint x: 184, endPoint y: 254, distance: 42.2
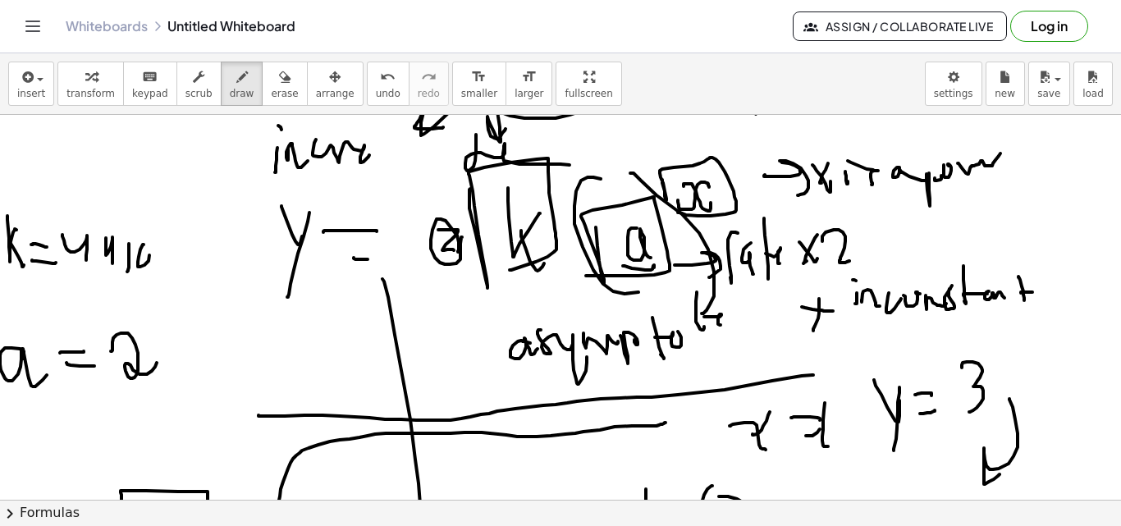
drag, startPoint x: 175, startPoint y: 256, endPoint x: 185, endPoint y: 245, distance: 15.1
drag, startPoint x: 203, startPoint y: 244, endPoint x: 197, endPoint y: 206, distance: 38.2
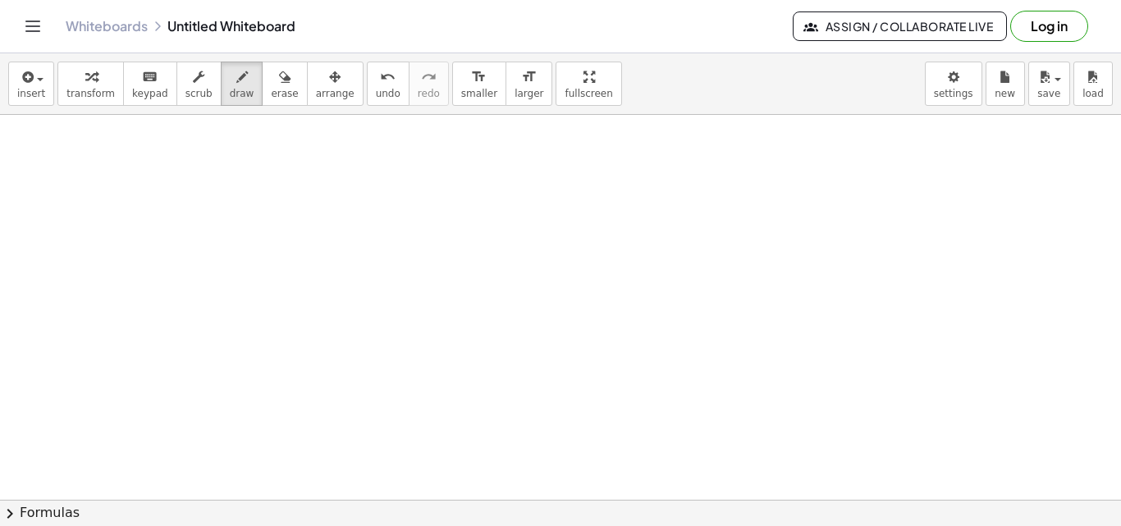
scroll to position [6976, 0]
drag, startPoint x: 589, startPoint y: 278, endPoint x: 618, endPoint y: 345, distance: 73.2
drag, startPoint x: 813, startPoint y: 288, endPoint x: 725, endPoint y: 341, distance: 103.4
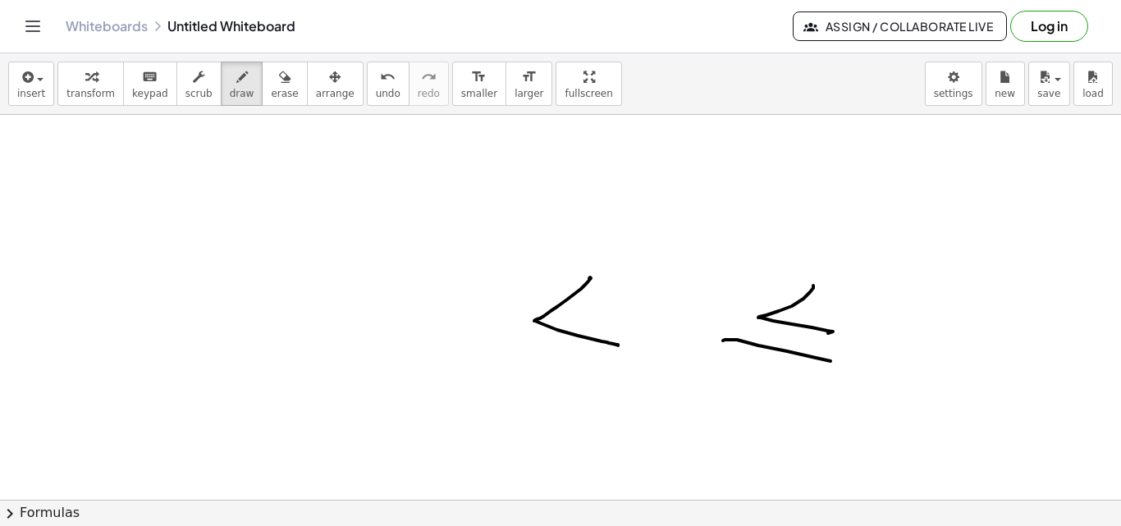
drag, startPoint x: 723, startPoint y: 341, endPoint x: 731, endPoint y: 326, distance: 16.9
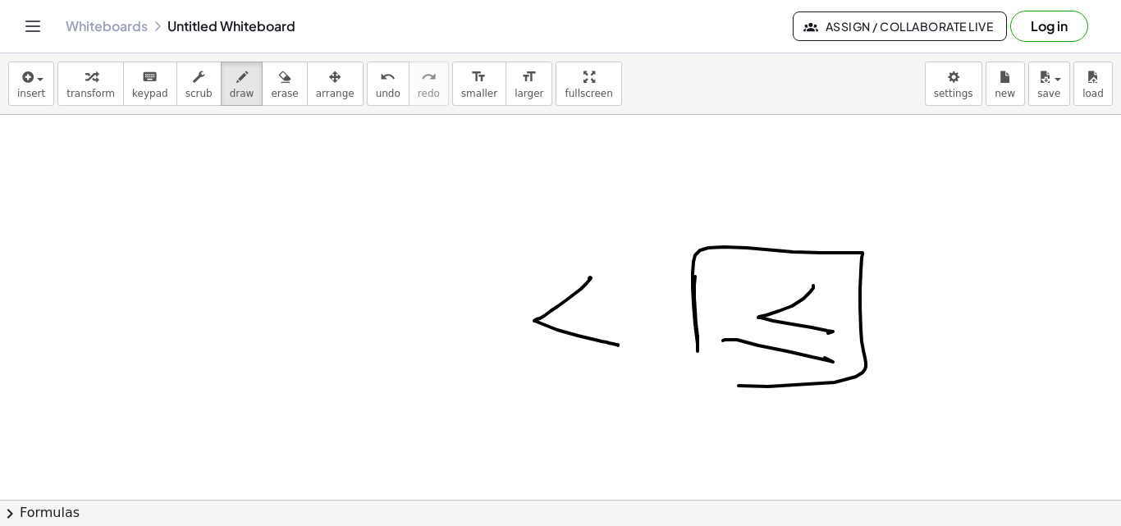
drag, startPoint x: 695, startPoint y: 310, endPoint x: 781, endPoint y: 368, distance: 103.5
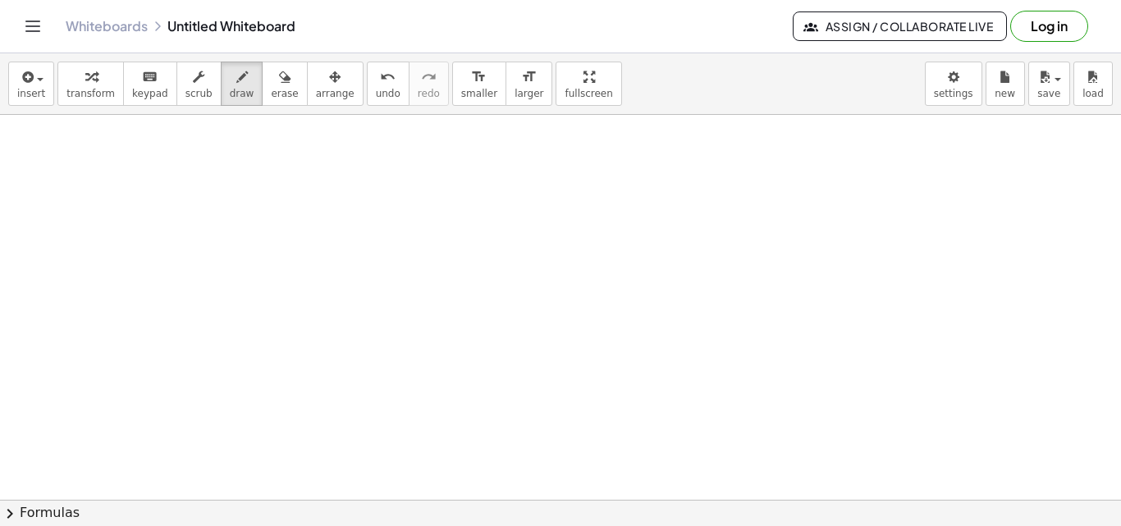
scroll to position [7459, 0]
drag, startPoint x: 223, startPoint y: 226, endPoint x: 240, endPoint y: 258, distance: 35.2
drag, startPoint x: 226, startPoint y: 226, endPoint x: 378, endPoint y: 350, distance: 196.1
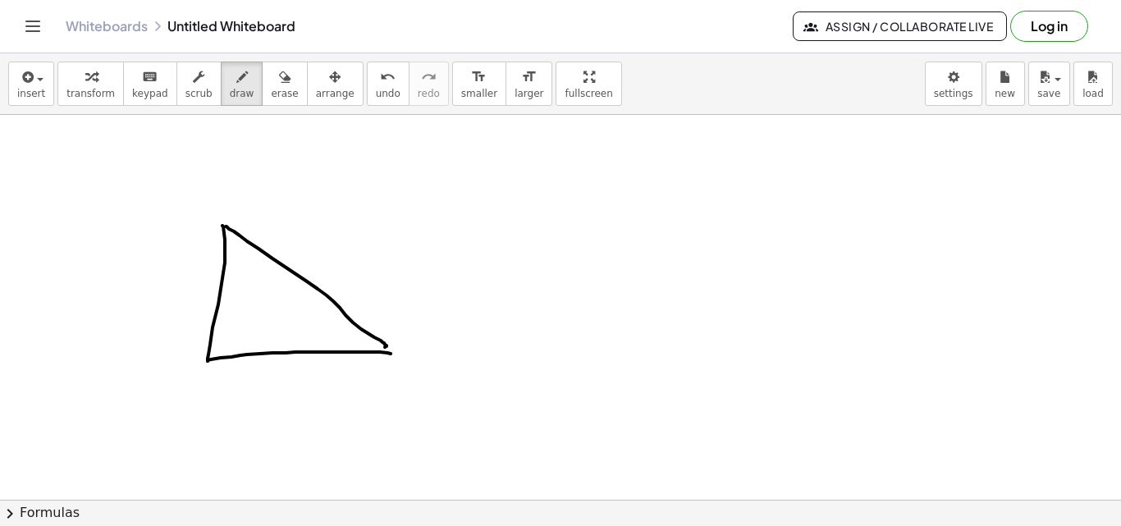
drag, startPoint x: 208, startPoint y: 360, endPoint x: 392, endPoint y: 354, distance: 184.7
drag, startPoint x: 318, startPoint y: 213, endPoint x: 327, endPoint y: 213, distance: 9.0
drag, startPoint x: 327, startPoint y: 213, endPoint x: 333, endPoint y: 244, distance: 31.1
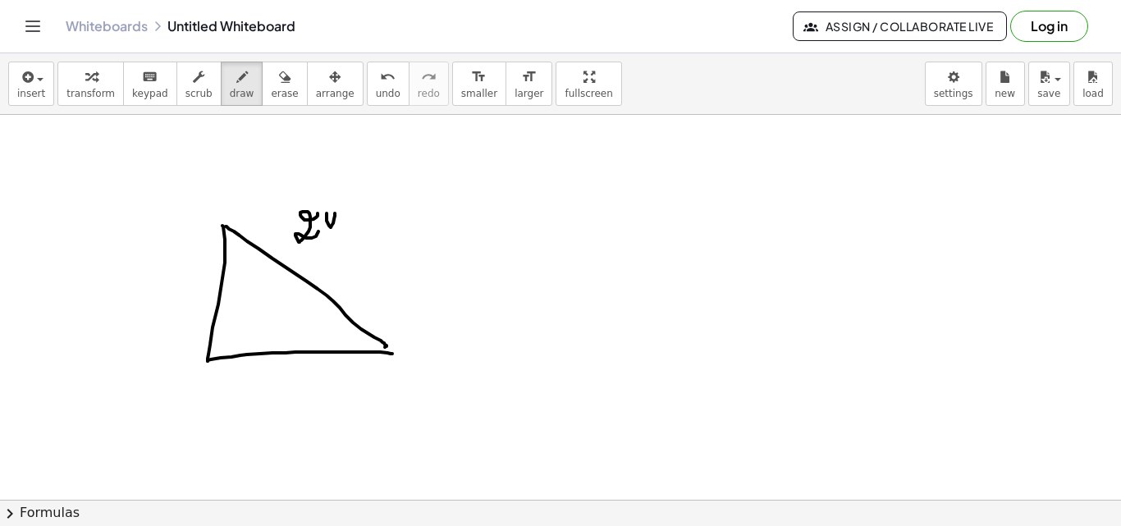
drag, startPoint x: 174, startPoint y: 272, endPoint x: 191, endPoint y: 286, distance: 21.7
drag, startPoint x: 197, startPoint y: 254, endPoint x: 197, endPoint y: 286, distance: 32.0
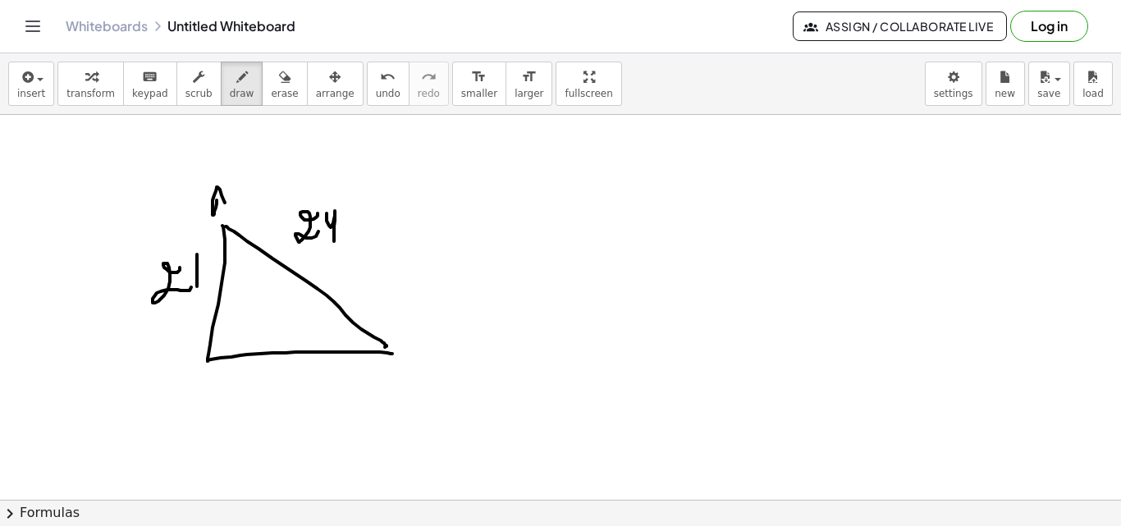
drag, startPoint x: 217, startPoint y: 200, endPoint x: 223, endPoint y: 208, distance: 10.5
drag, startPoint x: 213, startPoint y: 205, endPoint x: 226, endPoint y: 203, distance: 13.2
drag, startPoint x: 162, startPoint y: 355, endPoint x: 216, endPoint y: 378, distance: 58.1
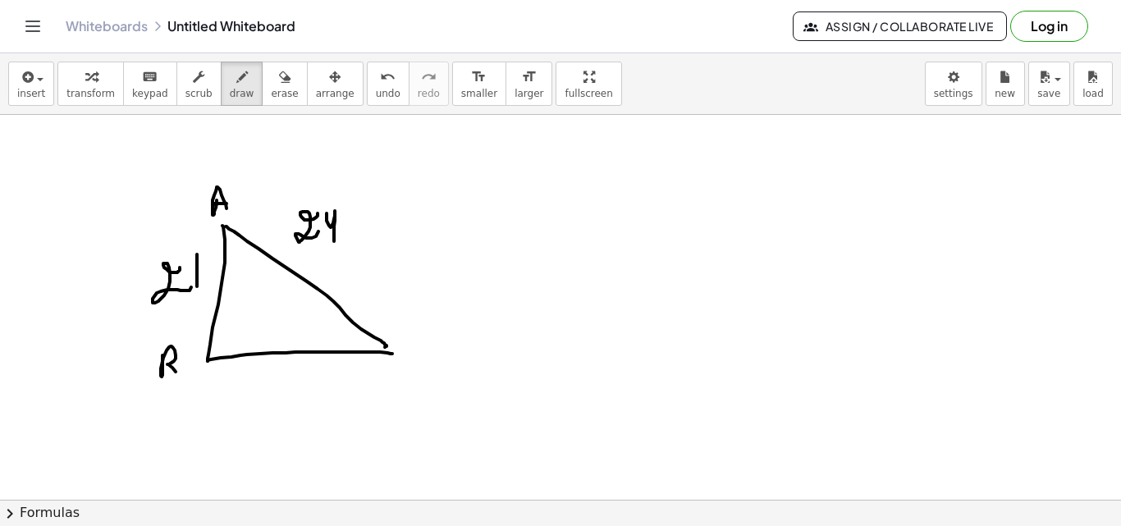
drag, startPoint x: 397, startPoint y: 361, endPoint x: 375, endPoint y: 345, distance: 27.1
drag, startPoint x: 213, startPoint y: 331, endPoint x: 231, endPoint y: 358, distance: 32.3
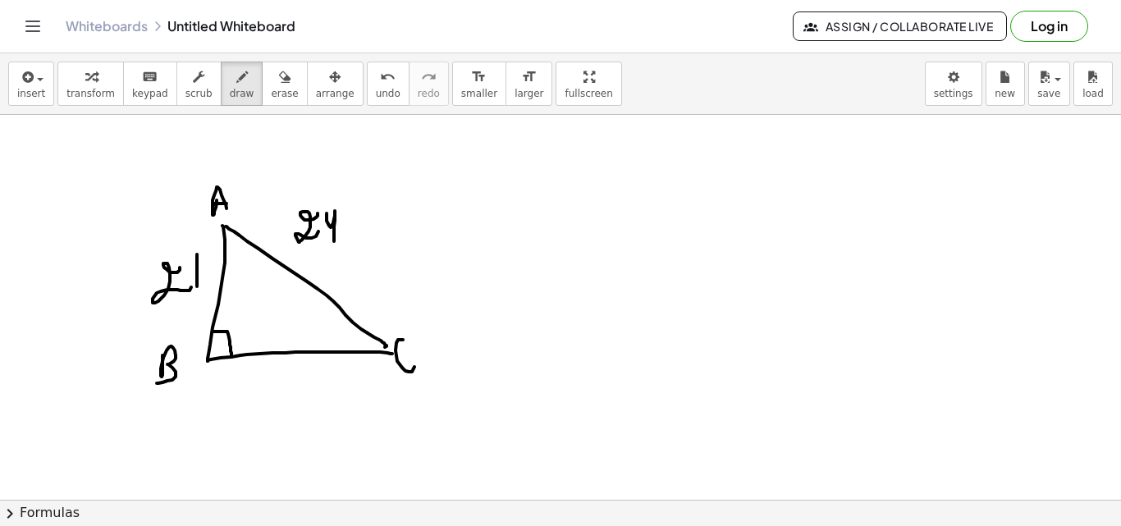
drag, startPoint x: 245, startPoint y: 96, endPoint x: 267, endPoint y: 121, distance: 33.7
click at [262, 99] on button "erase" at bounding box center [284, 84] width 45 height 44
drag, startPoint x: 316, startPoint y: 229, endPoint x: 217, endPoint y: 77, distance: 180.9
click at [230, 80] on div "button" at bounding box center [242, 76] width 25 height 20
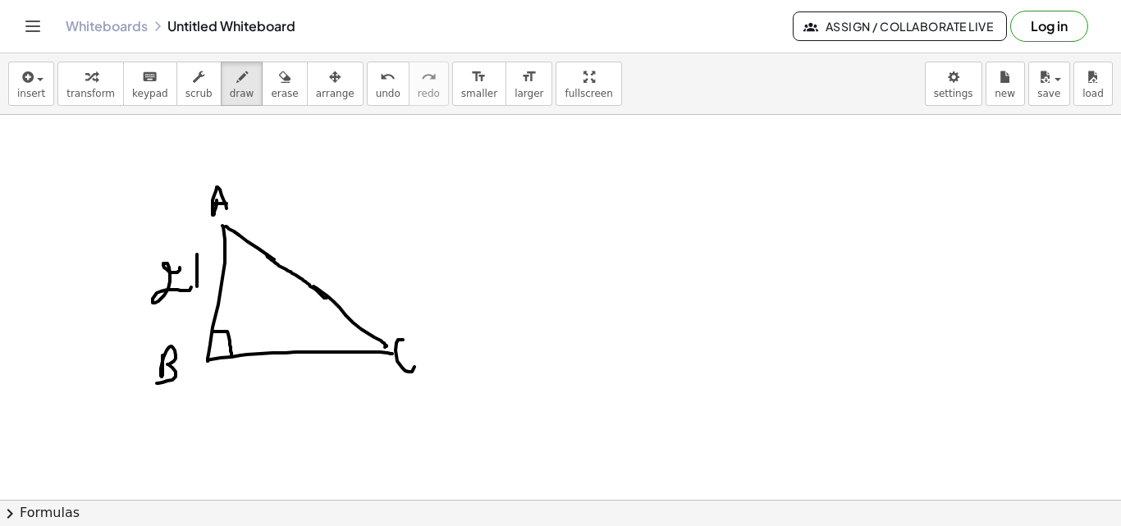
drag, startPoint x: 267, startPoint y: 254, endPoint x: 328, endPoint y: 299, distance: 75.8
drag, startPoint x: 306, startPoint y: 220, endPoint x: 336, endPoint y: 235, distance: 33.8
drag, startPoint x: 338, startPoint y: 225, endPoint x: 379, endPoint y: 199, distance: 48.3
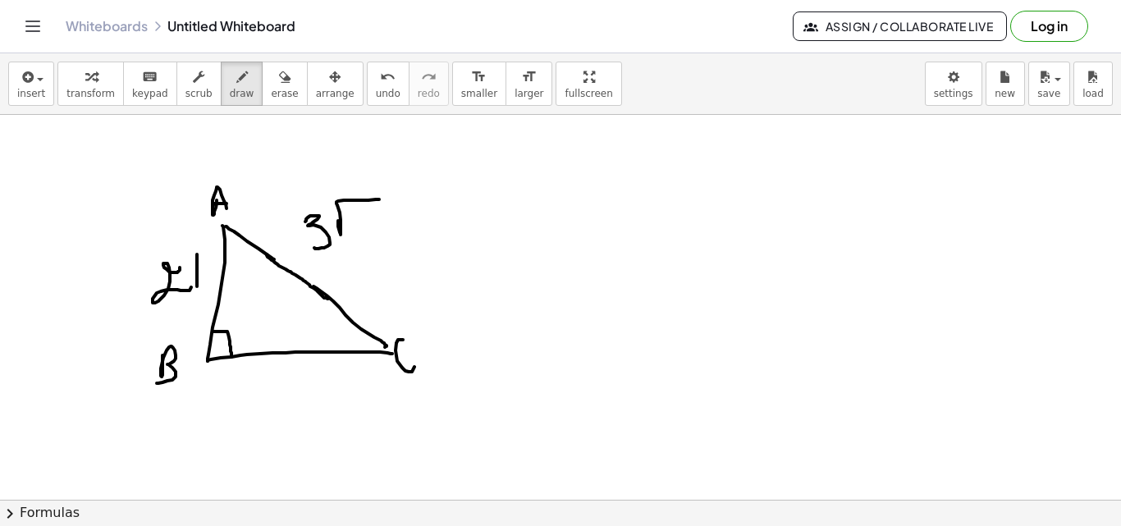
drag, startPoint x: 297, startPoint y: 390, endPoint x: 299, endPoint y: 414, distance: 24.7
drag, startPoint x: 316, startPoint y: 400, endPoint x: 336, endPoint y: 423, distance: 30.3
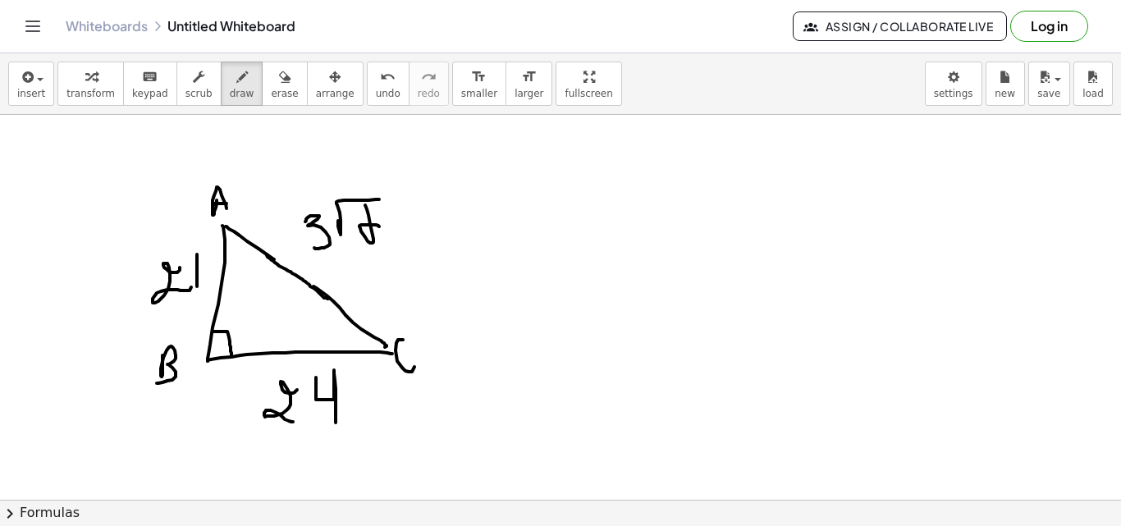
drag, startPoint x: 295, startPoint y: 203, endPoint x: 310, endPoint y: 254, distance: 53.0
drag, startPoint x: 382, startPoint y: 185, endPoint x: 405, endPoint y: 302, distance: 118.9
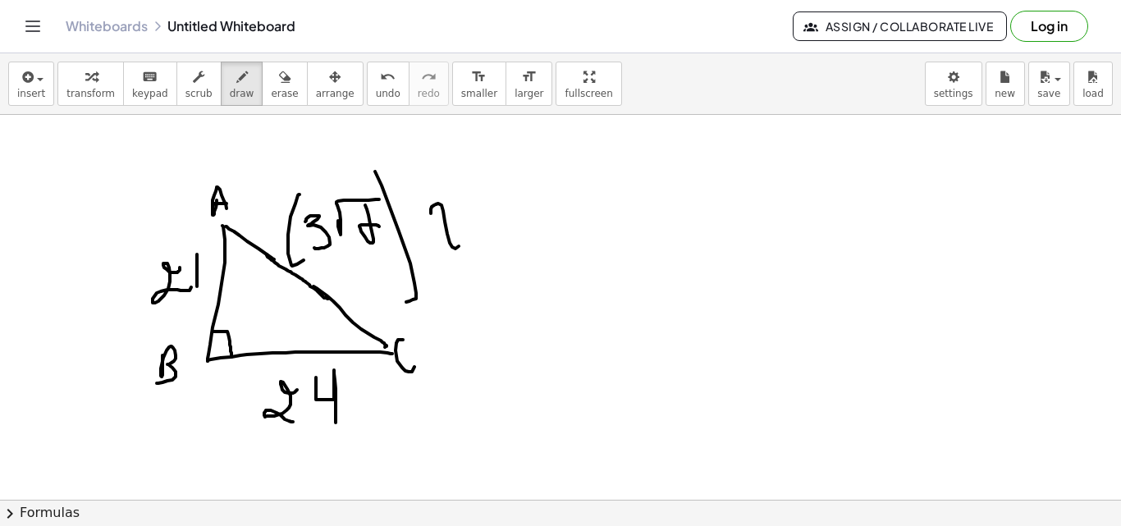
drag, startPoint x: 431, startPoint y: 213, endPoint x: 458, endPoint y: 221, distance: 28.3
drag, startPoint x: 454, startPoint y: 211, endPoint x: 432, endPoint y: 241, distance: 37.6
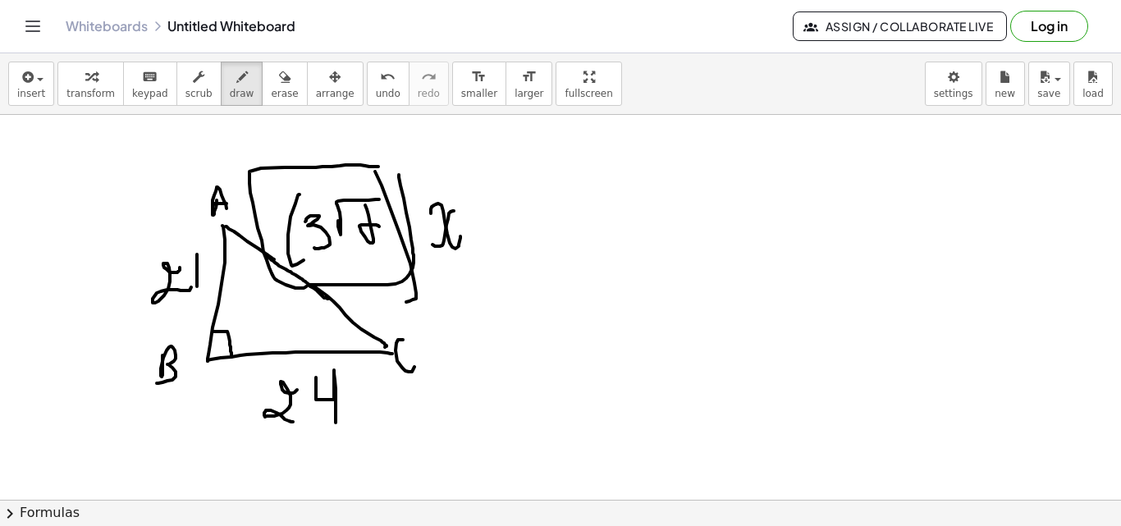
drag, startPoint x: 399, startPoint y: 175, endPoint x: 388, endPoint y: 166, distance: 14.0
drag, startPoint x: 620, startPoint y: 153, endPoint x: 638, endPoint y: 155, distance: 17.3
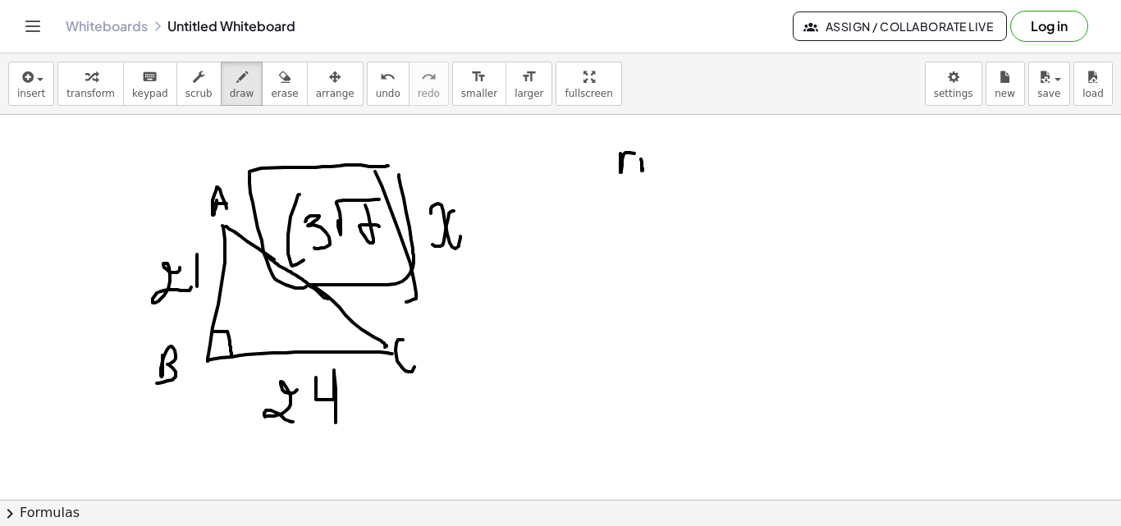
drag, startPoint x: 642, startPoint y: 153, endPoint x: 649, endPoint y: 163, distance: 11.8
drag, startPoint x: 650, startPoint y: 170, endPoint x: 645, endPoint y: 196, distance: 26.7
drag, startPoint x: 667, startPoint y: 182, endPoint x: 683, endPoint y: 155, distance: 31.2
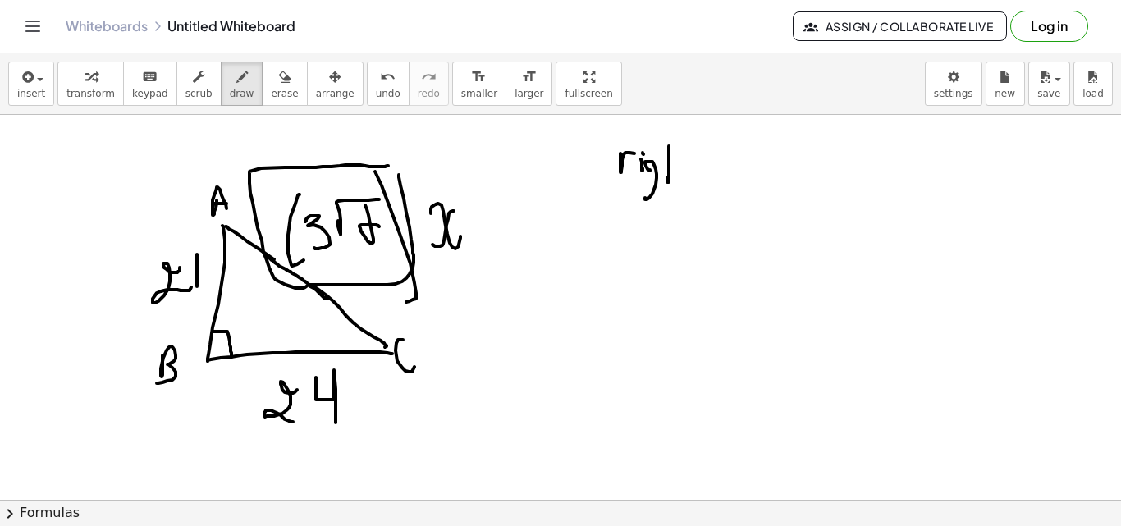
drag, startPoint x: 688, startPoint y: 158, endPoint x: 706, endPoint y: 151, distance: 19.5
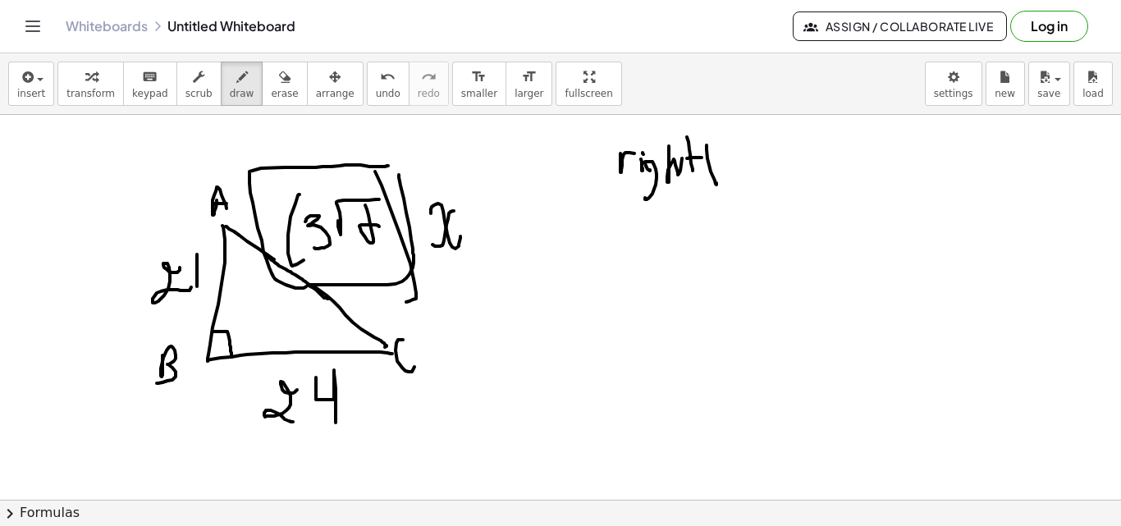
drag, startPoint x: 726, startPoint y: 157, endPoint x: 736, endPoint y: 162, distance: 11.4
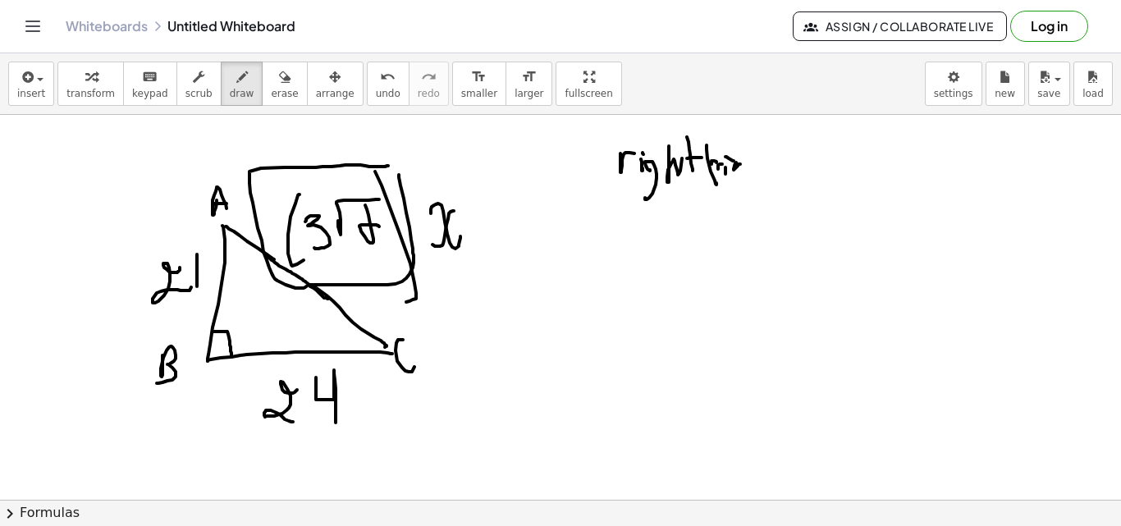
drag, startPoint x: 752, startPoint y: 166, endPoint x: 769, endPoint y: 163, distance: 16.6
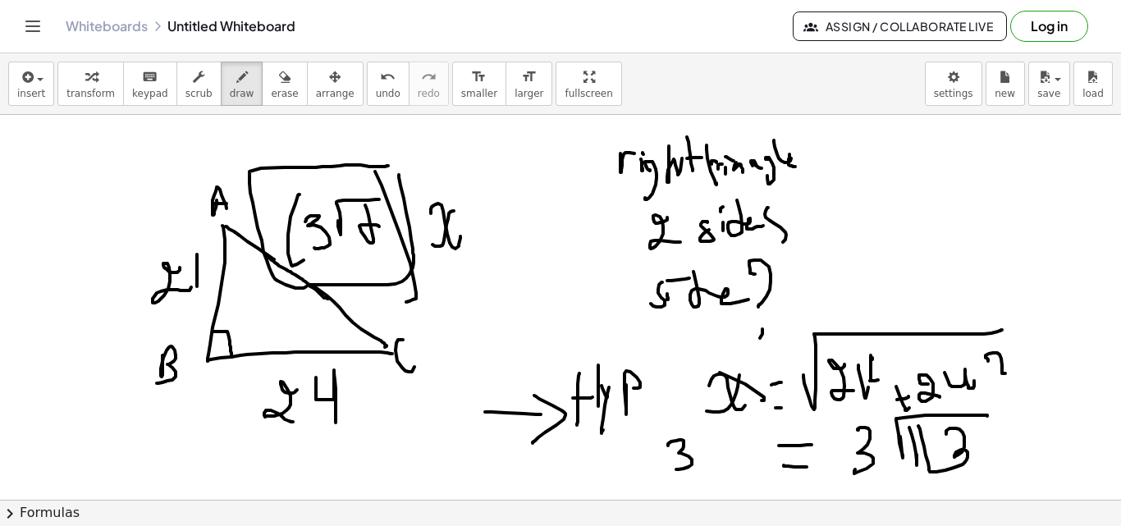
click at [667, 492] on div "×" at bounding box center [560, 307] width 1121 height 385
click at [846, 492] on div "×" at bounding box center [560, 307] width 1121 height 385
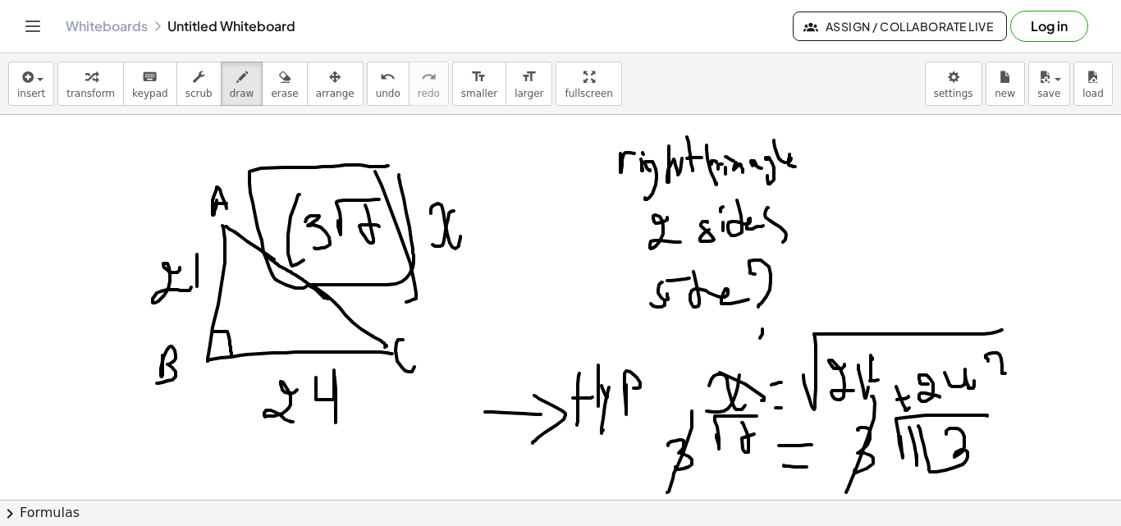
scroll to position [7672, 0]
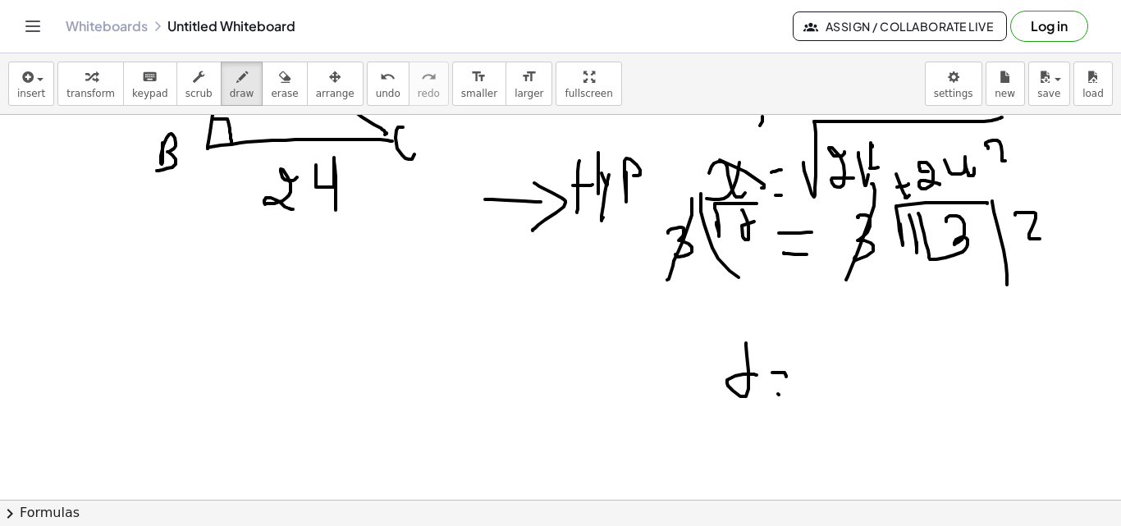
drag, startPoint x: 139, startPoint y: 237, endPoint x: 129, endPoint y: 300, distance: 63.9
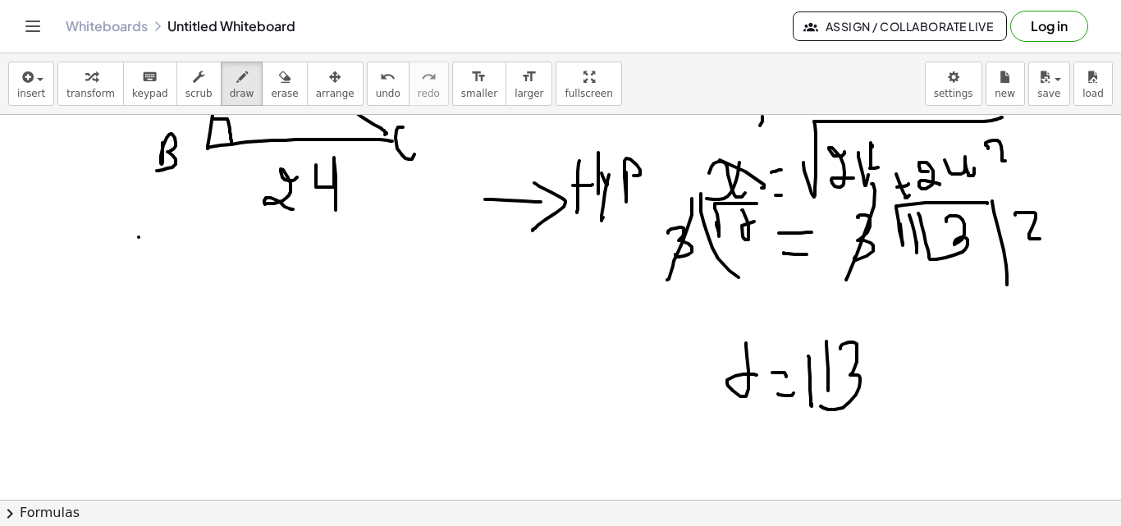
drag, startPoint x: 107, startPoint y: 309, endPoint x: 172, endPoint y: 319, distance: 66.4
drag, startPoint x: 119, startPoint y: 353, endPoint x: 135, endPoint y: 363, distance: 19.6
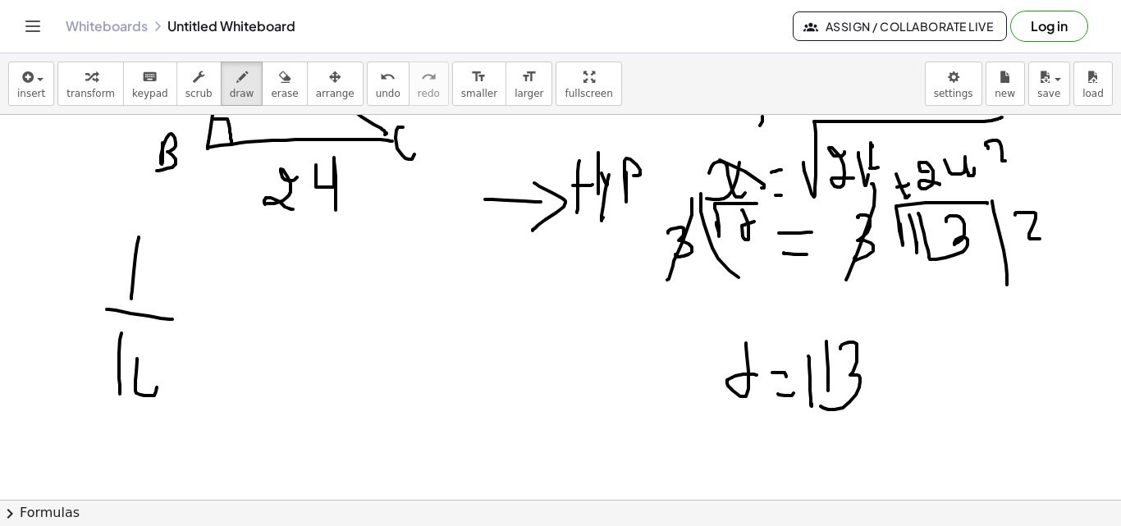
drag, startPoint x: 135, startPoint y: 386, endPoint x: 148, endPoint y: 363, distance: 26.1
drag, startPoint x: 209, startPoint y: 308, endPoint x: 223, endPoint y: 340, distance: 34.9
drag, startPoint x: 219, startPoint y: 320, endPoint x: 215, endPoint y: 336, distance: 16.9
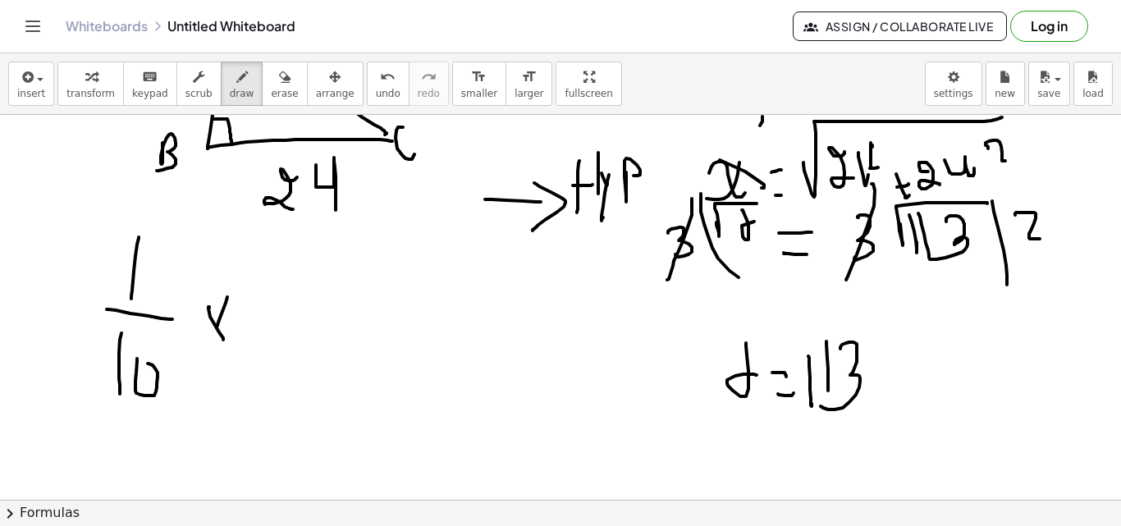
drag, startPoint x: 243, startPoint y: 270, endPoint x: 222, endPoint y: 331, distance: 64.1
drag, startPoint x: 265, startPoint y: 295, endPoint x: 305, endPoint y: 322, distance: 48.5
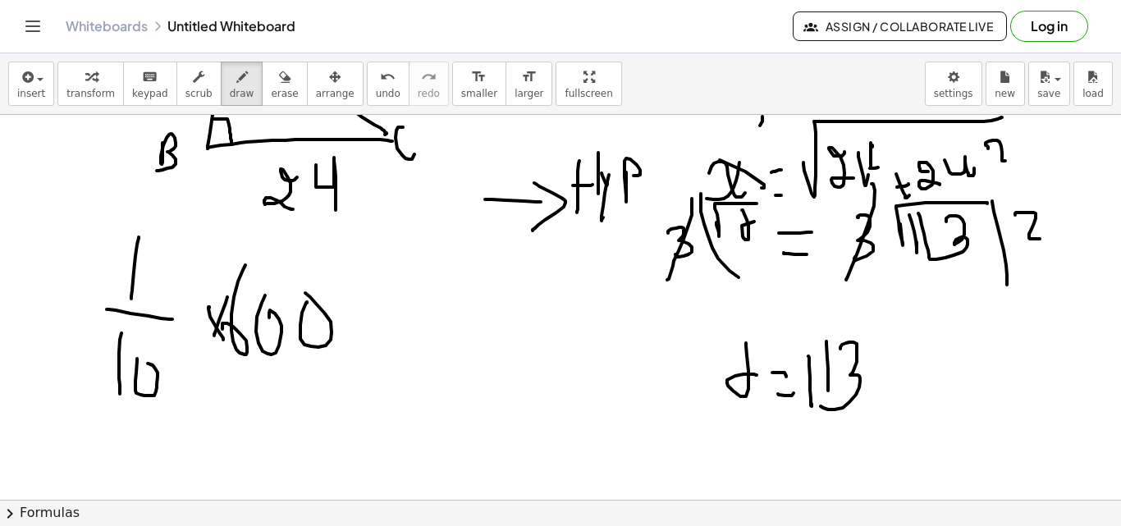
drag, startPoint x: 307, startPoint y: 302, endPoint x: 305, endPoint y: 291, distance: 10.8
drag, startPoint x: 222, startPoint y: 263, endPoint x: 229, endPoint y: 250, distance: 13.9
drag, startPoint x: 378, startPoint y: 262, endPoint x: 399, endPoint y: 271, distance: 22.4
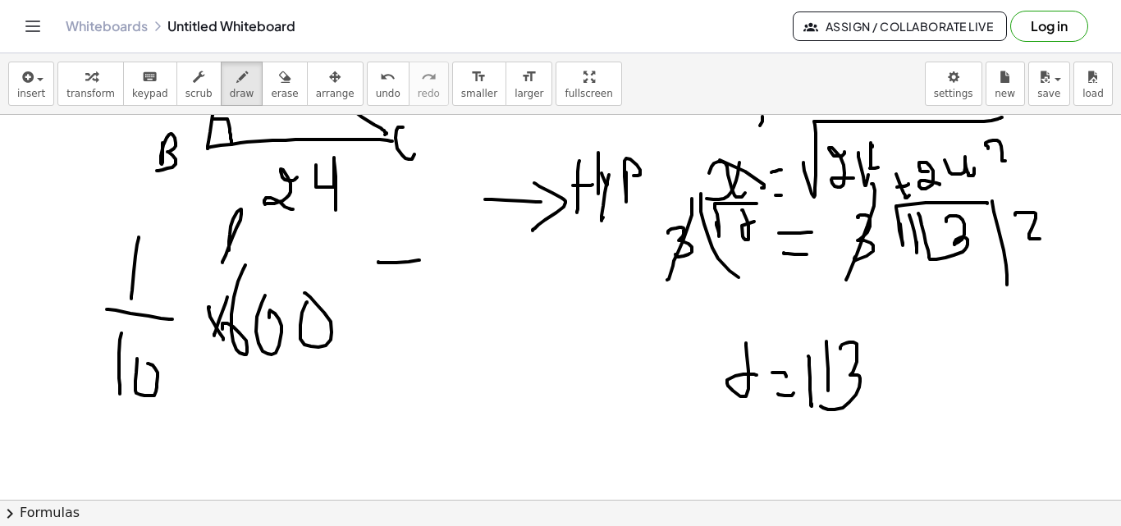
drag, startPoint x: 378, startPoint y: 288, endPoint x: 423, endPoint y: 288, distance: 45.1
drag, startPoint x: 437, startPoint y: 288, endPoint x: 445, endPoint y: 287, distance: 8.2
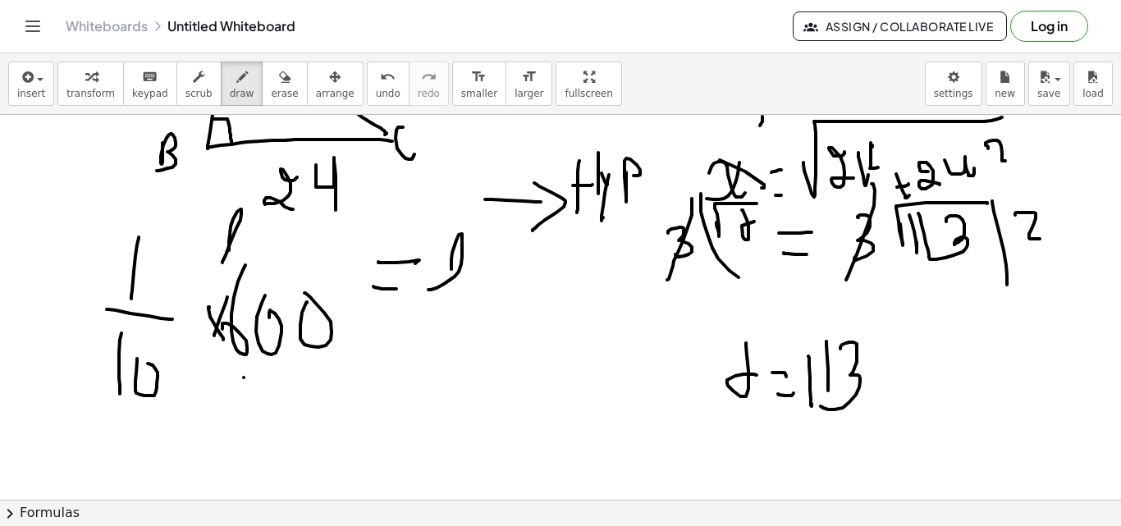
drag, startPoint x: 244, startPoint y: 377, endPoint x: 339, endPoint y: 378, distance: 95.2
drag, startPoint x: 322, startPoint y: 404, endPoint x: 345, endPoint y: 405, distance: 22.2
drag, startPoint x: 354, startPoint y: 365, endPoint x: 377, endPoint y: 377, distance: 25.7
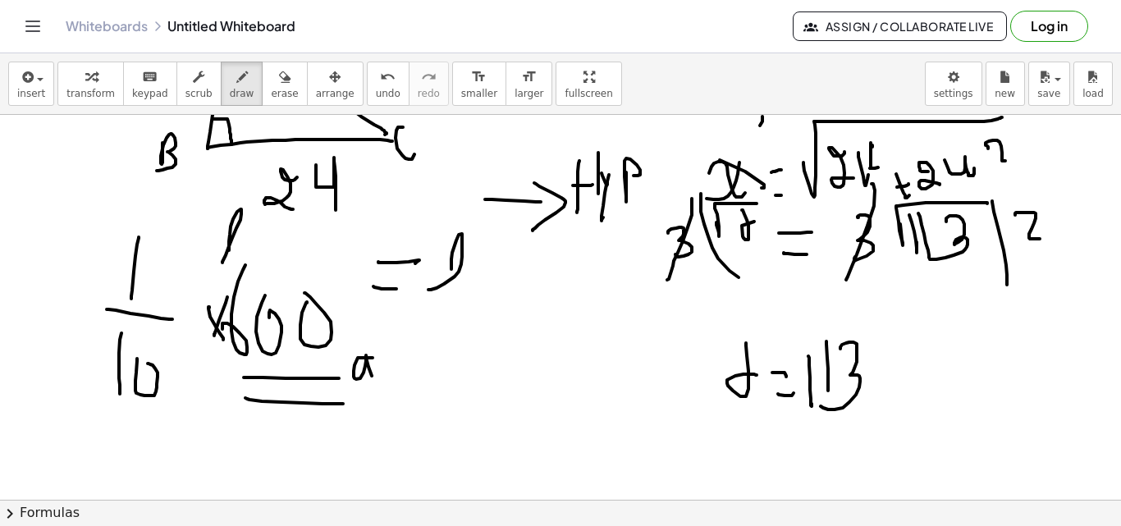
drag, startPoint x: 387, startPoint y: 360, endPoint x: 407, endPoint y: 367, distance: 20.8
drag, startPoint x: 420, startPoint y: 355, endPoint x: 426, endPoint y: 386, distance: 30.9
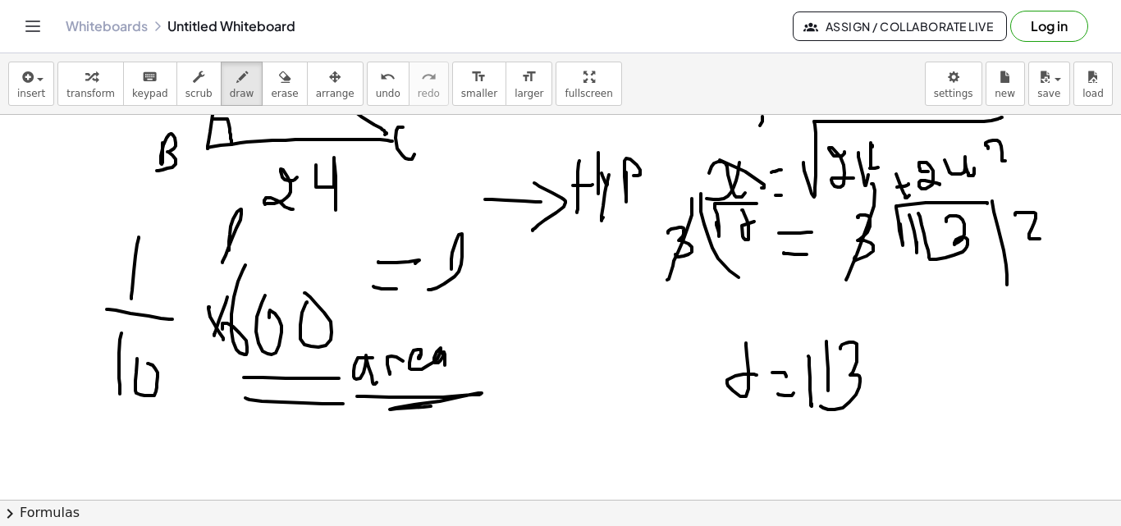
drag, startPoint x: 364, startPoint y: 396, endPoint x: 434, endPoint y: 393, distance: 69.8
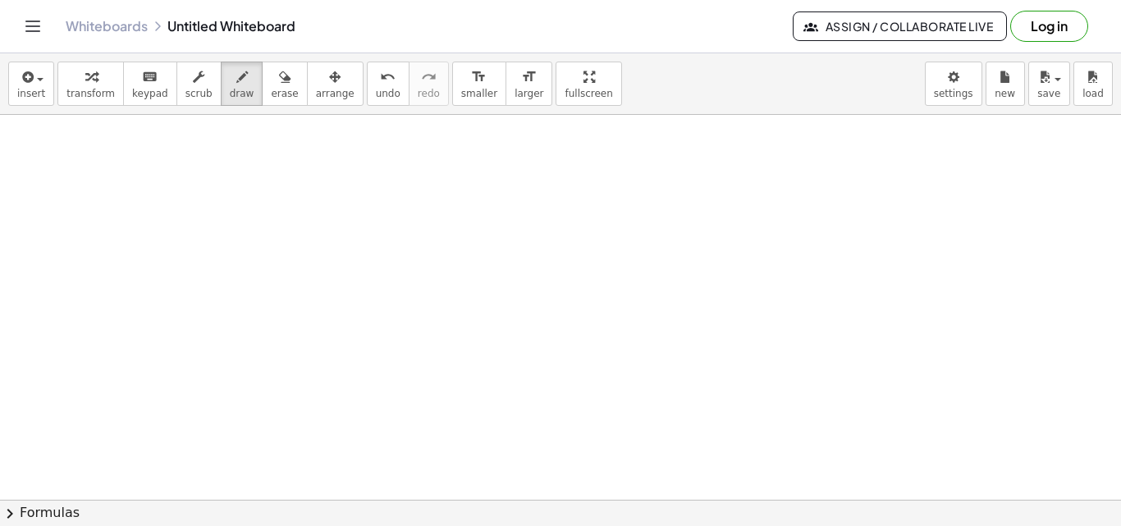
scroll to position [8432, 0]
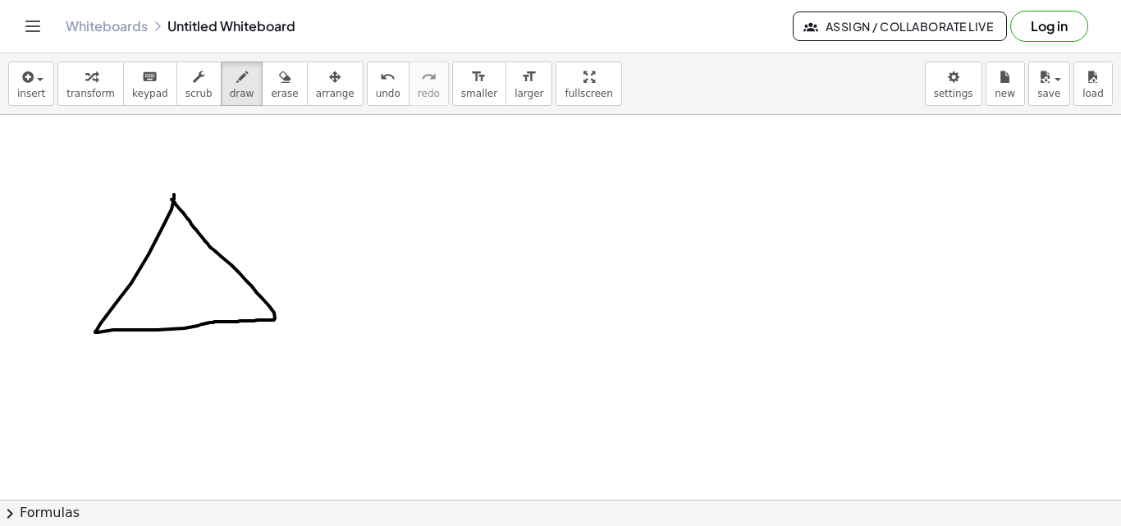
drag, startPoint x: 97, startPoint y: 330, endPoint x: 171, endPoint y: 199, distance: 150.3
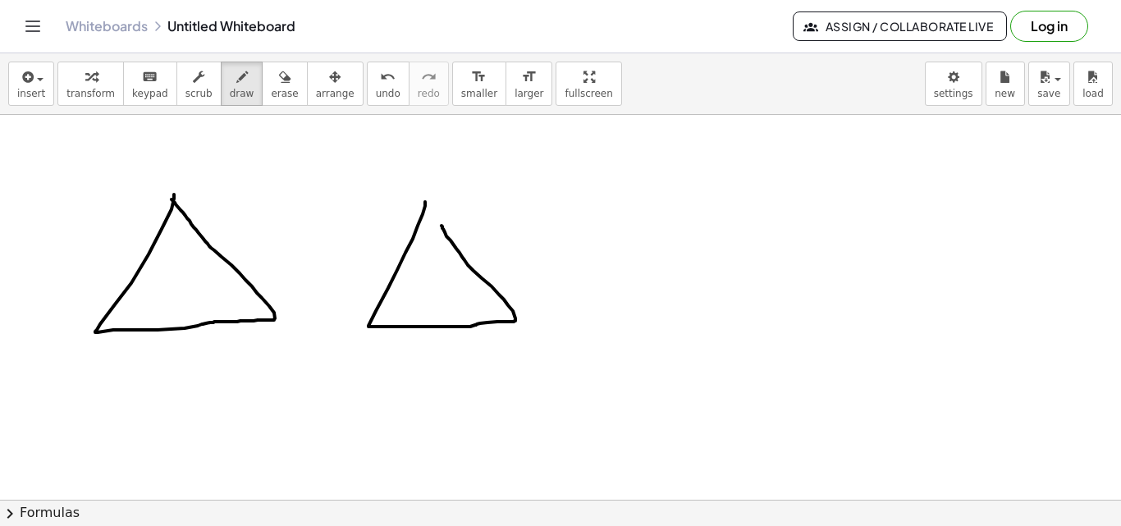
drag, startPoint x: 146, startPoint y: 139, endPoint x: 153, endPoint y: 160, distance: 21.5
drag, startPoint x: 148, startPoint y: 153, endPoint x: 162, endPoint y: 169, distance: 21.5
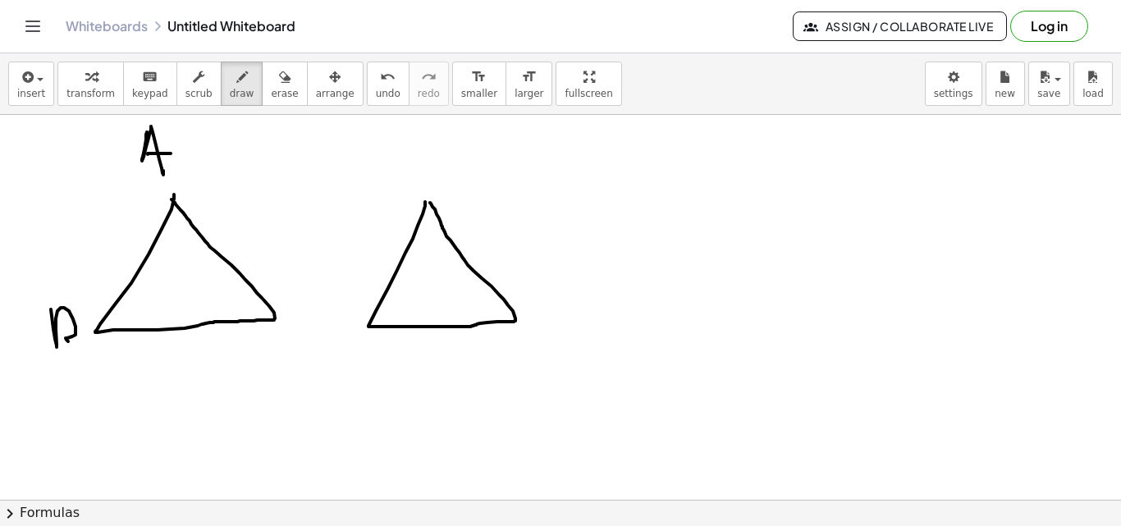
drag, startPoint x: 51, startPoint y: 309, endPoint x: 73, endPoint y: 349, distance: 45.2
drag, startPoint x: 289, startPoint y: 299, endPoint x: 326, endPoint y: 300, distance: 37.0
drag, startPoint x: 396, startPoint y: 185, endPoint x: 403, endPoint y: 203, distance: 18.4
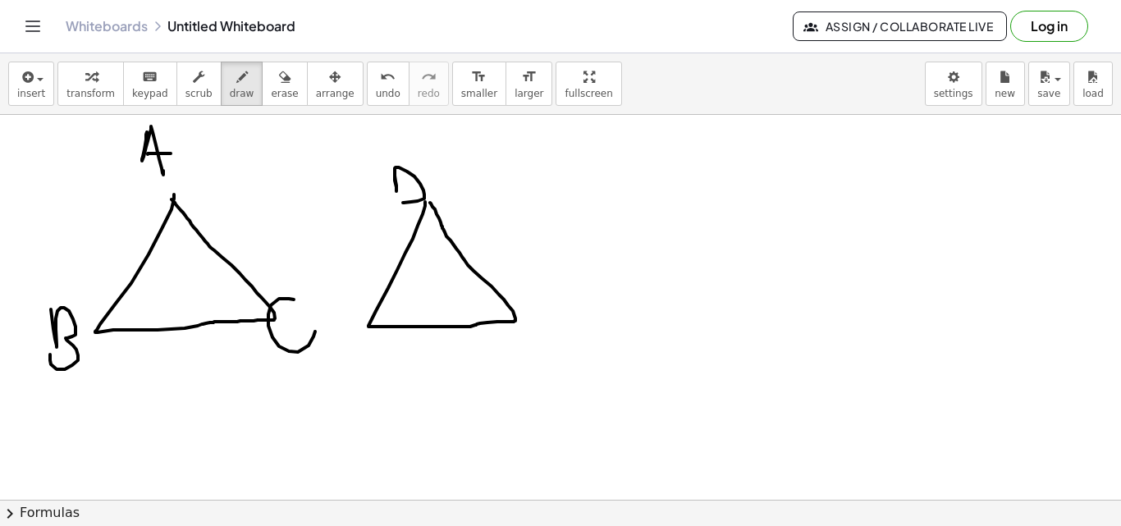
drag, startPoint x: 364, startPoint y: 279, endPoint x: 364, endPoint y: 344, distance: 64.8
drag, startPoint x: 350, startPoint y: 319, endPoint x: 446, endPoint y: 299, distance: 98.0
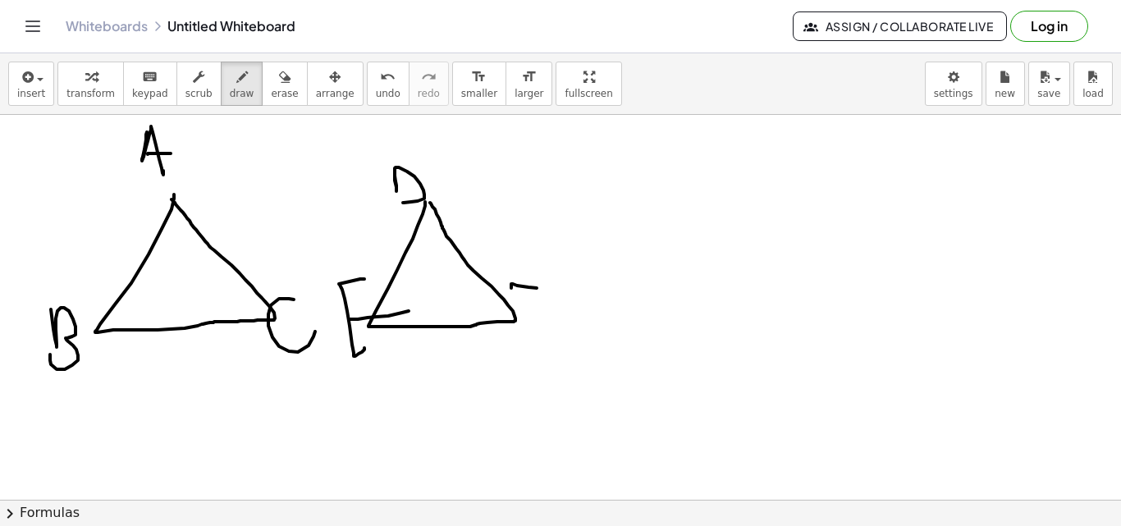
drag, startPoint x: 537, startPoint y: 288, endPoint x: 536, endPoint y: 330, distance: 41.9
drag, startPoint x: 526, startPoint y: 310, endPoint x: 542, endPoint y: 297, distance: 21.0
drag, startPoint x: 108, startPoint y: 319, endPoint x: 119, endPoint y: 325, distance: 12.1
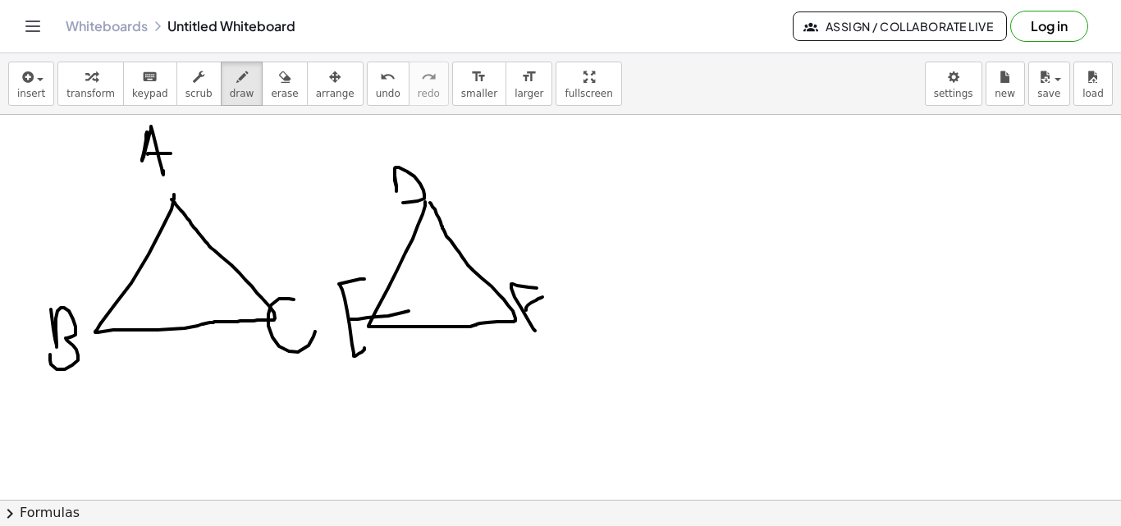
drag, startPoint x: 136, startPoint y: 302, endPoint x: 136, endPoint y: 321, distance: 18.9
drag, startPoint x: 151, startPoint y: 296, endPoint x: 156, endPoint y: 313, distance: 17.9
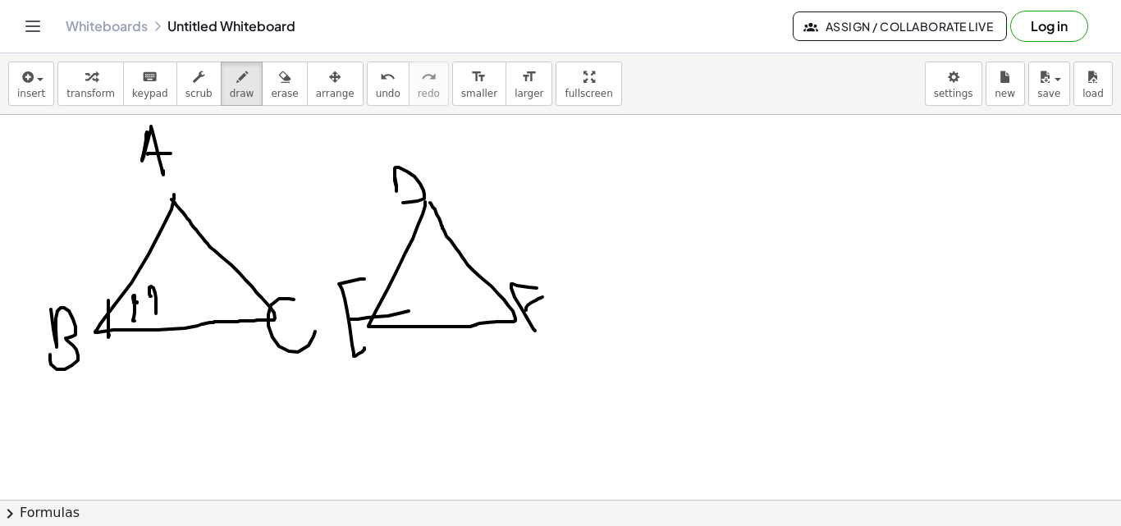
drag, startPoint x: 156, startPoint y: 308, endPoint x: 174, endPoint y: 306, distance: 18.1
drag, startPoint x: 385, startPoint y: 291, endPoint x: 399, endPoint y: 308, distance: 21.5
drag, startPoint x: 404, startPoint y: 299, endPoint x: 420, endPoint y: 307, distance: 18.0
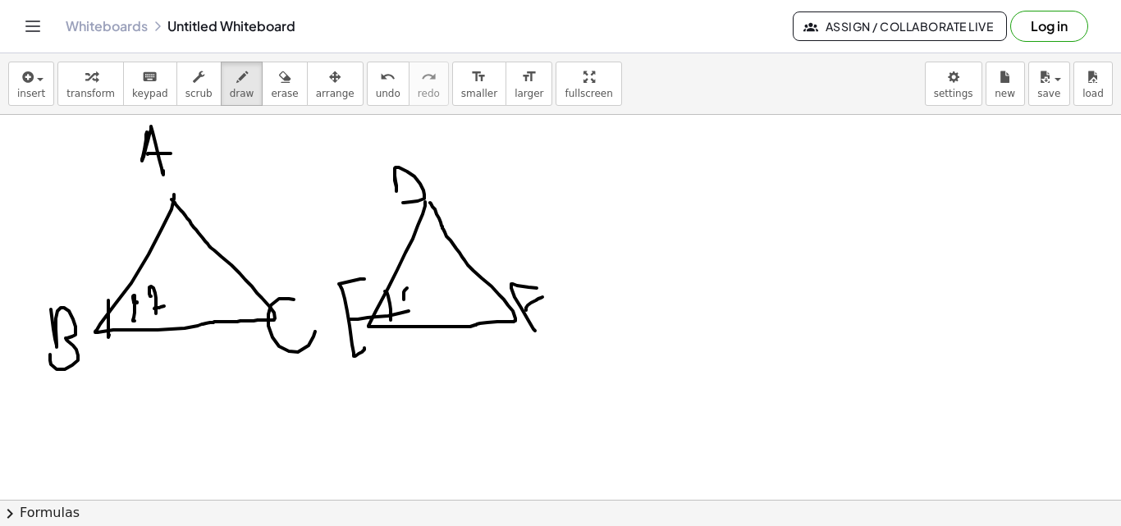
drag, startPoint x: 423, startPoint y: 286, endPoint x: 427, endPoint y: 303, distance: 16.9
drag, startPoint x: 427, startPoint y: 303, endPoint x: 441, endPoint y: 238, distance: 66.5
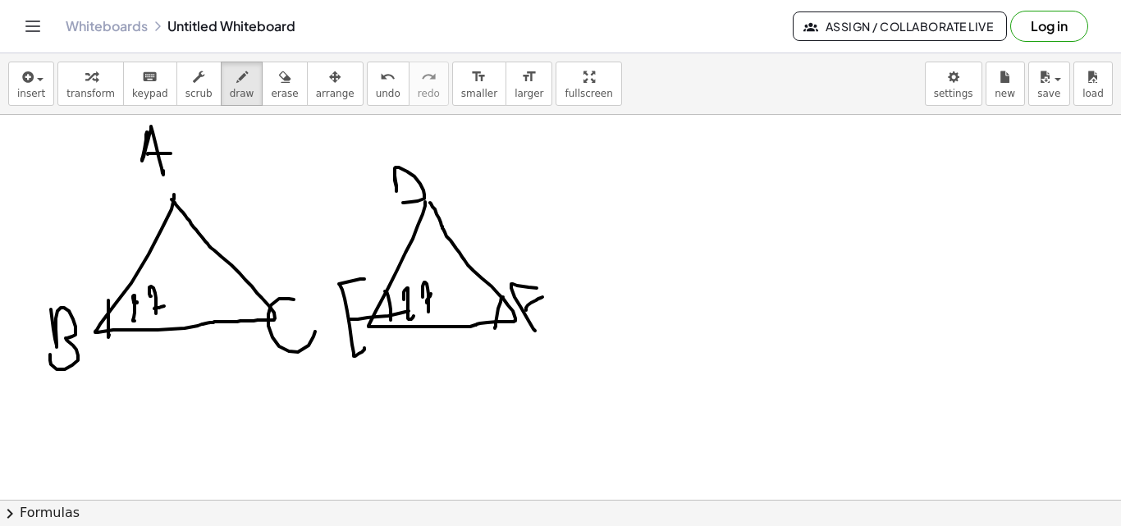
drag, startPoint x: 496, startPoint y: 318, endPoint x: 495, endPoint y: 328, distance: 10.0
drag, startPoint x: 240, startPoint y: 283, endPoint x: 245, endPoint y: 297, distance: 14.8
drag, startPoint x: 259, startPoint y: 241, endPoint x: 269, endPoint y: 263, distance: 23.5
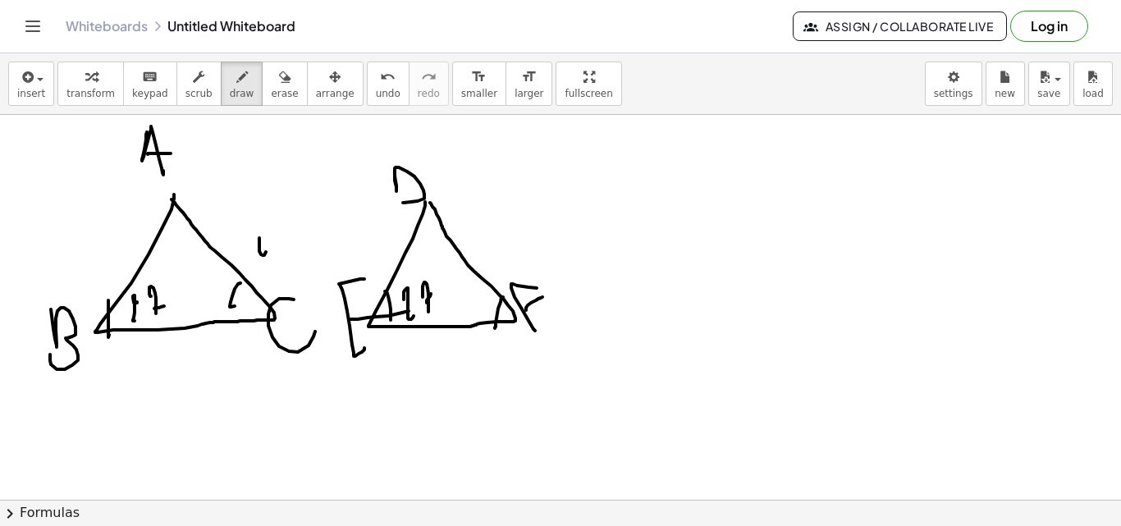
drag, startPoint x: 276, startPoint y: 255, endPoint x: 347, endPoint y: 273, distance: 73.6
drag, startPoint x: 485, startPoint y: 269, endPoint x: 497, endPoint y: 270, distance: 12.3
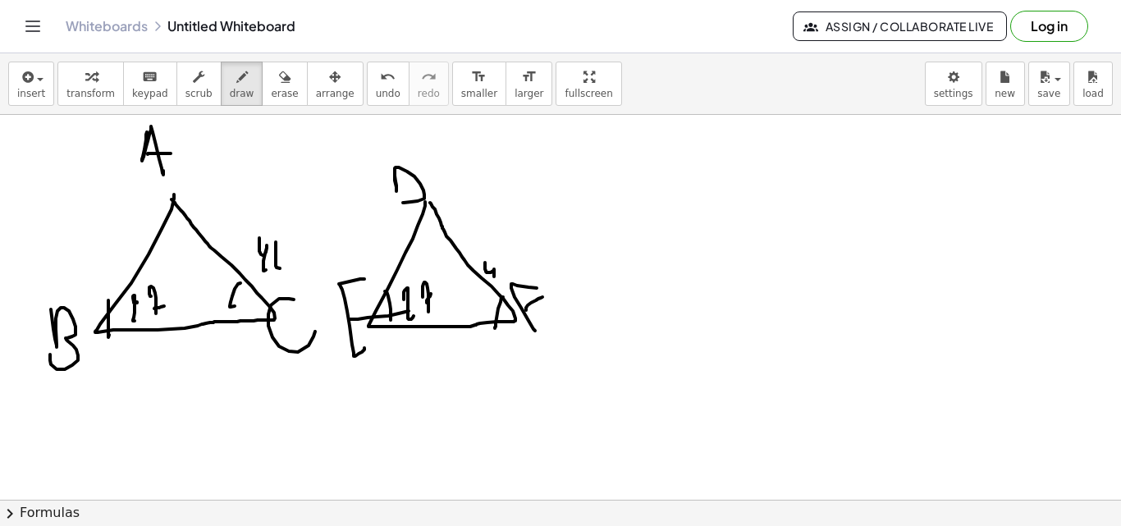
drag, startPoint x: 153, startPoint y: 228, endPoint x: 217, endPoint y: 221, distance: 65.2
drag, startPoint x: 120, startPoint y: 364, endPoint x: 181, endPoint y: 353, distance: 61.8
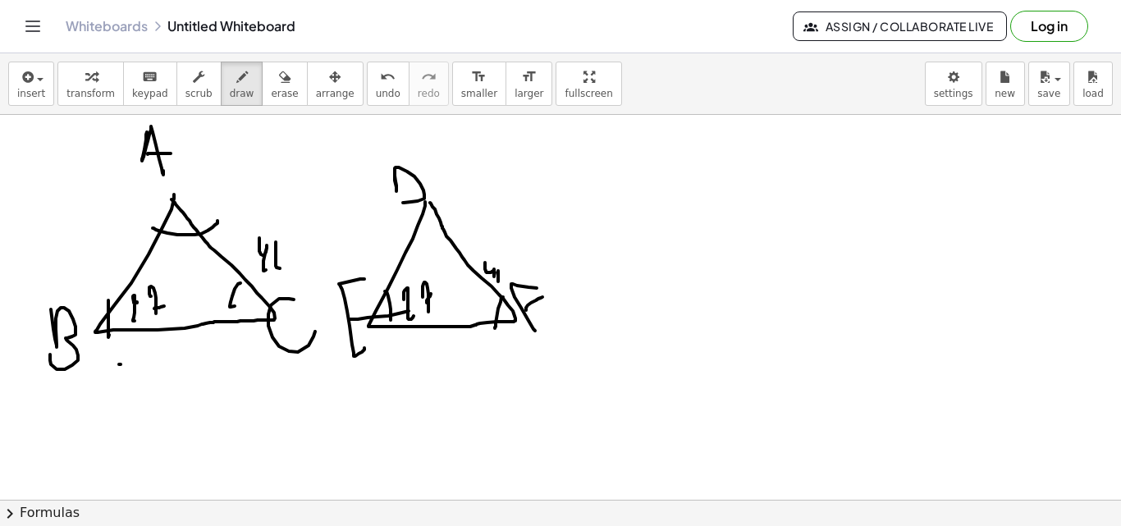
drag, startPoint x: 336, startPoint y: 218, endPoint x: 349, endPoint y: 219, distance: 13.2
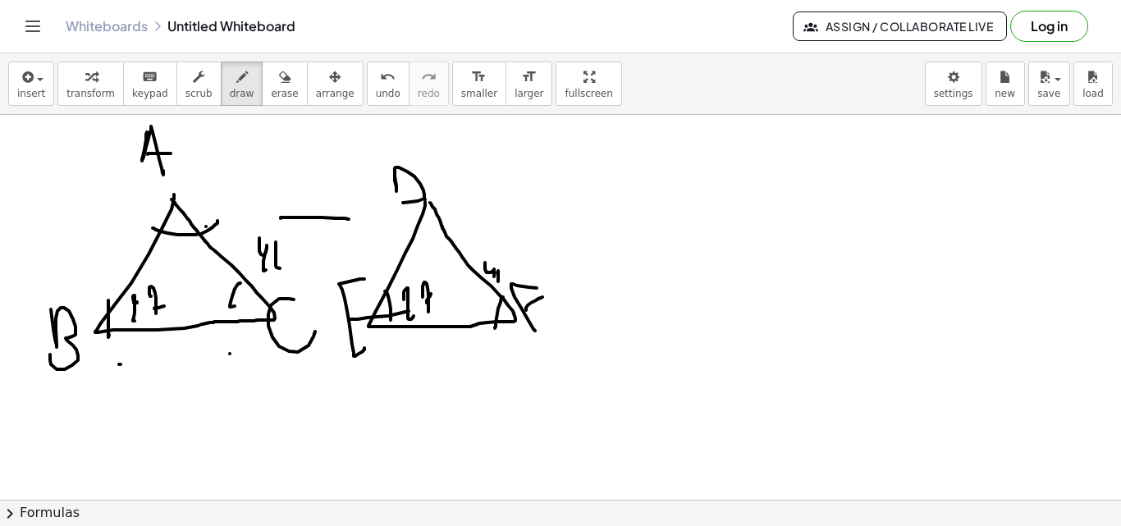
drag, startPoint x: 358, startPoint y: 213, endPoint x: 331, endPoint y: 234, distance: 34.0
drag, startPoint x: 267, startPoint y: 201, endPoint x: 281, endPoint y: 236, distance: 38.2
drag, startPoint x: 83, startPoint y: 293, endPoint x: 109, endPoint y: 200, distance: 96.4
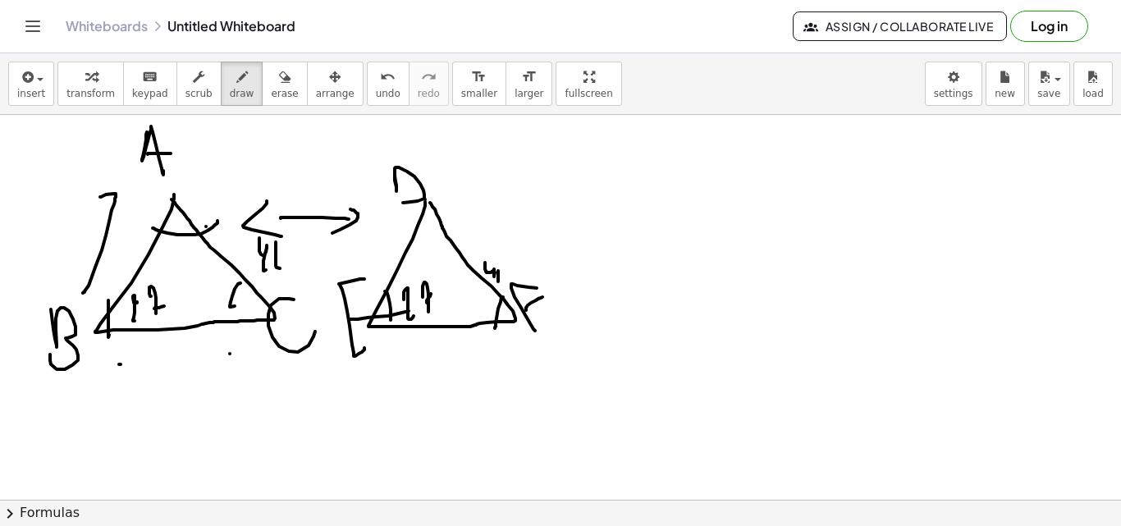
drag, startPoint x: 75, startPoint y: 278, endPoint x: 87, endPoint y: 290, distance: 16.2
drag, startPoint x: 62, startPoint y: 193, endPoint x: 33, endPoint y: 222, distance: 41.2
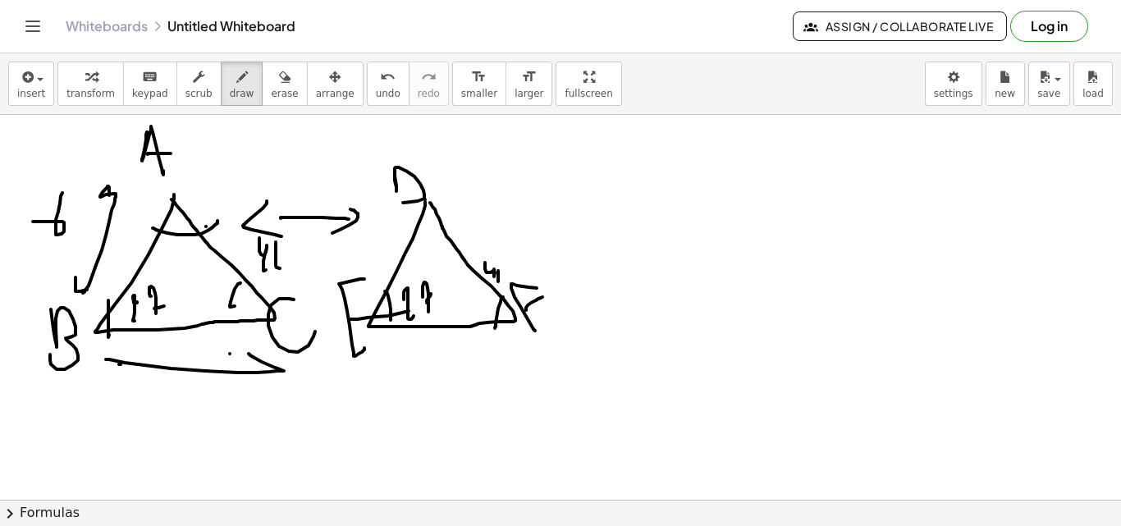
drag, startPoint x: 106, startPoint y: 359, endPoint x: 249, endPoint y: 377, distance: 144.6
drag, startPoint x: 98, startPoint y: 361, endPoint x: 176, endPoint y: 386, distance: 81.7
drag, startPoint x: 194, startPoint y: 390, endPoint x: 193, endPoint y: 426, distance: 36.1
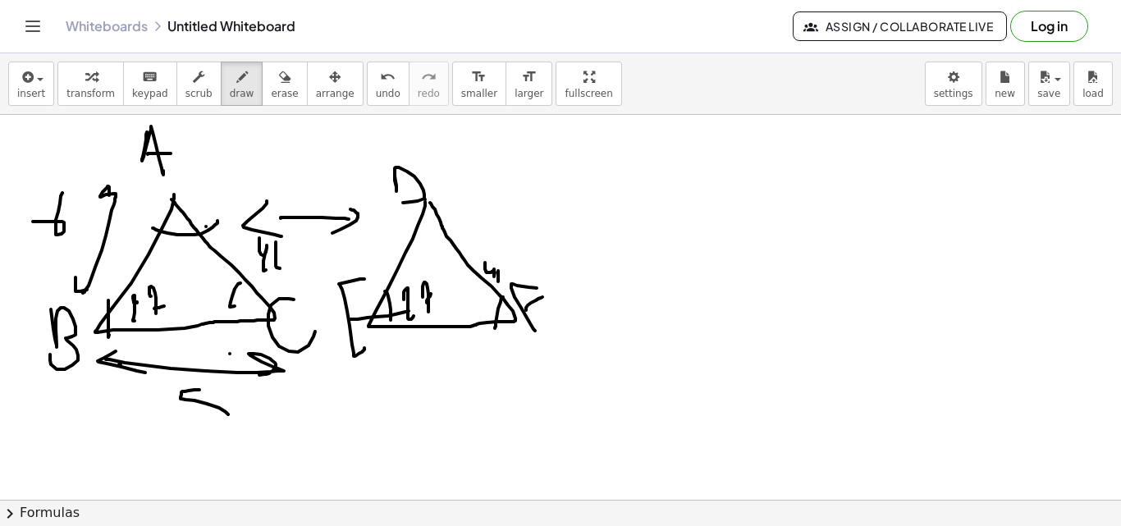
drag, startPoint x: 373, startPoint y: 344, endPoint x: 485, endPoint y: 343, distance: 111.6
drag, startPoint x: 363, startPoint y: 341, endPoint x: 373, endPoint y: 357, distance: 18.4
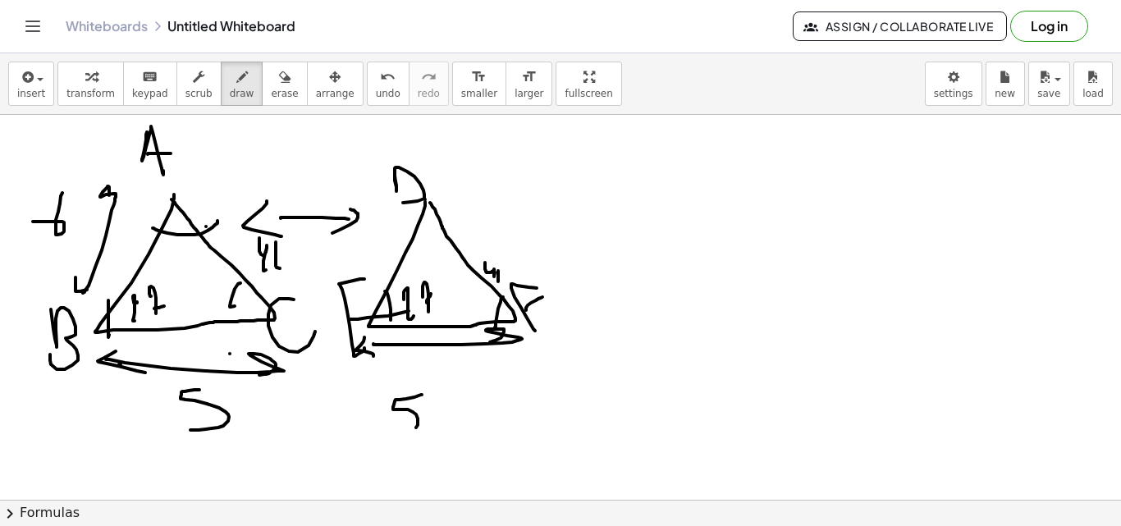
drag, startPoint x: 422, startPoint y: 395, endPoint x: 397, endPoint y: 432, distance: 44.4
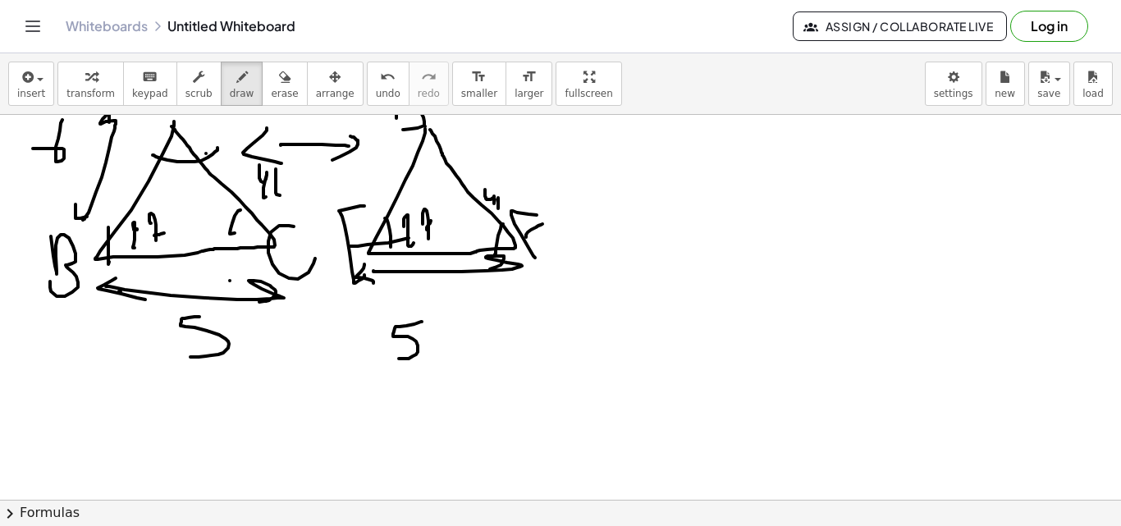
scroll to position [8955, 0]
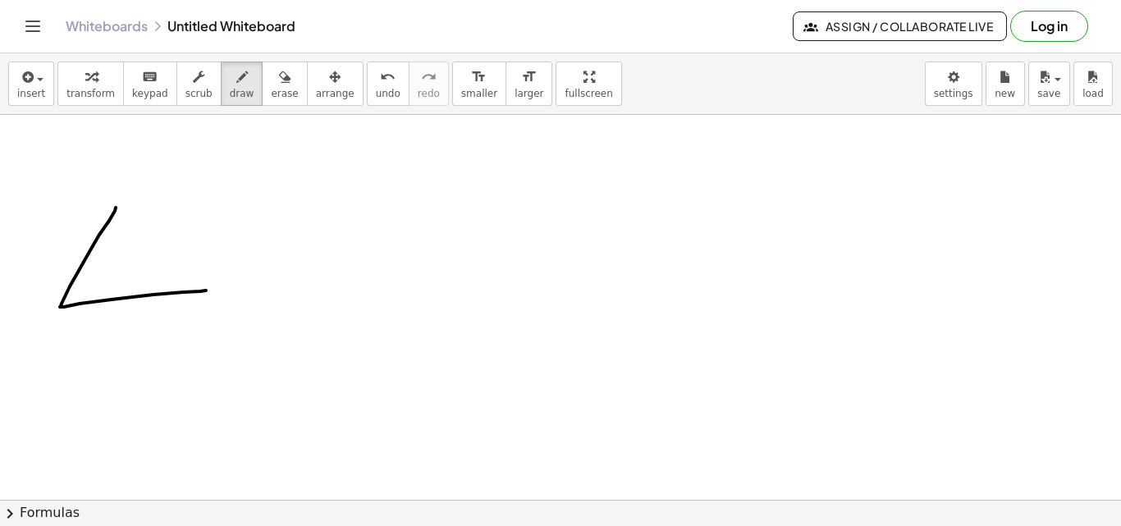
drag, startPoint x: 80, startPoint y: 269, endPoint x: 152, endPoint y: 203, distance: 97.6
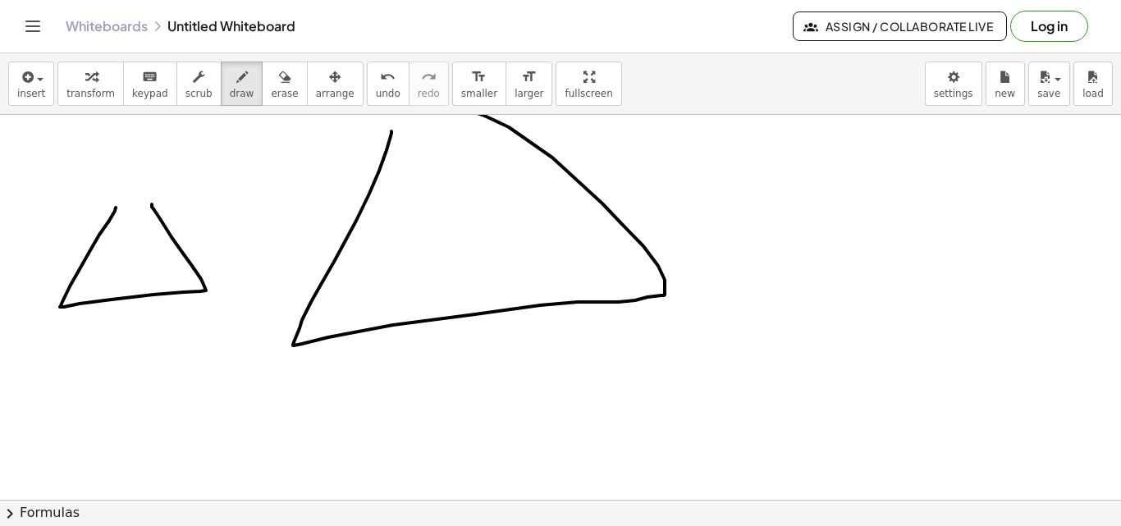
drag, startPoint x: 386, startPoint y: 150, endPoint x: 450, endPoint y: 107, distance: 76.7
click at [450, 107] on div "insert select one: Math Expression Function Text Youtube Video Graphing Geometr…" at bounding box center [560, 289] width 1121 height 473
drag, startPoint x: 72, startPoint y: 277, endPoint x: 77, endPoint y: 304, distance: 27.5
drag, startPoint x: 118, startPoint y: 220, endPoint x: 160, endPoint y: 218, distance: 41.9
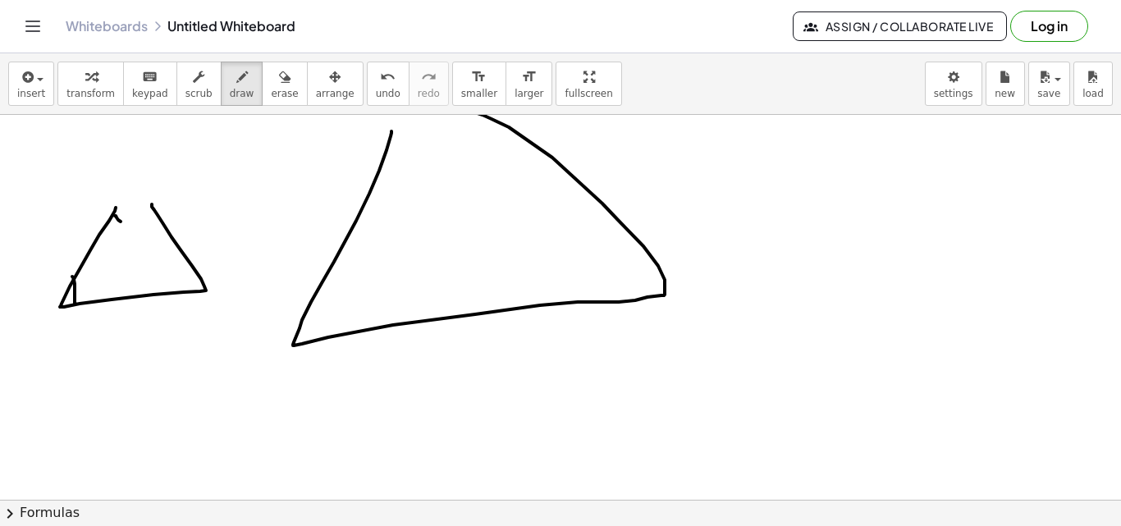
drag, startPoint x: 172, startPoint y: 260, endPoint x: 222, endPoint y: 312, distance: 71.4
drag, startPoint x: 297, startPoint y: 289, endPoint x: 366, endPoint y: 213, distance: 102.2
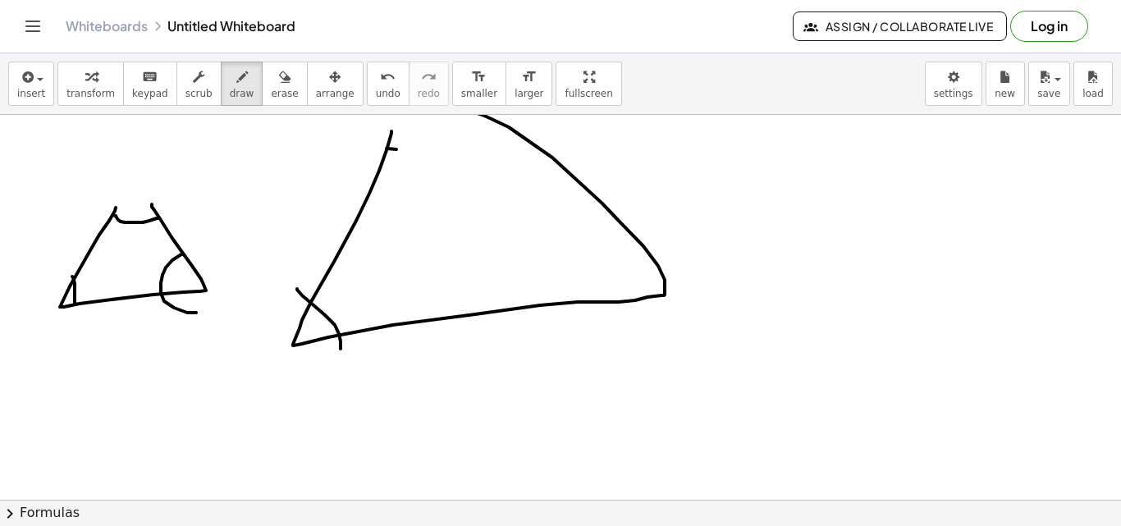
drag, startPoint x: 386, startPoint y: 149, endPoint x: 443, endPoint y: 145, distance: 56.7
drag, startPoint x: 635, startPoint y: 248, endPoint x: 629, endPoint y: 281, distance: 34.3
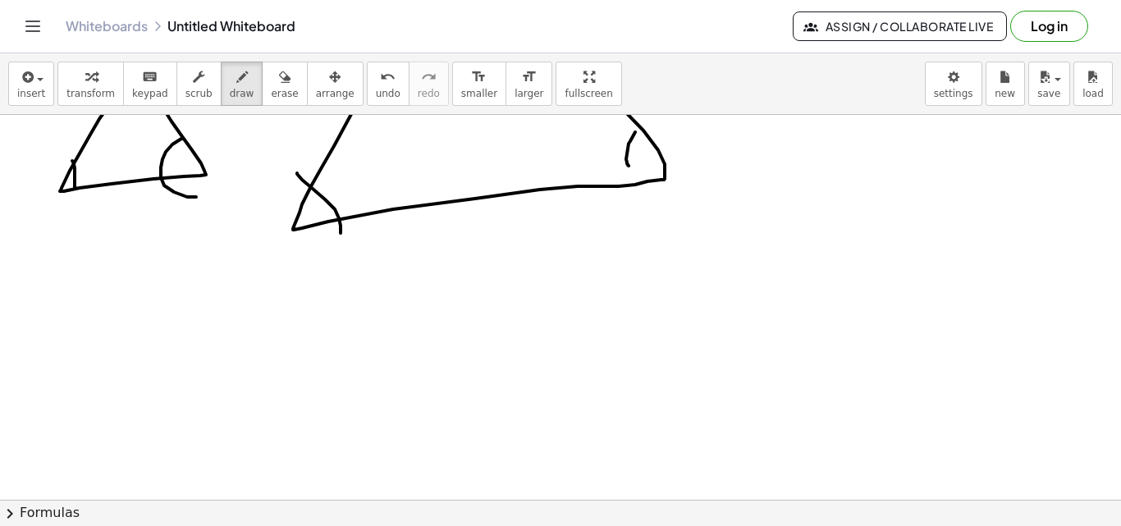
scroll to position [9140, 0]
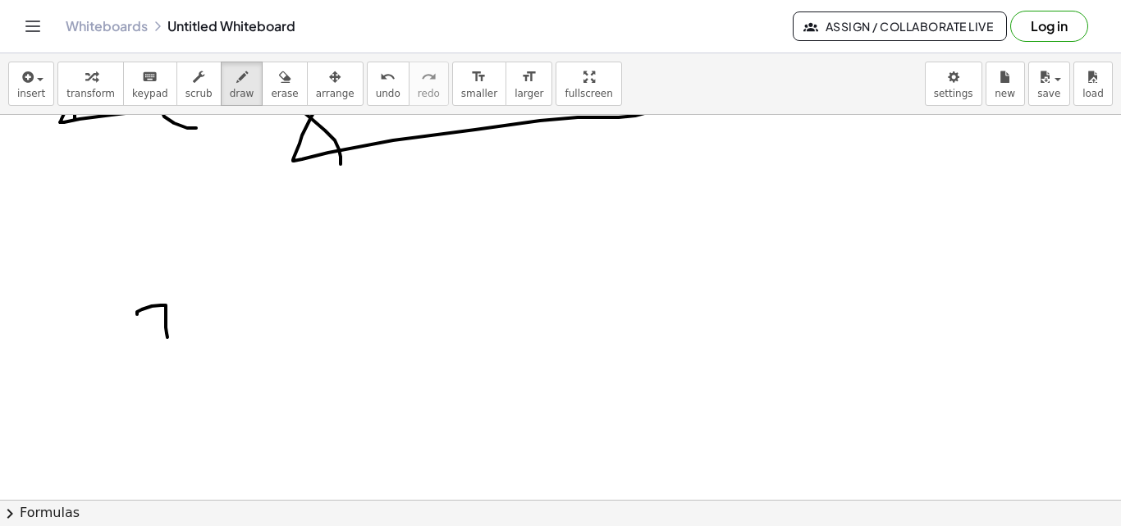
drag, startPoint x: 137, startPoint y: 314, endPoint x: 181, endPoint y: 336, distance: 48.4
drag, startPoint x: 181, startPoint y: 308, endPoint x: 150, endPoint y: 337, distance: 42.4
drag, startPoint x: 238, startPoint y: 359, endPoint x: 287, endPoint y: 340, distance: 52.7
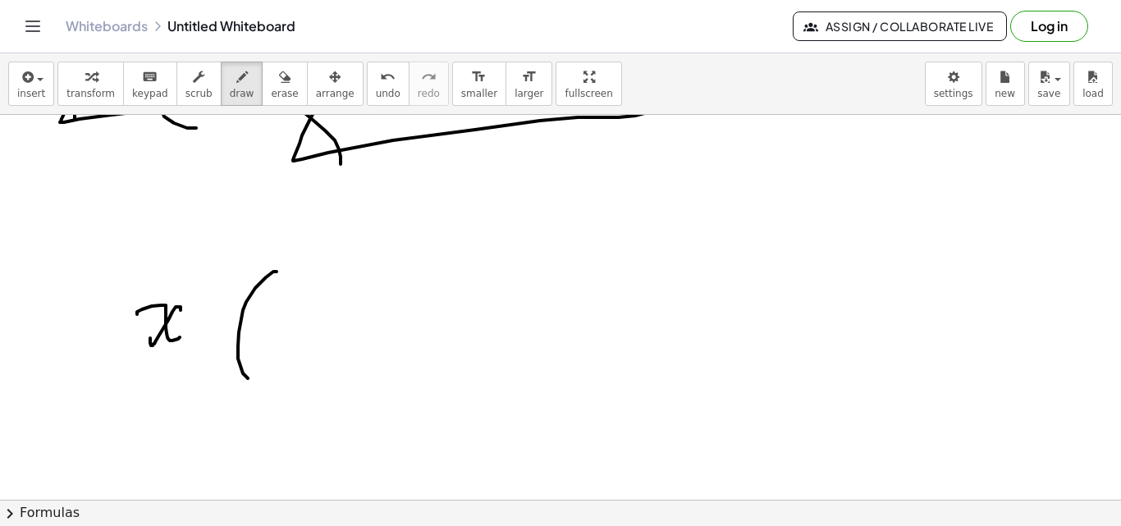
drag, startPoint x: 292, startPoint y: 334, endPoint x: 286, endPoint y: 355, distance: 22.3
drag, startPoint x: 351, startPoint y: 326, endPoint x: 349, endPoint y: 352, distance: 26.4
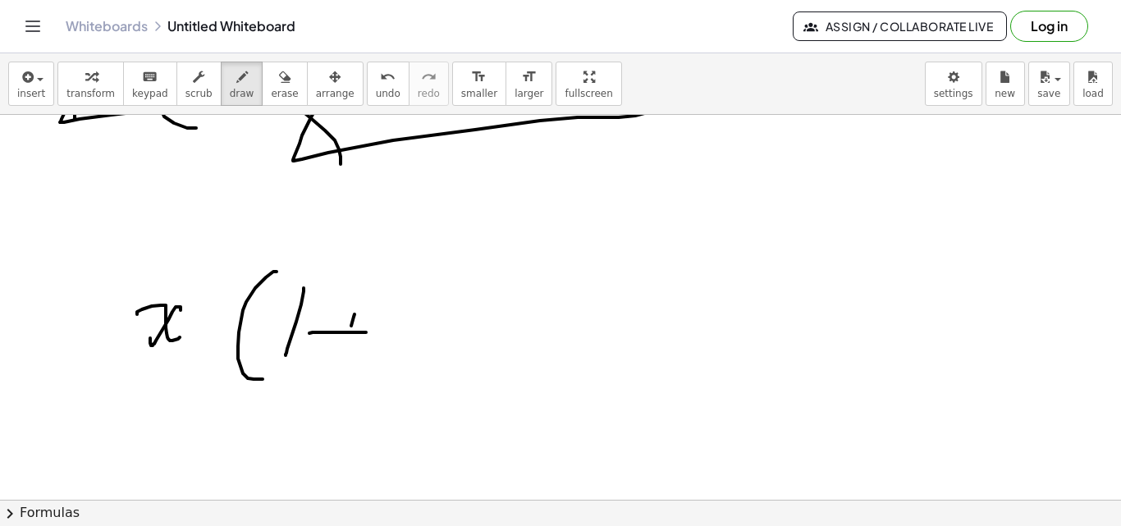
drag, startPoint x: 389, startPoint y: 322, endPoint x: 383, endPoint y: 341, distance: 20.5
drag, startPoint x: 726, startPoint y: 184, endPoint x: 722, endPoint y: 199, distance: 15.3
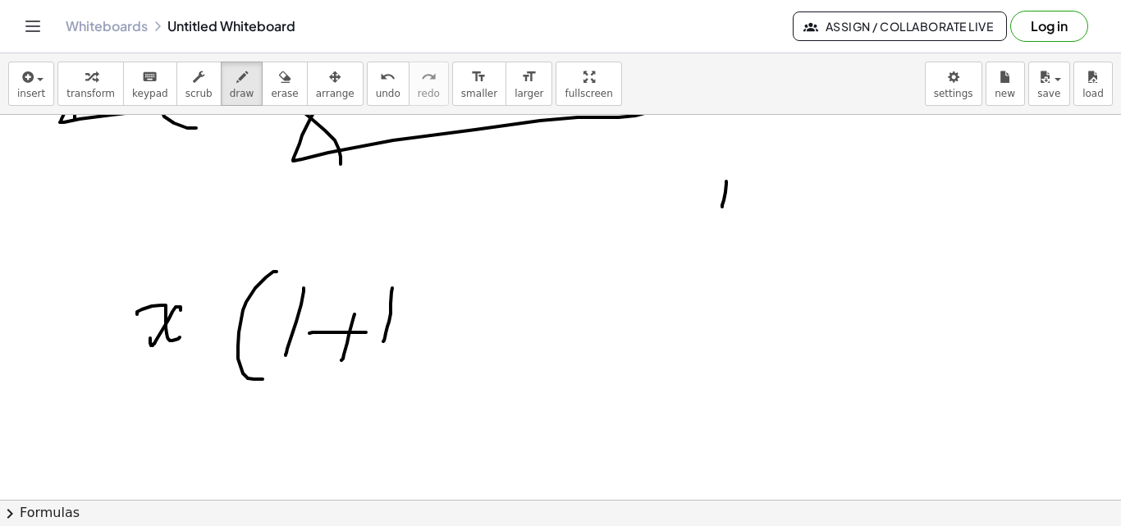
drag, startPoint x: 737, startPoint y: 203, endPoint x: 761, endPoint y: 215, distance: 26.8
drag, startPoint x: 774, startPoint y: 181, endPoint x: 789, endPoint y: 198, distance: 22.1
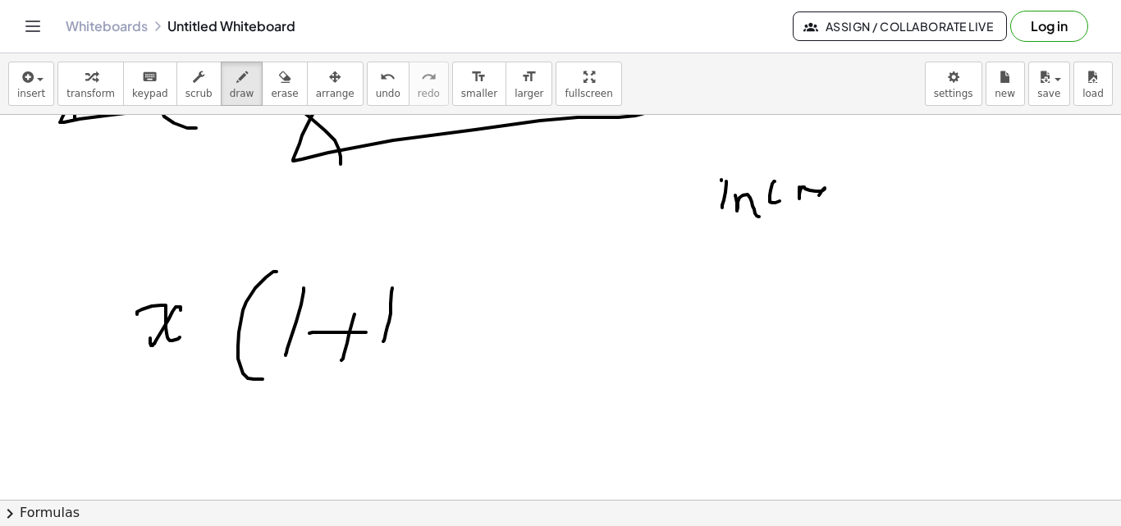
drag, startPoint x: 799, startPoint y: 198, endPoint x: 930, endPoint y: 179, distance: 131.8
drag, startPoint x: 936, startPoint y: 162, endPoint x: 903, endPoint y: 164, distance: 32.9
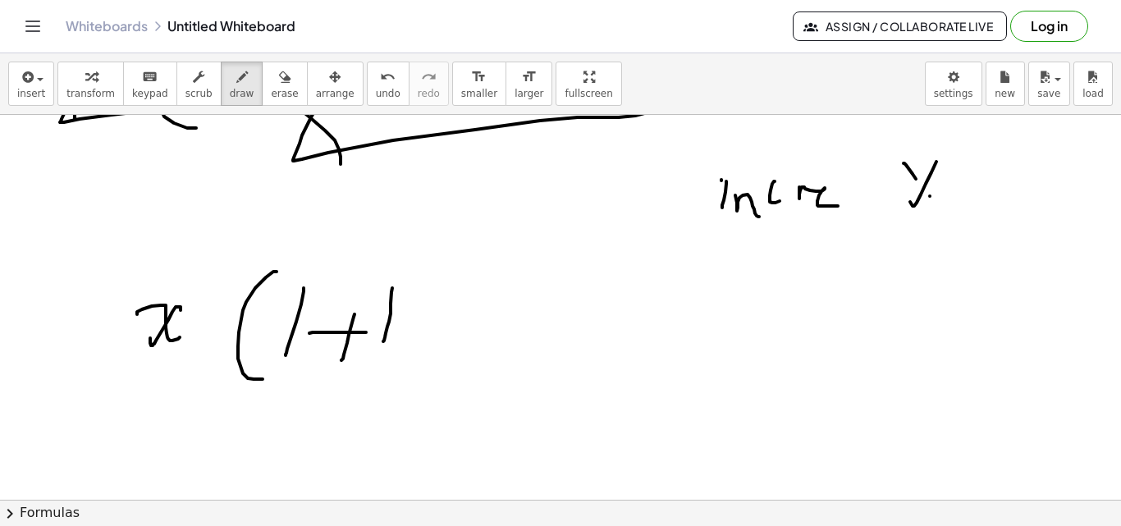
drag, startPoint x: 930, startPoint y: 196, endPoint x: 785, endPoint y: 270, distance: 162.2
drag, startPoint x: 742, startPoint y: 270, endPoint x: 779, endPoint y: 240, distance: 47.8
drag, startPoint x: 782, startPoint y: 263, endPoint x: 803, endPoint y: 266, distance: 21.6
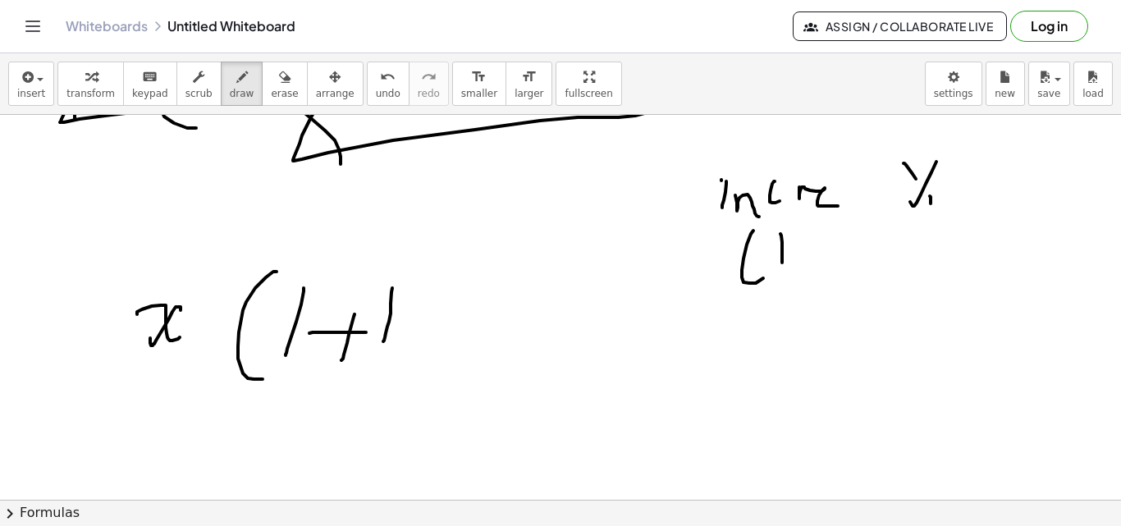
drag, startPoint x: 810, startPoint y: 264, endPoint x: 839, endPoint y: 263, distance: 28.7
drag, startPoint x: 824, startPoint y: 254, endPoint x: 850, endPoint y: 251, distance: 26.5
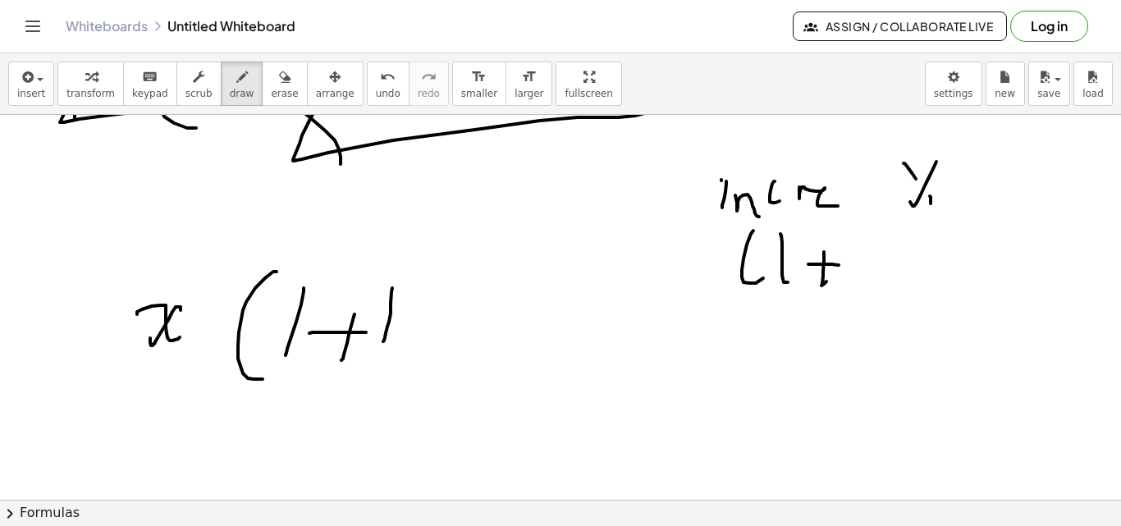
drag, startPoint x: 865, startPoint y: 235, endPoint x: 852, endPoint y: 267, distance: 34.6
drag, startPoint x: 849, startPoint y: 244, endPoint x: 856, endPoint y: 257, distance: 14.7
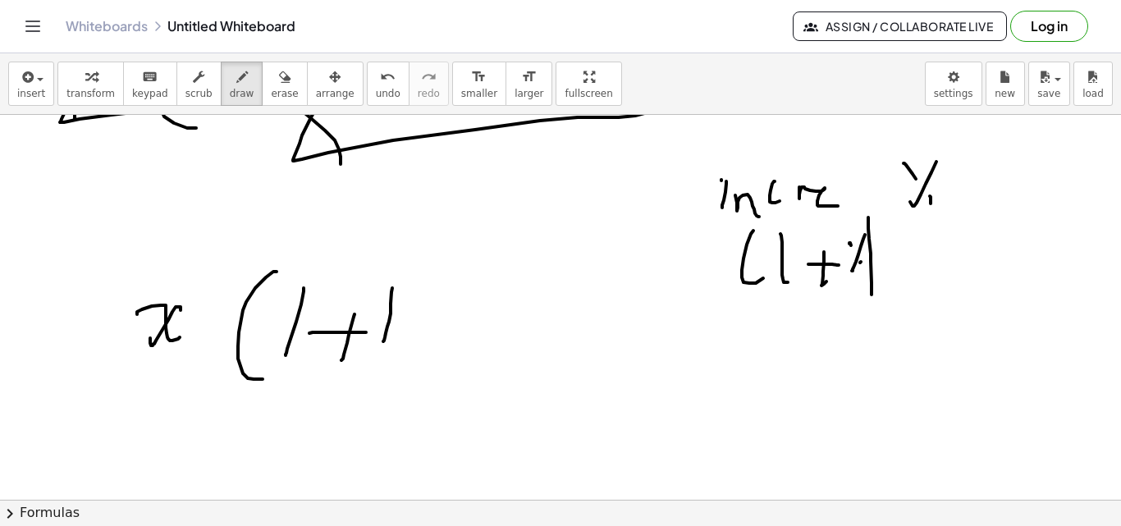
drag, startPoint x: 868, startPoint y: 217, endPoint x: 994, endPoint y: 184, distance: 130.0
drag, startPoint x: 995, startPoint y: 161, endPoint x: 1040, endPoint y: 169, distance: 45.9
drag, startPoint x: 1044, startPoint y: 199, endPoint x: 1034, endPoint y: 183, distance: 18.4
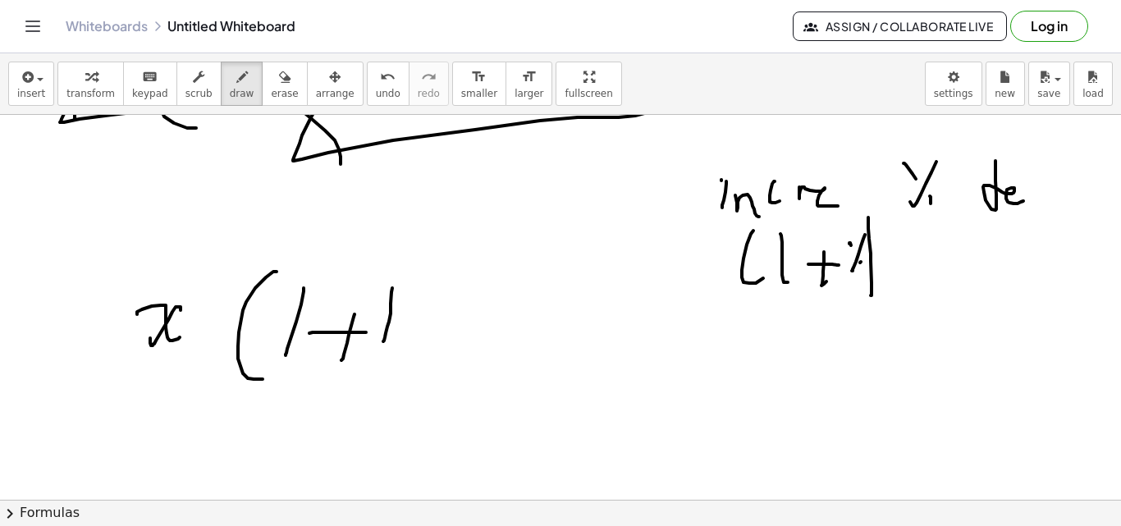
drag, startPoint x: 1031, startPoint y: 171, endPoint x: 1056, endPoint y: 194, distance: 33.7
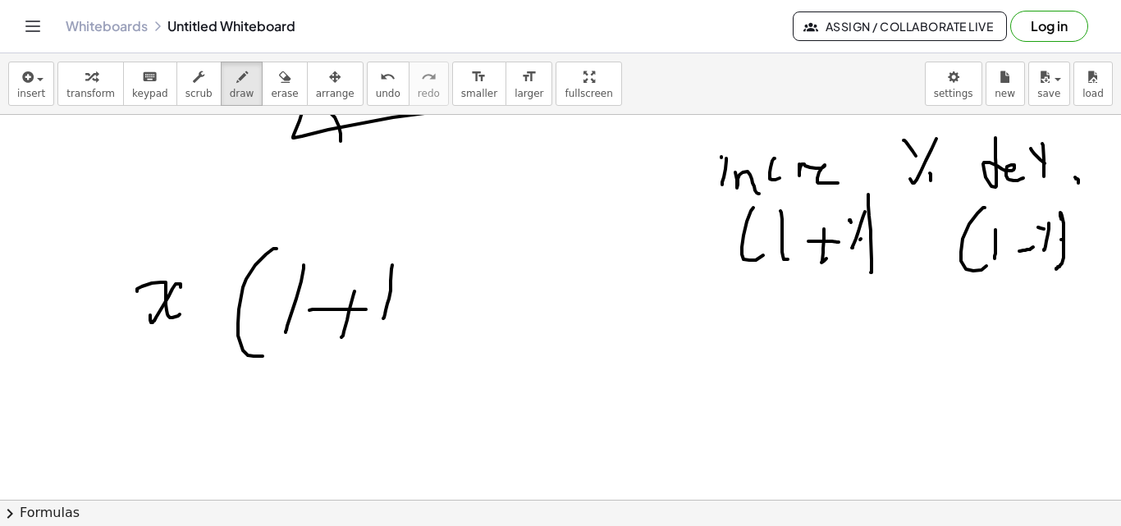
scroll to position [9186, 0]
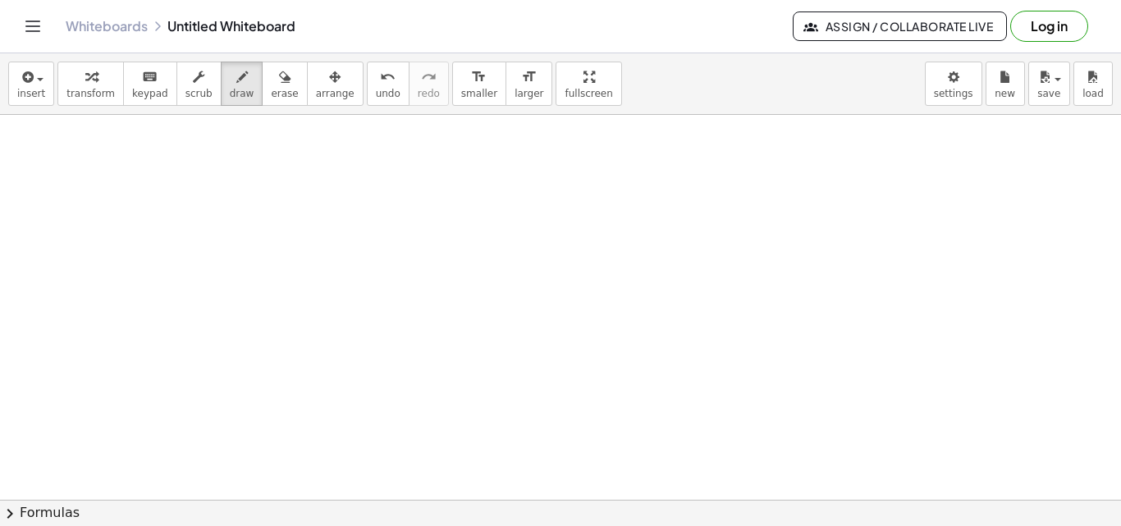
scroll to position [10096, 0]
drag, startPoint x: 126, startPoint y: 154, endPoint x: 130, endPoint y: 167, distance: 13.0
drag, startPoint x: 147, startPoint y: 141, endPoint x: 139, endPoint y: 153, distance: 14.8
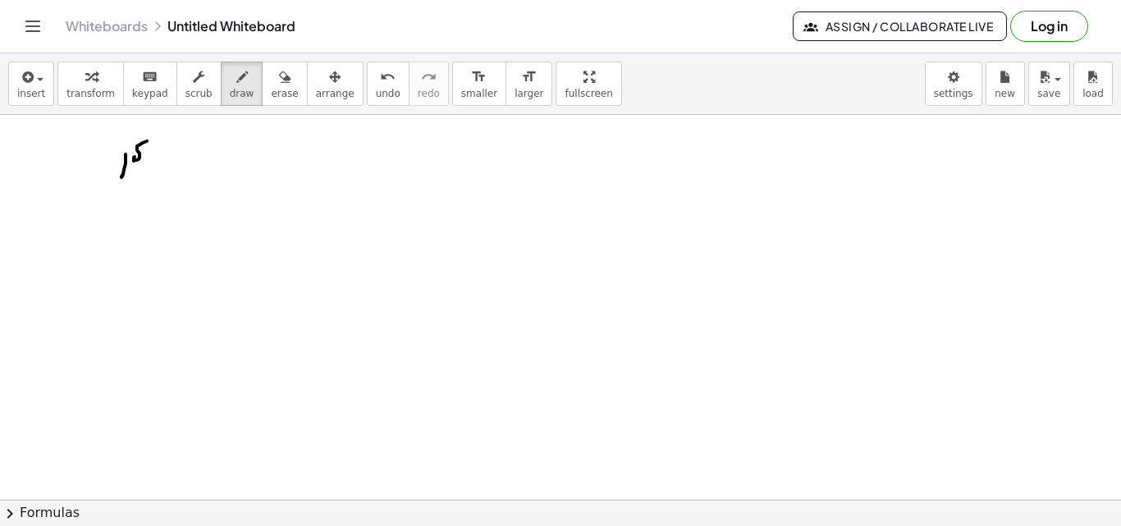
drag, startPoint x: 154, startPoint y: 135, endPoint x: 152, endPoint y: 156, distance: 20.7
drag, startPoint x: 147, startPoint y: 148, endPoint x: 163, endPoint y: 149, distance: 16.4
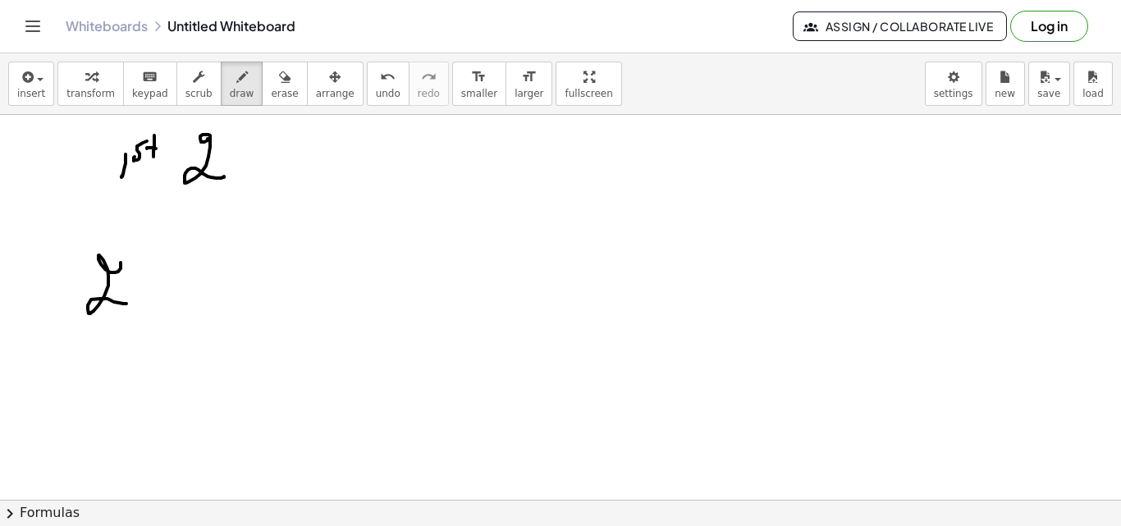
drag, startPoint x: 121, startPoint y: 266, endPoint x: 145, endPoint y: 259, distance: 25.5
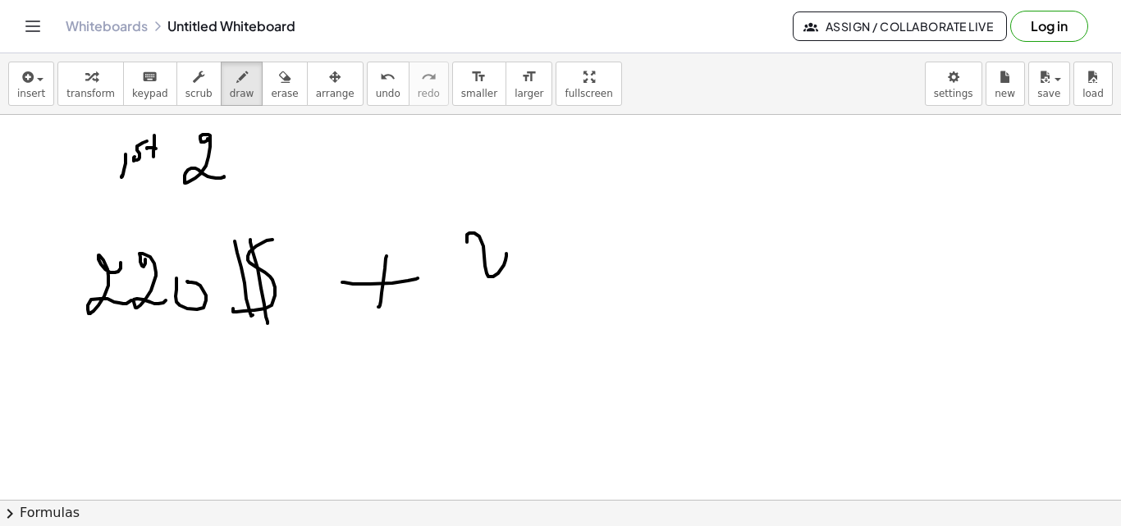
drag, startPoint x: 921, startPoint y: 134, endPoint x: 913, endPoint y: 176, distance: 43.4
drag, startPoint x: 940, startPoint y: 162, endPoint x: 978, endPoint y: 187, distance: 45.1
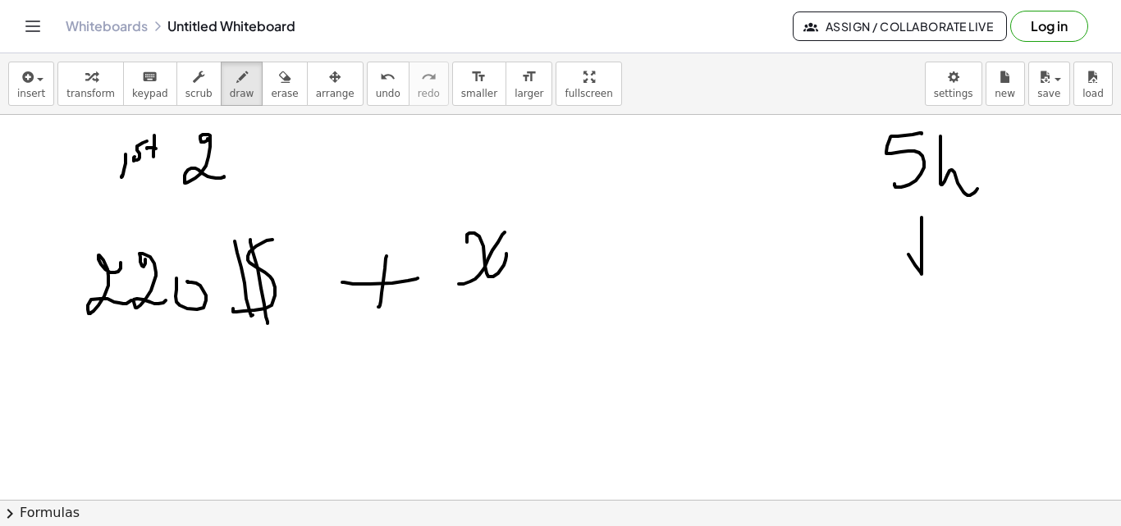
drag, startPoint x: 921, startPoint y: 274, endPoint x: 930, endPoint y: 270, distance: 9.9
drag, startPoint x: 941, startPoint y: 253, endPoint x: 956, endPoint y: 281, distance: 32.3
drag, startPoint x: 966, startPoint y: 272, endPoint x: 978, endPoint y: 267, distance: 13.0
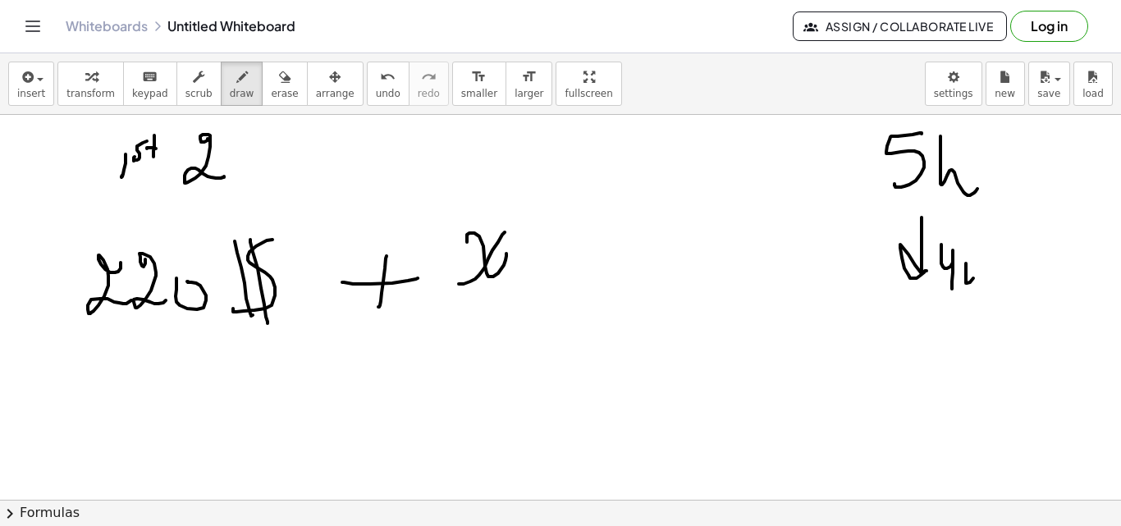
drag, startPoint x: 750, startPoint y: 317, endPoint x: 783, endPoint y: 295, distance: 39.1
drag, startPoint x: 783, startPoint y: 295, endPoint x: 907, endPoint y: 305, distance: 125.1
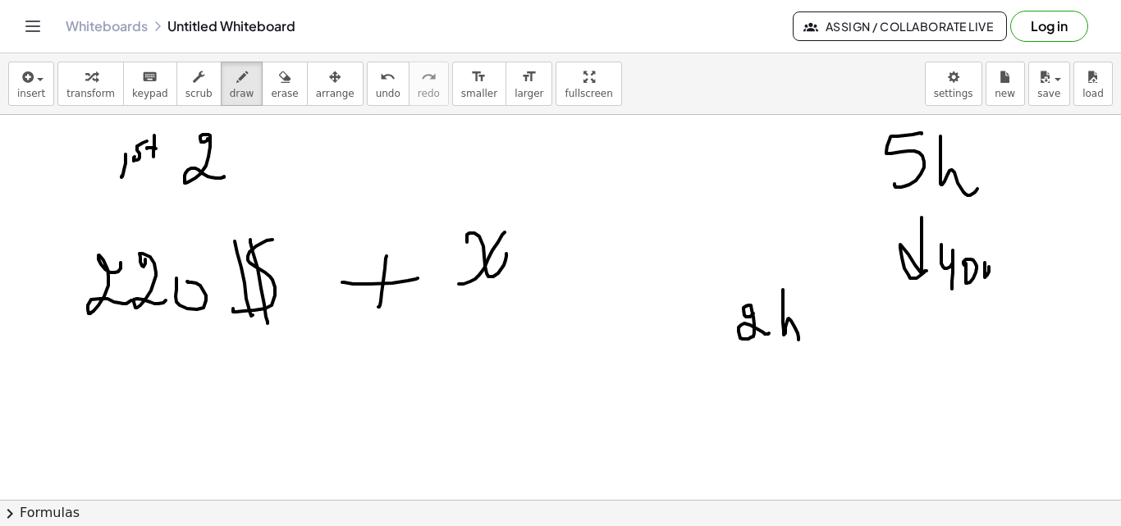
drag, startPoint x: 887, startPoint y: 299, endPoint x: 906, endPoint y: 317, distance: 25.6
drag, startPoint x: 914, startPoint y: 322, endPoint x: 939, endPoint y: 319, distance: 25.6
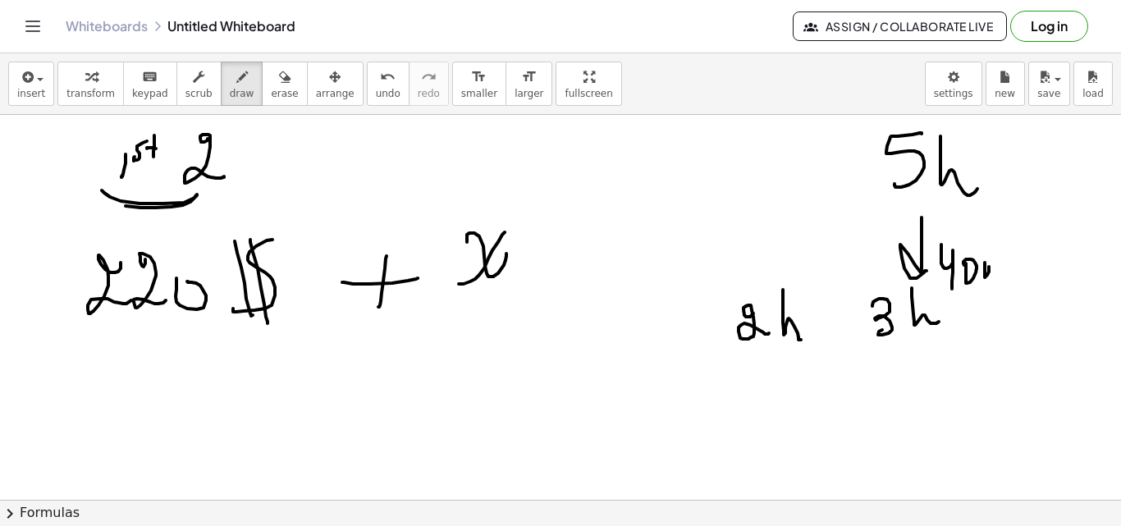
drag, startPoint x: 121, startPoint y: 201, endPoint x: 207, endPoint y: 204, distance: 86.2
drag, startPoint x: 158, startPoint y: 321, endPoint x: 791, endPoint y: 393, distance: 637.5
drag, startPoint x: 784, startPoint y: 403, endPoint x: 793, endPoint y: 409, distance: 10.5
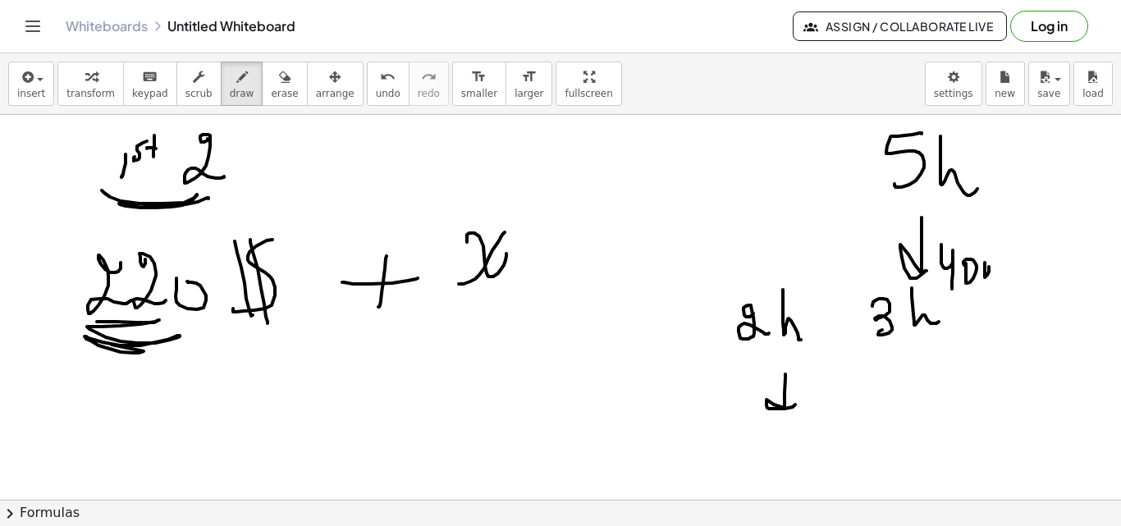
drag, startPoint x: 720, startPoint y: 439, endPoint x: 720, endPoint y: 490, distance: 50.9
click at [715, 501] on div "insert select one: Math Expression Function Text Youtube Video Graphing Geometr…" at bounding box center [560, 289] width 1121 height 473
drag, startPoint x: 734, startPoint y: 447, endPoint x: 761, endPoint y: 464, distance: 32.1
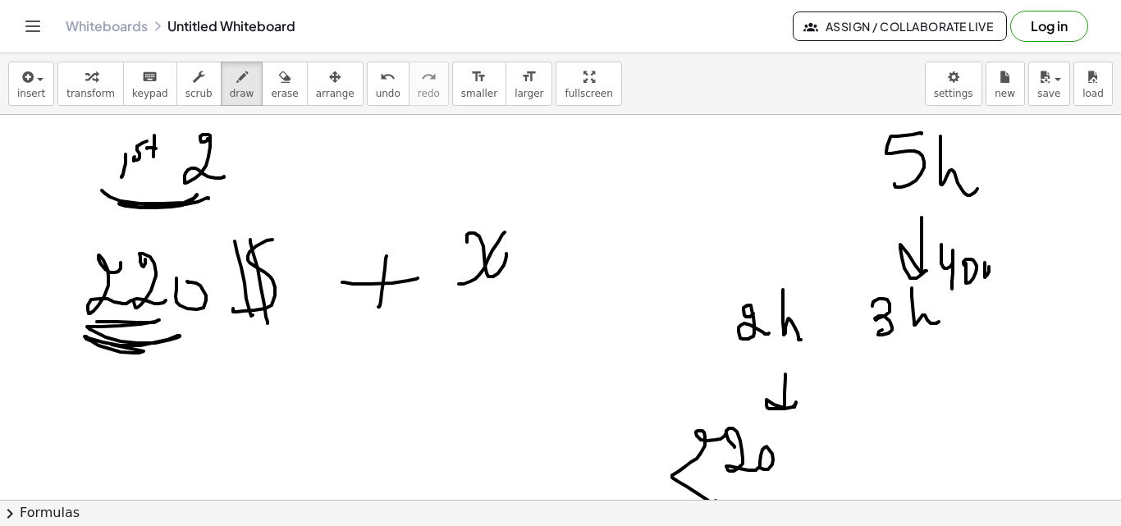
drag, startPoint x: 760, startPoint y: 462, endPoint x: 770, endPoint y: 437, distance: 26.8
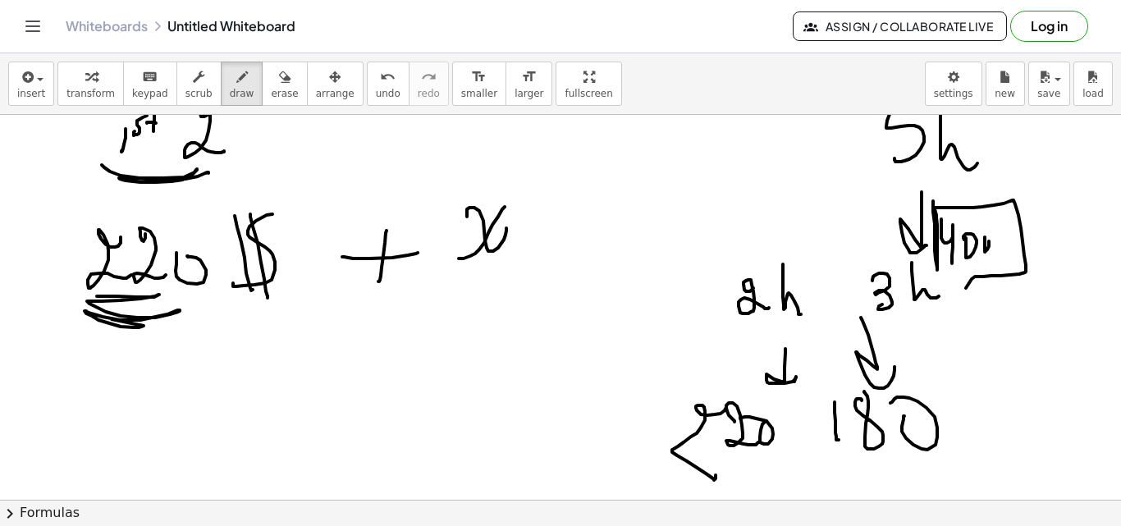
scroll to position [10199, 0]
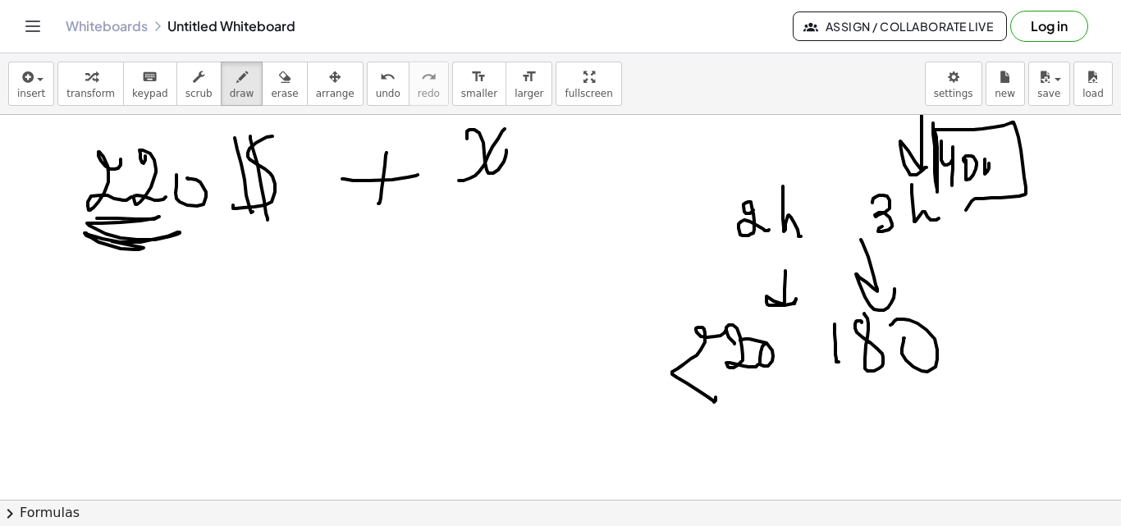
drag, startPoint x: 1005, startPoint y: 266, endPoint x: 1035, endPoint y: 276, distance: 31.1
drag, startPoint x: 1026, startPoint y: 322, endPoint x: 857, endPoint y: 405, distance: 187.2
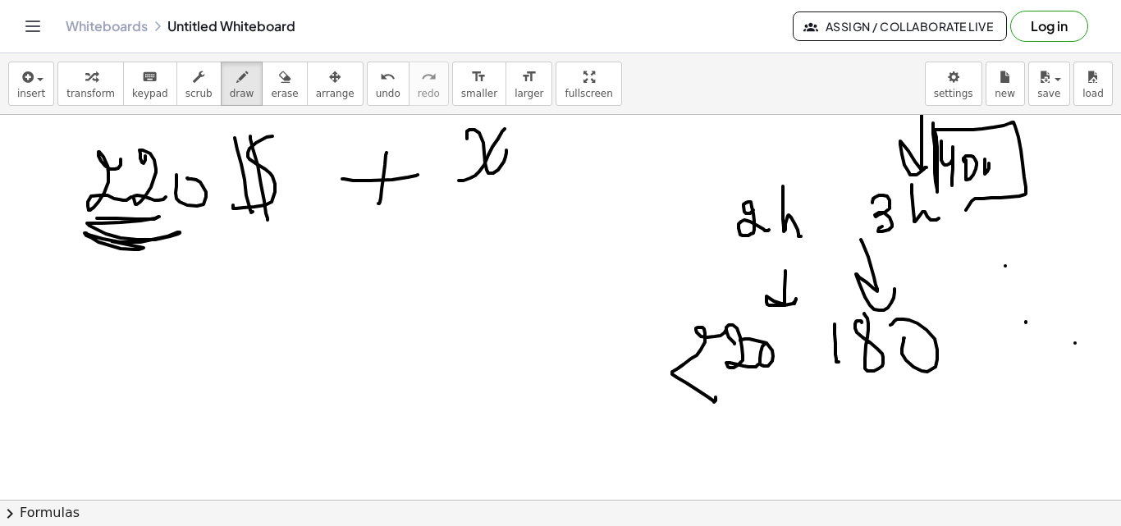
scroll to position [10251, 0]
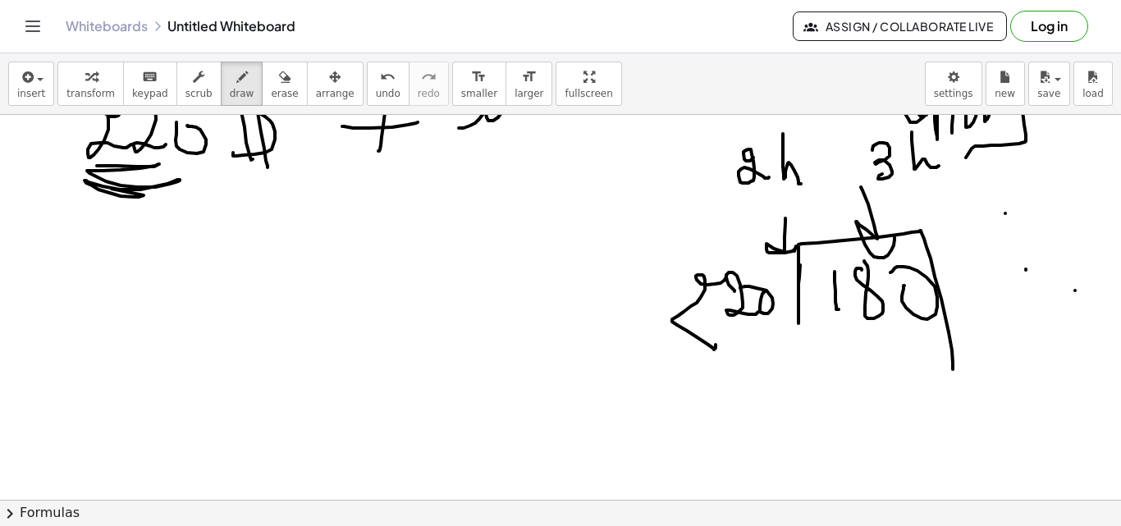
drag, startPoint x: 798, startPoint y: 313, endPoint x: 767, endPoint y: 287, distance: 40.8
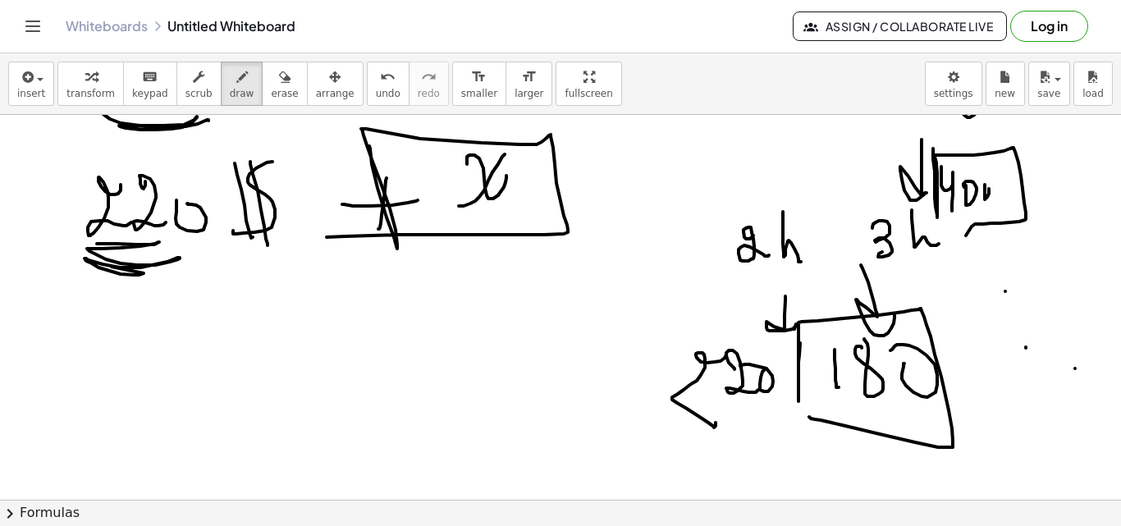
drag, startPoint x: 377, startPoint y: 188, endPoint x: 445, endPoint y: 217, distance: 73.5
drag, startPoint x: 583, startPoint y: 195, endPoint x: 656, endPoint y: 190, distance: 73.2
drag, startPoint x: 233, startPoint y: 293, endPoint x: 229, endPoint y: 334, distance: 41.2
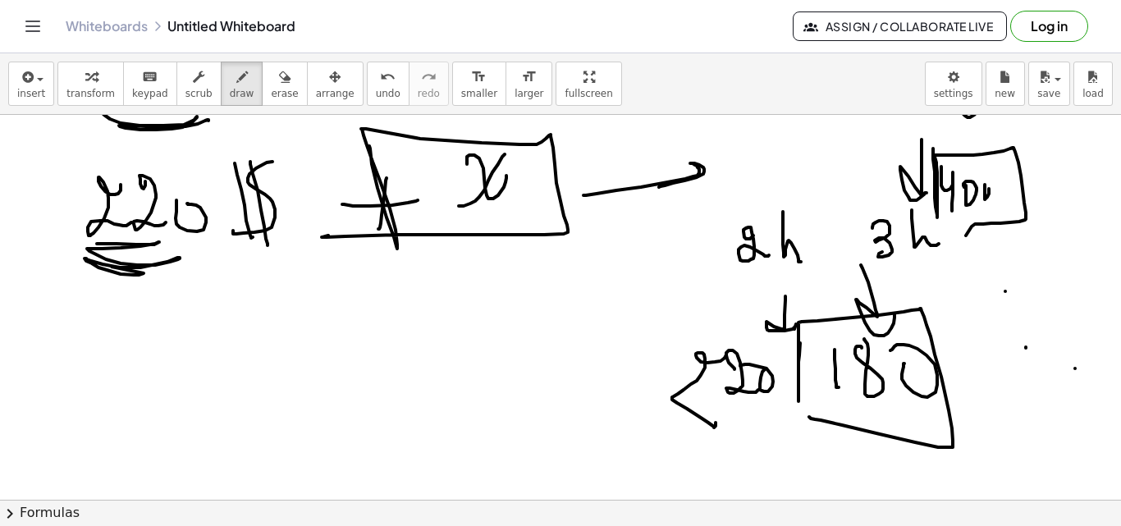
drag, startPoint x: 260, startPoint y: 287, endPoint x: 269, endPoint y: 281, distance: 10.7
drag, startPoint x: 283, startPoint y: 305, endPoint x: 303, endPoint y: 309, distance: 20.1
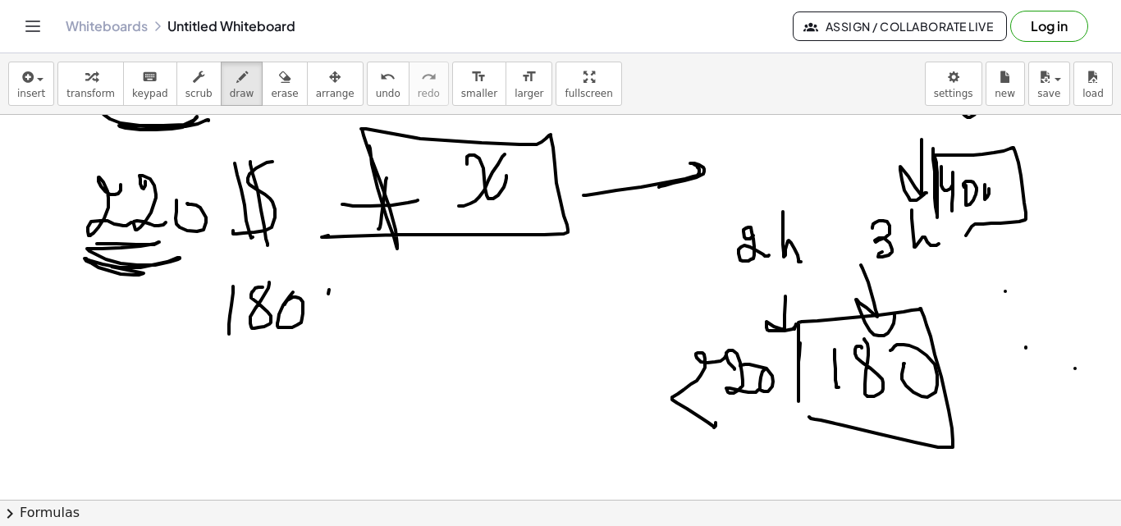
drag, startPoint x: 329, startPoint y: 290, endPoint x: 359, endPoint y: 311, distance: 37.1
drag, startPoint x: 329, startPoint y: 329, endPoint x: 339, endPoint y: 322, distance: 12.3
drag, startPoint x: 414, startPoint y: 290, endPoint x: 402, endPoint y: 304, distance: 18.6
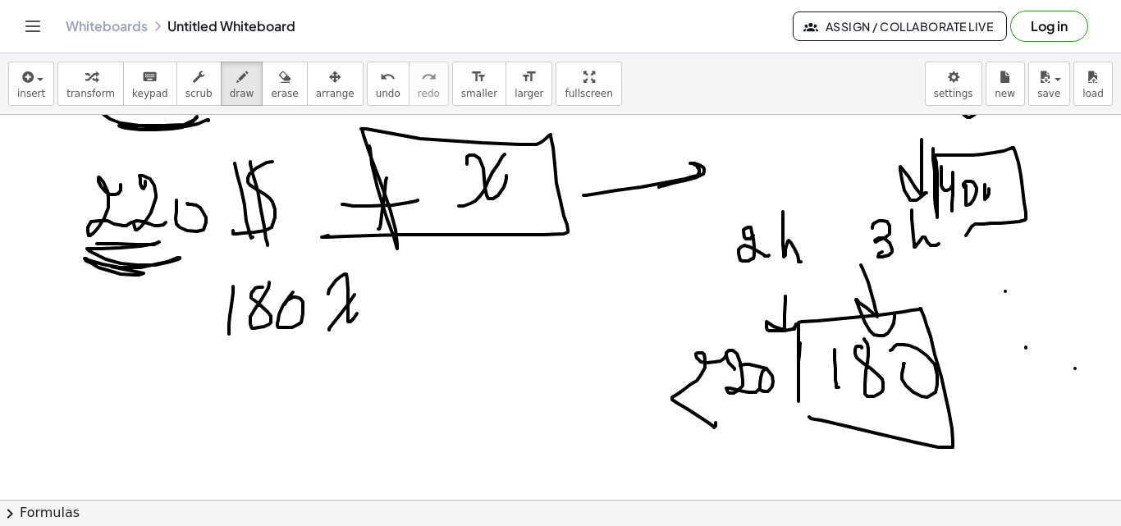
drag, startPoint x: 412, startPoint y: 314, endPoint x: 431, endPoint y: 310, distance: 19.3
drag, startPoint x: 447, startPoint y: 274, endPoint x: 400, endPoint y: 314, distance: 62.3
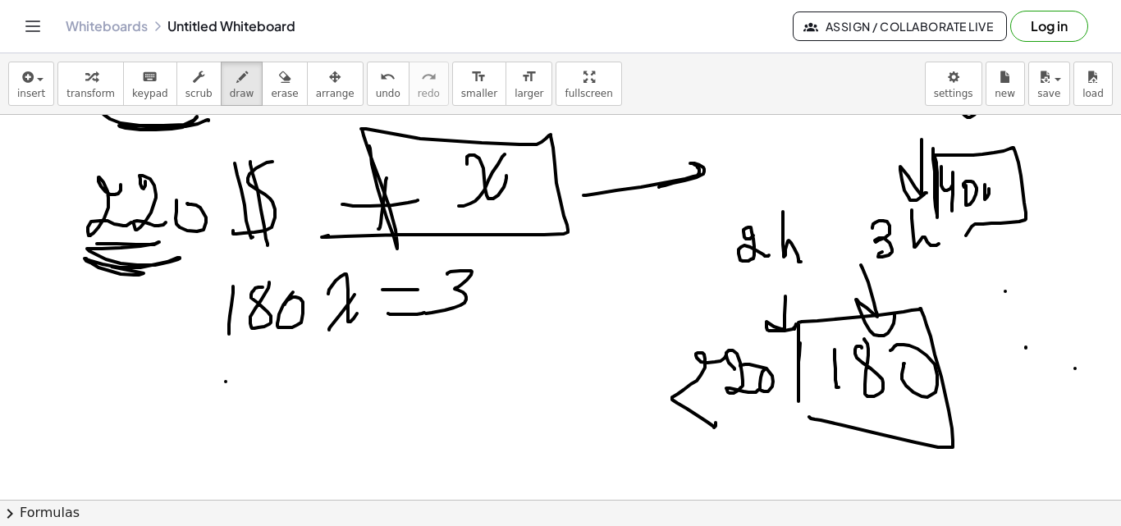
drag, startPoint x: 396, startPoint y: 293, endPoint x: 489, endPoint y: 286, distance: 93.0
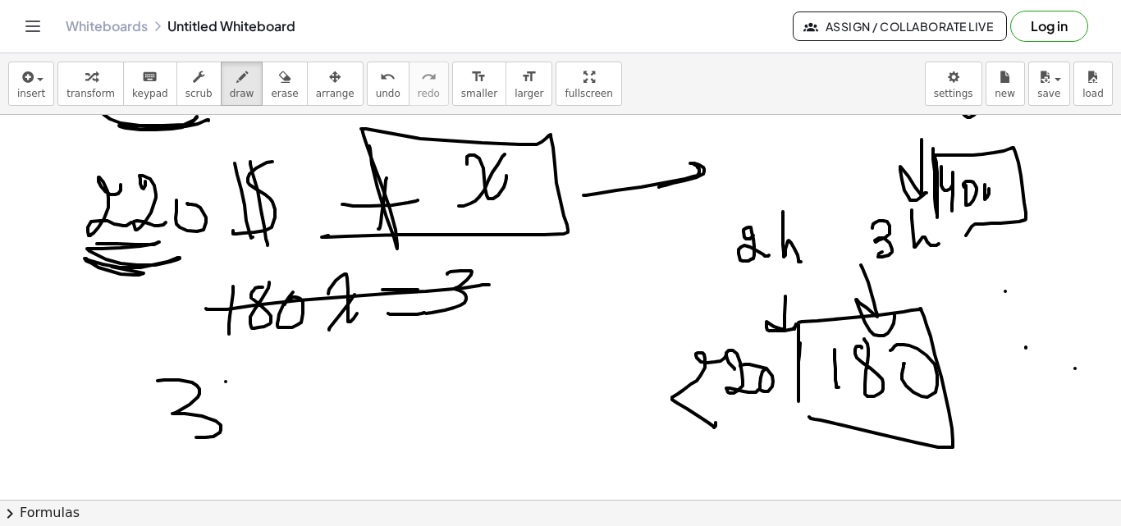
drag, startPoint x: 190, startPoint y: 405, endPoint x: 182, endPoint y: 435, distance: 31.2
drag, startPoint x: 228, startPoint y: 401, endPoint x: 266, endPoint y: 422, distance: 43.0
drag, startPoint x: 249, startPoint y: 441, endPoint x: 254, endPoint y: 423, distance: 18.7
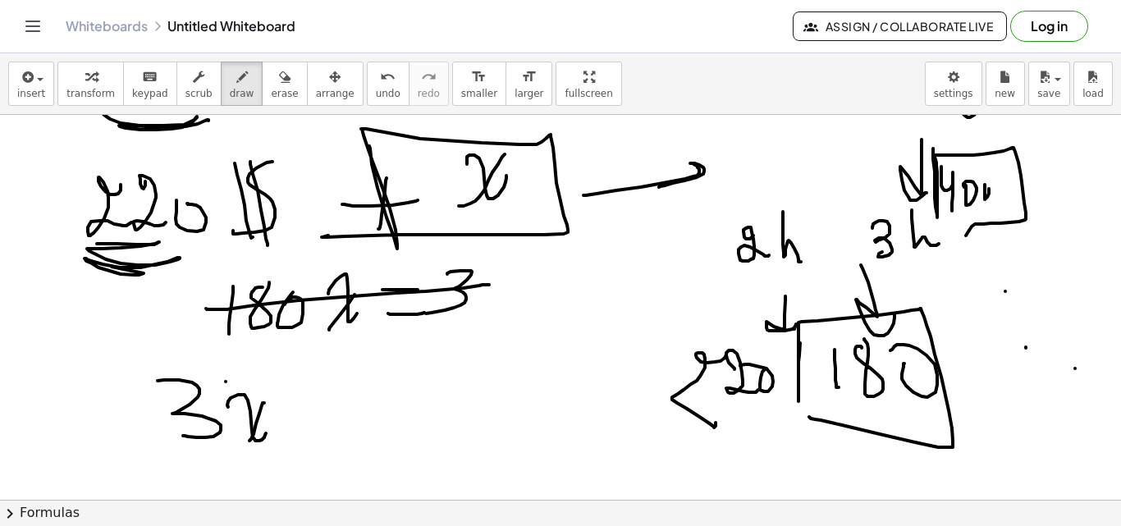
drag, startPoint x: 302, startPoint y: 414, endPoint x: 342, endPoint y: 417, distance: 40.3
drag, startPoint x: 320, startPoint y: 437, endPoint x: 355, endPoint y: 437, distance: 35.3
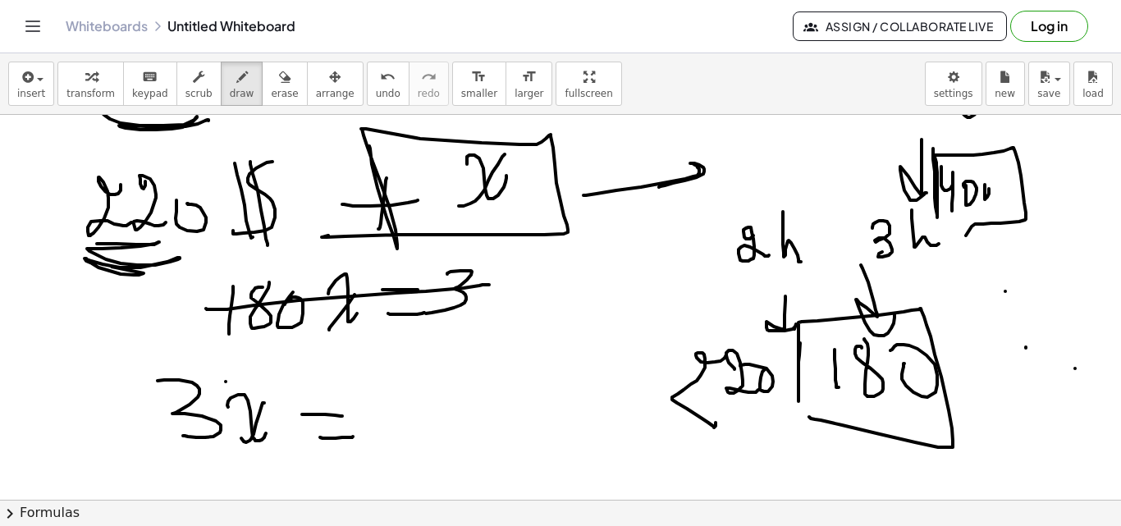
drag, startPoint x: 389, startPoint y: 392, endPoint x: 395, endPoint y: 373, distance: 20.0
drag, startPoint x: 414, startPoint y: 433, endPoint x: 395, endPoint y: 406, distance: 33.0
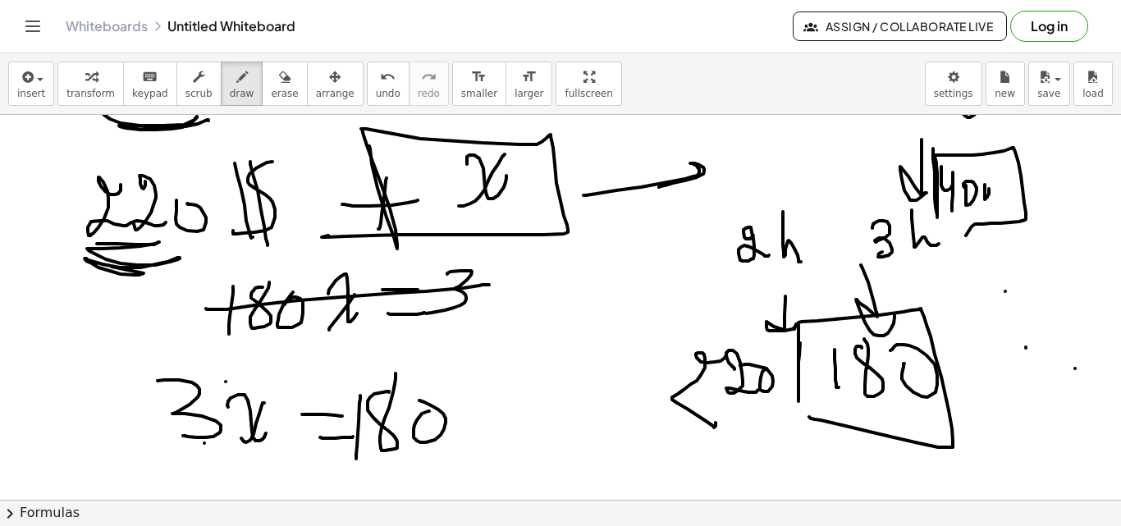
drag, startPoint x: 204, startPoint y: 443, endPoint x: 263, endPoint y: 443, distance: 58.3
drag, startPoint x: 263, startPoint y: 443, endPoint x: 304, endPoint y: 376, distance: 78.8
drag, startPoint x: 515, startPoint y: 452, endPoint x: 496, endPoint y: 463, distance: 22.4
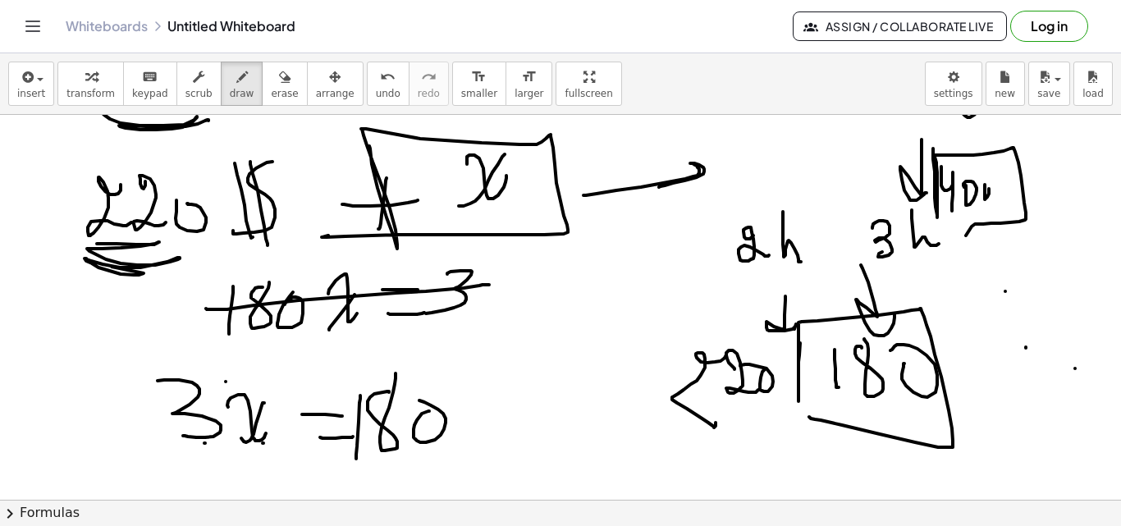
drag, startPoint x: 503, startPoint y: 448, endPoint x: 554, endPoint y: 455, distance: 51.3
drag, startPoint x: 578, startPoint y: 470, endPoint x: 601, endPoint y: 463, distance: 24.9
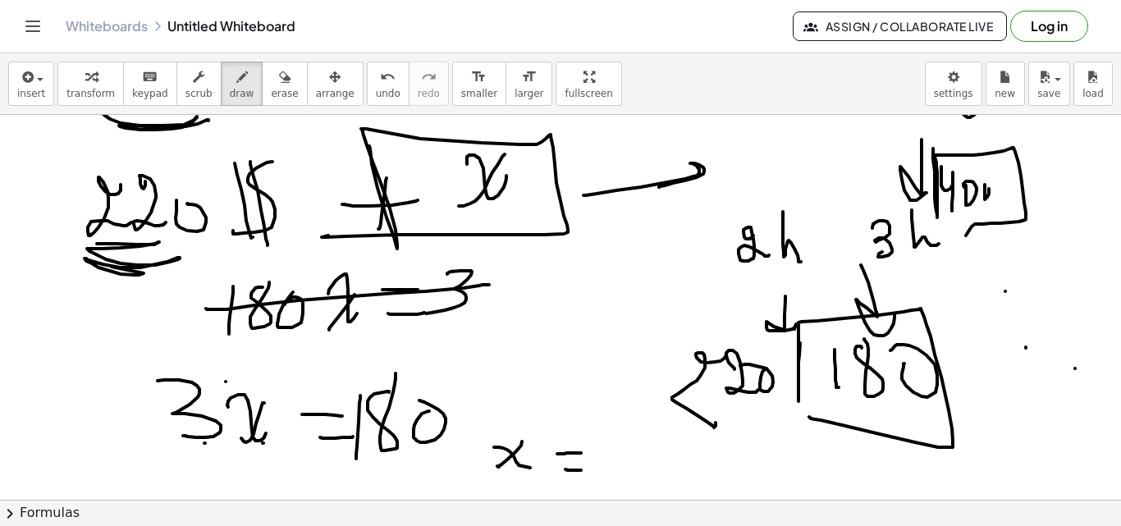
drag, startPoint x: 613, startPoint y: 441, endPoint x: 637, endPoint y: 457, distance: 28.4
drag, startPoint x: 634, startPoint y: 455, endPoint x: 619, endPoint y: 444, distance: 19.4
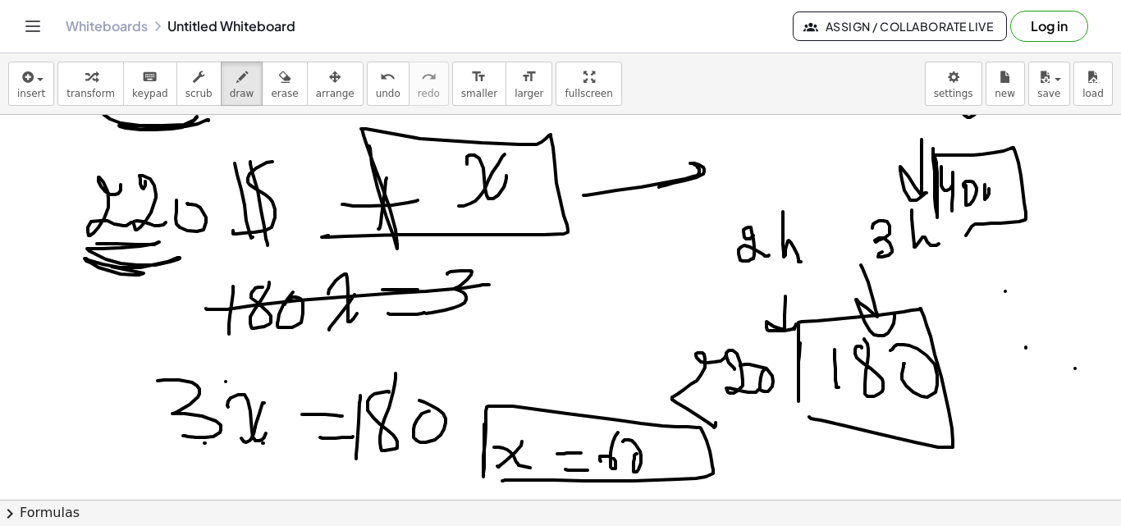
drag, startPoint x: 484, startPoint y: 457, endPoint x: 502, endPoint y: 481, distance: 29.9
drag, startPoint x: 775, startPoint y: 469, endPoint x: 789, endPoint y: 459, distance: 16.4
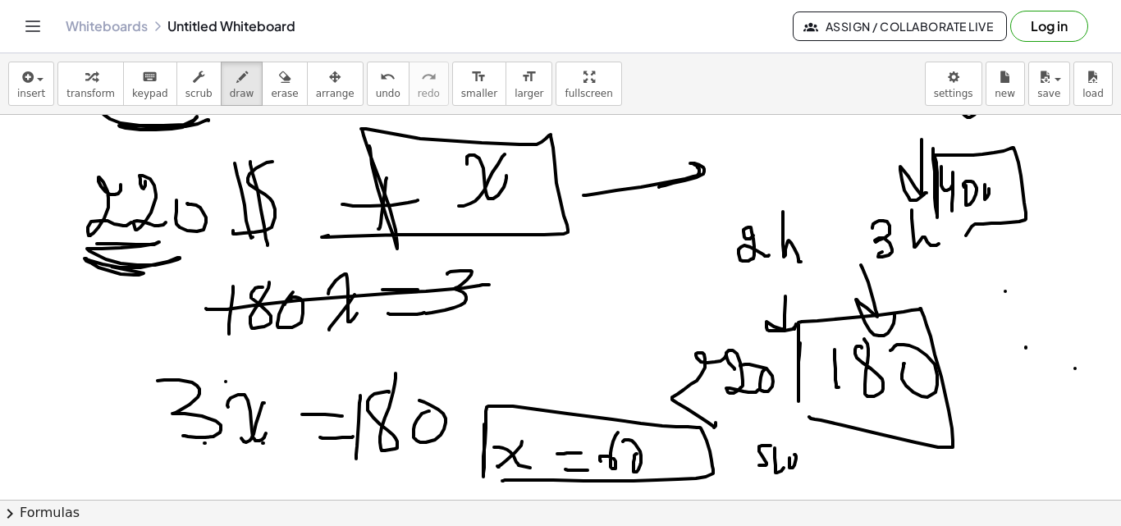
drag, startPoint x: 802, startPoint y: 471, endPoint x: 848, endPoint y: 460, distance: 47.2
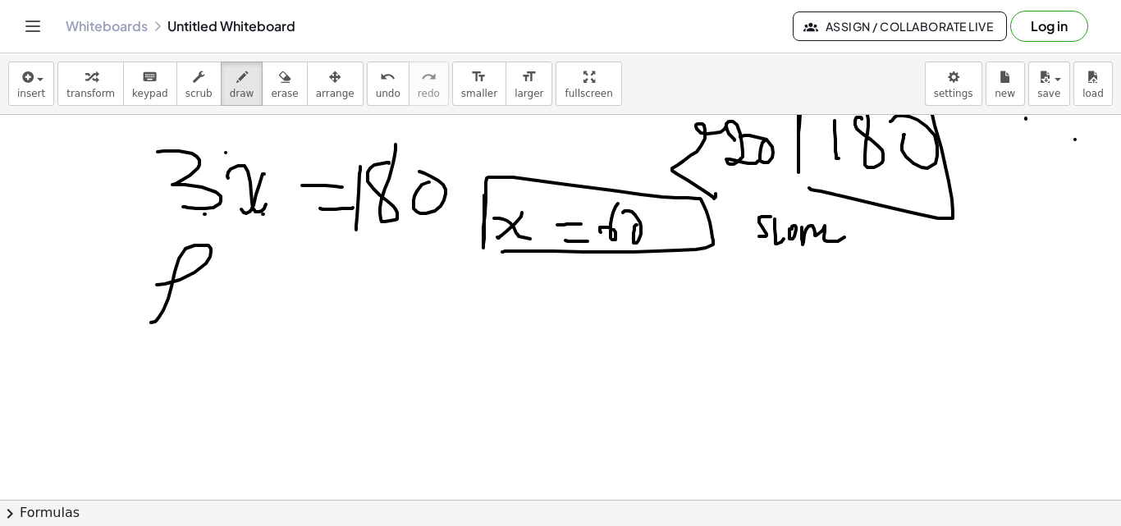
drag, startPoint x: 157, startPoint y: 285, endPoint x: 225, endPoint y: 296, distance: 69.1
drag, startPoint x: 224, startPoint y: 282, endPoint x: 258, endPoint y: 304, distance: 41.0
drag, startPoint x: 277, startPoint y: 283, endPoint x: 274, endPoint y: 320, distance: 37.1
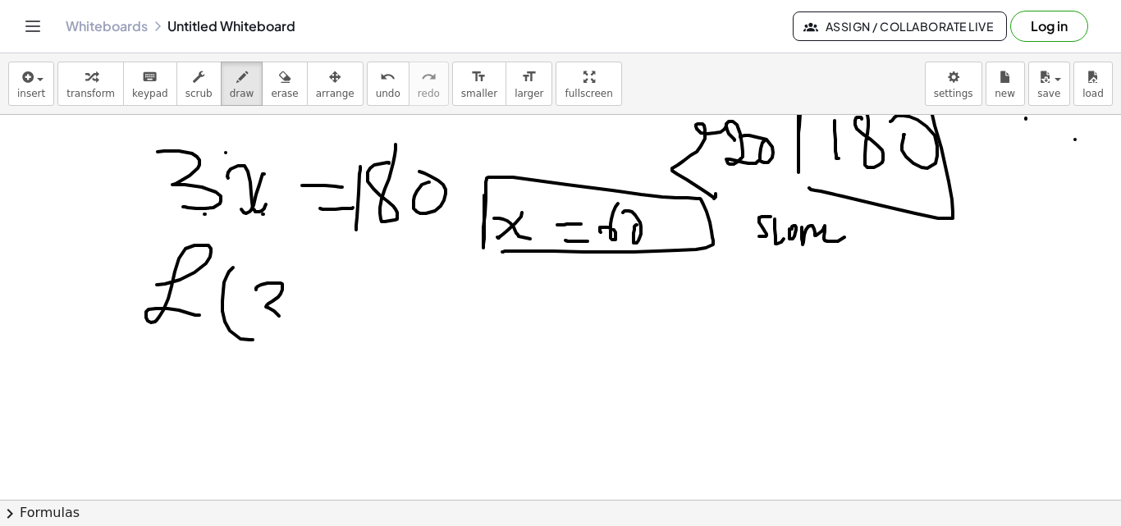
drag, startPoint x: 299, startPoint y: 288, endPoint x: 281, endPoint y: 363, distance: 76.8
drag, startPoint x: 333, startPoint y: 319, endPoint x: 345, endPoint y: 341, distance: 25.0
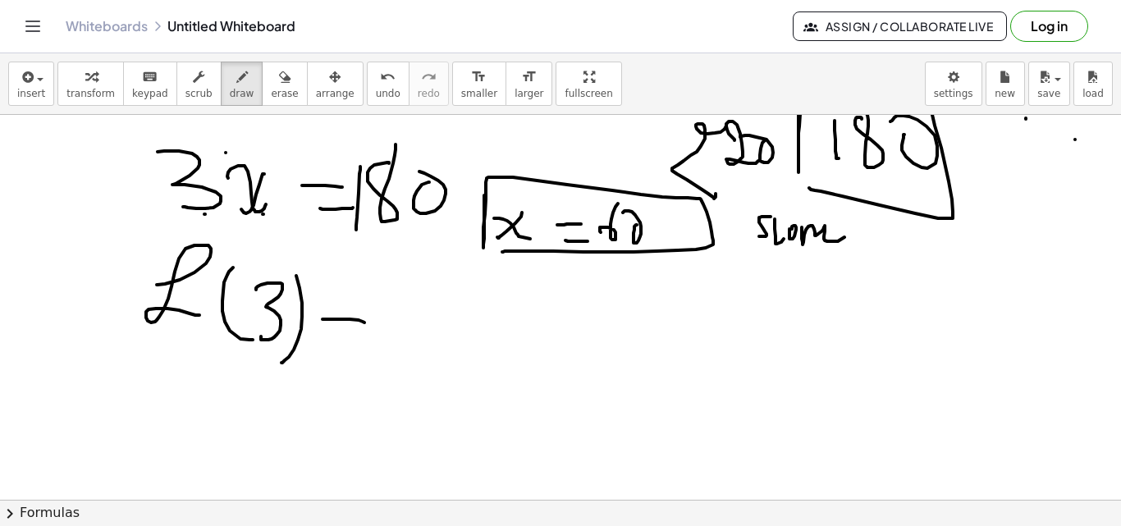
drag, startPoint x: 338, startPoint y: 346, endPoint x: 354, endPoint y: 345, distance: 16.5
drag, startPoint x: 779, startPoint y: 282, endPoint x: 801, endPoint y: 295, distance: 24.6
drag, startPoint x: 807, startPoint y: 281, endPoint x: 827, endPoint y: 290, distance: 22.1
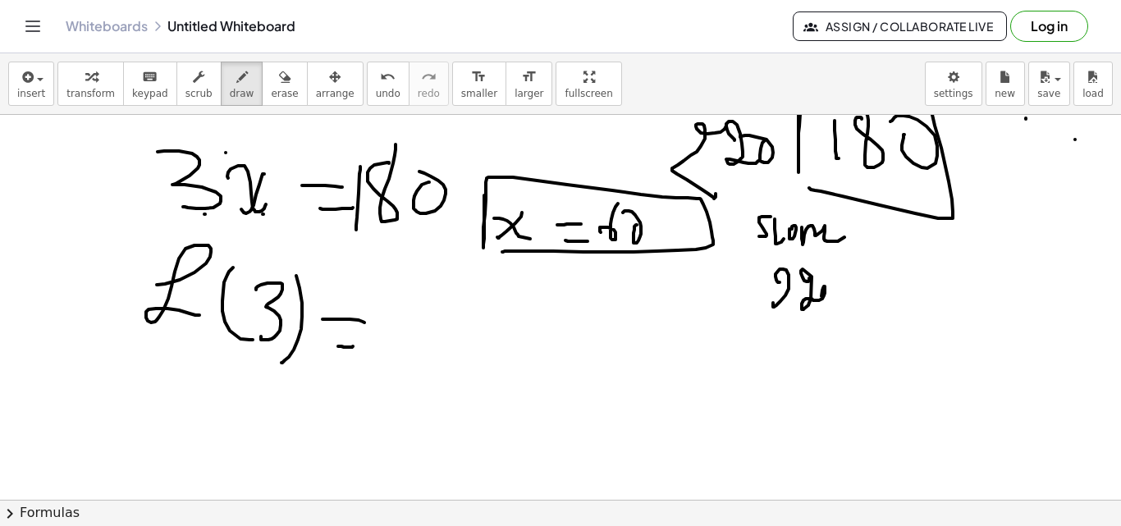
drag, startPoint x: 853, startPoint y: 297, endPoint x: 889, endPoint y: 296, distance: 36.1
drag, startPoint x: 879, startPoint y: 291, endPoint x: 880, endPoint y: 315, distance: 23.8
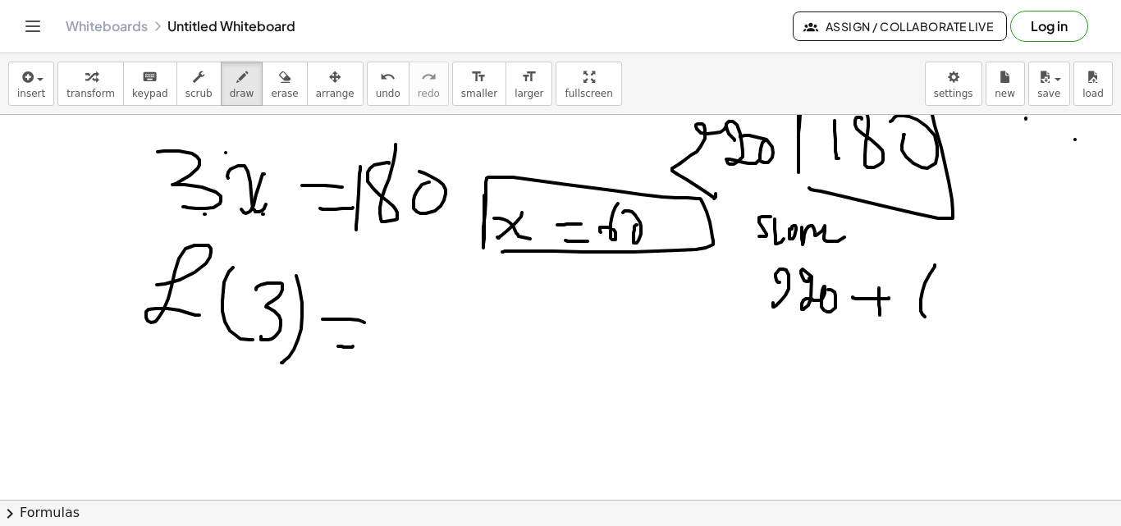
drag, startPoint x: 930, startPoint y: 274, endPoint x: 926, endPoint y: 299, distance: 24.8
drag, startPoint x: 958, startPoint y: 286, endPoint x: 940, endPoint y: 271, distance: 23.2
drag, startPoint x: 827, startPoint y: 338, endPoint x: 843, endPoint y: 369, distance: 35.2
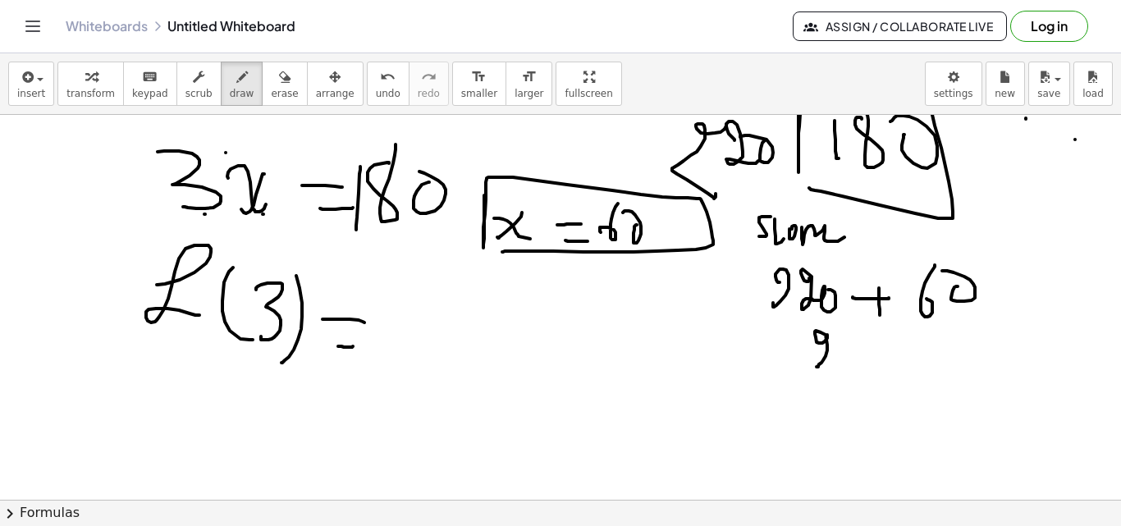
drag, startPoint x: 850, startPoint y: 351, endPoint x: 865, endPoint y: 355, distance: 15.3
drag, startPoint x: 865, startPoint y: 370, endPoint x: 869, endPoint y: 354, distance: 16.1
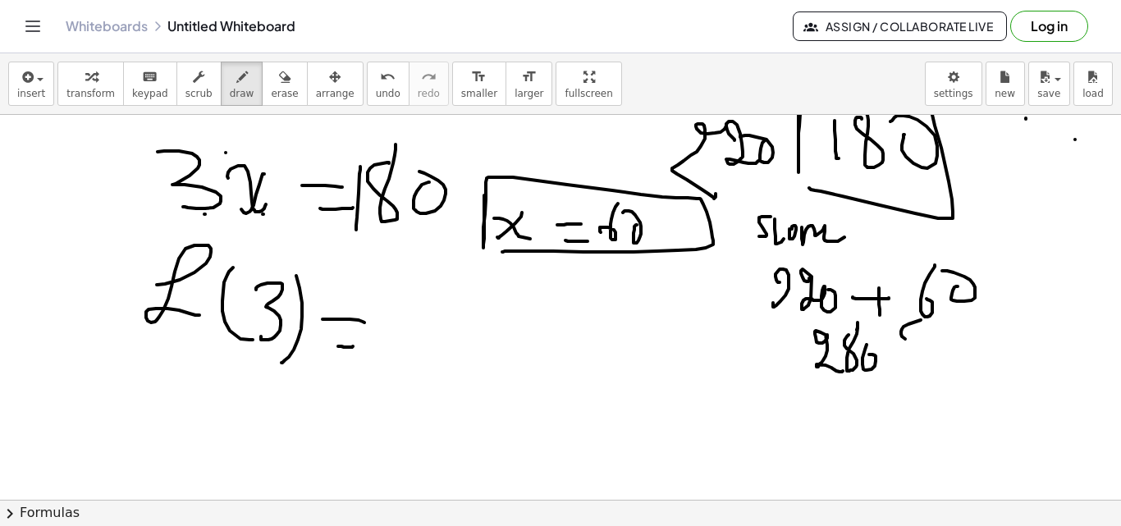
drag, startPoint x: 905, startPoint y: 339, endPoint x: 884, endPoint y: 368, distance: 35.8
drag, startPoint x: 905, startPoint y: 327, endPoint x: 891, endPoint y: 360, distance: 36.4
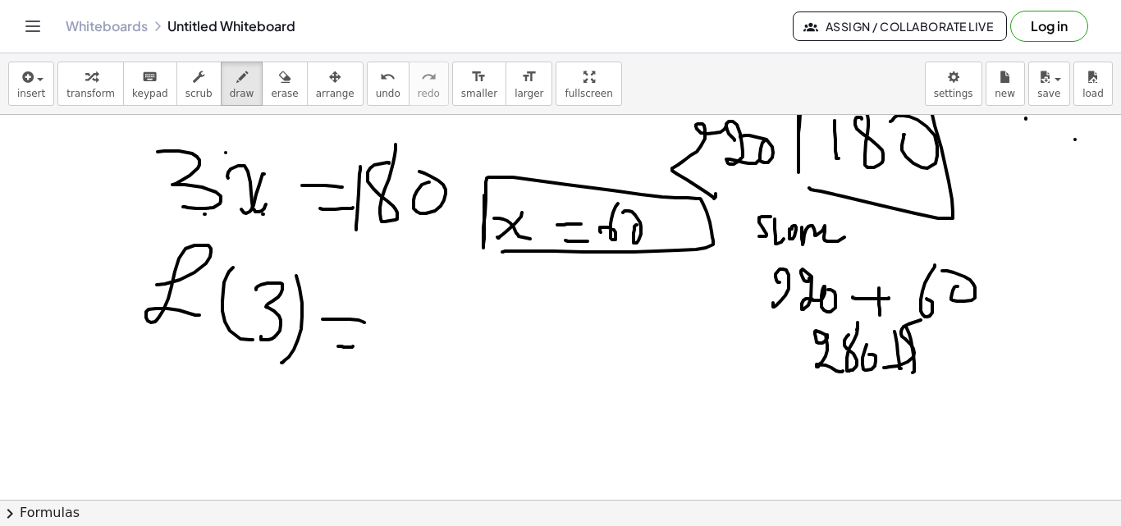
scroll to position [10752, 0]
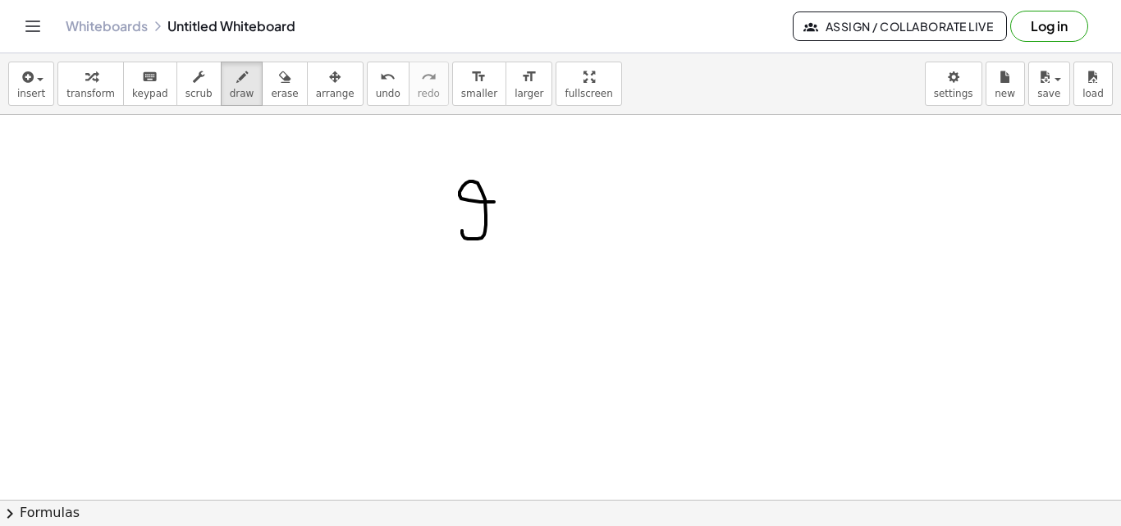
drag, startPoint x: 494, startPoint y: 202, endPoint x: 505, endPoint y: 203, distance: 11.5
drag, startPoint x: 509, startPoint y: 199, endPoint x: 533, endPoint y: 228, distance: 38.5
drag, startPoint x: 533, startPoint y: 228, endPoint x: 528, endPoint y: 218, distance: 11.4
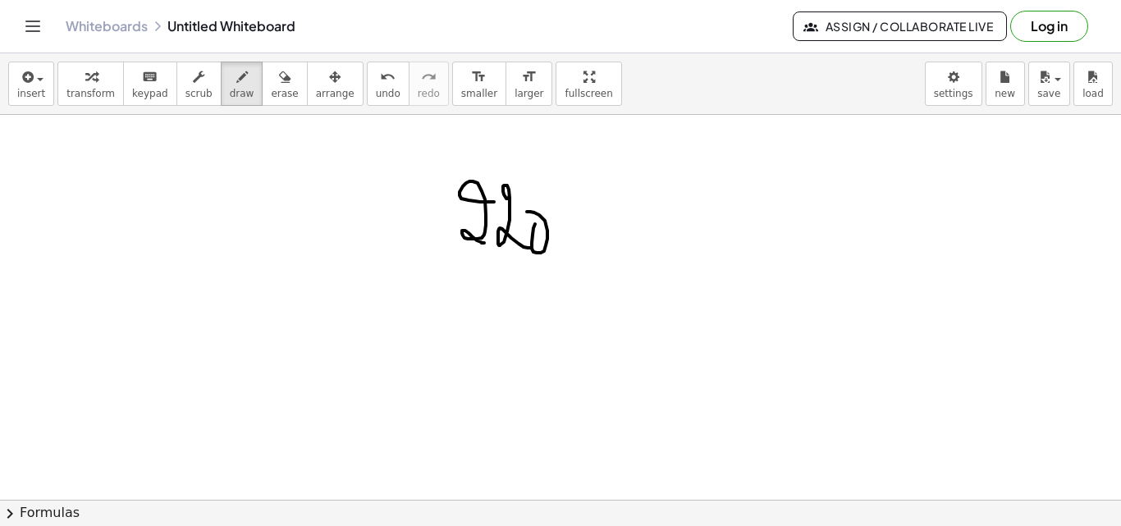
drag, startPoint x: 598, startPoint y: 238, endPoint x: 610, endPoint y: 244, distance: 13.6
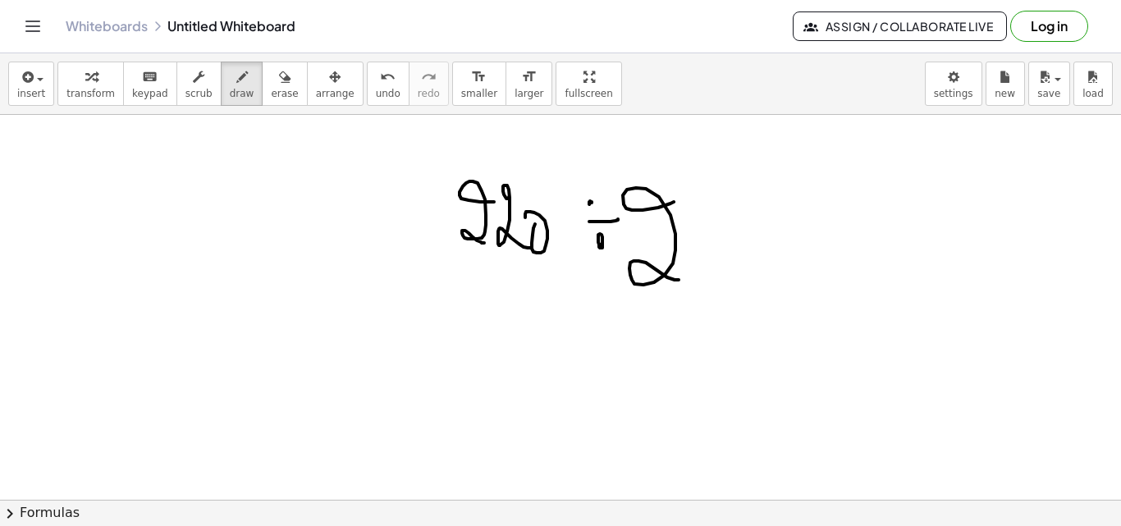
drag, startPoint x: 636, startPoint y: 188, endPoint x: 706, endPoint y: 258, distance: 99.8
drag, startPoint x: 719, startPoint y: 254, endPoint x: 726, endPoint y: 264, distance: 12.3
drag, startPoint x: 721, startPoint y: 270, endPoint x: 741, endPoint y: 269, distance: 19.7
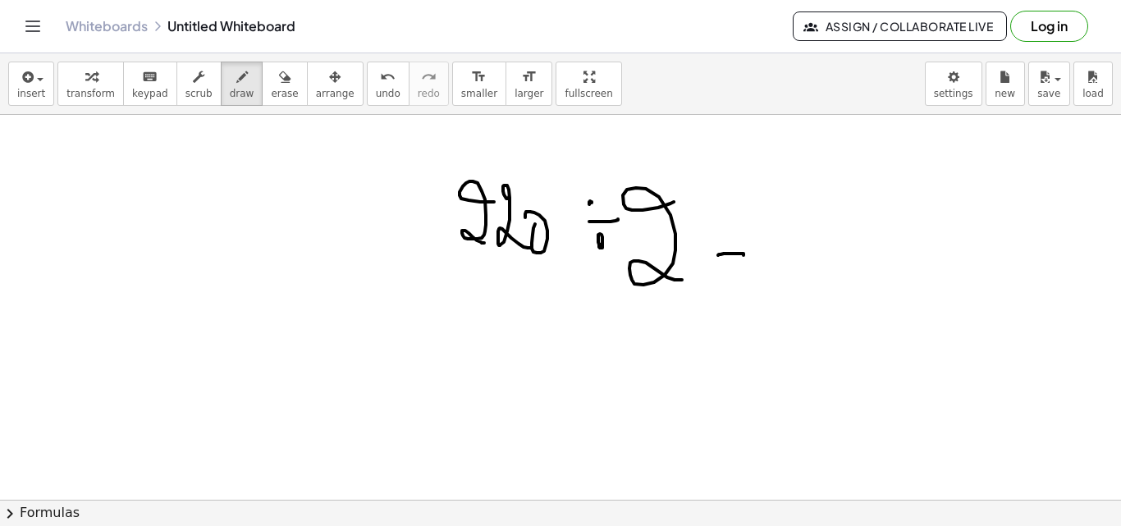
drag, startPoint x: 782, startPoint y: 214, endPoint x: 824, endPoint y: 248, distance: 53.7
drag, startPoint x: 825, startPoint y: 229, endPoint x: 838, endPoint y: 234, distance: 14.0
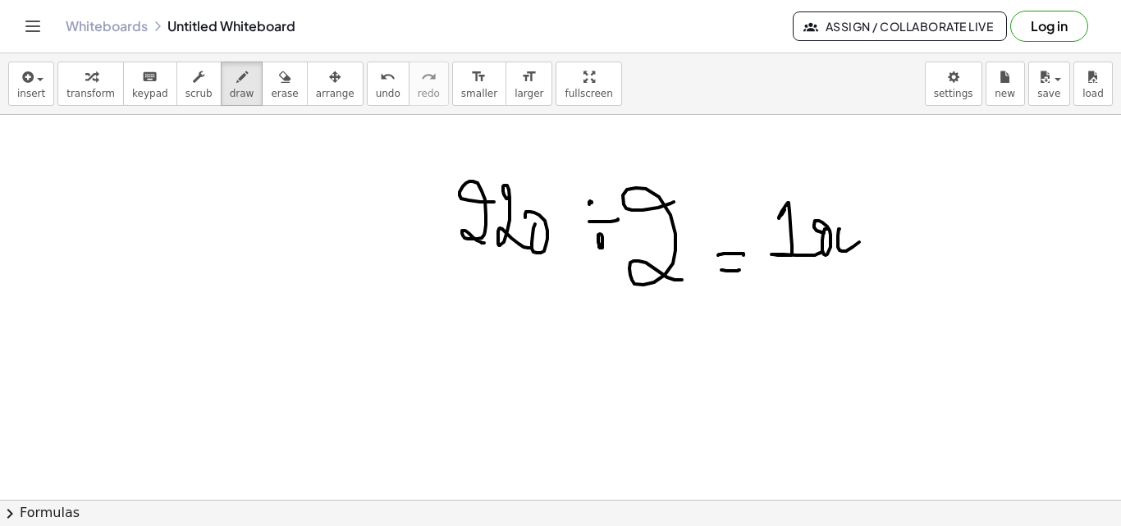
drag, startPoint x: 839, startPoint y: 229, endPoint x: 830, endPoint y: 213, distance: 18.0
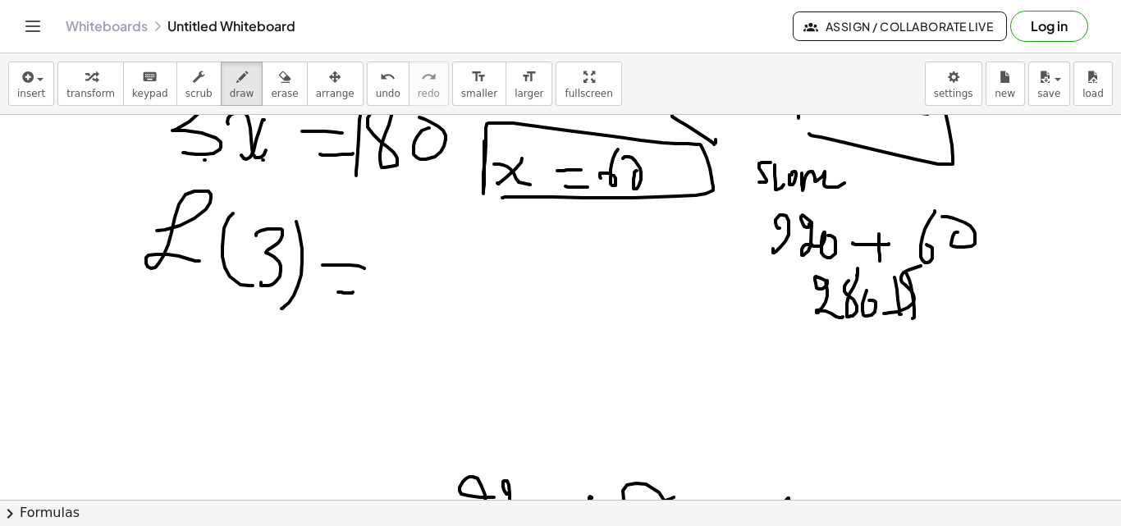
scroll to position [10187, 0]
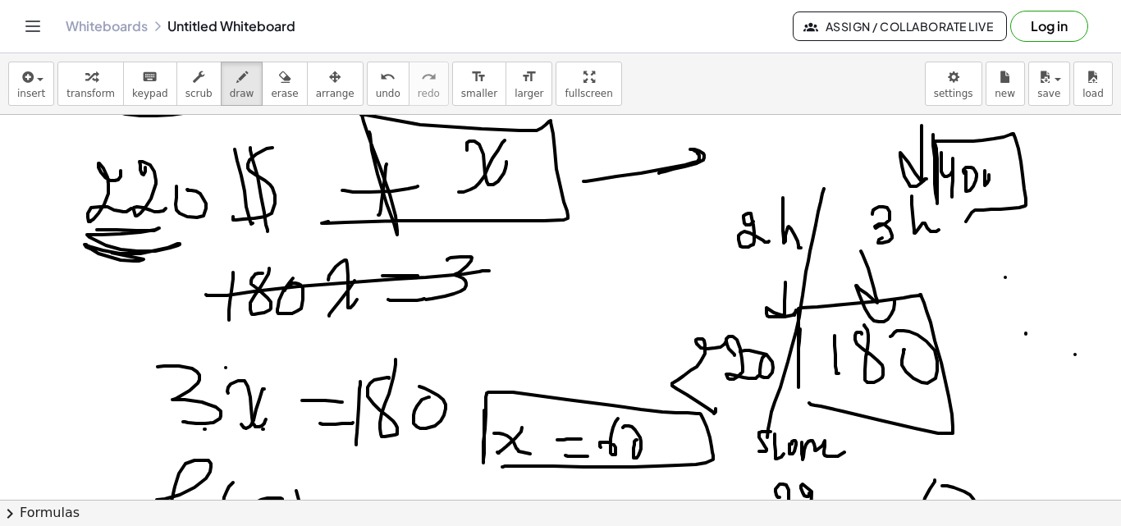
drag, startPoint x: 808, startPoint y: 261, endPoint x: 762, endPoint y: 457, distance: 201.4
drag, startPoint x: 866, startPoint y: 156, endPoint x: 719, endPoint y: 281, distance: 193.3
drag, startPoint x: 863, startPoint y: 142, endPoint x: 862, endPoint y: 182, distance: 40.2
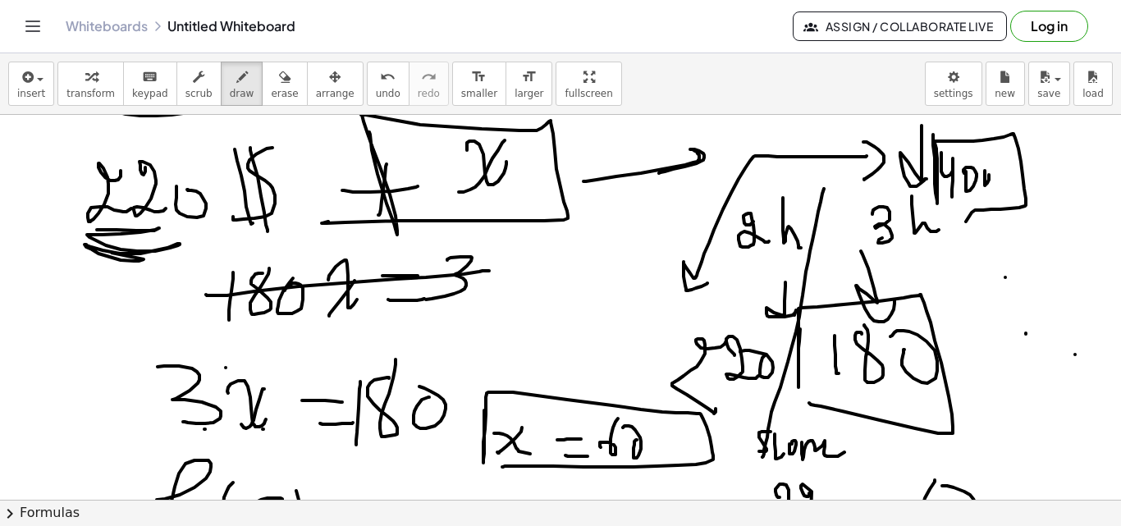
drag, startPoint x: 168, startPoint y: 437, endPoint x: 241, endPoint y: 431, distance: 73.3
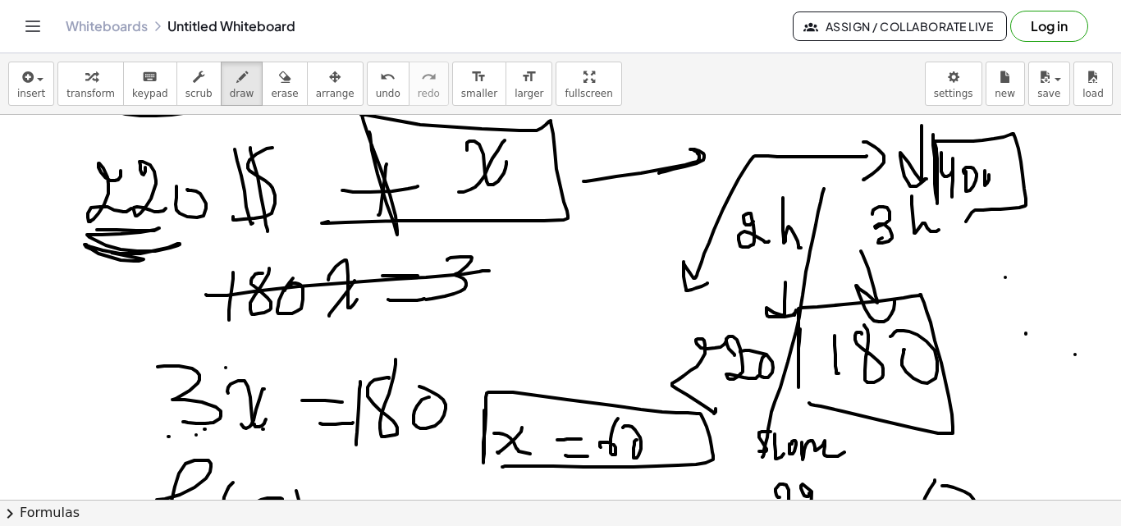
scroll to position [10295, 0]
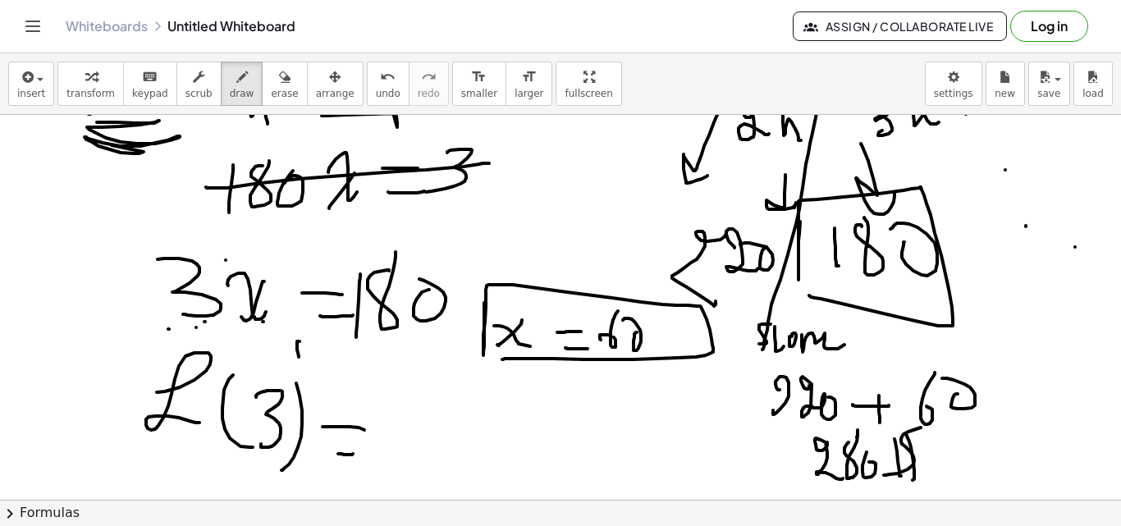
drag, startPoint x: 299, startPoint y: 341, endPoint x: 311, endPoint y: 343, distance: 11.6
drag, startPoint x: 332, startPoint y: 372, endPoint x: 355, endPoint y: 358, distance: 26.9
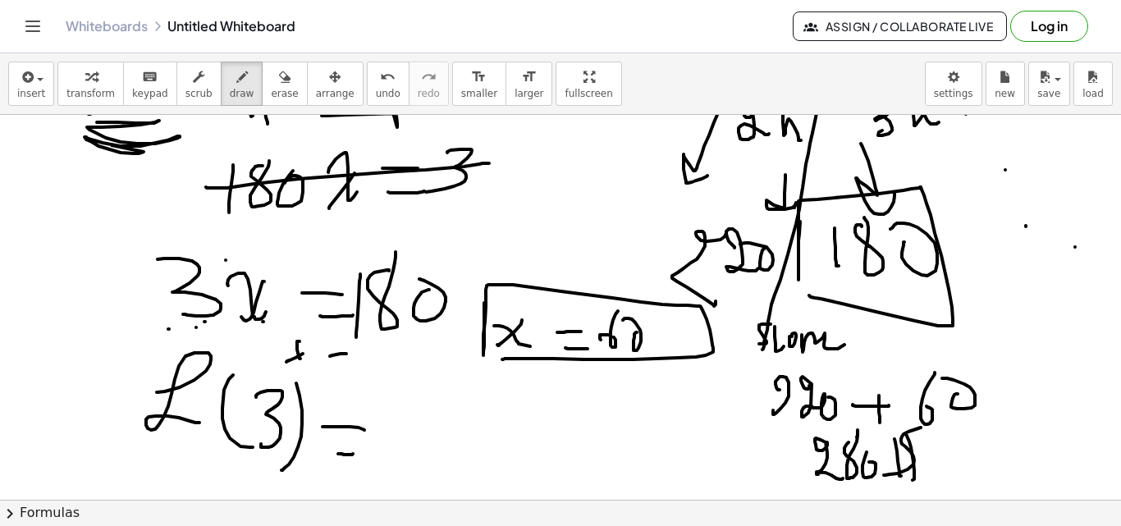
drag, startPoint x: 357, startPoint y: 354, endPoint x: 363, endPoint y: 369, distance: 15.8
drag, startPoint x: 376, startPoint y: 344, endPoint x: 381, endPoint y: 355, distance: 12.5
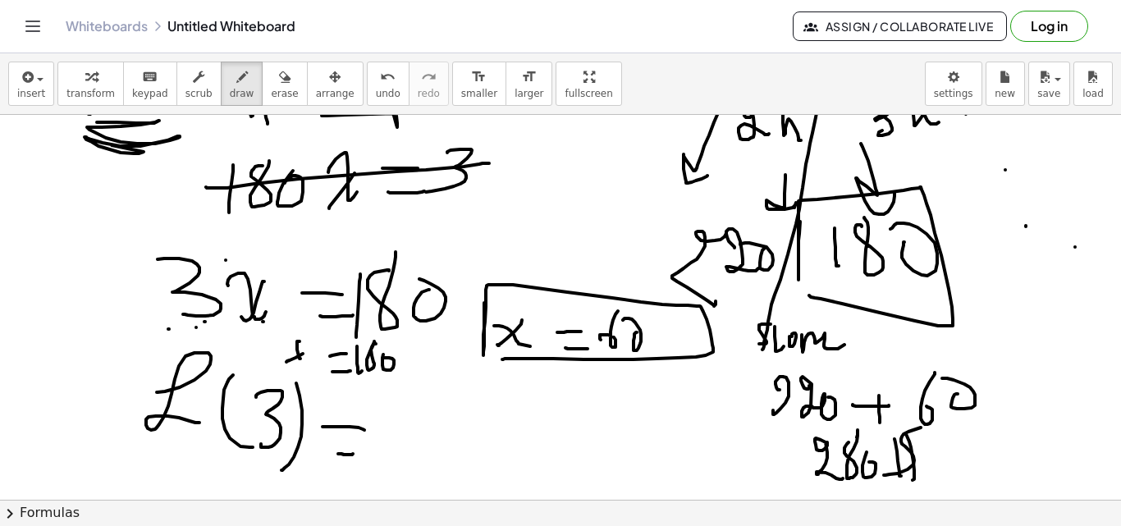
drag, startPoint x: 383, startPoint y: 354, endPoint x: 339, endPoint y: 389, distance: 56.1
drag, startPoint x: 349, startPoint y: 389, endPoint x: 396, endPoint y: 389, distance: 47.6
drag, startPoint x: 395, startPoint y: 396, endPoint x: 348, endPoint y: 422, distance: 54.0
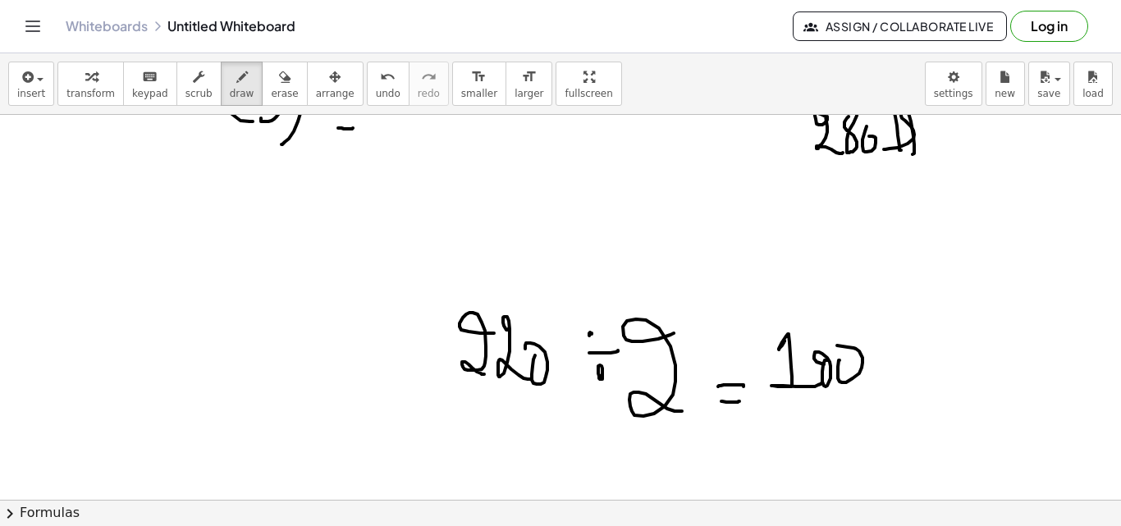
scroll to position [10896, 0]
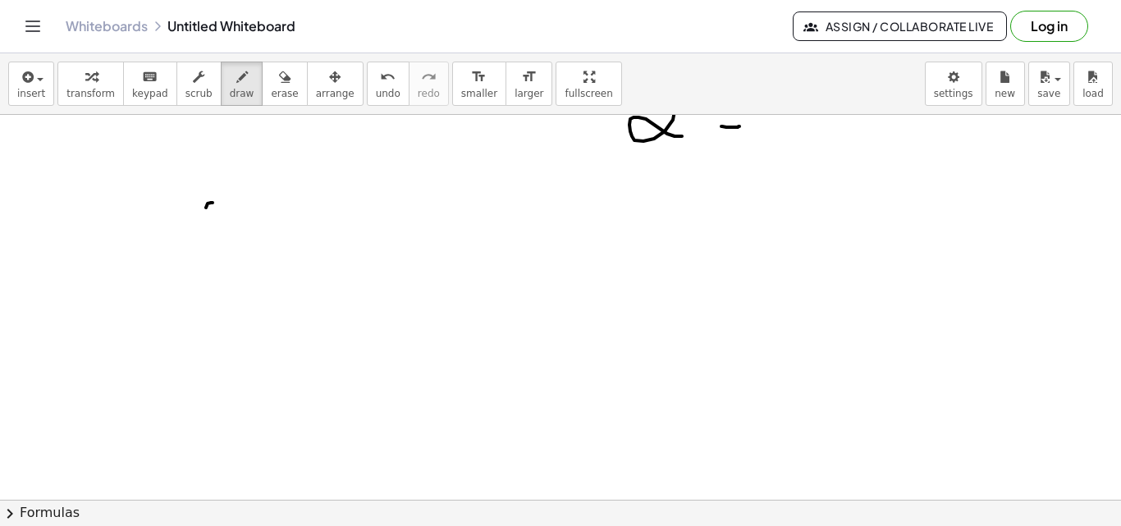
drag, startPoint x: 206, startPoint y: 208, endPoint x: 230, endPoint y: 241, distance: 41.2
drag, startPoint x: 160, startPoint y: 235, endPoint x: 183, endPoint y: 250, distance: 27.8
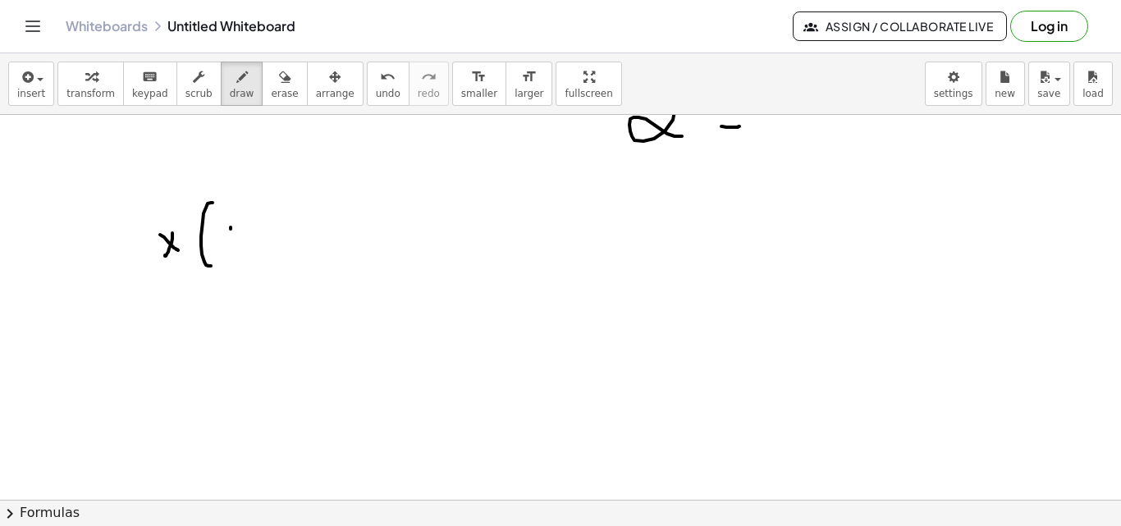
drag, startPoint x: 231, startPoint y: 229, endPoint x: 240, endPoint y: 235, distance: 10.7
drag, startPoint x: 239, startPoint y: 232, endPoint x: 230, endPoint y: 246, distance: 16.6
drag, startPoint x: 249, startPoint y: 238, endPoint x: 266, endPoint y: 235, distance: 17.5
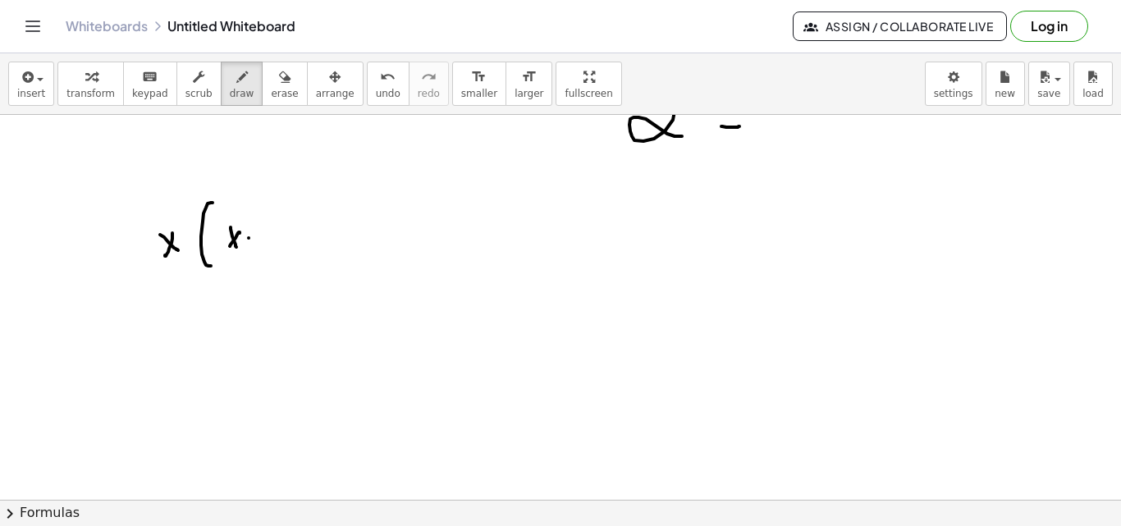
drag, startPoint x: 261, startPoint y: 230, endPoint x: 274, endPoint y: 226, distance: 13.5
drag, startPoint x: 286, startPoint y: 227, endPoint x: 298, endPoint y: 200, distance: 29.4
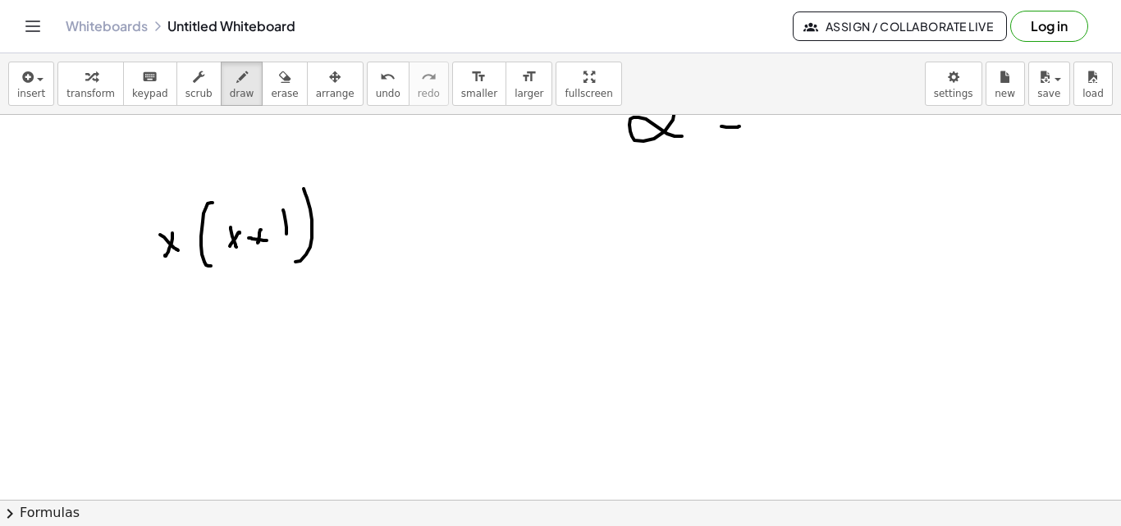
drag, startPoint x: 312, startPoint y: 230, endPoint x: 295, endPoint y: 262, distance: 36.0
drag, startPoint x: 351, startPoint y: 232, endPoint x: 374, endPoint y: 227, distance: 23.5
drag, startPoint x: 387, startPoint y: 213, endPoint x: 421, endPoint y: 202, distance: 35.5
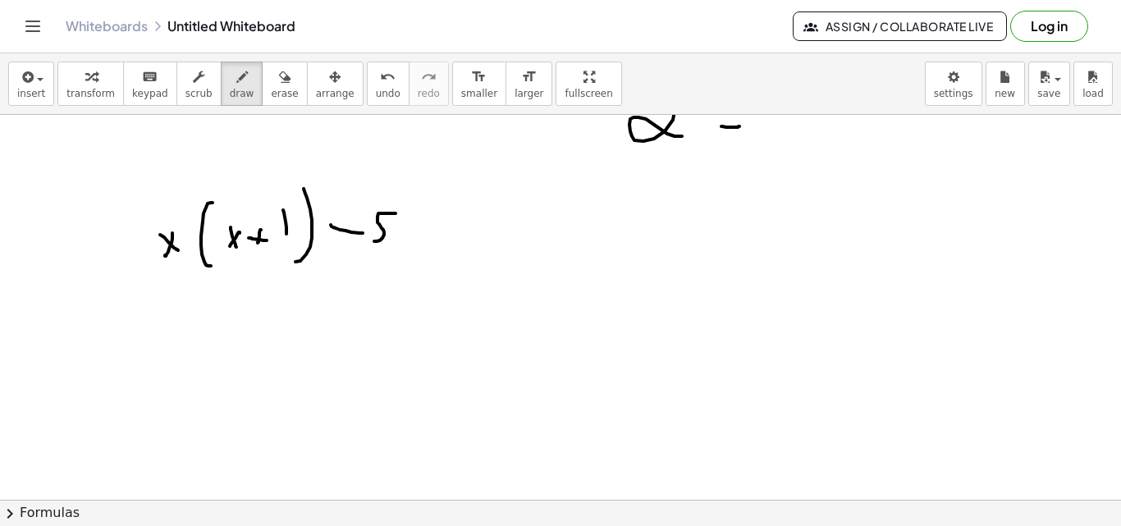
drag, startPoint x: 418, startPoint y: 208, endPoint x: 433, endPoint y: 229, distance: 25.8
drag, startPoint x: 446, startPoint y: 227, endPoint x: 439, endPoint y: 240, distance: 14.7
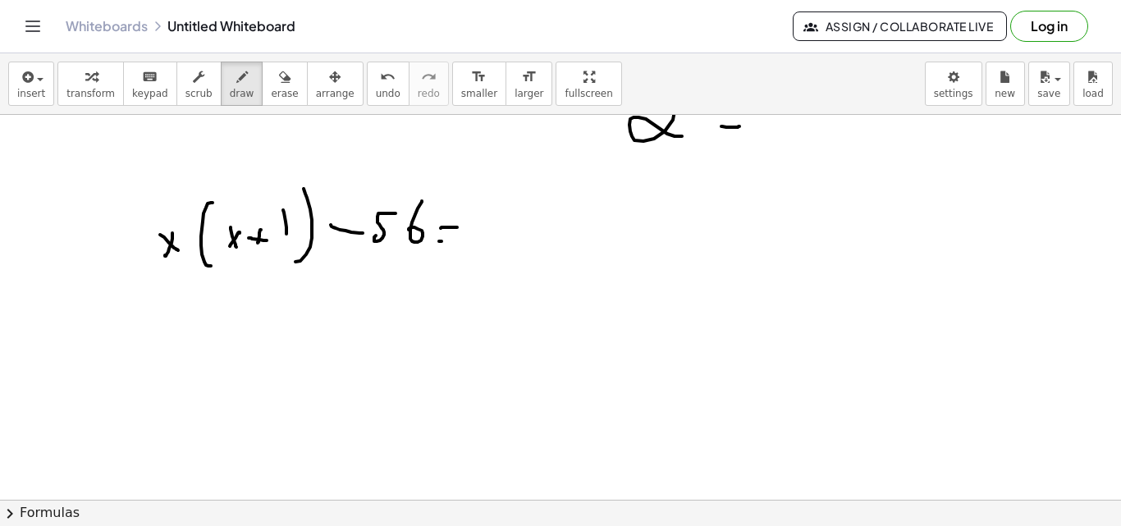
drag, startPoint x: 441, startPoint y: 241, endPoint x: 478, endPoint y: 239, distance: 36.2
drag, startPoint x: 491, startPoint y: 235, endPoint x: 497, endPoint y: 251, distance: 17.4
drag, startPoint x: 523, startPoint y: 229, endPoint x: 542, endPoint y: 233, distance: 20.1
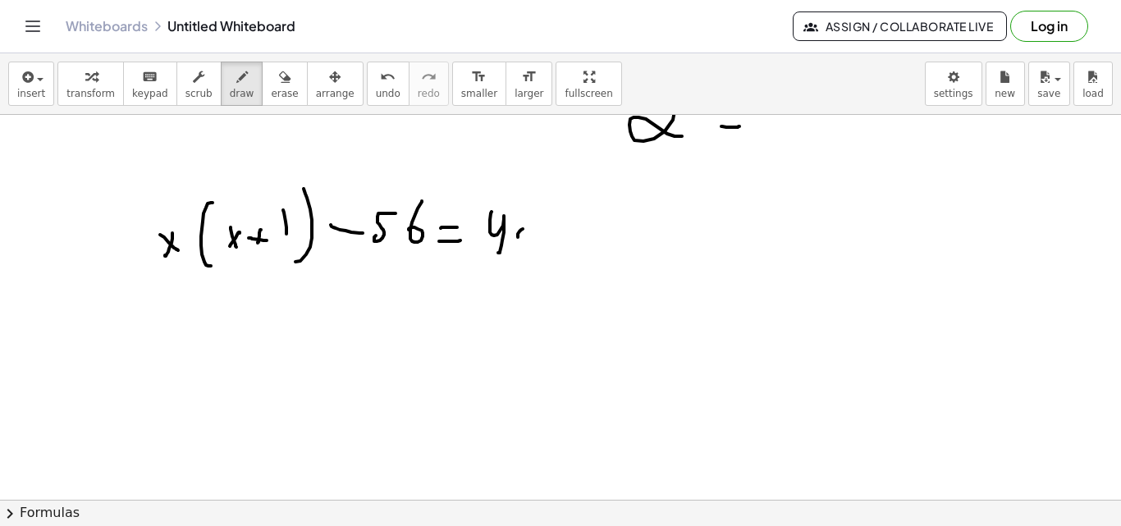
drag, startPoint x: 521, startPoint y: 245, endPoint x: 542, endPoint y: 227, distance: 27.4
drag, startPoint x: 587, startPoint y: 195, endPoint x: 583, endPoint y: 248, distance: 52.6
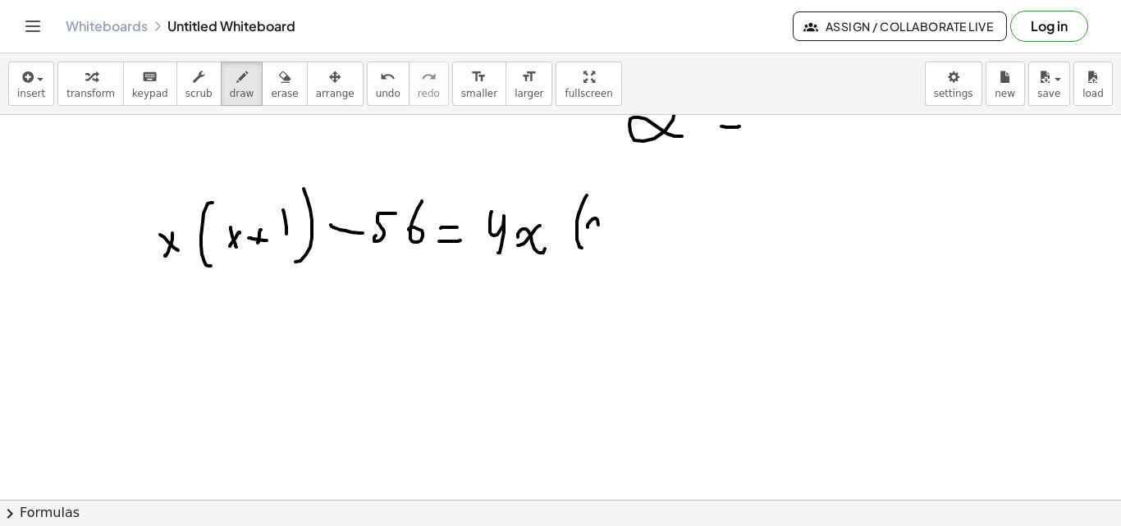
drag, startPoint x: 587, startPoint y: 227, endPoint x: 606, endPoint y: 226, distance: 18.9
drag, startPoint x: 593, startPoint y: 235, endPoint x: 605, endPoint y: 239, distance: 11.9
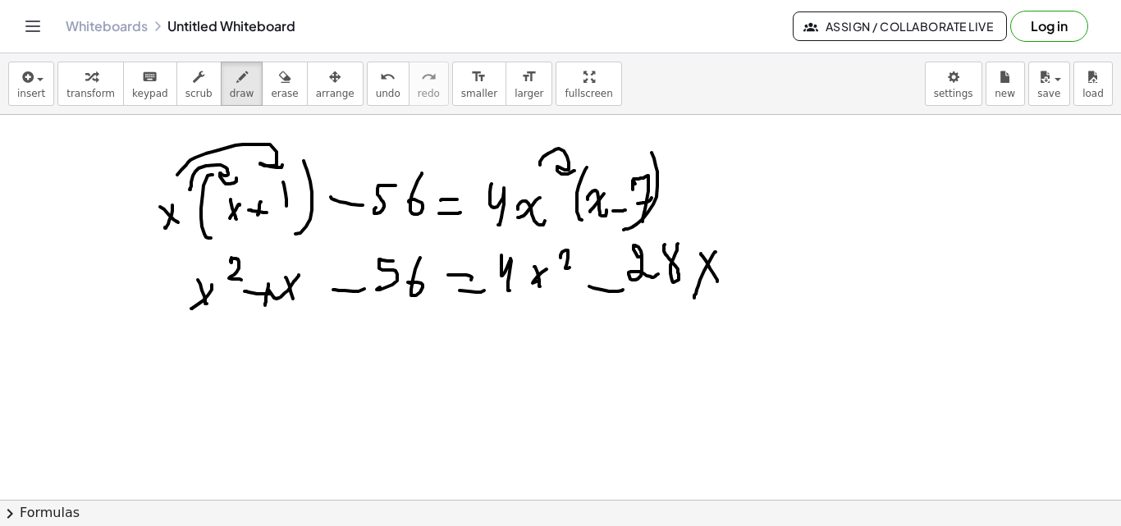
scroll to position [10979, 0]
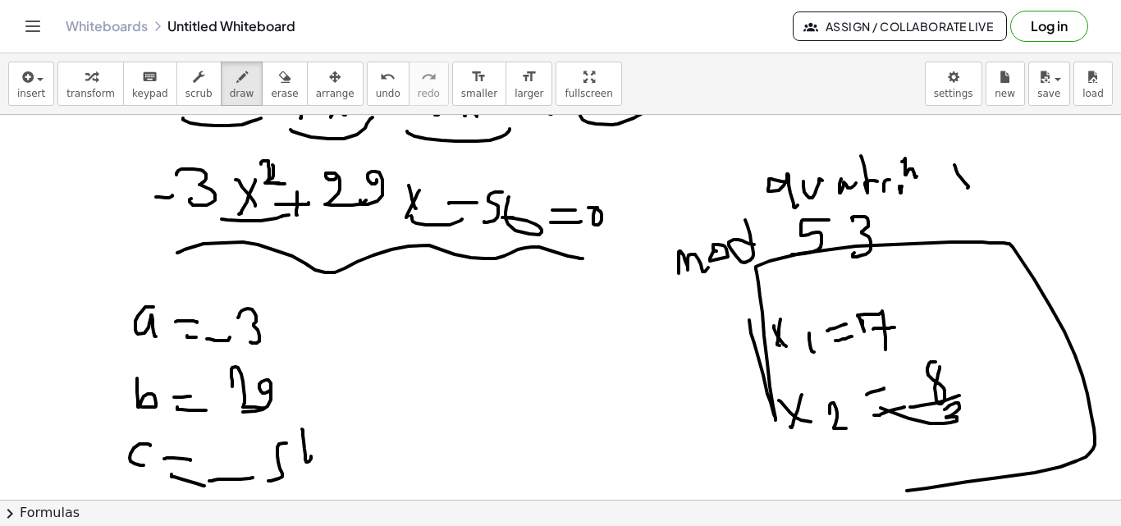
click at [870, 491] on div "×" at bounding box center [560, 307] width 1121 height 385
